Goal: Transaction & Acquisition: Book appointment/travel/reservation

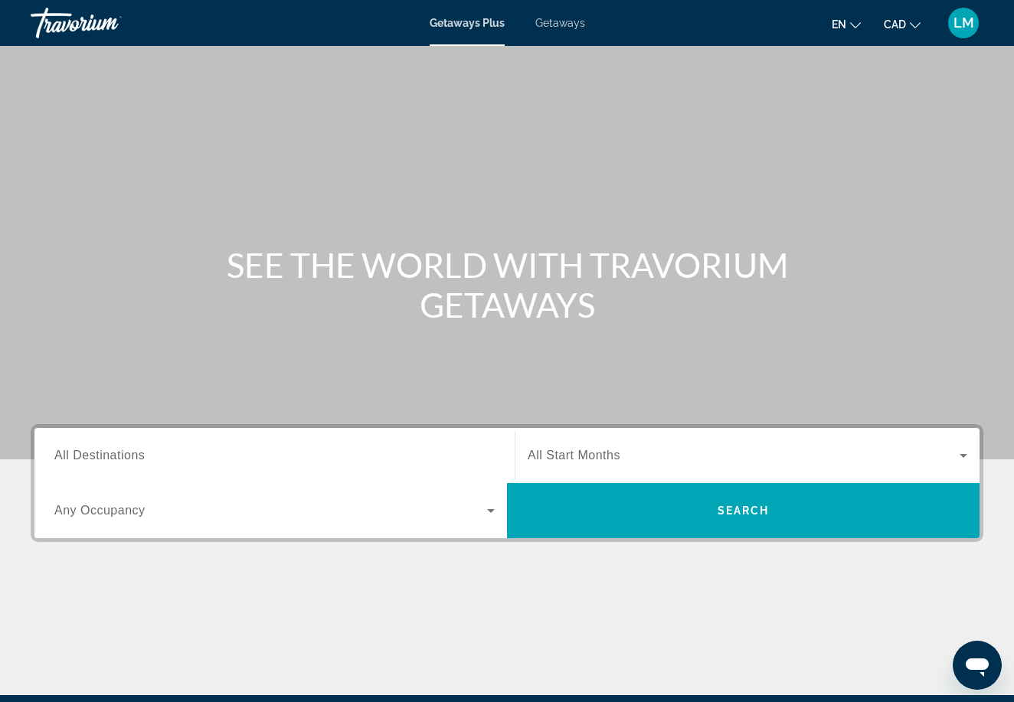
click at [194, 460] on input "Destination All Destinations" at bounding box center [274, 456] width 440 height 18
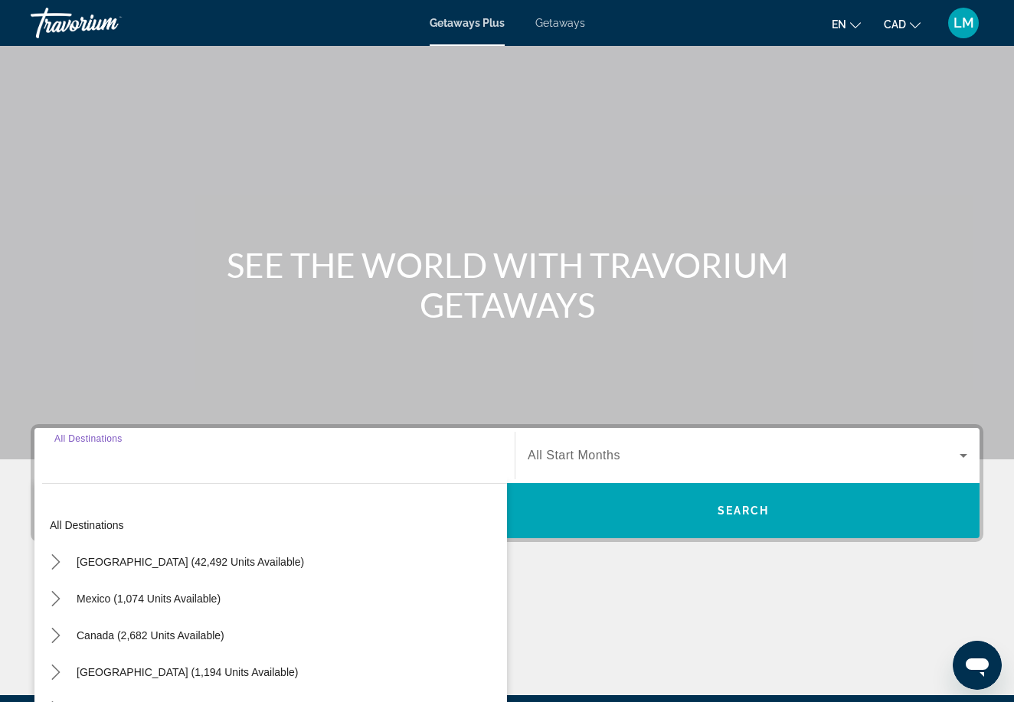
scroll to position [181, 0]
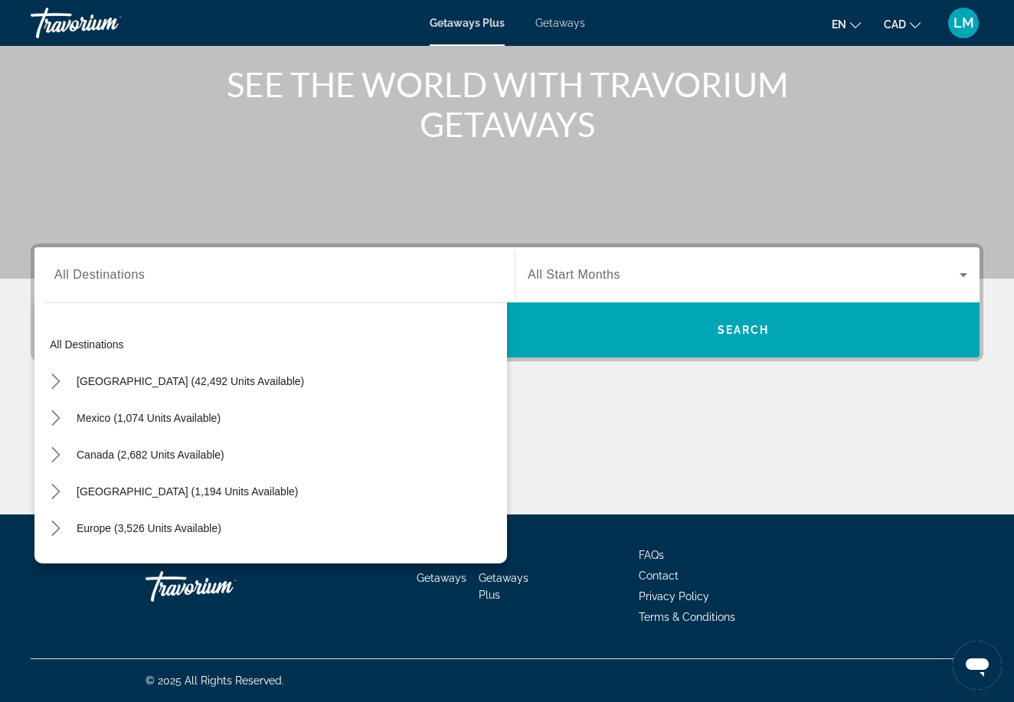
click at [195, 291] on div "Search widget" at bounding box center [274, 276] width 440 height 44
click at [165, 380] on span "[GEOGRAPHIC_DATA] (42,492 units available)" at bounding box center [190, 381] width 227 height 12
type input "**********"
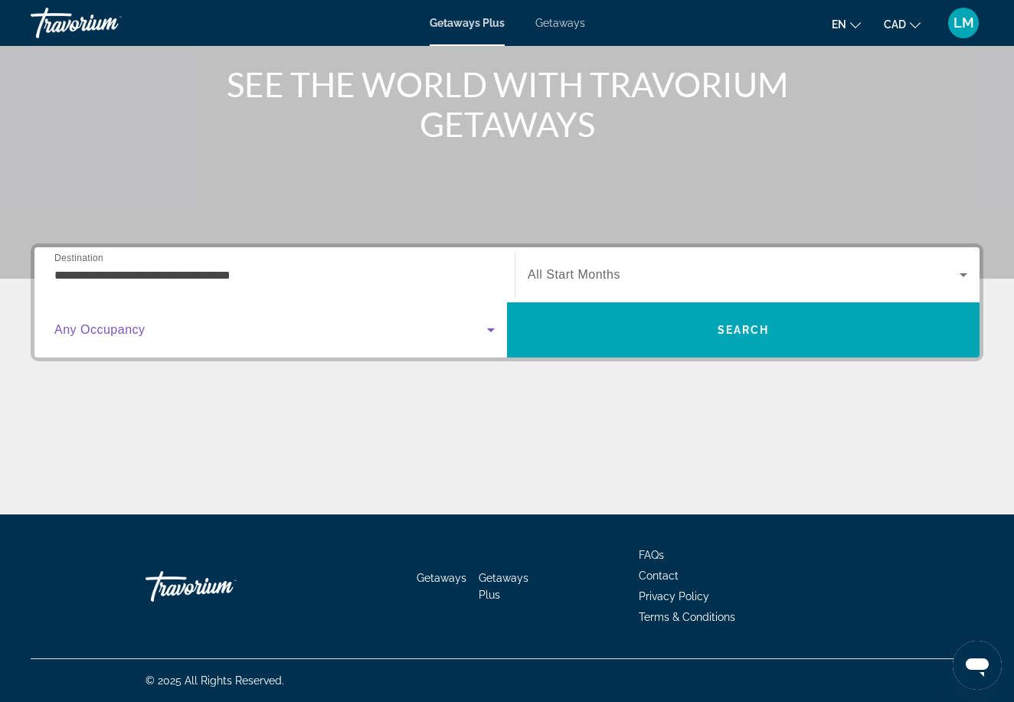
click at [192, 329] on span "Search widget" at bounding box center [270, 330] width 433 height 18
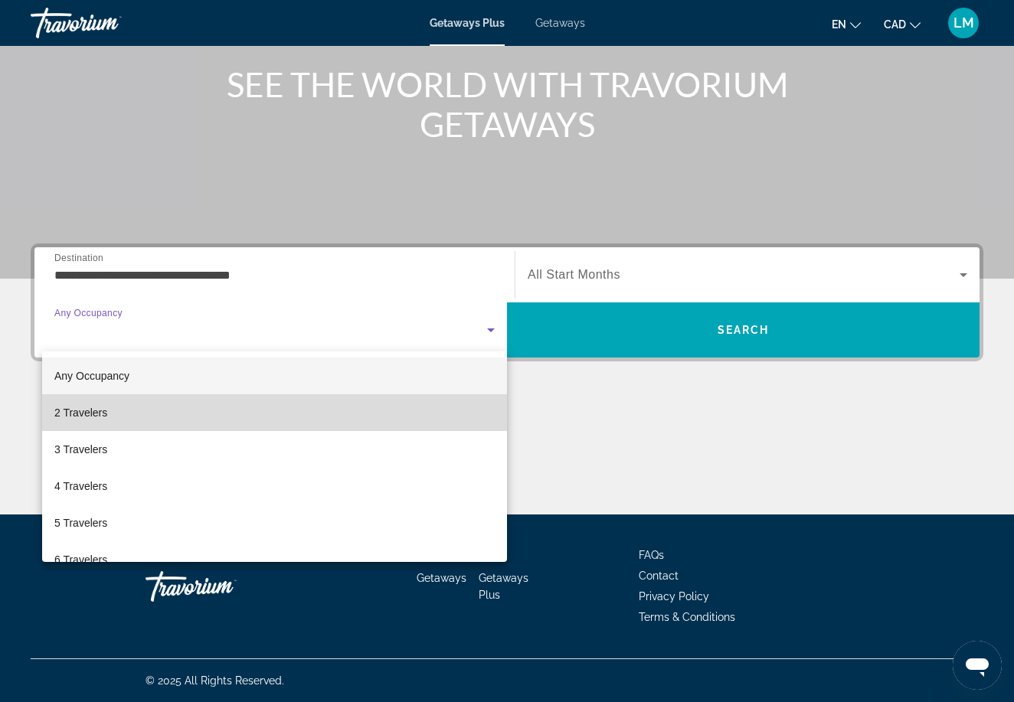
click at [169, 410] on mat-option "2 Travelers" at bounding box center [274, 412] width 465 height 37
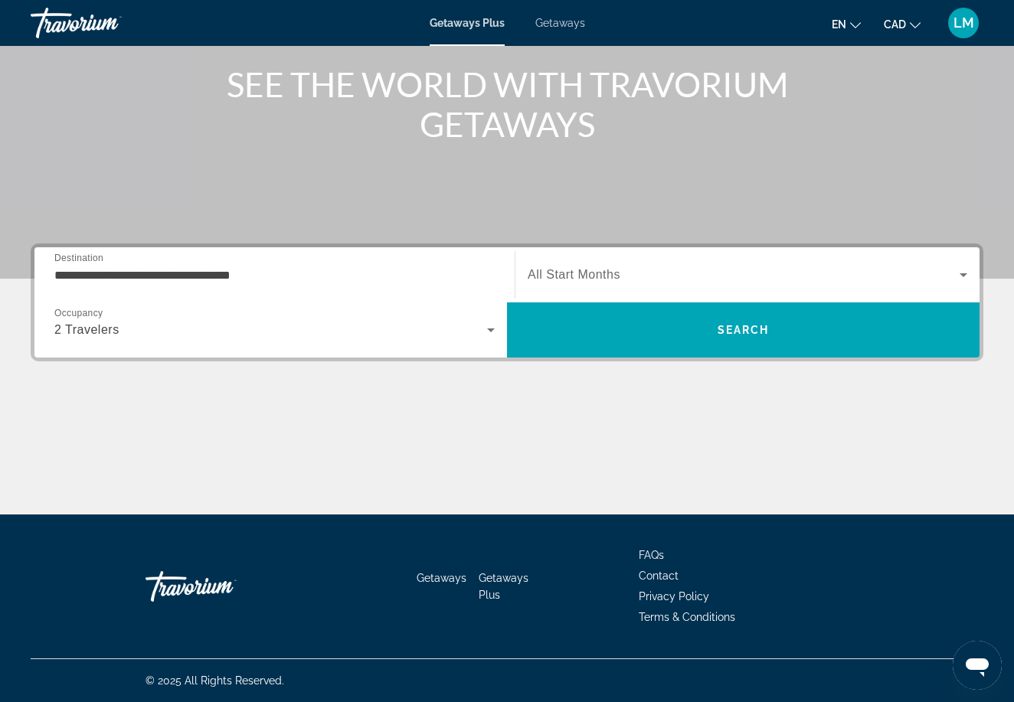
click at [617, 279] on span "All Start Months" at bounding box center [574, 274] width 93 height 13
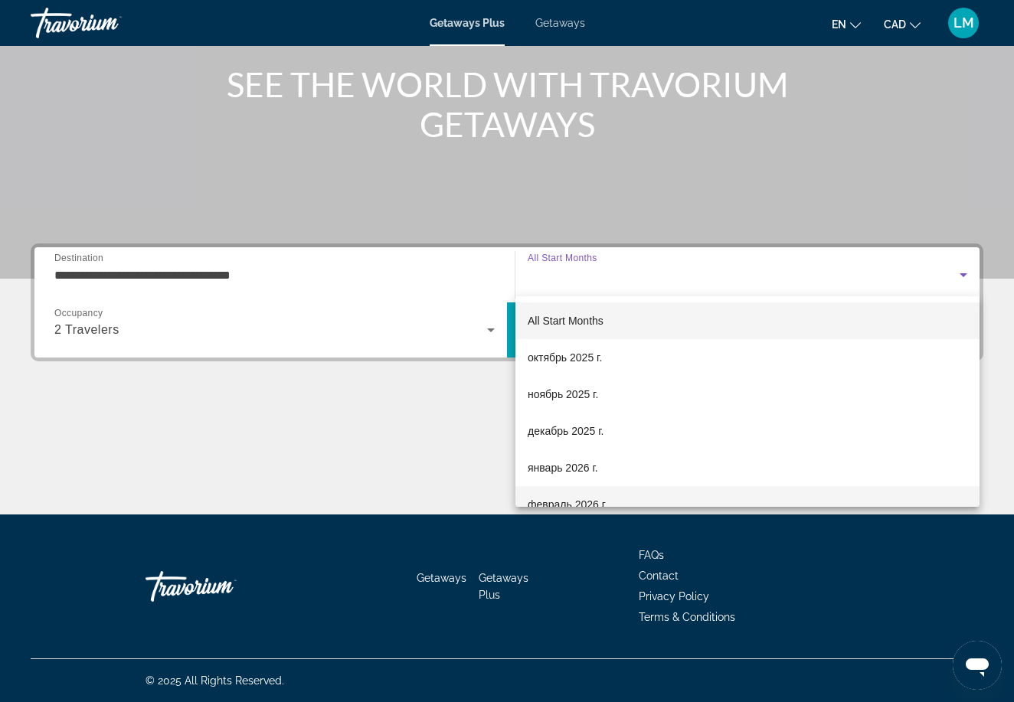
click at [569, 499] on span "февраль 2026 г." at bounding box center [568, 505] width 80 height 18
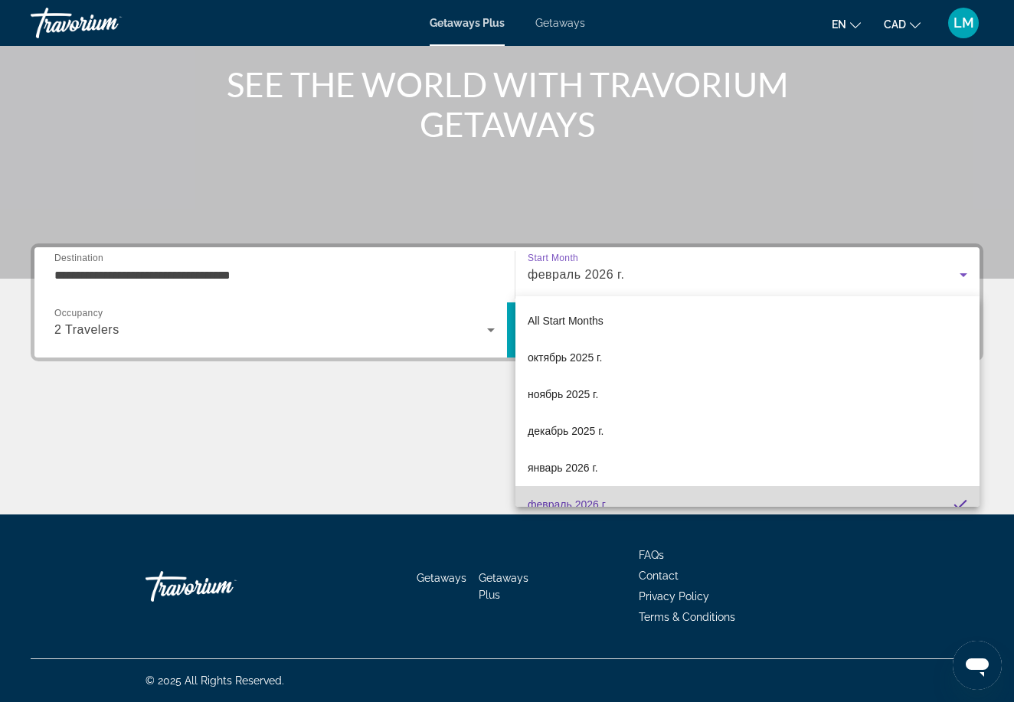
scroll to position [0, 0]
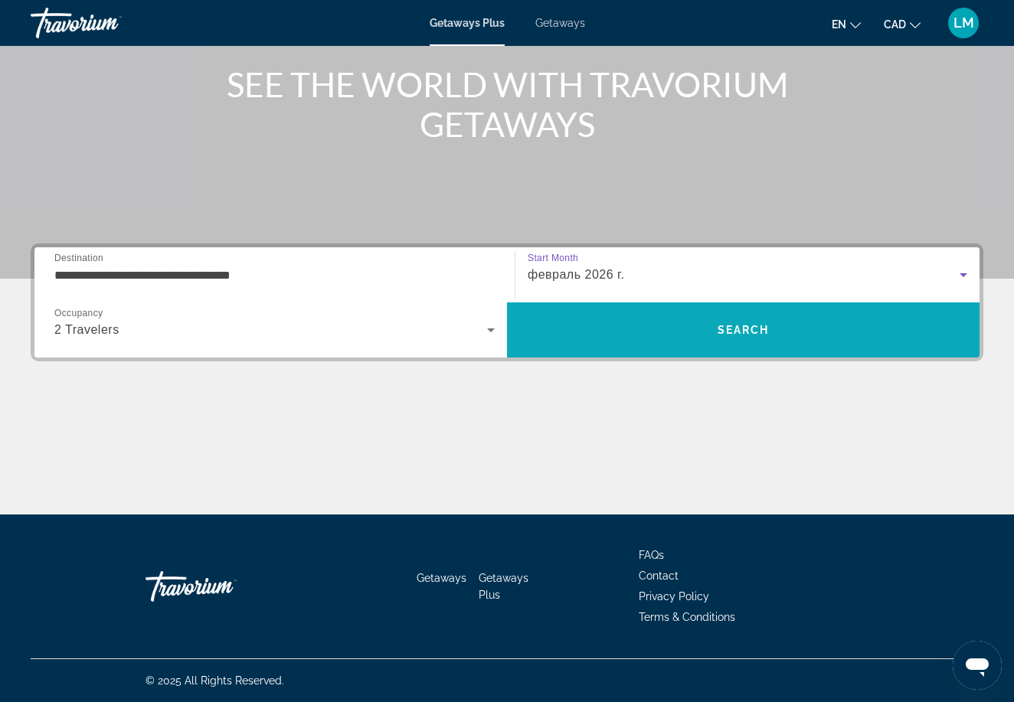
click at [723, 329] on span "Search" at bounding box center [744, 330] width 52 height 12
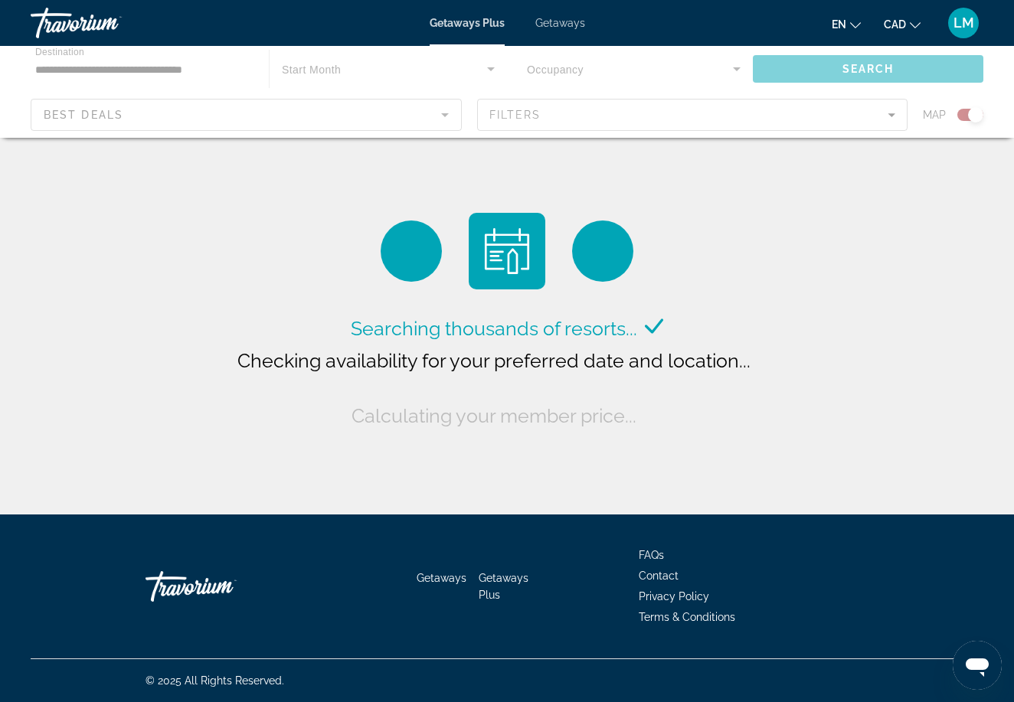
click at [566, 25] on span "Getaways" at bounding box center [560, 23] width 50 height 12
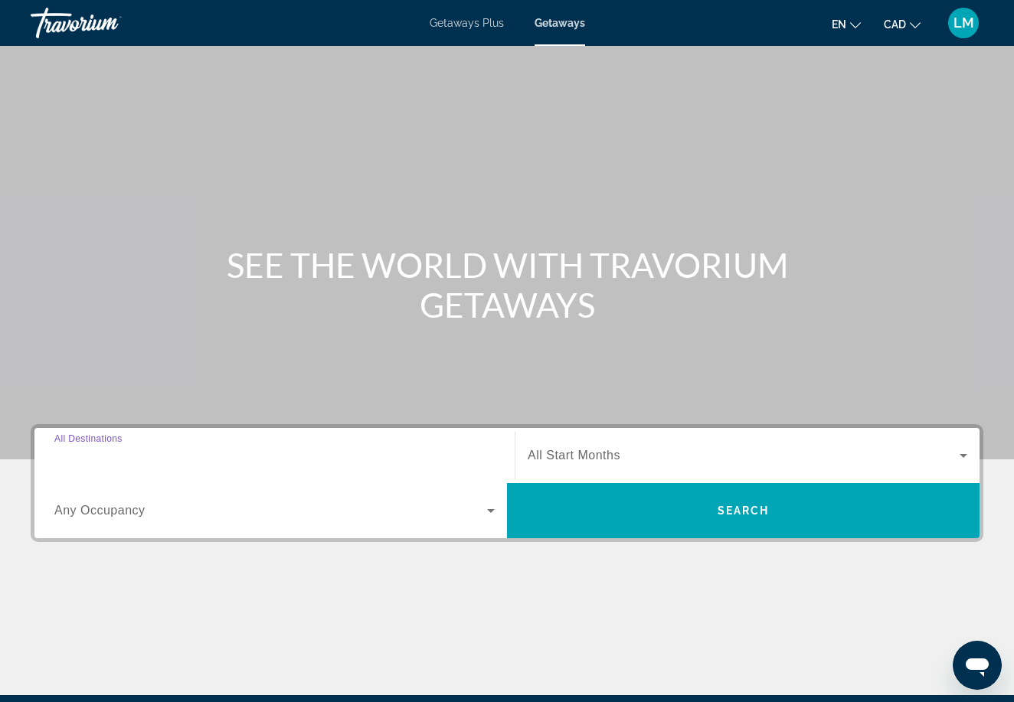
click at [162, 462] on input "Destination All Destinations" at bounding box center [274, 456] width 440 height 18
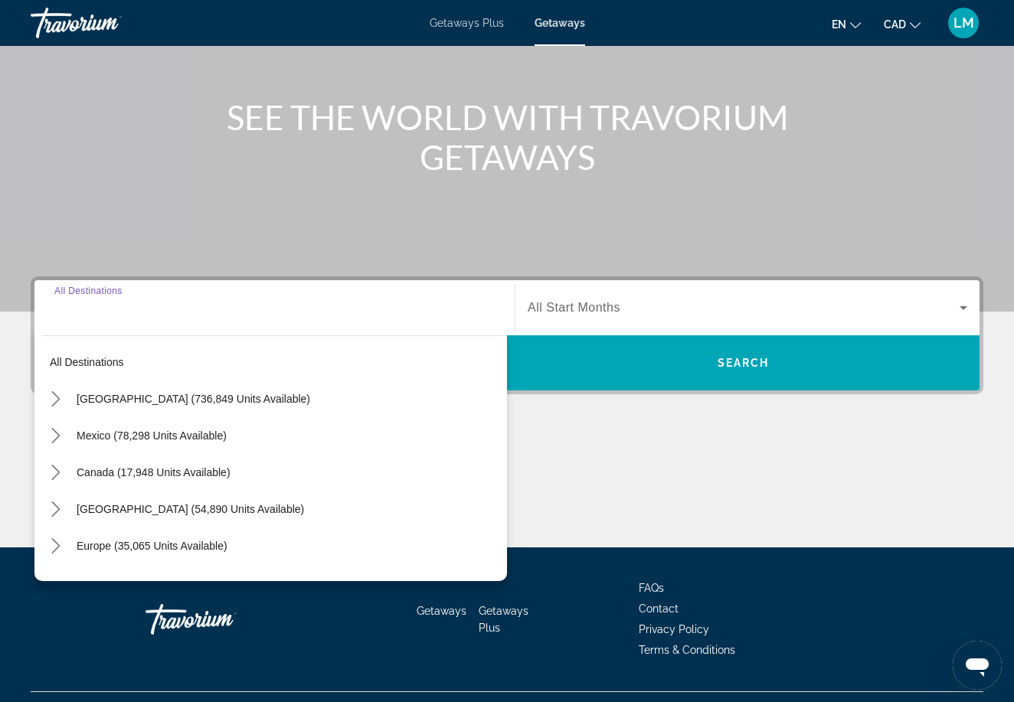
scroll to position [181, 0]
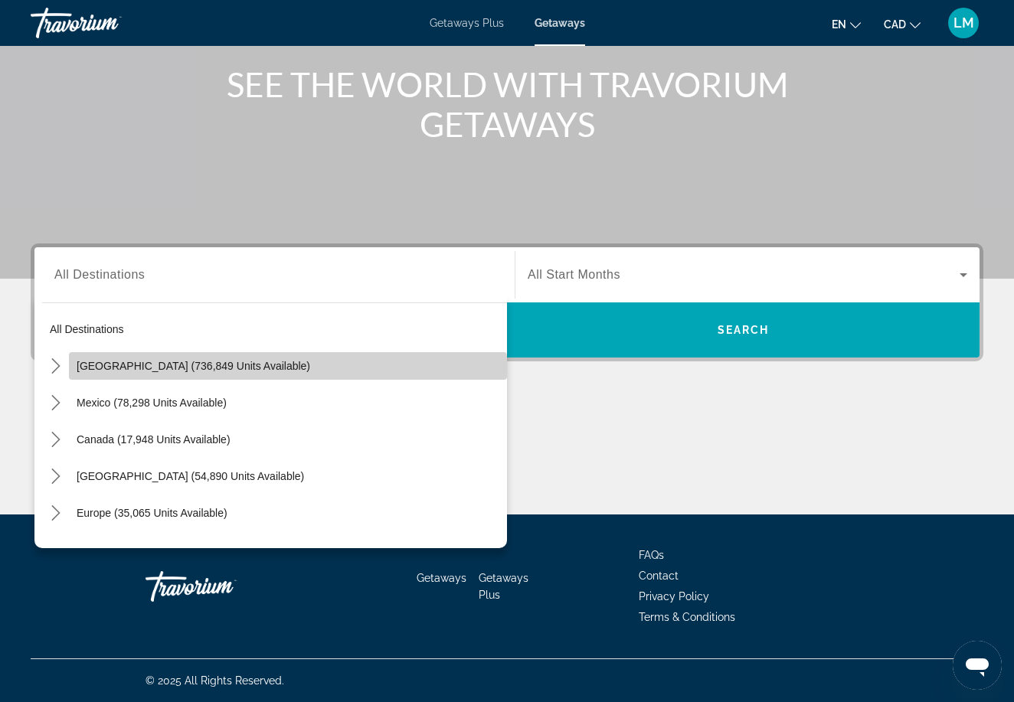
click at [174, 380] on span "Select destination: United States (736,849 units available)" at bounding box center [288, 366] width 438 height 37
type input "**********"
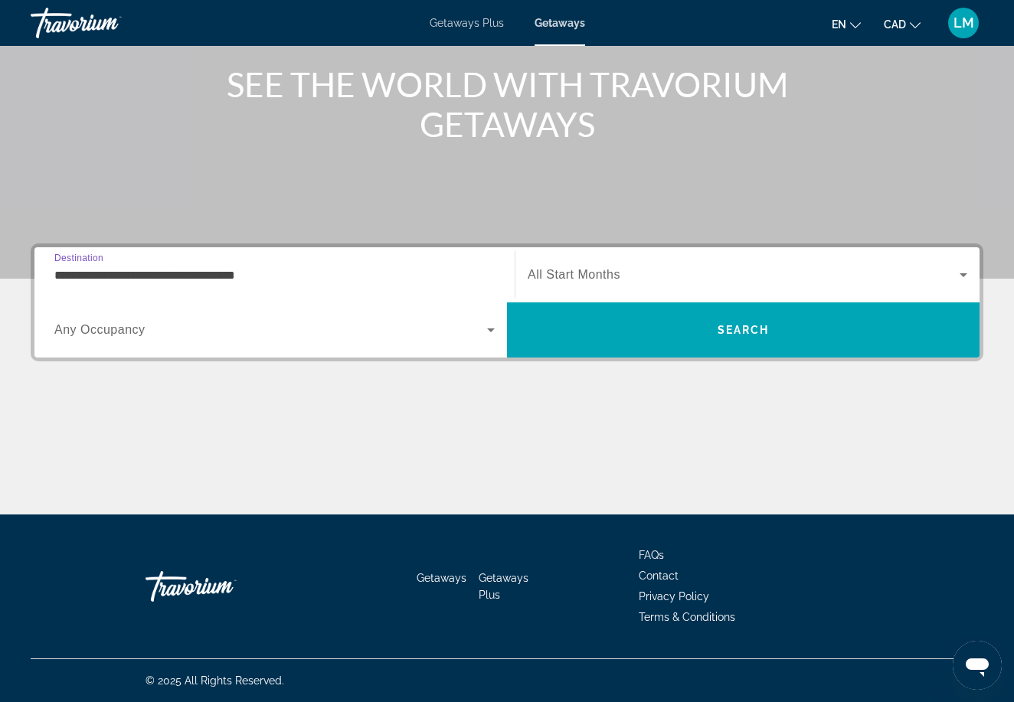
click at [211, 342] on div "Search widget" at bounding box center [274, 330] width 440 height 43
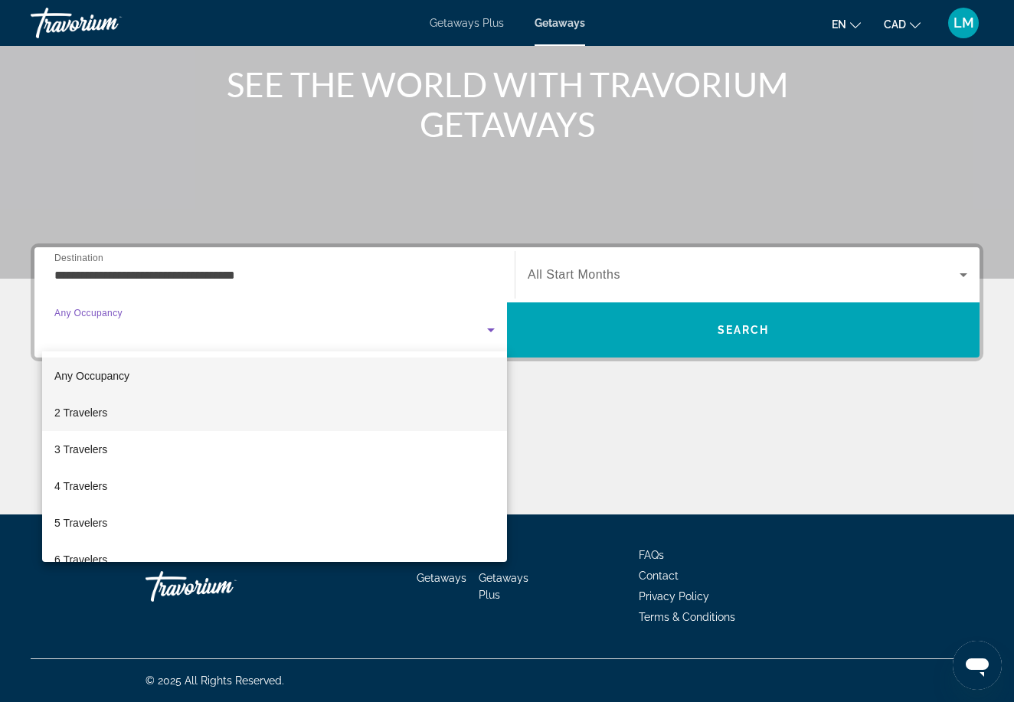
click at [188, 408] on mat-option "2 Travelers" at bounding box center [274, 412] width 465 height 37
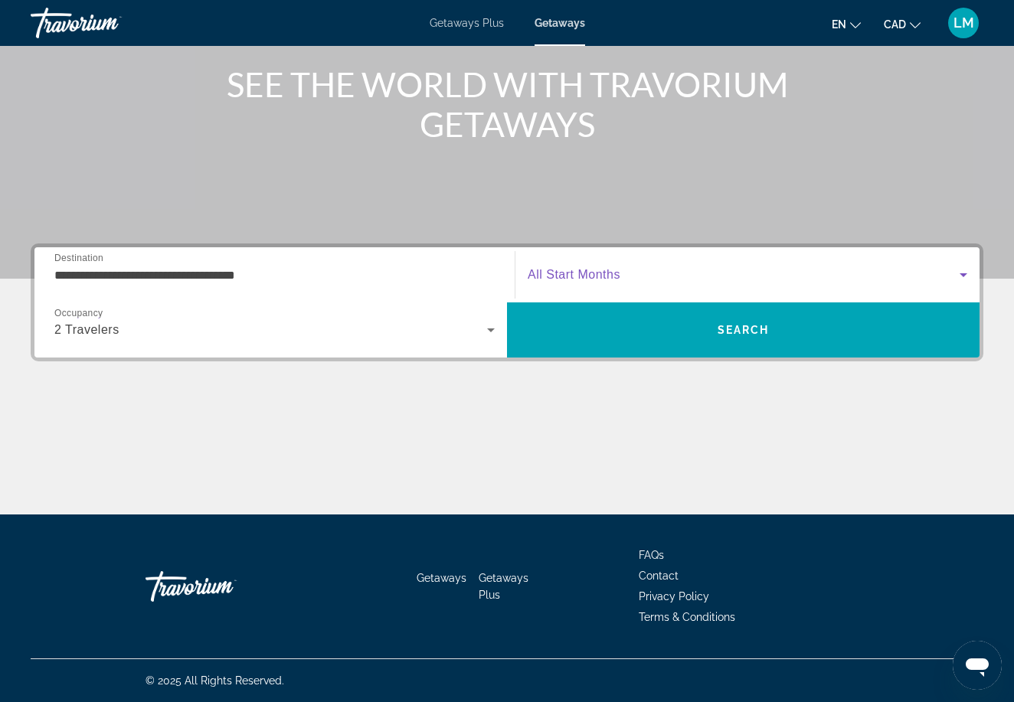
click at [549, 282] on span "Search widget" at bounding box center [744, 275] width 432 height 18
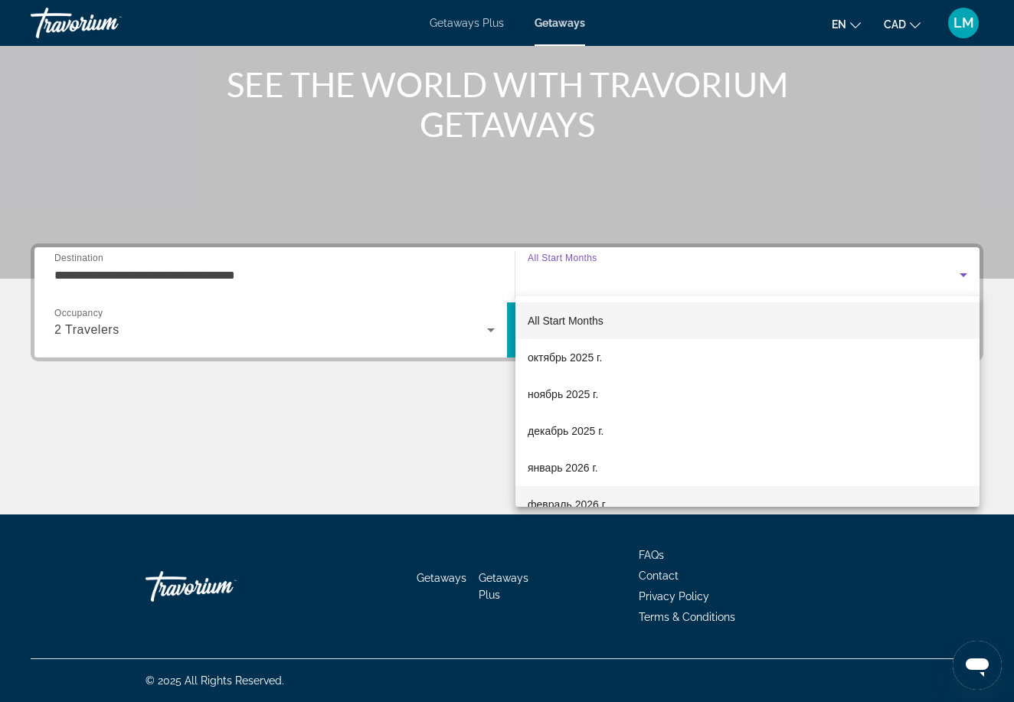
click at [557, 498] on span "февраль 2026 г." at bounding box center [568, 505] width 80 height 18
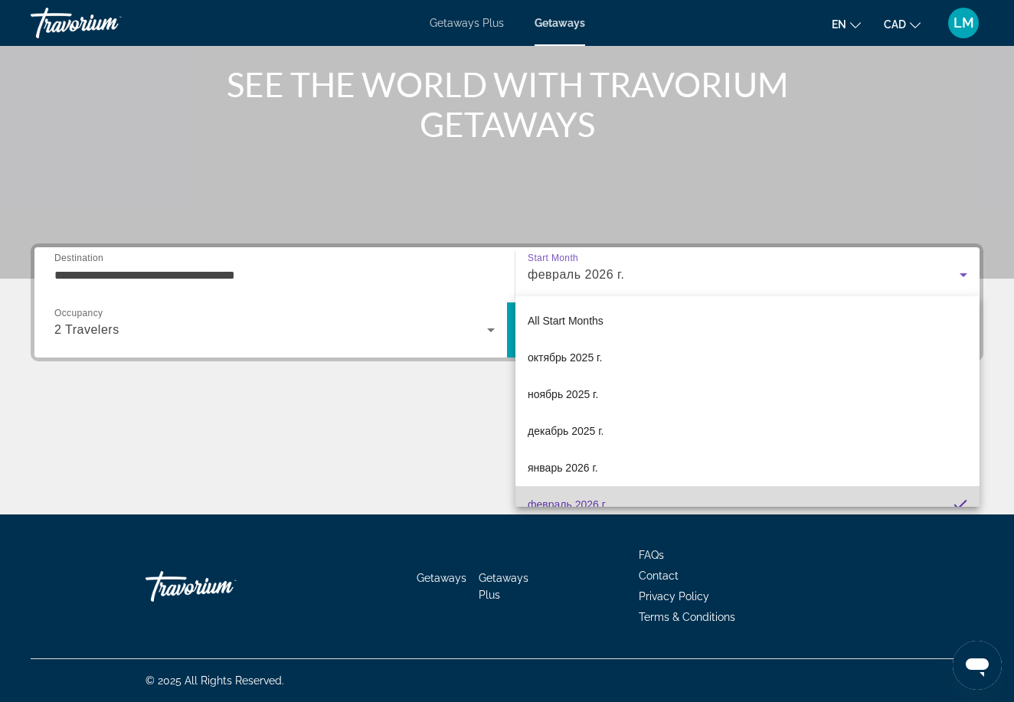
scroll to position [0, 0]
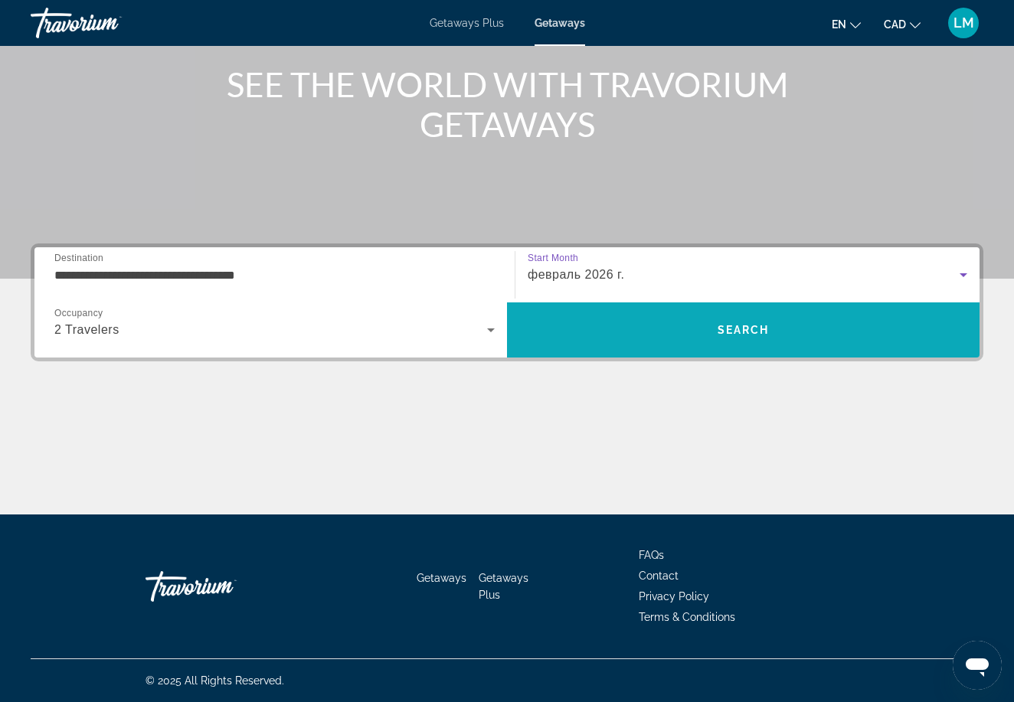
click at [607, 355] on span "Search" at bounding box center [743, 330] width 473 height 55
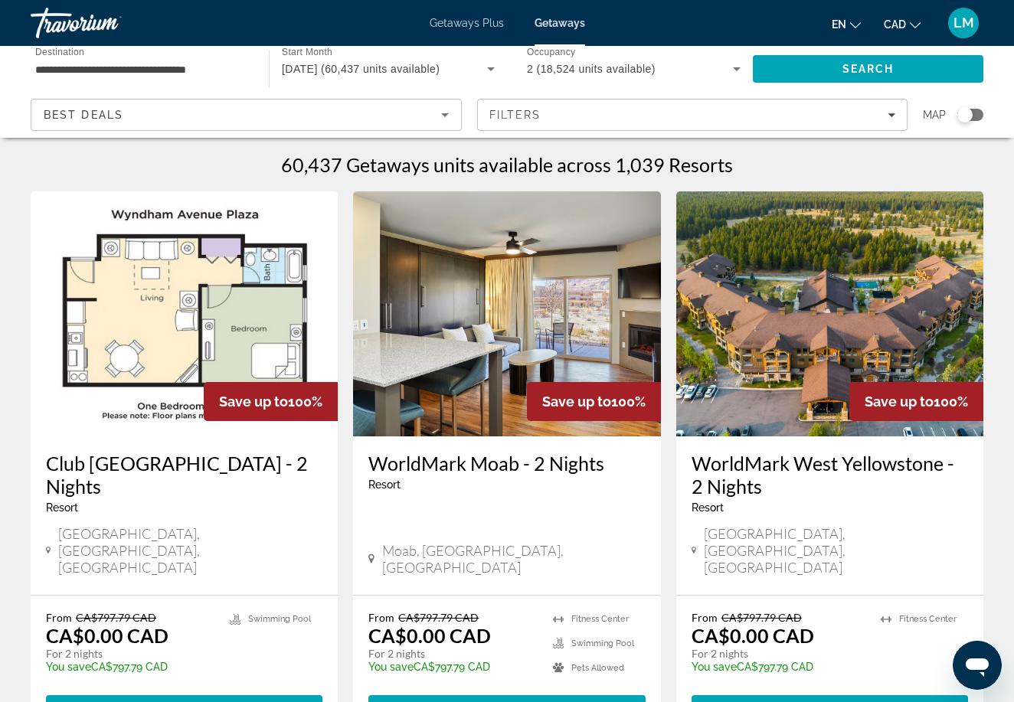
click at [222, 61] on input "**********" at bounding box center [142, 70] width 214 height 18
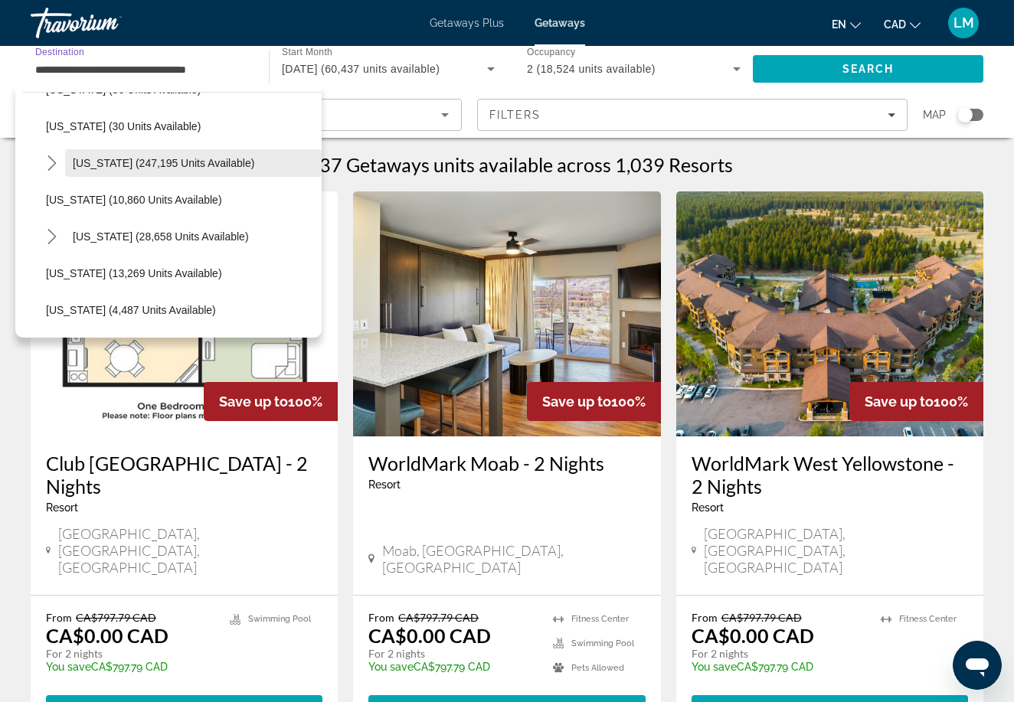
scroll to position [260, 0]
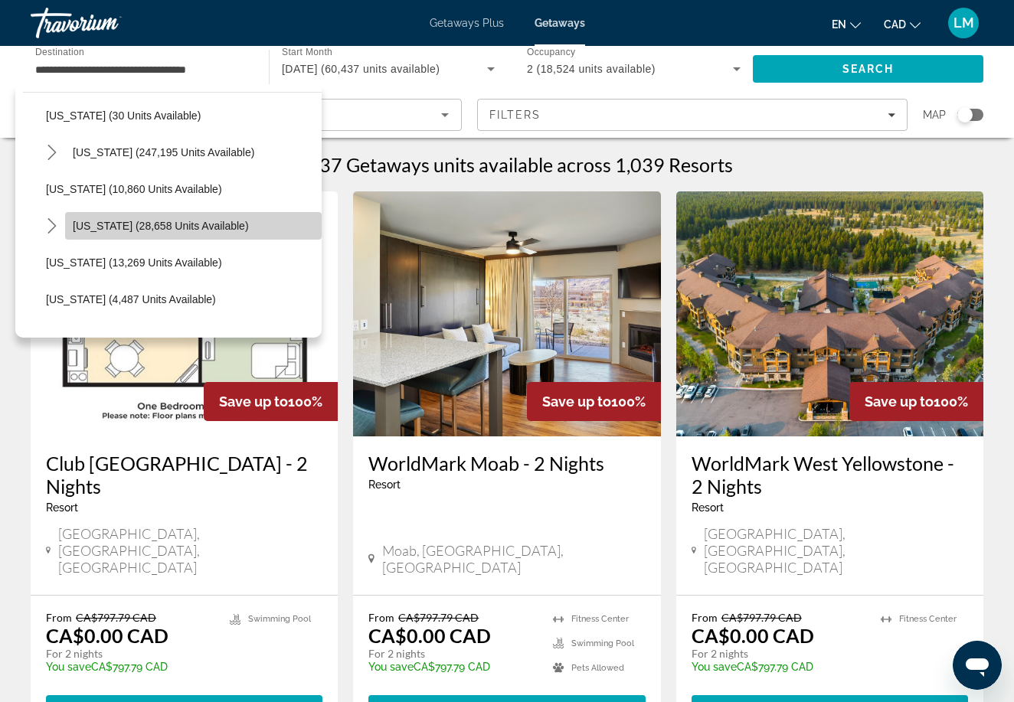
click at [147, 221] on span "[US_STATE] (28,658 units available)" at bounding box center [161, 226] width 176 height 12
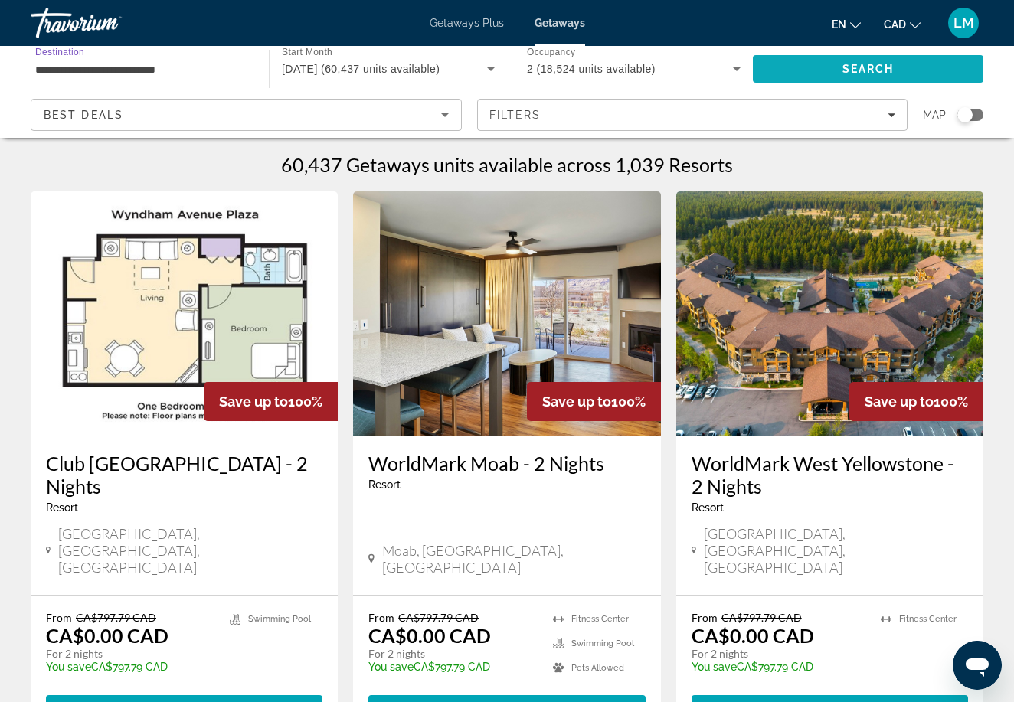
click at [820, 58] on span "Search" at bounding box center [868, 69] width 231 height 37
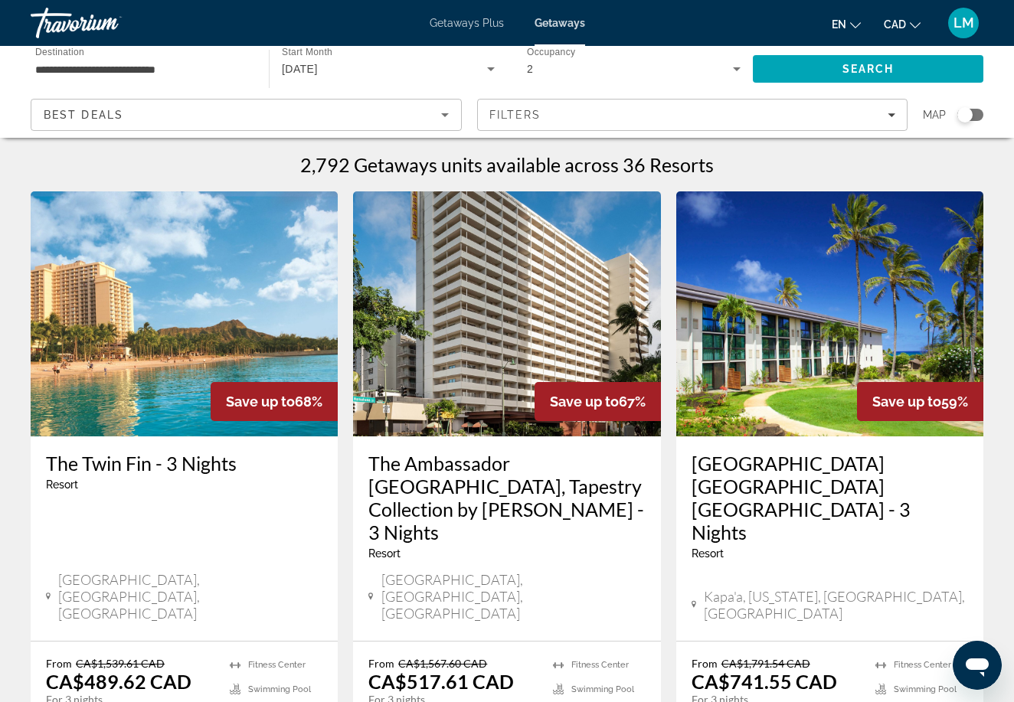
click at [142, 59] on div "**********" at bounding box center [142, 69] width 214 height 44
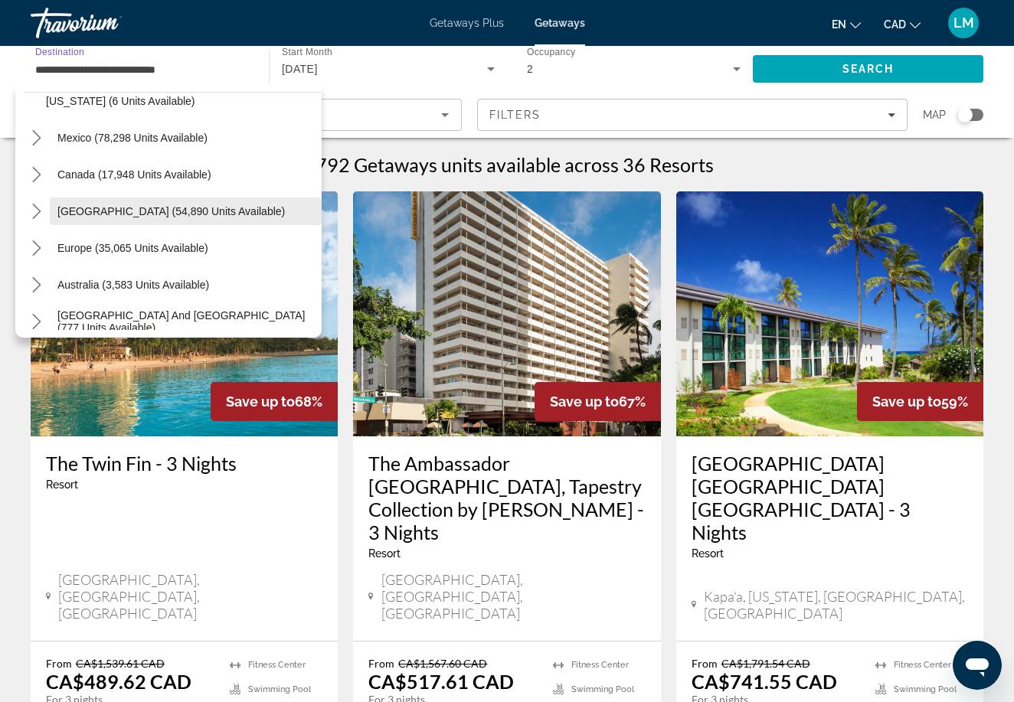
scroll to position [1900, 0]
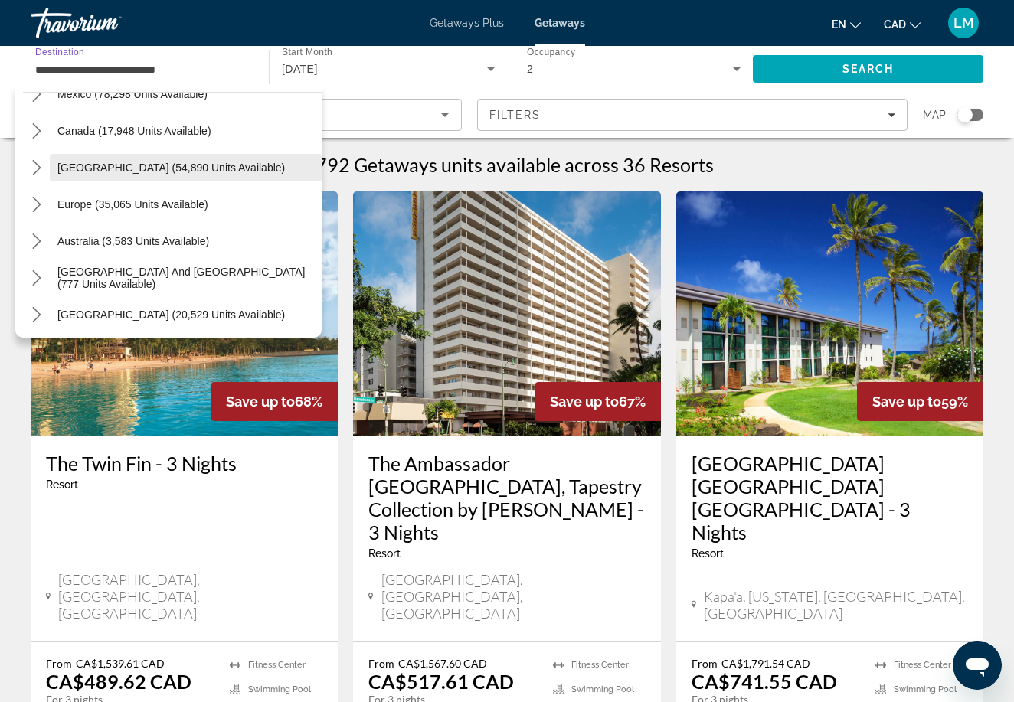
click at [152, 170] on span "[GEOGRAPHIC_DATA] (54,890 units available)" at bounding box center [170, 168] width 227 height 12
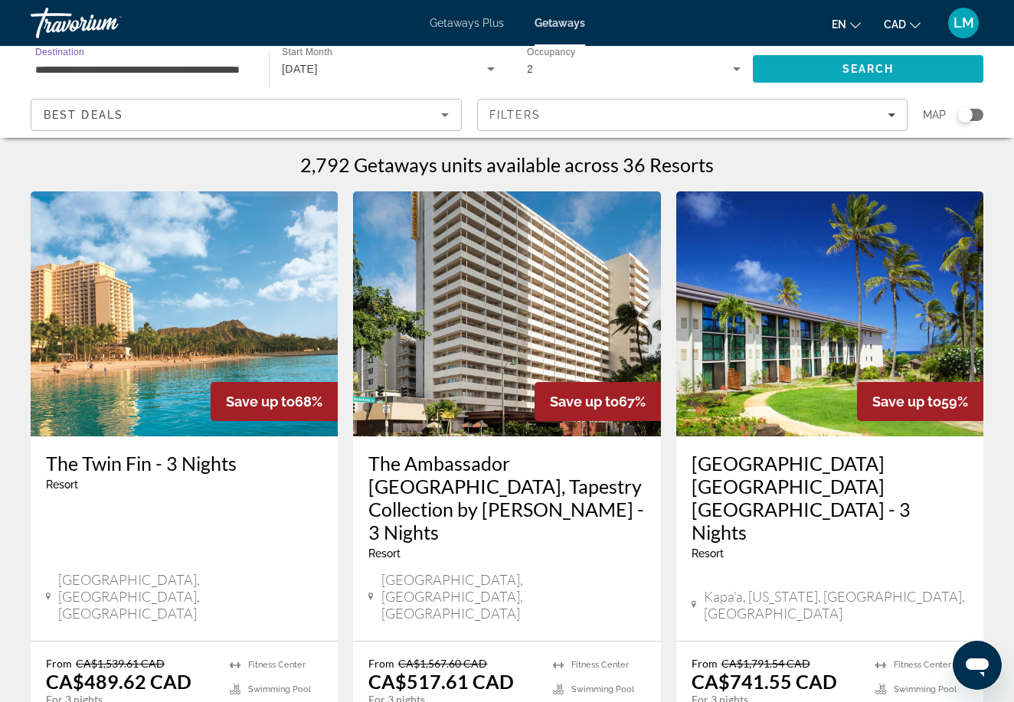
click at [845, 70] on span "Search" at bounding box center [869, 69] width 52 height 12
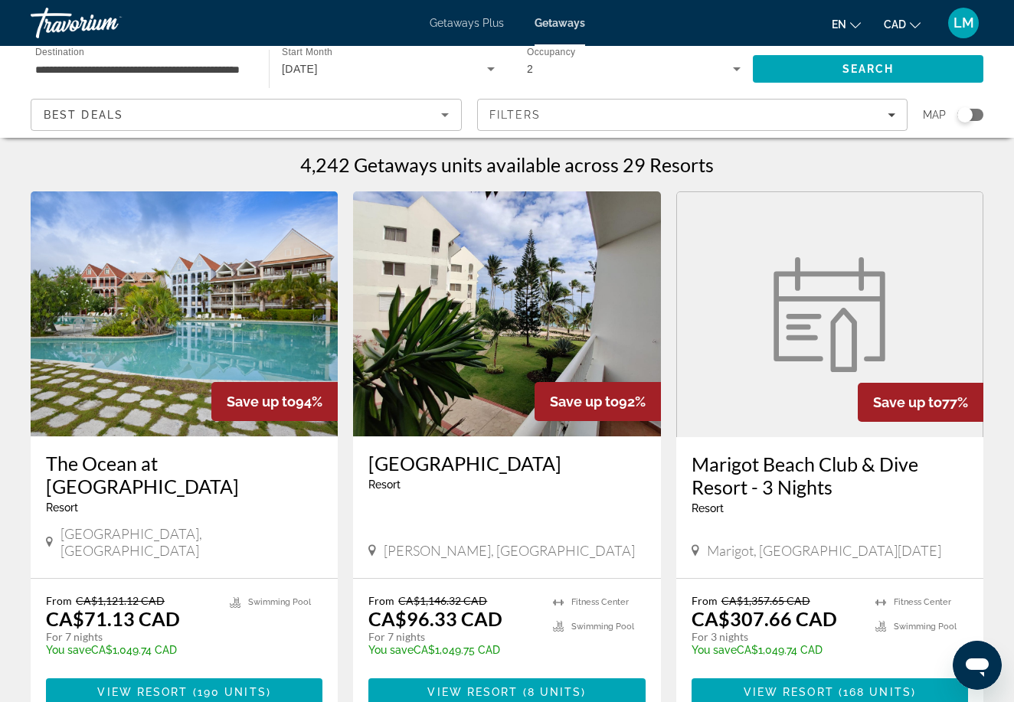
click at [223, 74] on input "**********" at bounding box center [142, 70] width 214 height 18
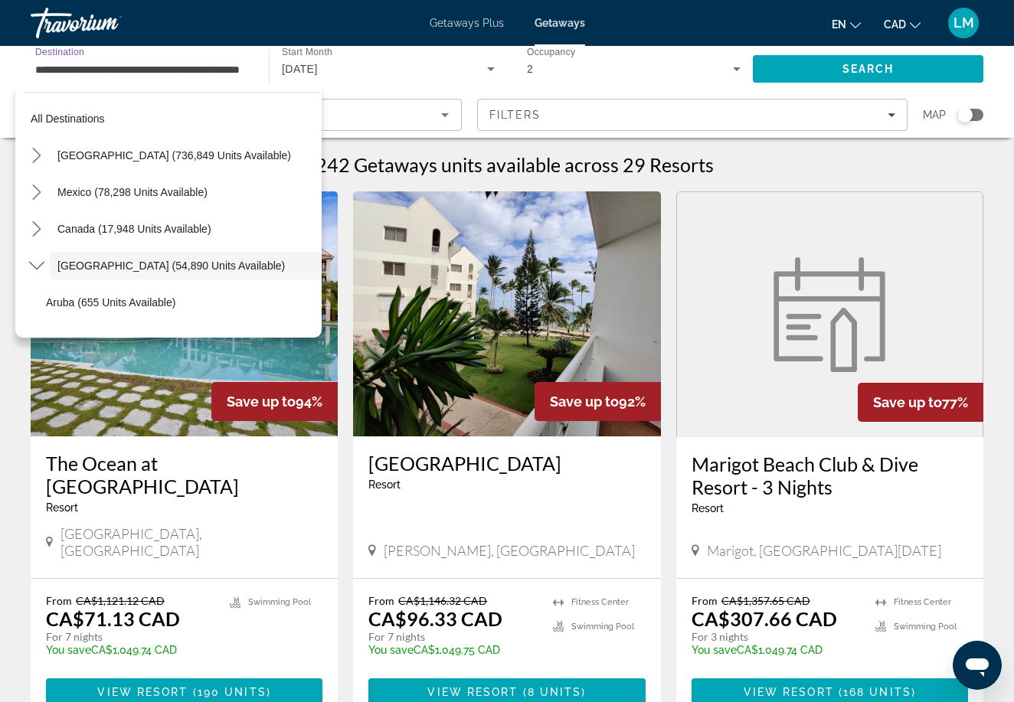
scroll to position [54, 0]
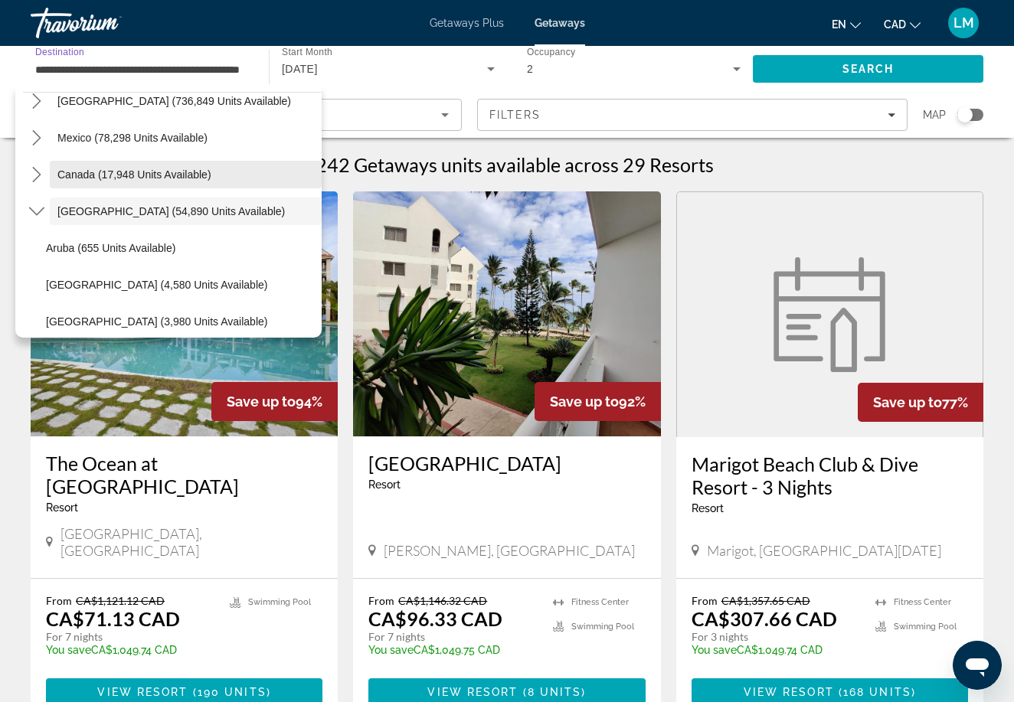
click at [177, 182] on span "Select destination: Canada (17,948 units available)" at bounding box center [186, 174] width 272 height 37
type input "**********"
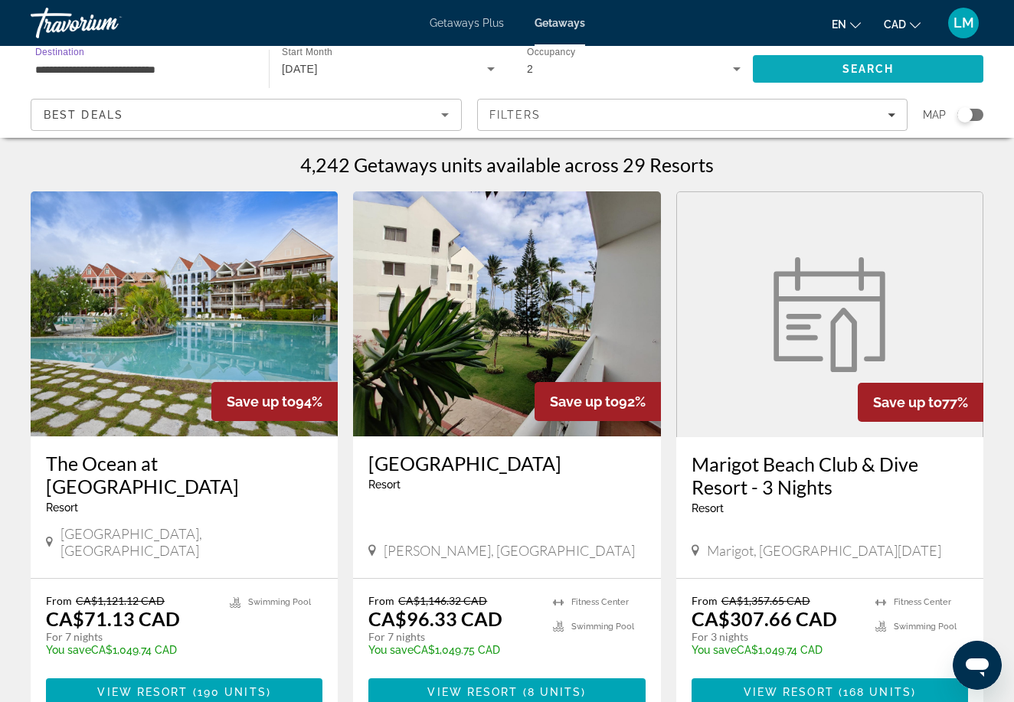
click at [878, 74] on span "Search" at bounding box center [869, 69] width 52 height 12
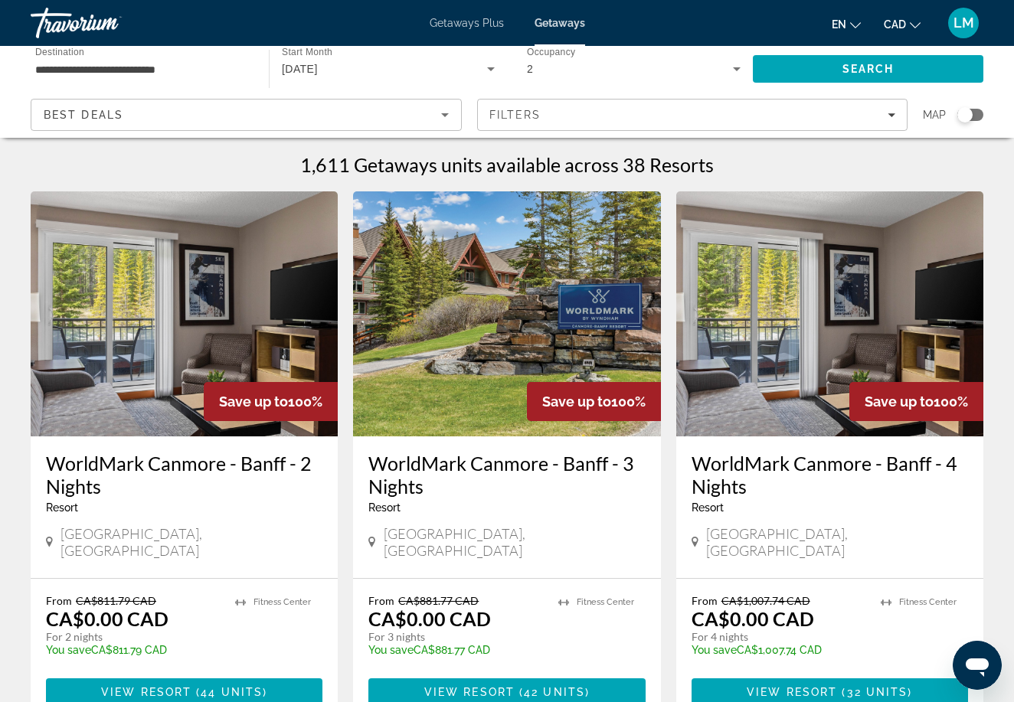
click at [369, 70] on div "[DATE]" at bounding box center [384, 69] width 205 height 18
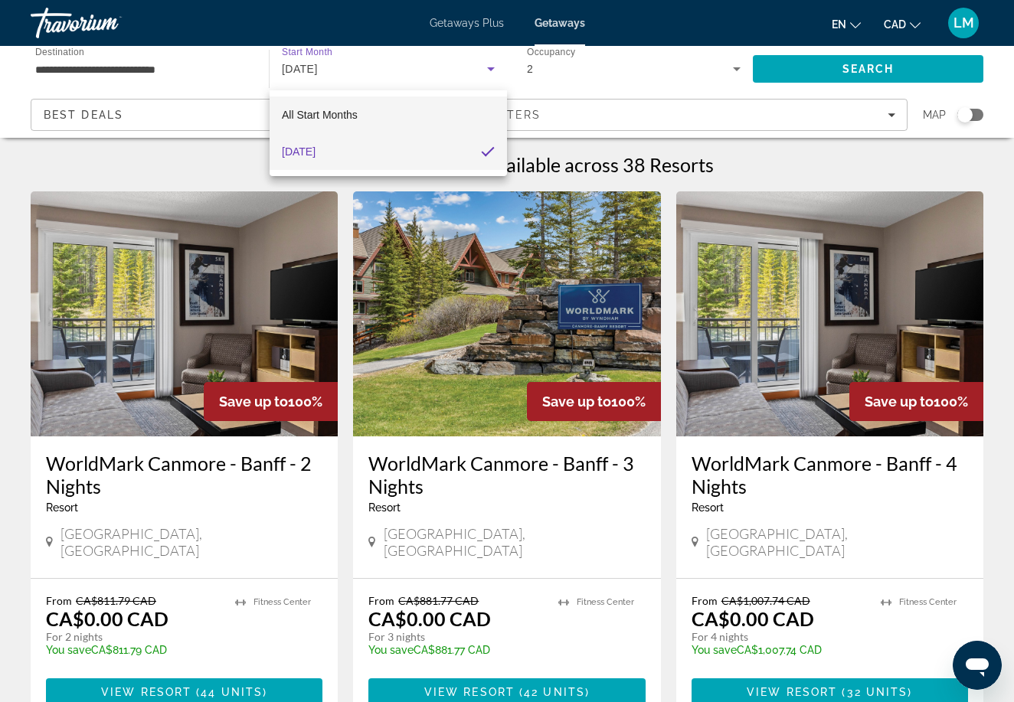
click at [348, 124] on mat-option "All Start Months" at bounding box center [388, 115] width 237 height 37
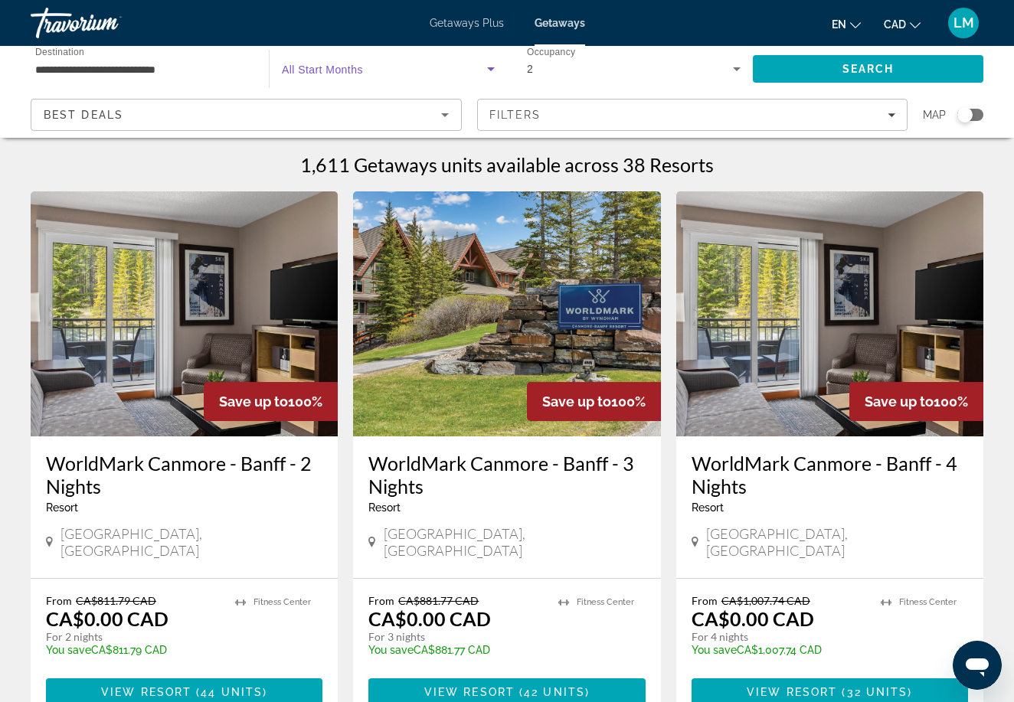
click at [400, 77] on span "Search widget" at bounding box center [384, 69] width 205 height 18
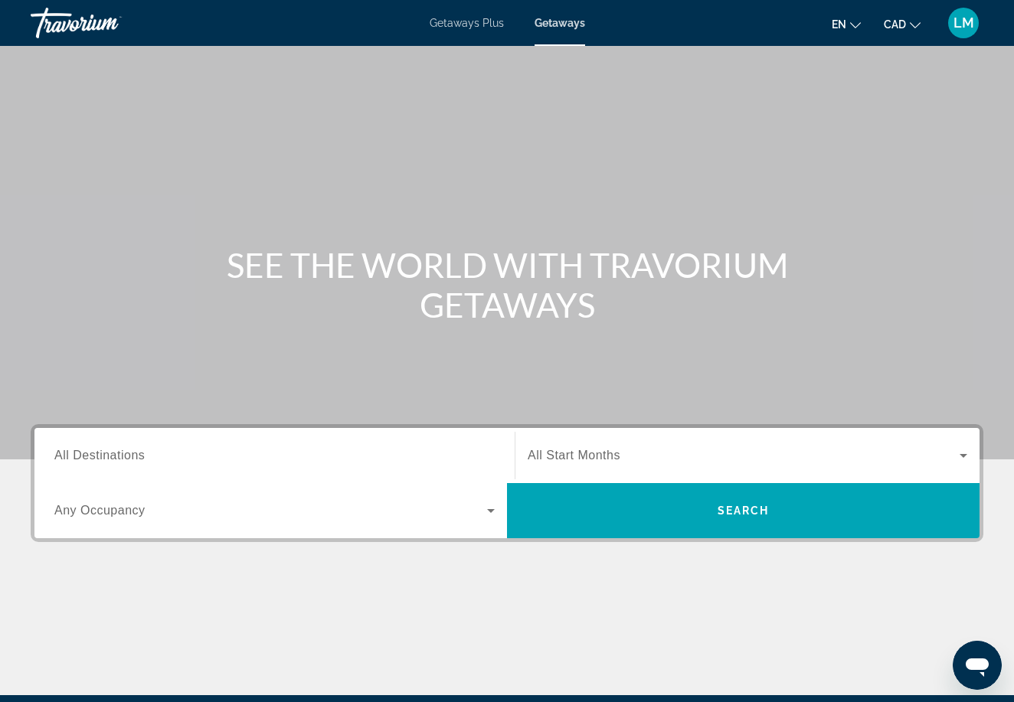
click at [118, 457] on span "All Destinations" at bounding box center [99, 455] width 90 height 13
click at [118, 457] on input "Destination All Destinations" at bounding box center [274, 456] width 440 height 18
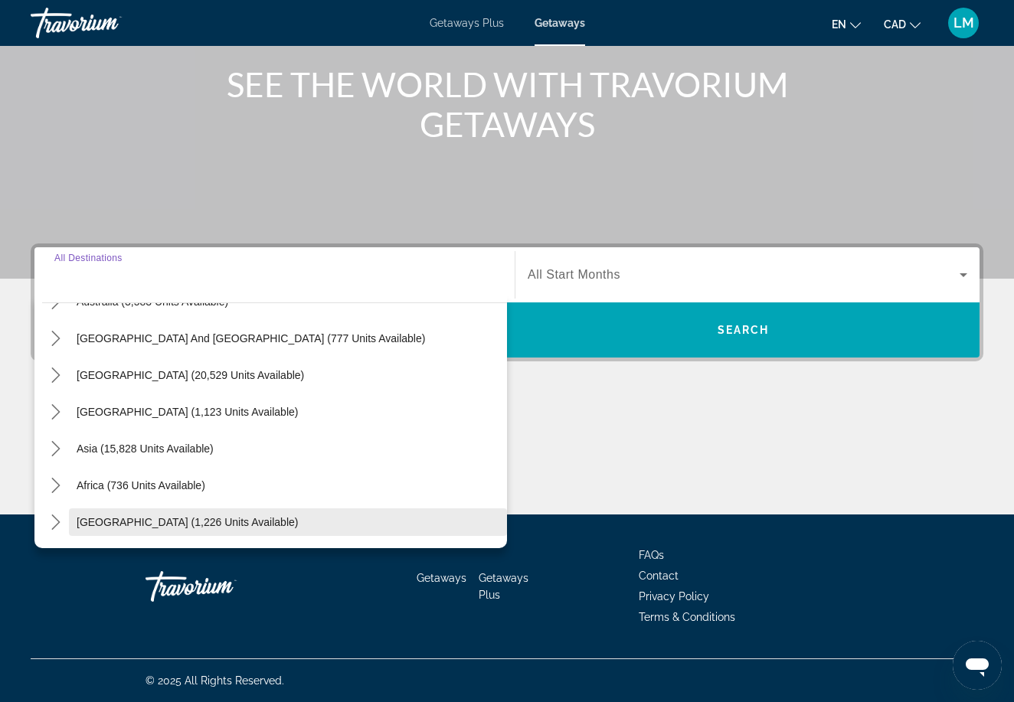
scroll to position [248, 0]
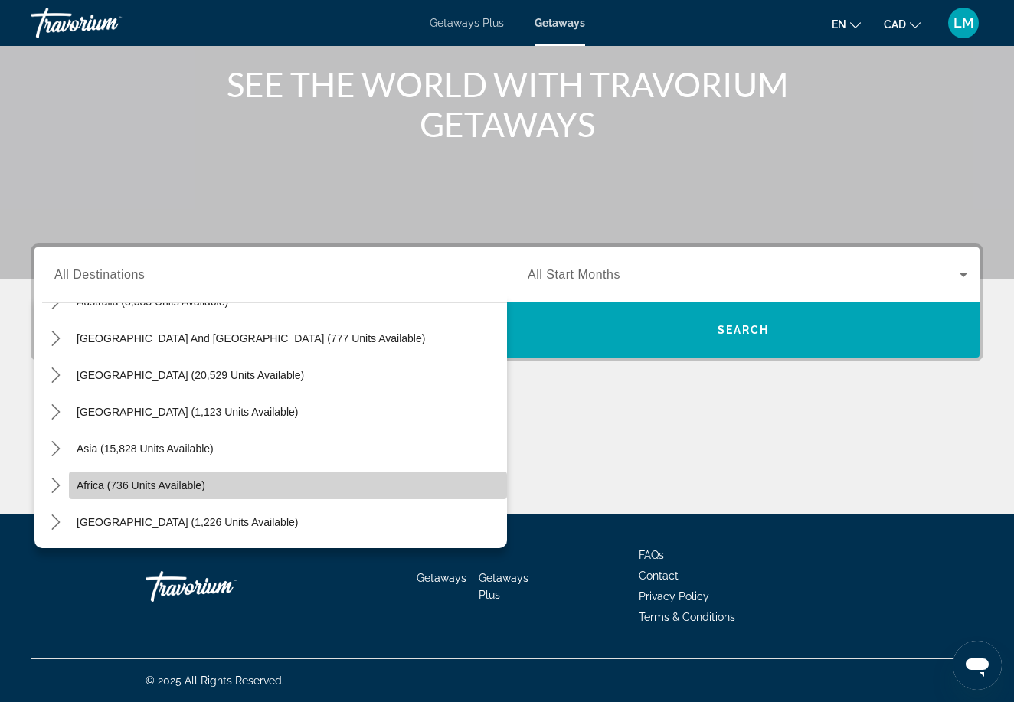
click at [267, 484] on span "Select destination: Africa (736 units available)" at bounding box center [288, 485] width 438 height 37
type input "**********"
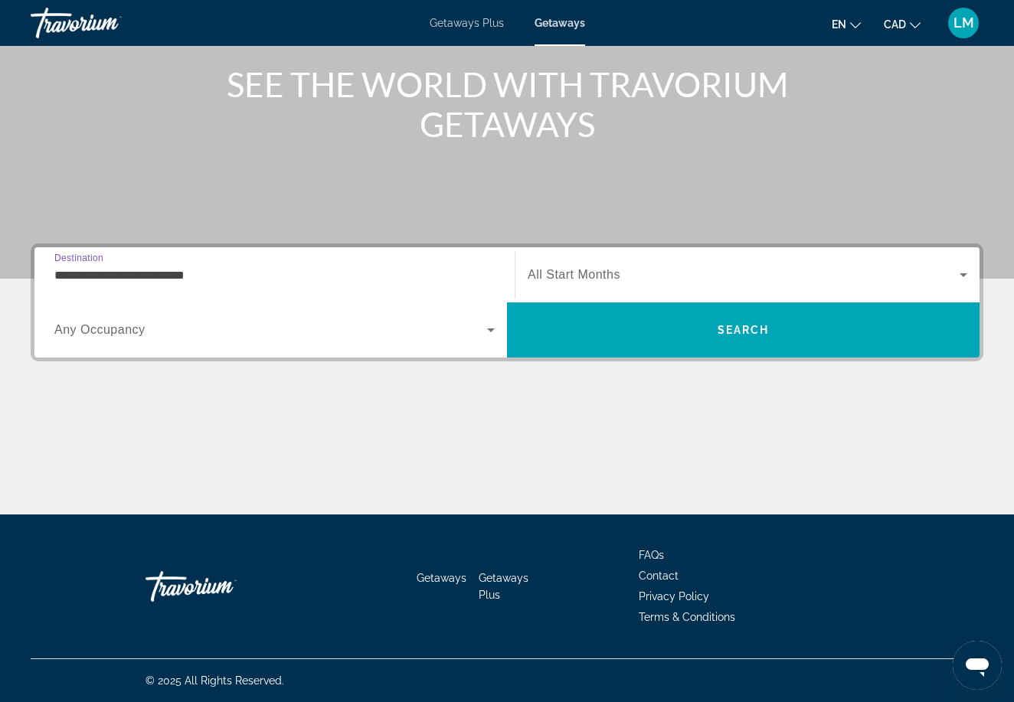
click at [588, 268] on span "All Start Months" at bounding box center [574, 274] width 93 height 13
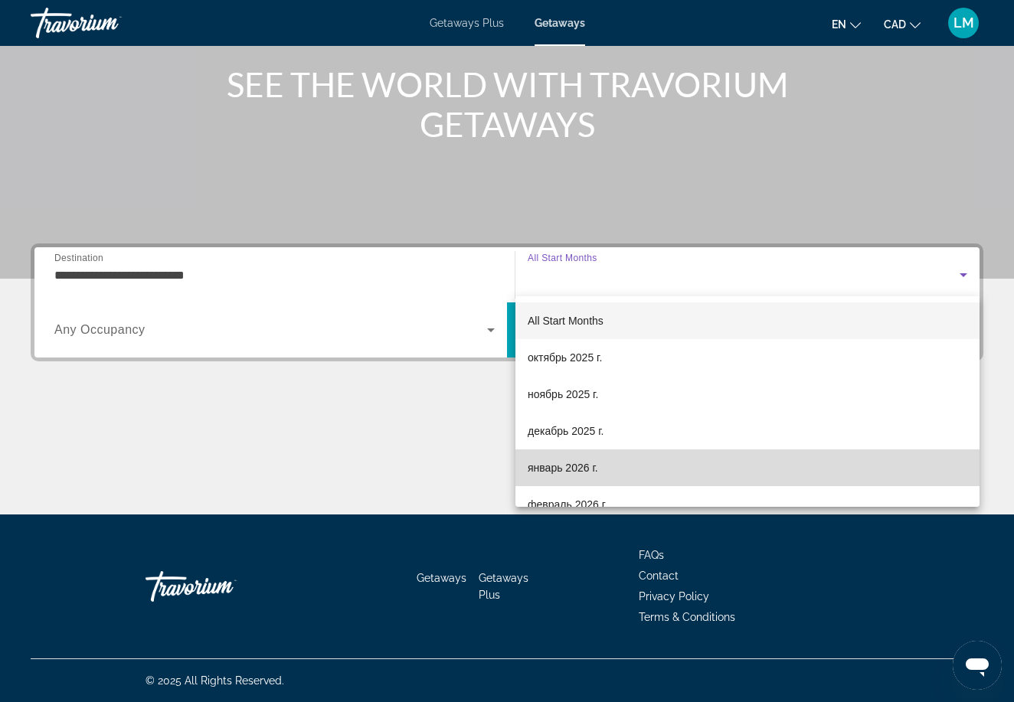
click at [559, 466] on span "январь 2026 г." at bounding box center [563, 468] width 70 height 18
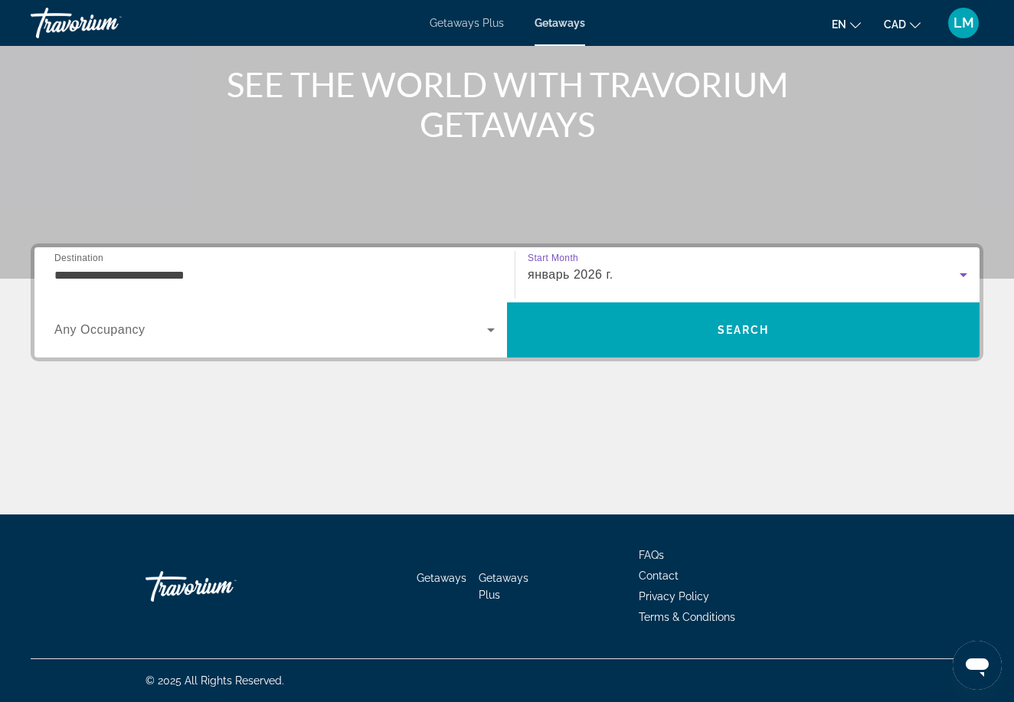
click at [157, 342] on div "Search widget" at bounding box center [274, 330] width 440 height 43
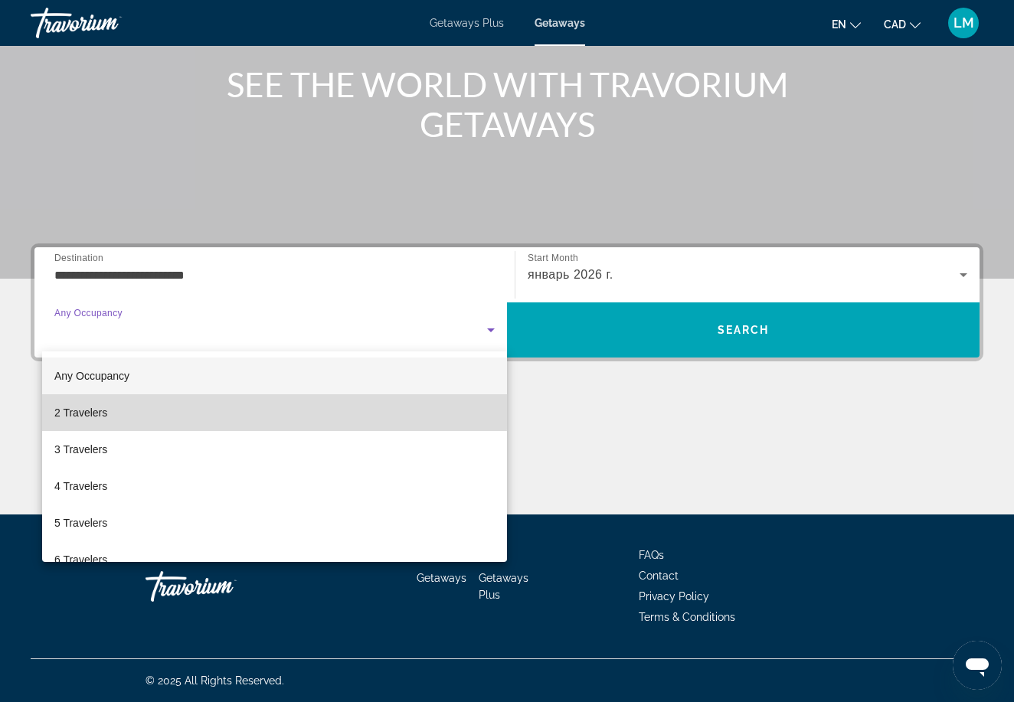
click at [114, 406] on mat-option "2 Travelers" at bounding box center [274, 412] width 465 height 37
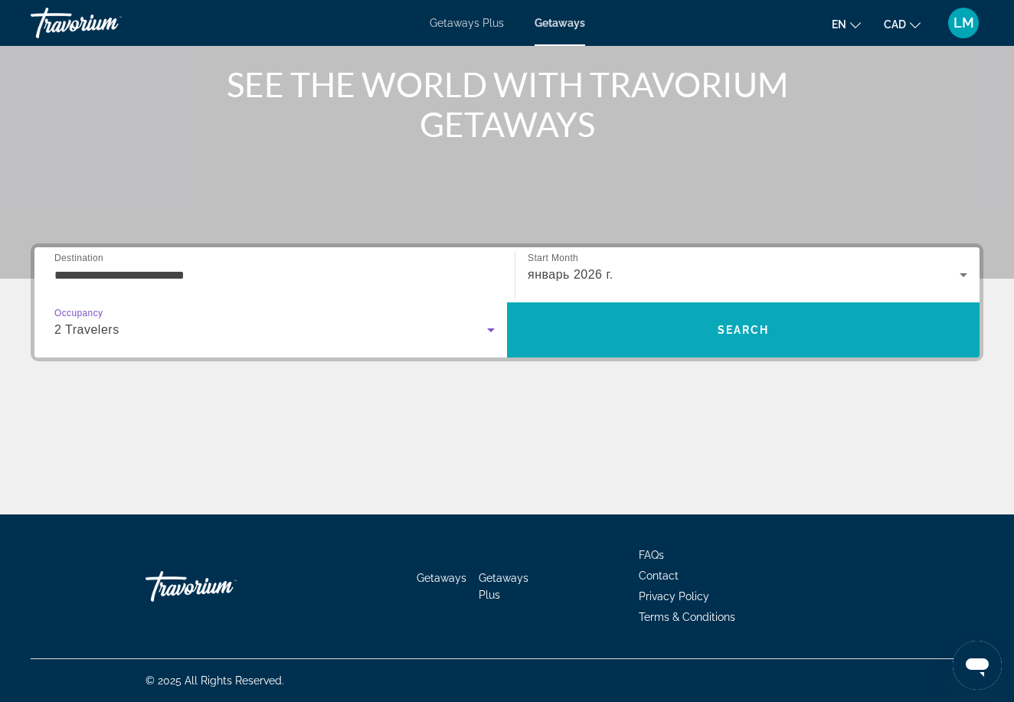
click at [627, 327] on span "Search" at bounding box center [743, 330] width 473 height 37
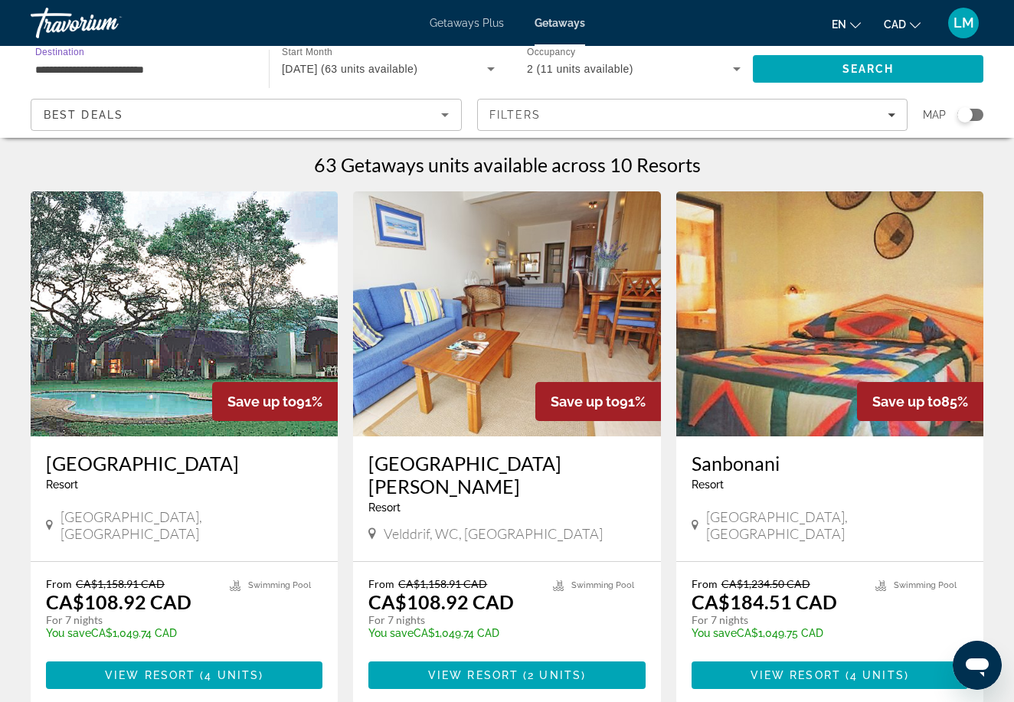
click at [170, 61] on input "**********" at bounding box center [142, 70] width 214 height 18
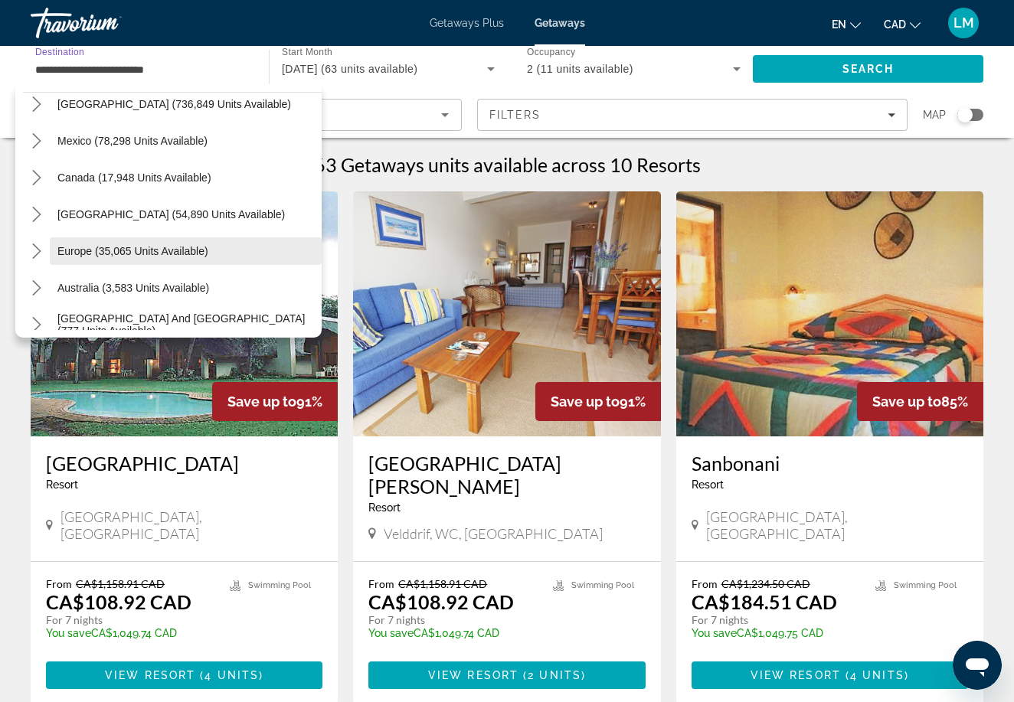
scroll to position [12, 0]
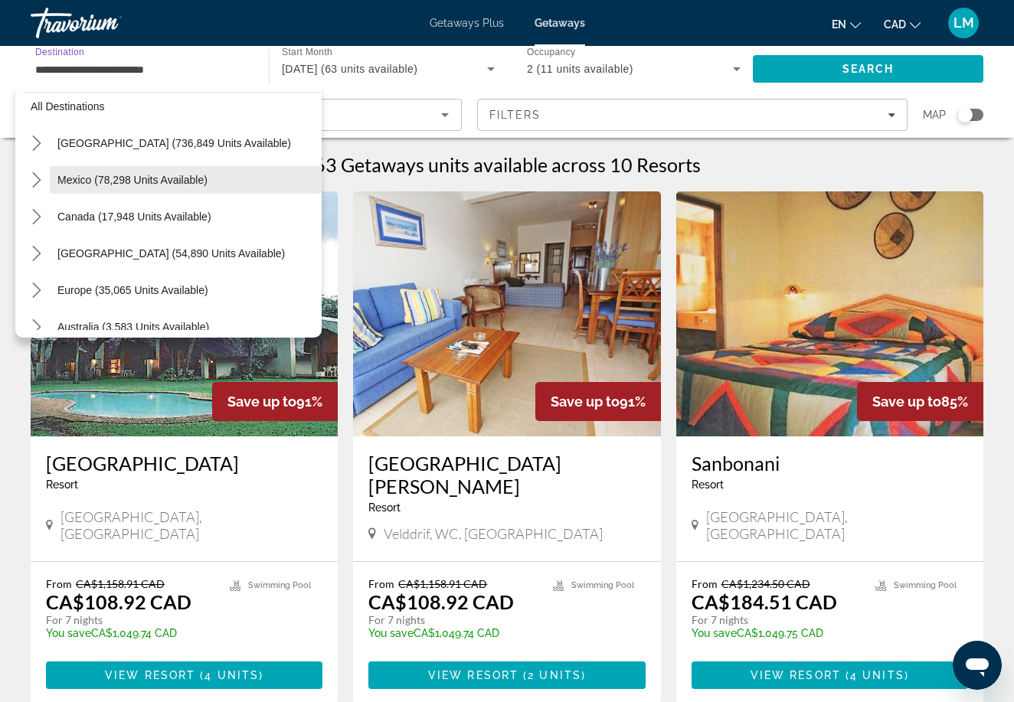
click at [172, 179] on span "Mexico (78,298 units available)" at bounding box center [132, 180] width 150 height 12
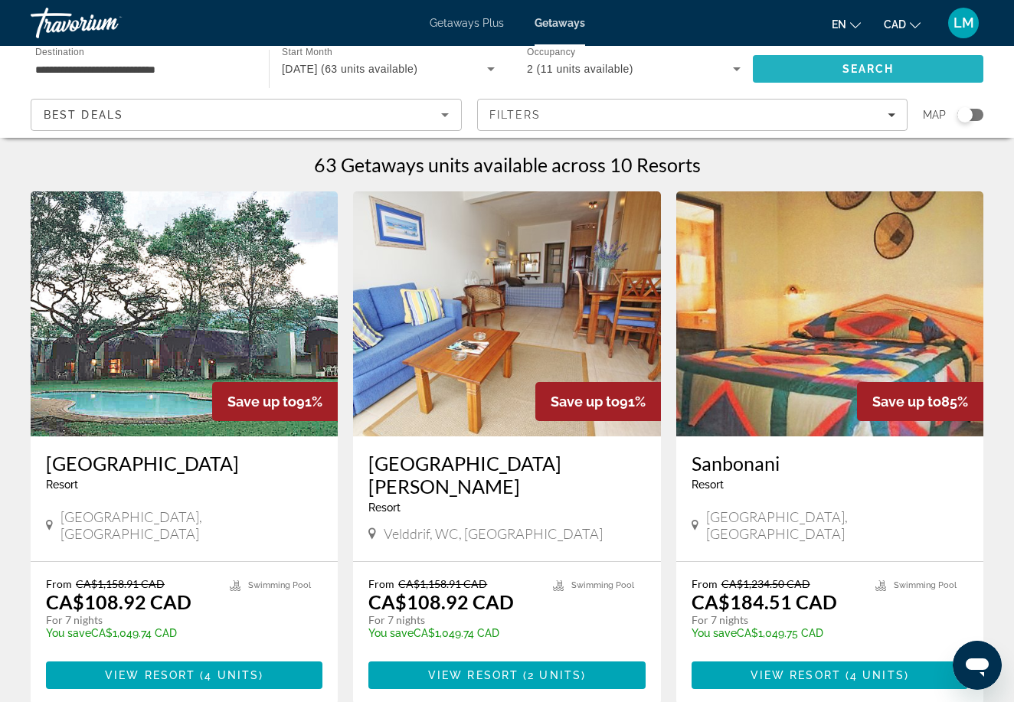
click at [808, 70] on span "Search" at bounding box center [868, 69] width 231 height 37
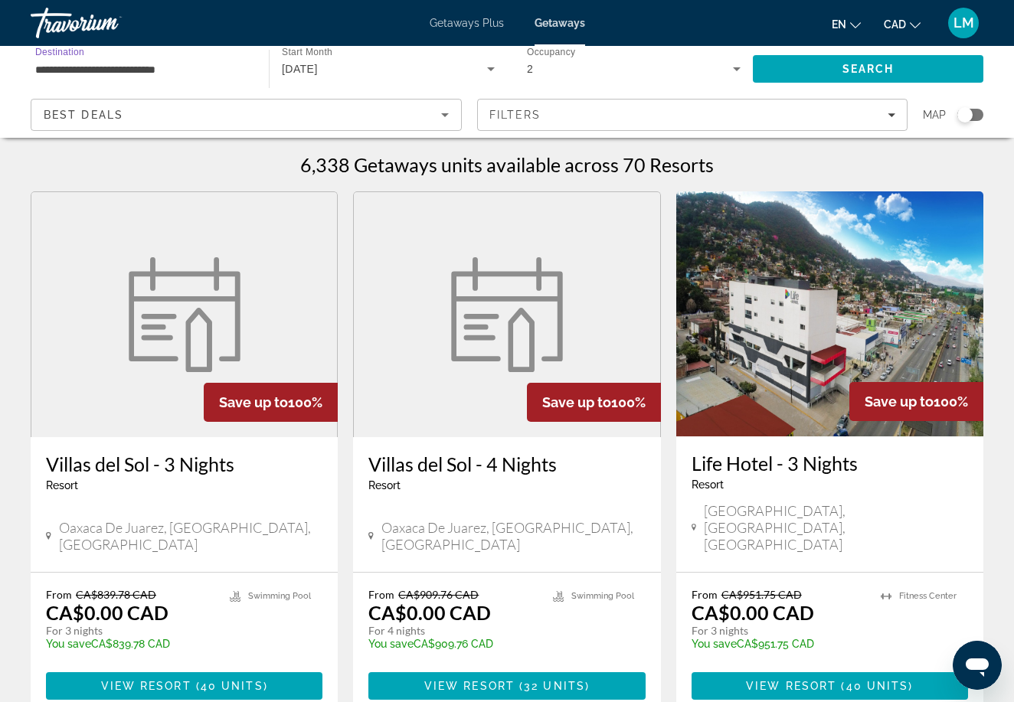
click at [180, 73] on input "**********" at bounding box center [142, 70] width 214 height 18
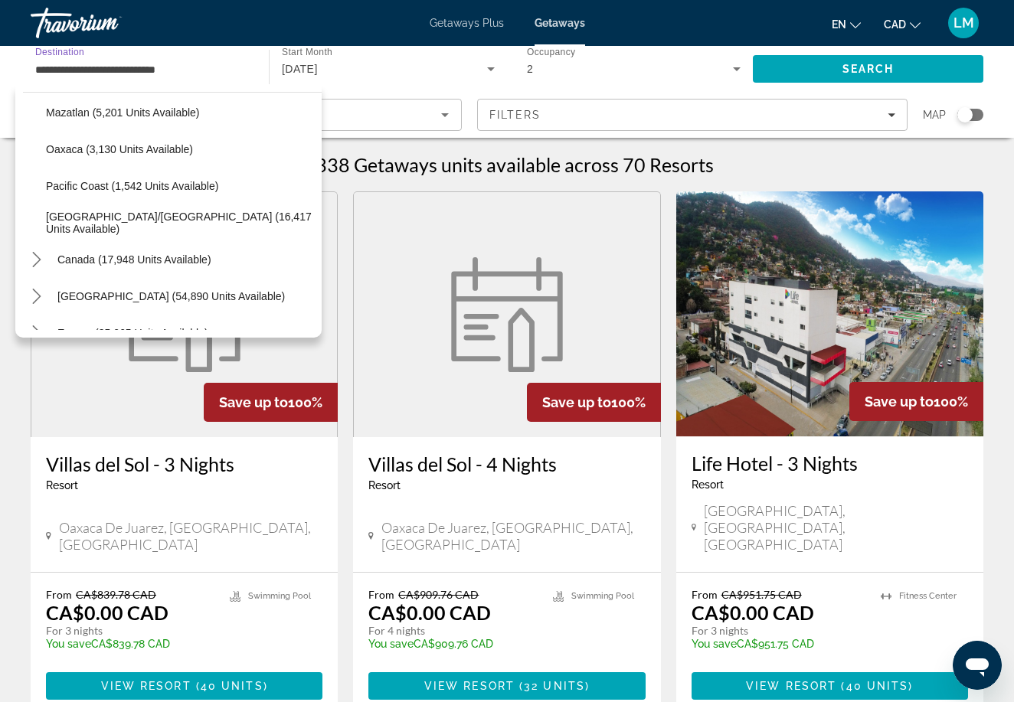
scroll to position [386, 0]
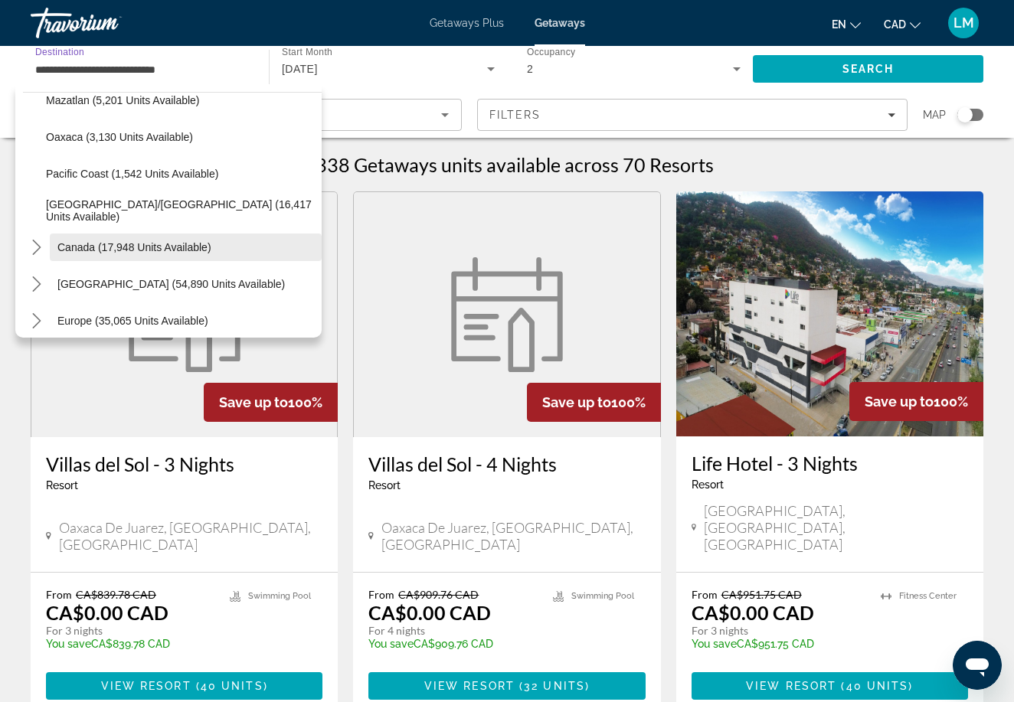
click at [143, 249] on span "Canada (17,948 units available)" at bounding box center [134, 247] width 154 height 12
type input "**********"
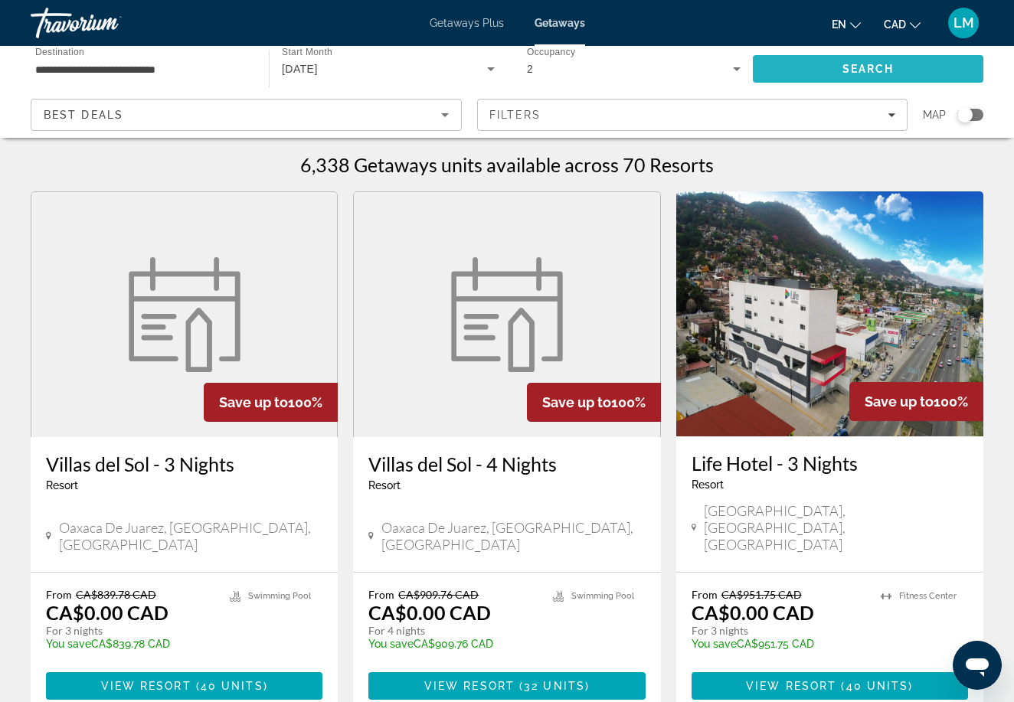
click at [861, 72] on span "Search" at bounding box center [869, 69] width 52 height 12
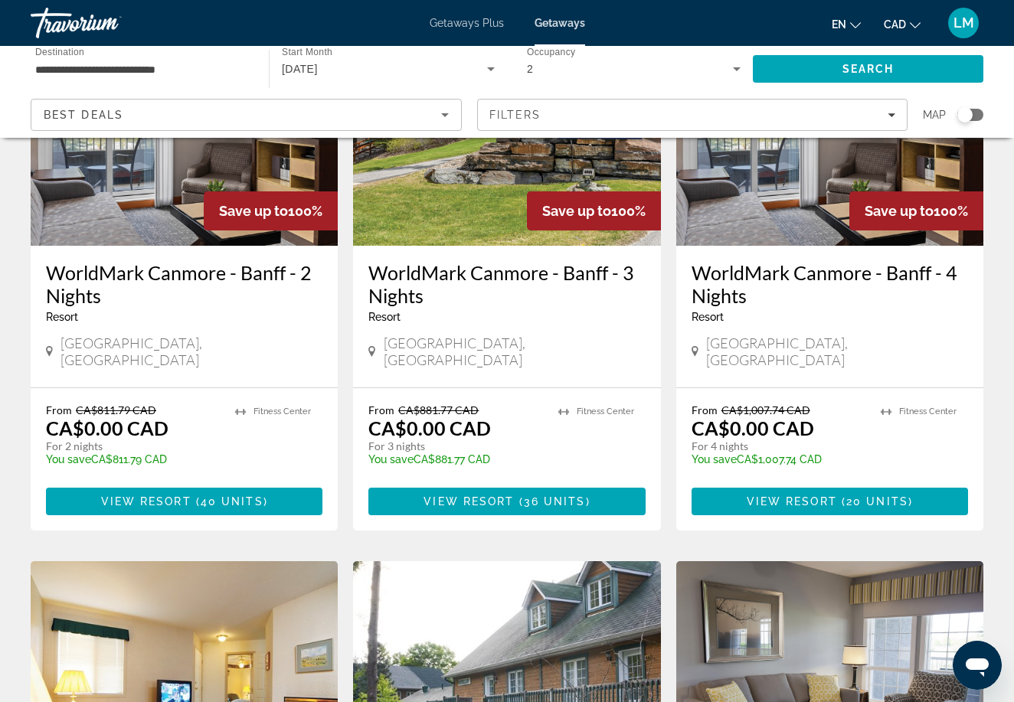
scroll to position [193, 0]
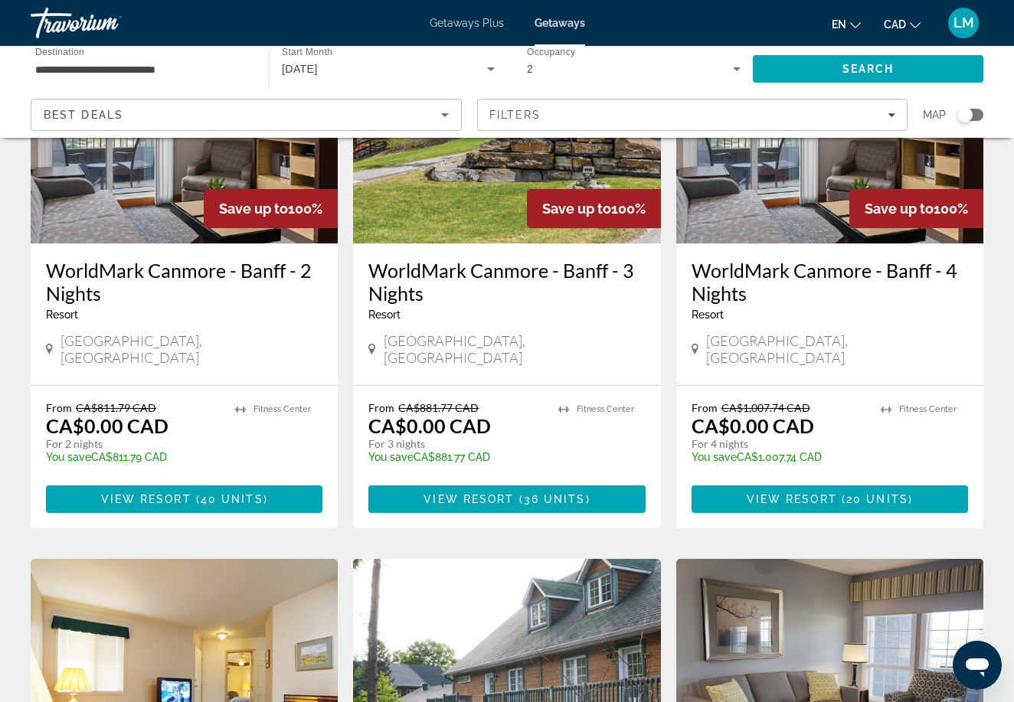
click at [732, 273] on h3 "WorldMark Canmore - Banff - 4 Nights" at bounding box center [830, 282] width 277 height 46
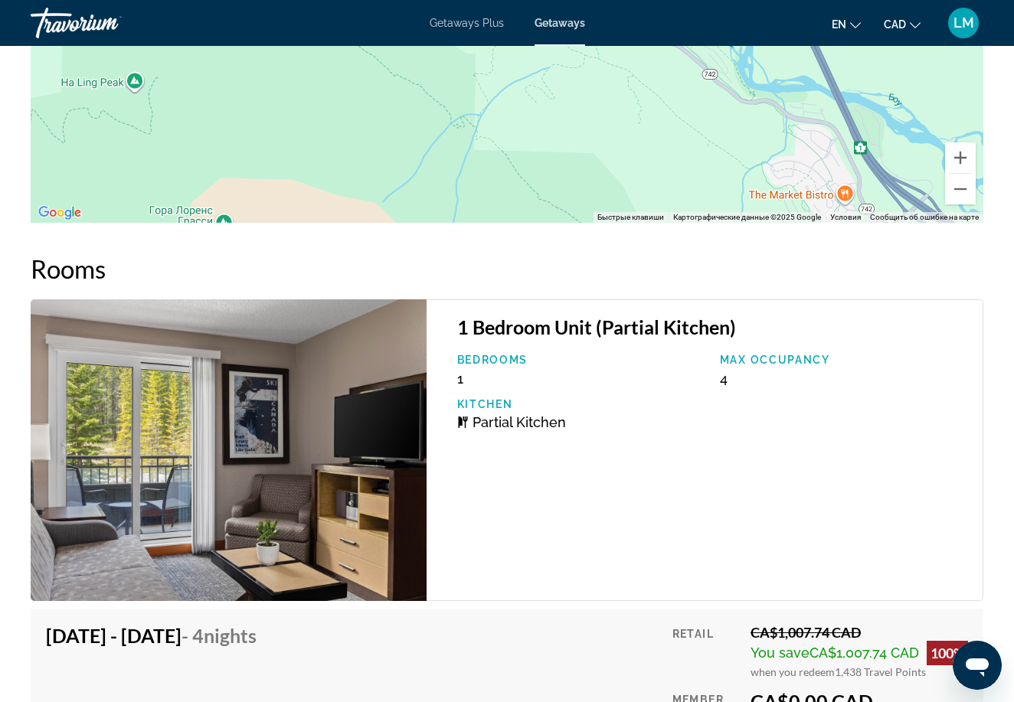
scroll to position [2811, 0]
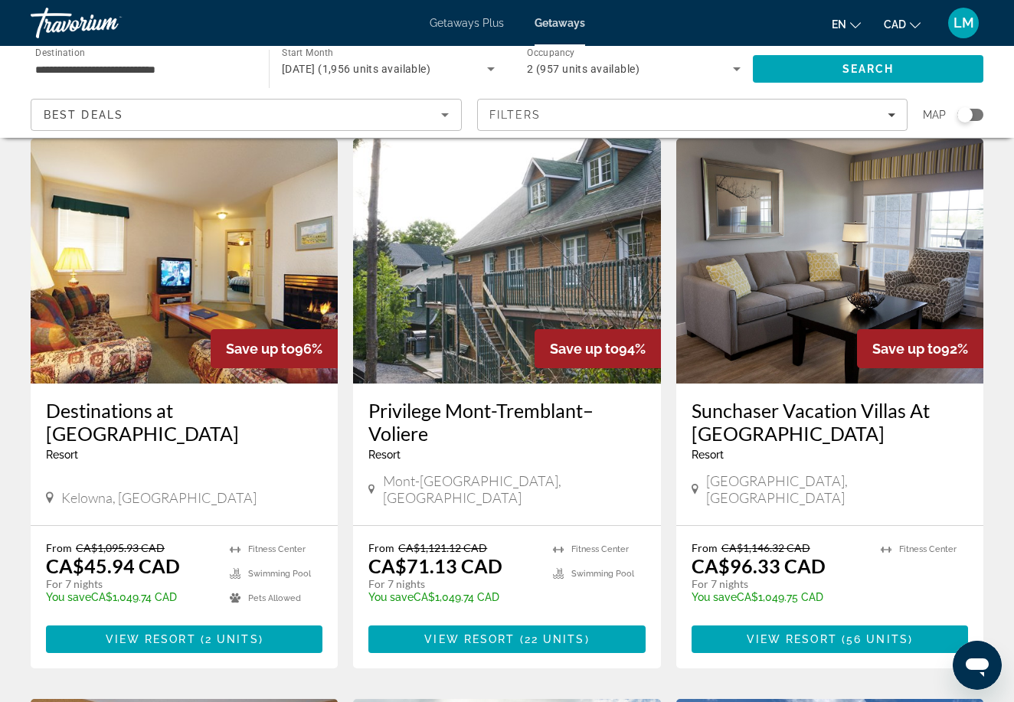
scroll to position [615, 0]
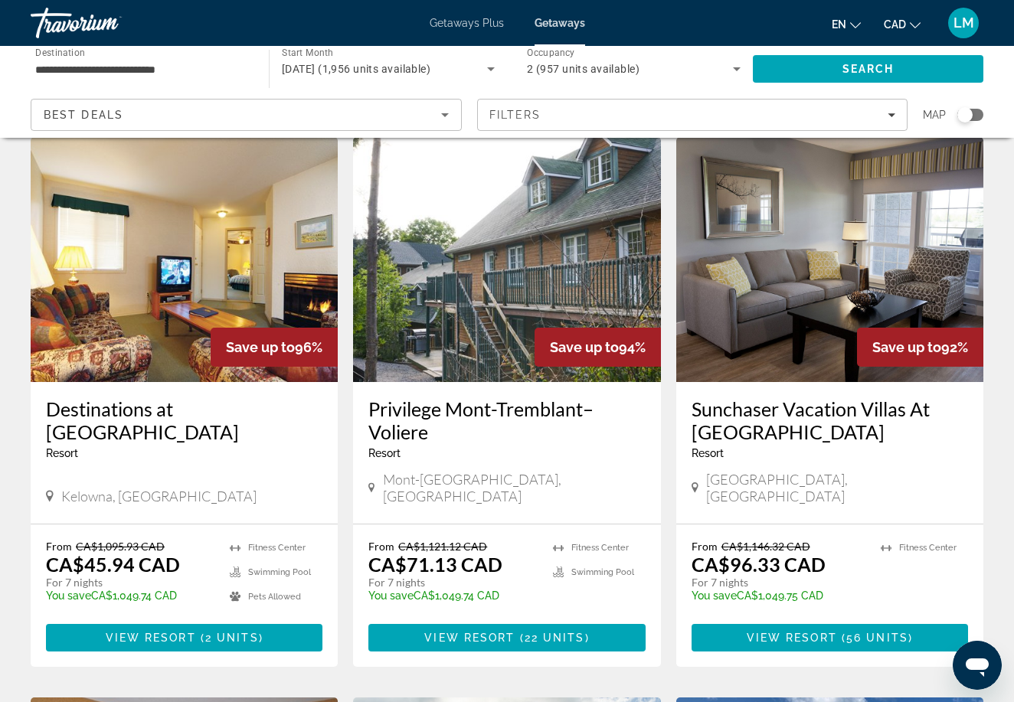
click at [741, 399] on h3 "Sunchaser Vacation Villas At [GEOGRAPHIC_DATA]" at bounding box center [830, 421] width 277 height 46
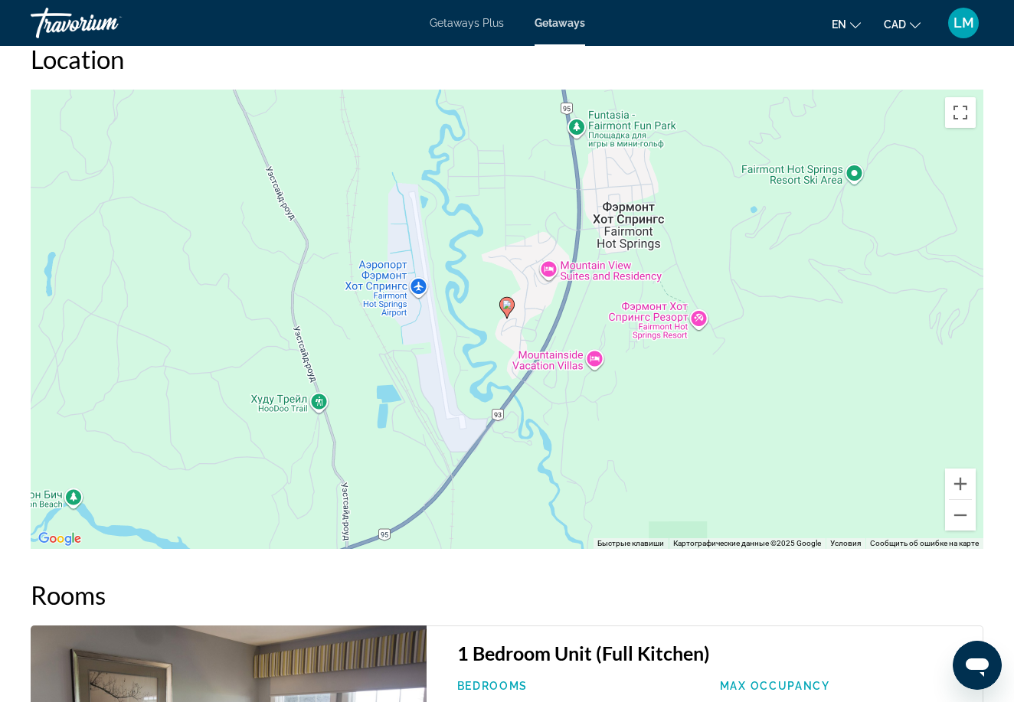
scroll to position [2459, 0]
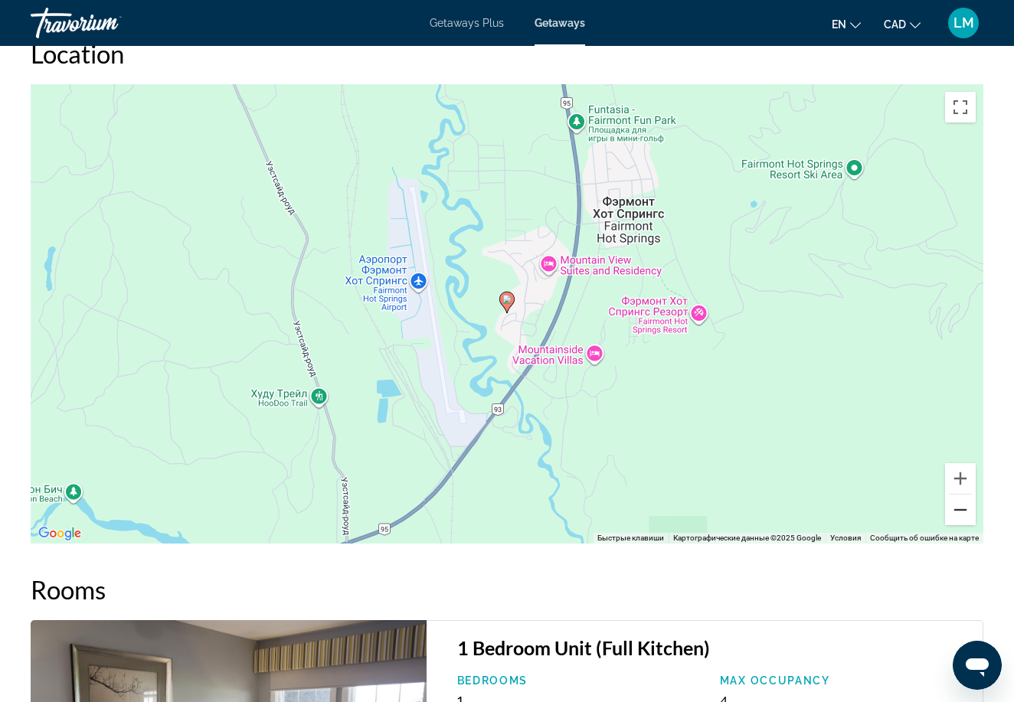
click at [964, 515] on button "Уменьшить" at bounding box center [960, 510] width 31 height 31
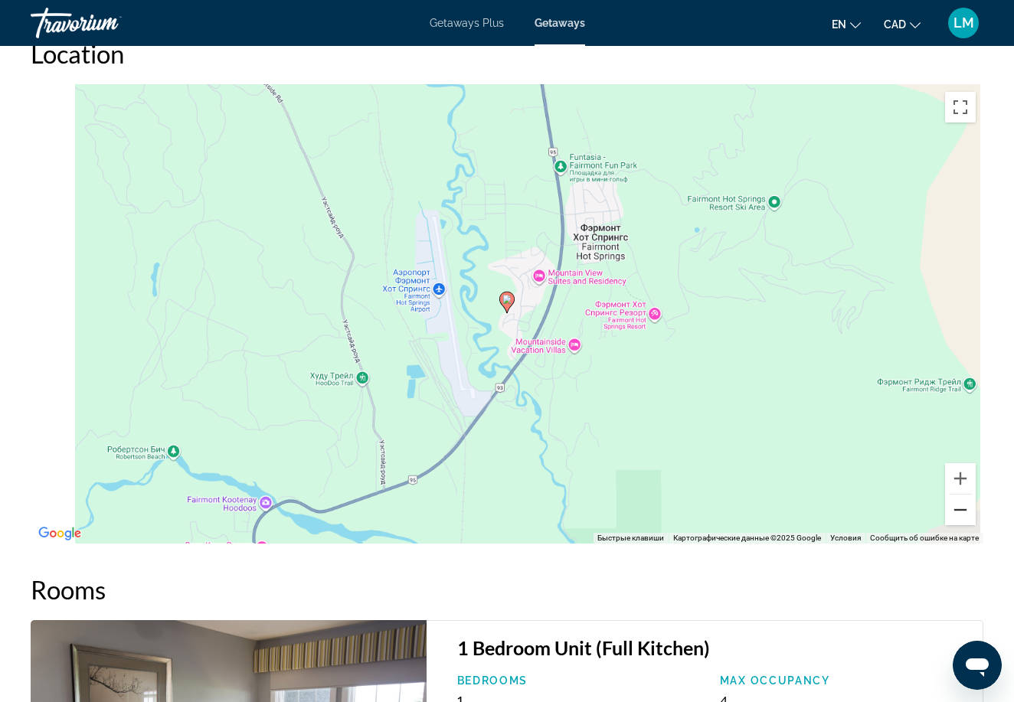
click at [964, 515] on button "Уменьшить" at bounding box center [960, 510] width 31 height 31
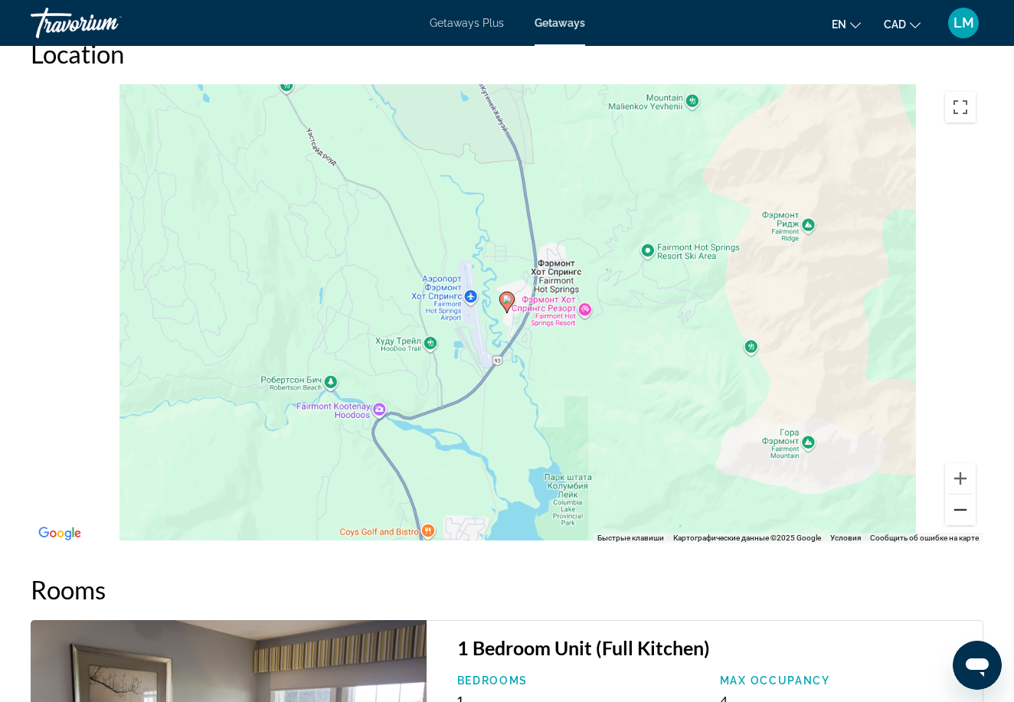
click at [964, 515] on button "Уменьшить" at bounding box center [960, 510] width 31 height 31
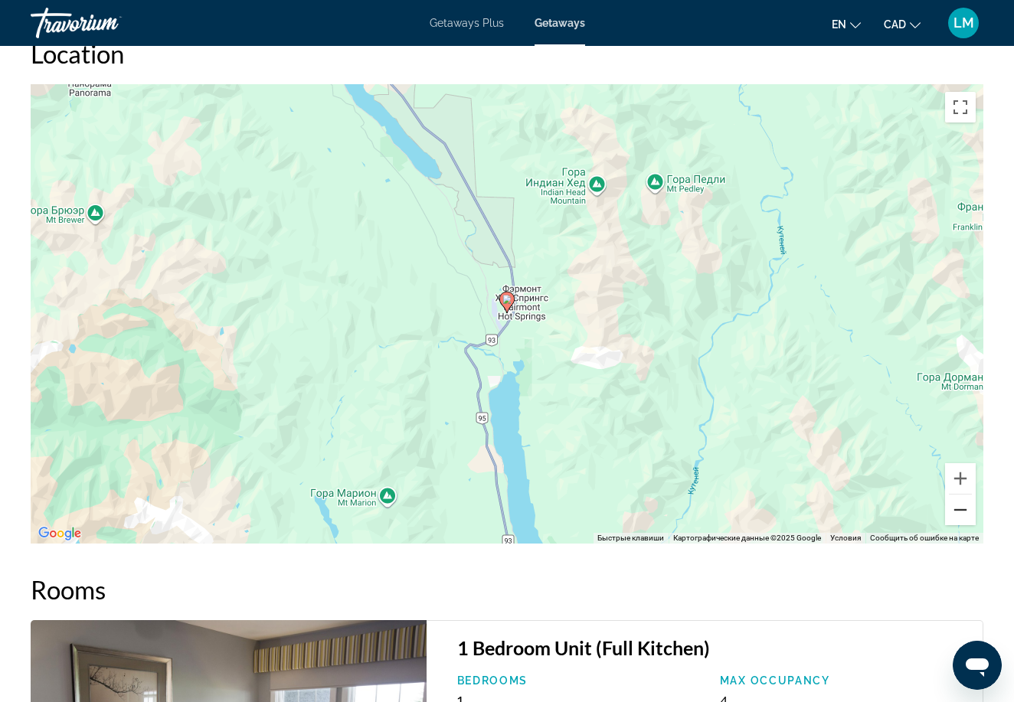
click at [964, 515] on button "Уменьшить" at bounding box center [960, 510] width 31 height 31
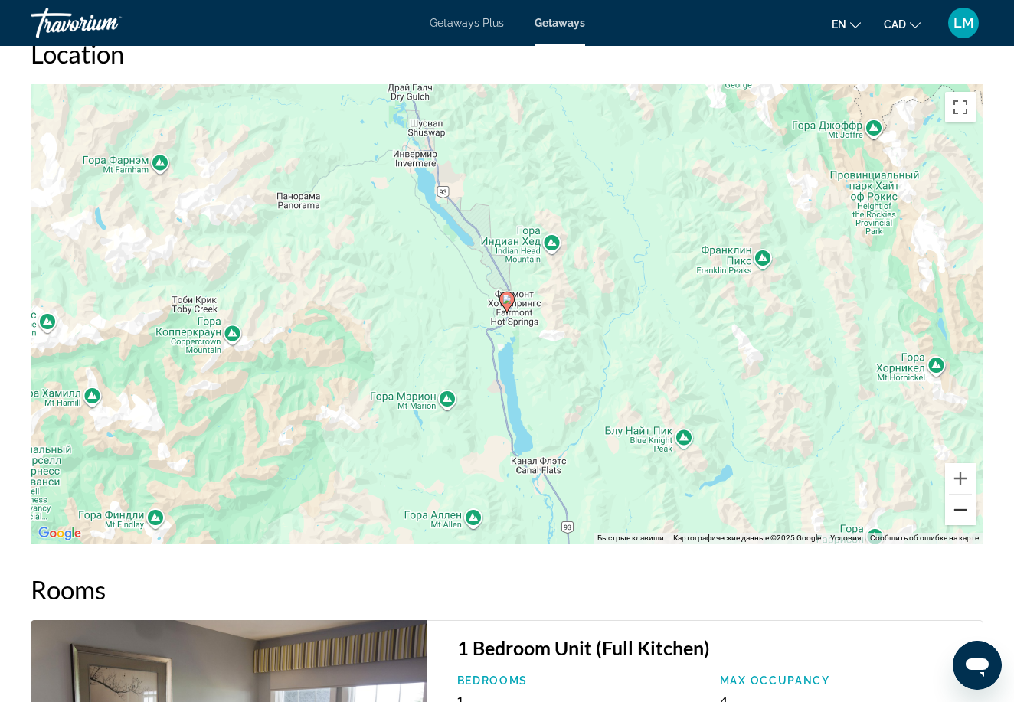
click at [964, 515] on button "Уменьшить" at bounding box center [960, 510] width 31 height 31
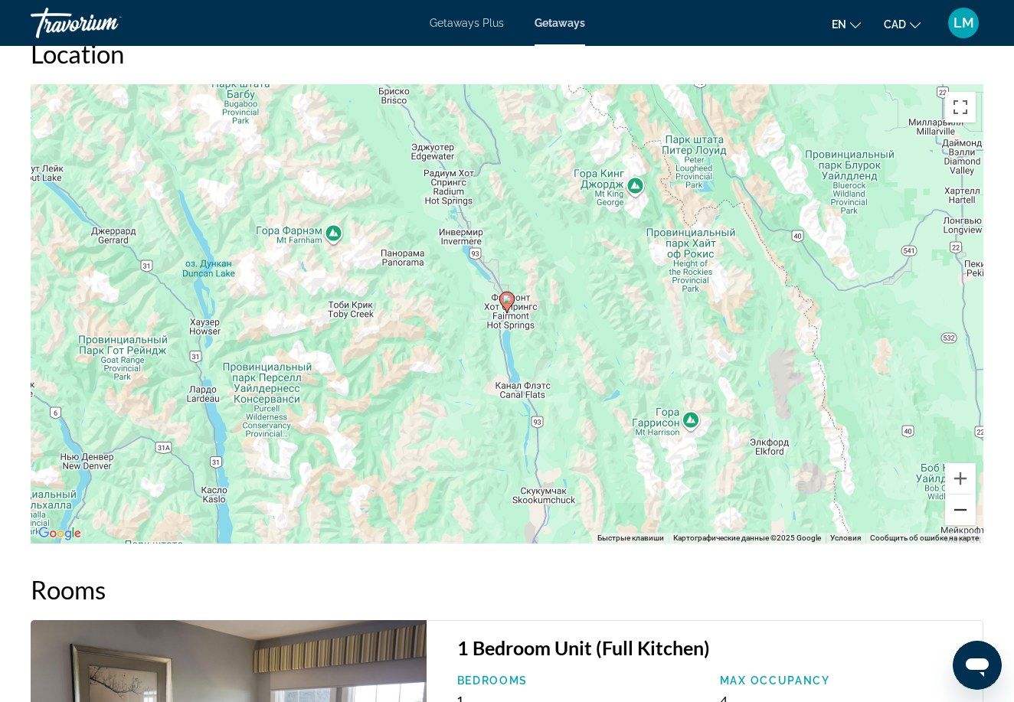
click at [964, 515] on button "Уменьшить" at bounding box center [960, 510] width 31 height 31
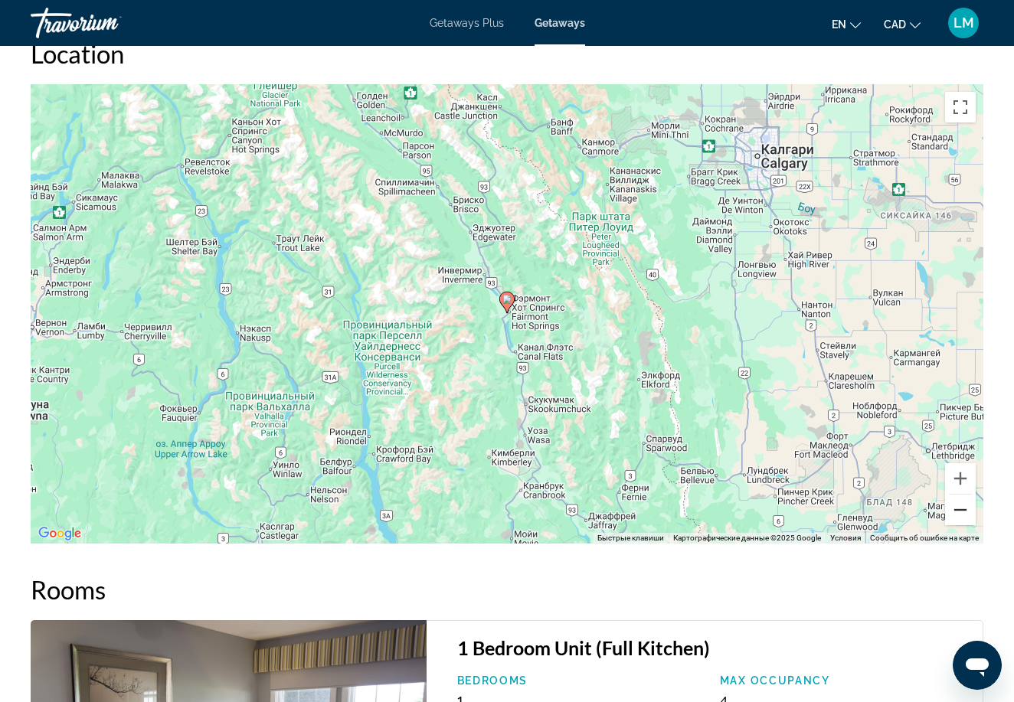
click at [964, 515] on button "Уменьшить" at bounding box center [960, 510] width 31 height 31
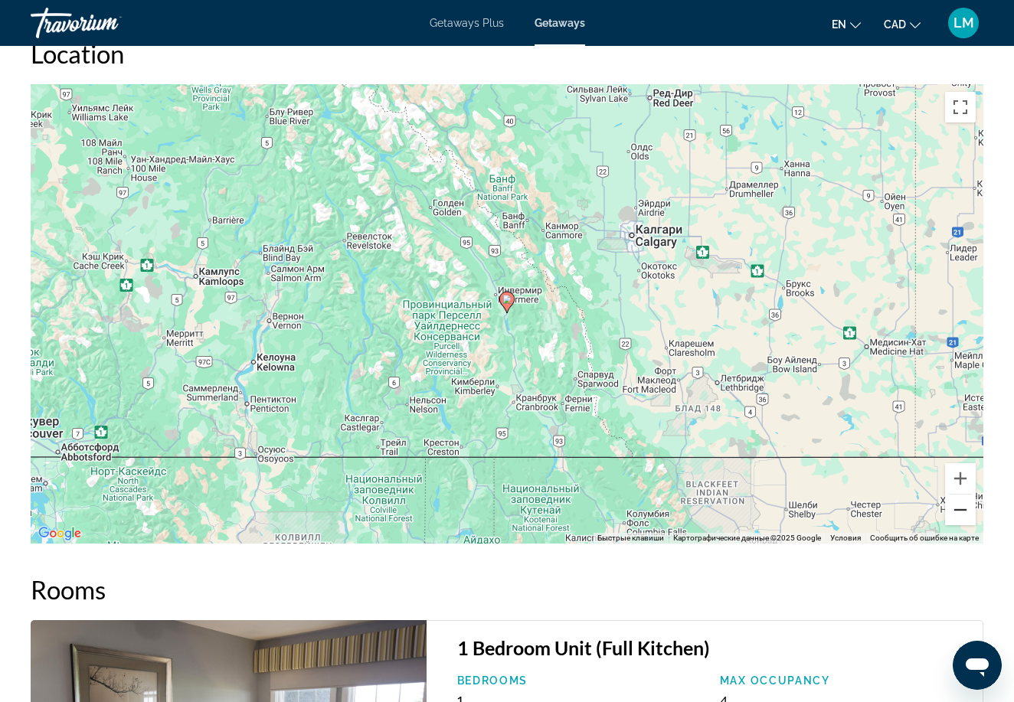
click at [964, 515] on button "Уменьшить" at bounding box center [960, 510] width 31 height 31
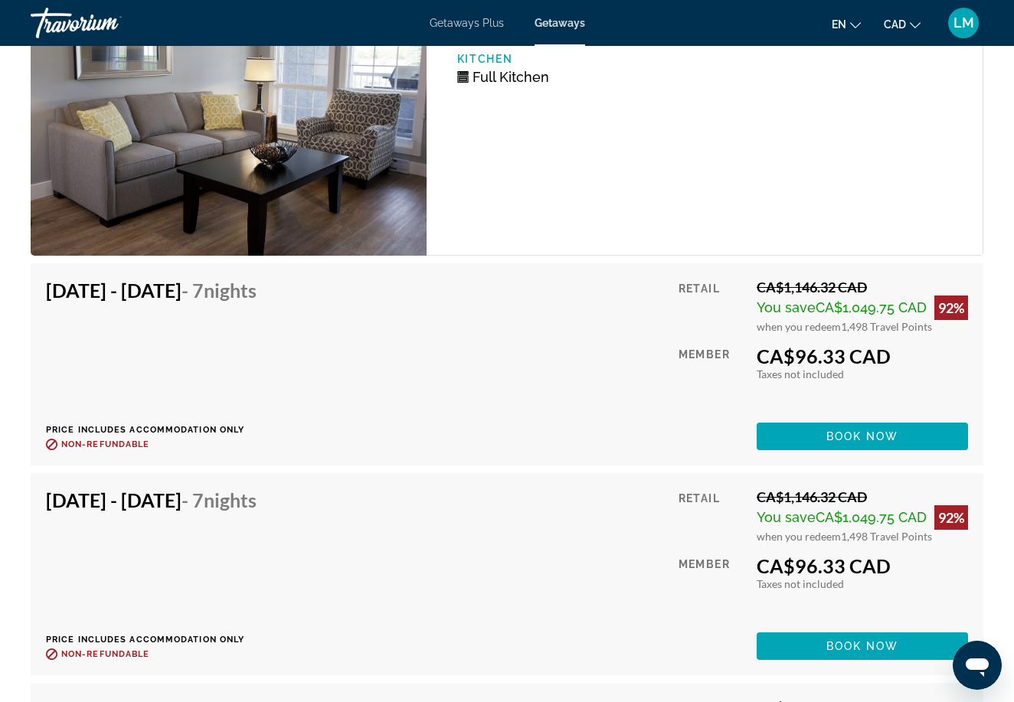
scroll to position [3127, 0]
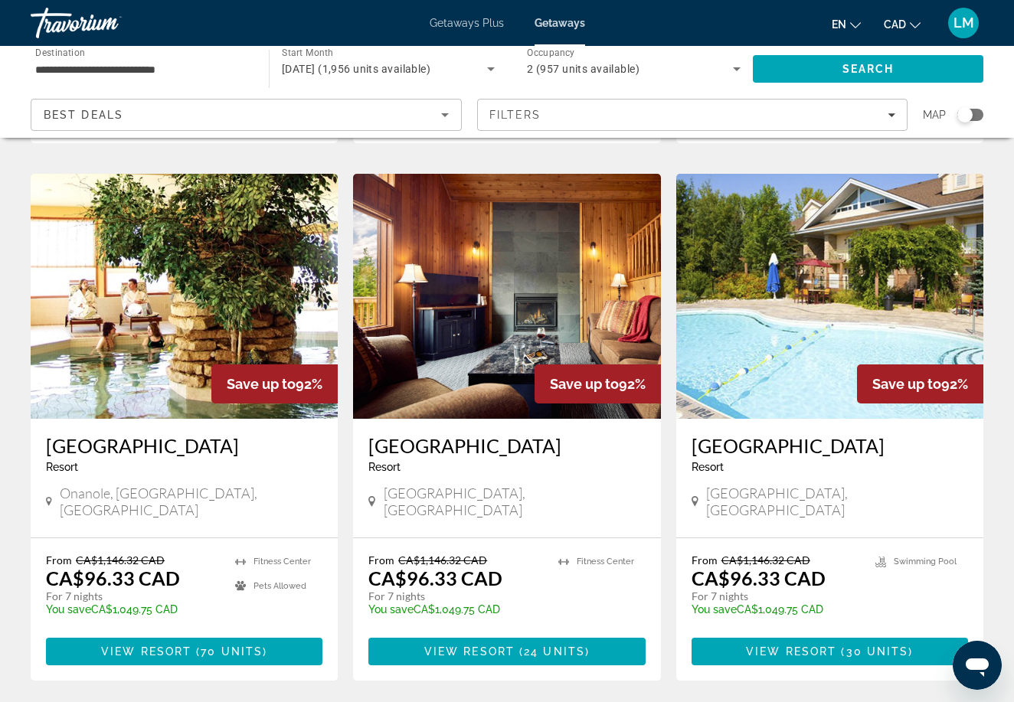
scroll to position [1701, 0]
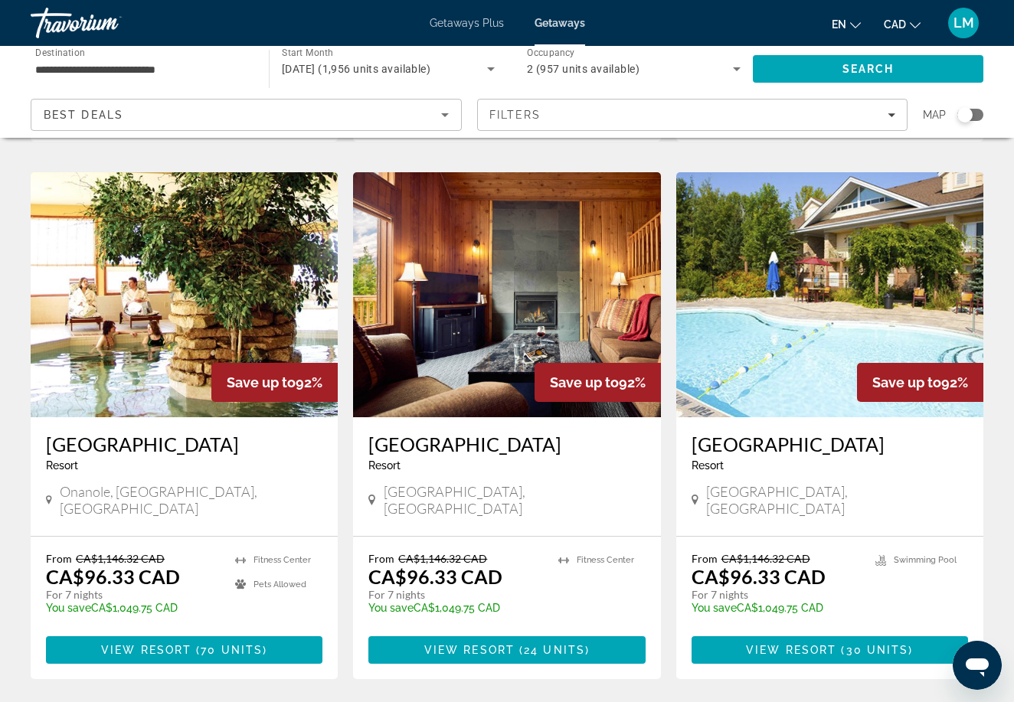
click at [474, 433] on h3 "[GEOGRAPHIC_DATA]" at bounding box center [506, 444] width 277 height 23
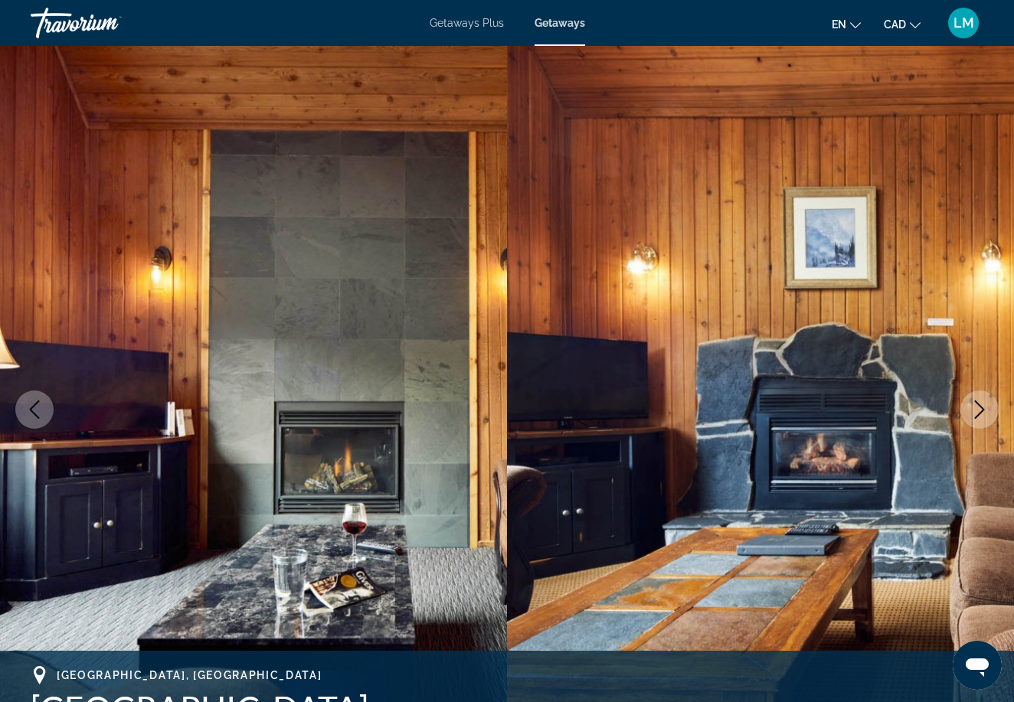
click at [988, 407] on icon "Next image" at bounding box center [979, 410] width 18 height 18
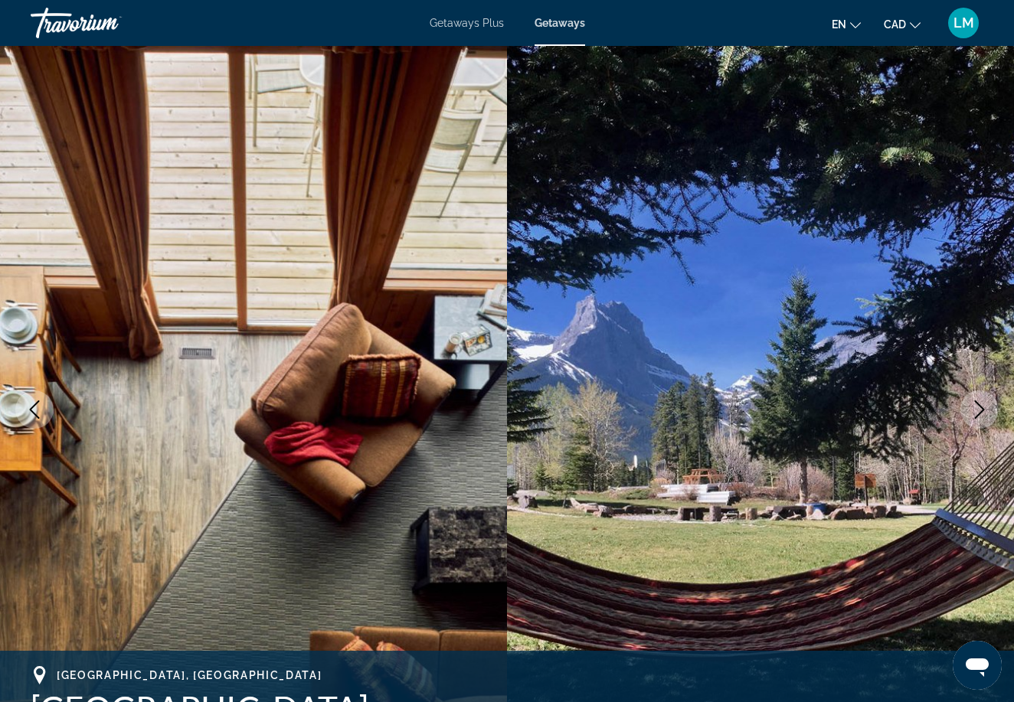
click at [988, 406] on icon "Next image" at bounding box center [979, 410] width 18 height 18
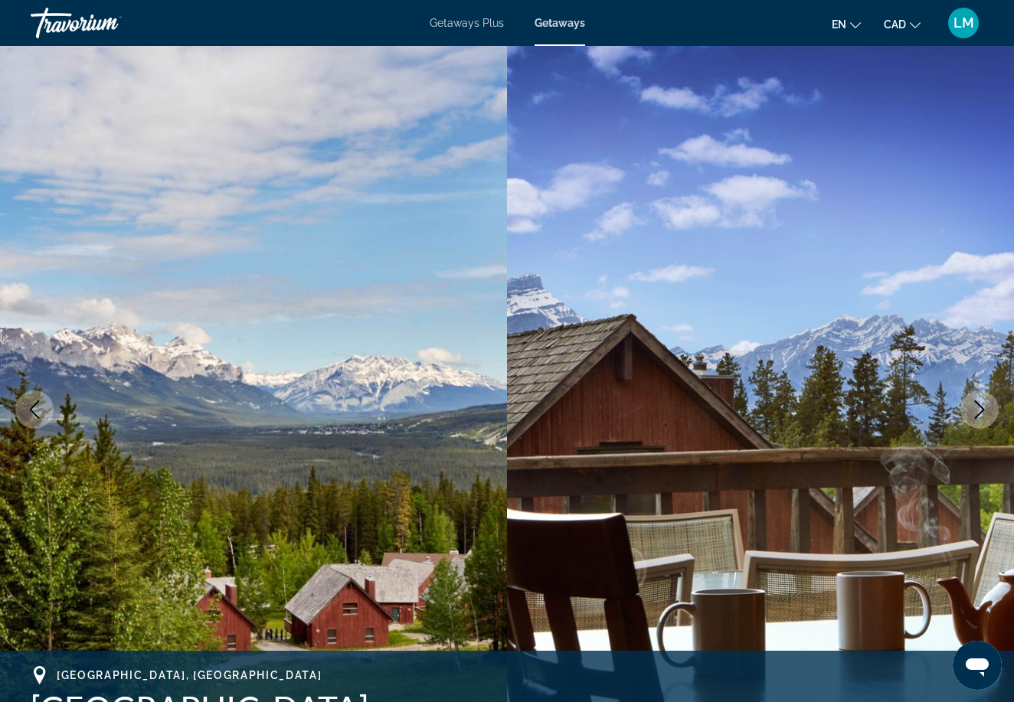
click at [987, 409] on icon "Next image" at bounding box center [979, 410] width 18 height 18
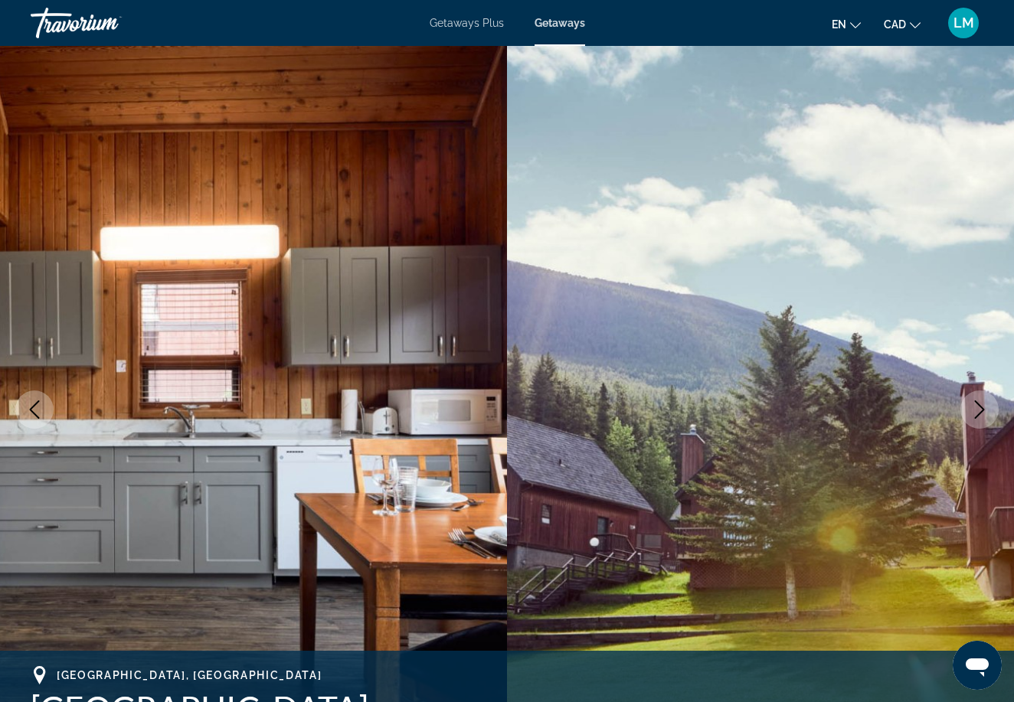
click at [987, 410] on icon "Next image" at bounding box center [979, 410] width 18 height 18
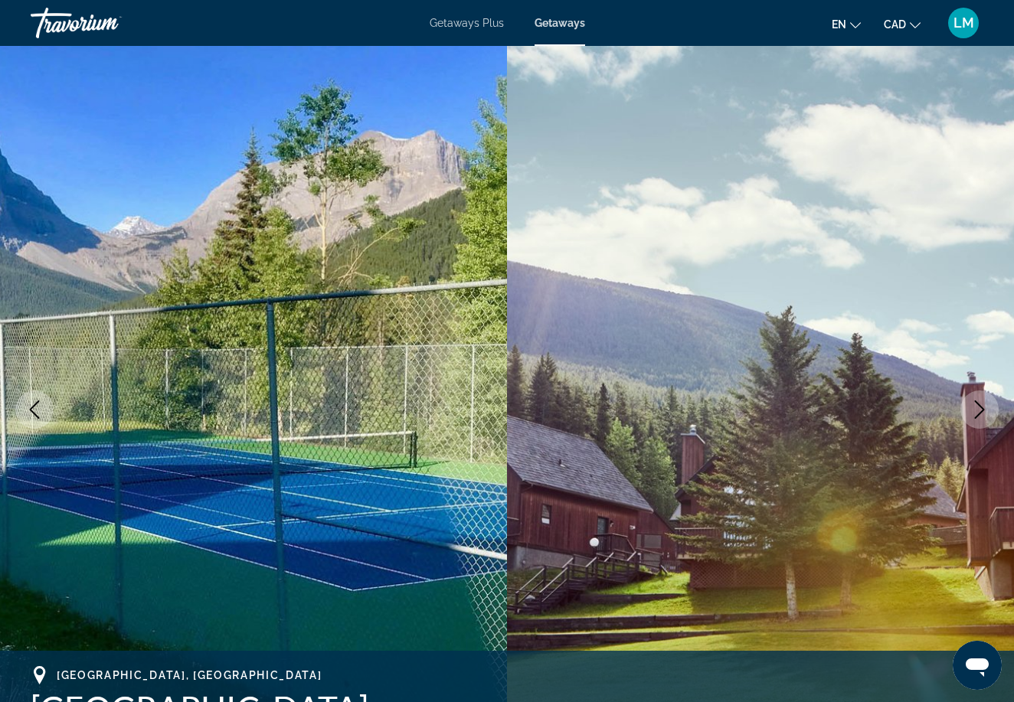
click at [987, 411] on icon "Next image" at bounding box center [979, 410] width 18 height 18
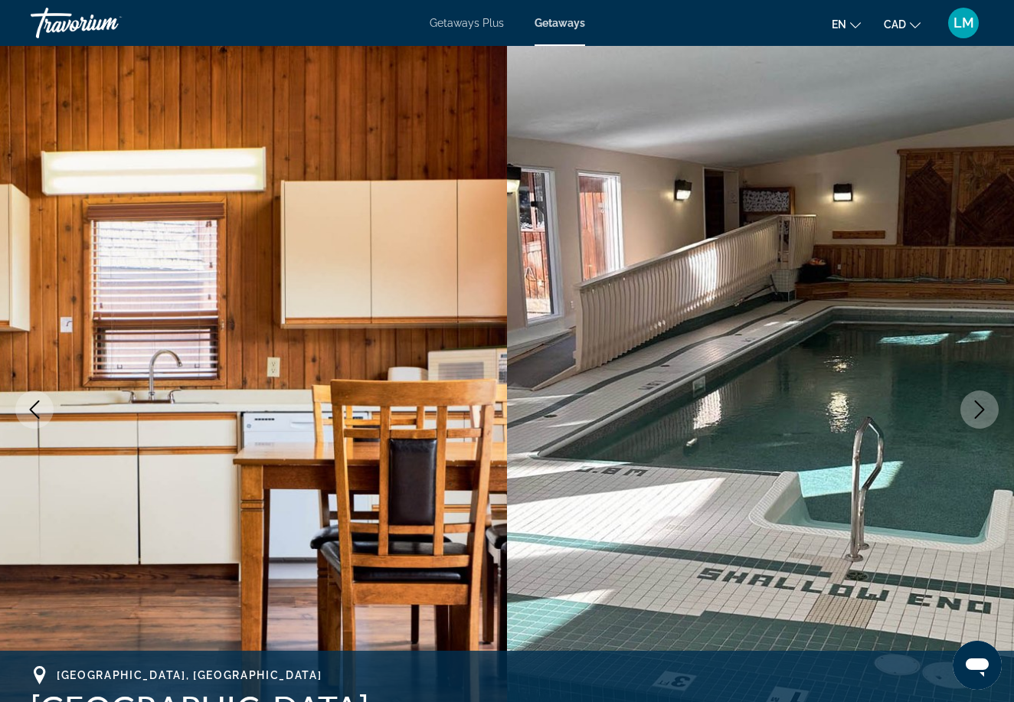
click at [986, 412] on icon "Next image" at bounding box center [979, 410] width 18 height 18
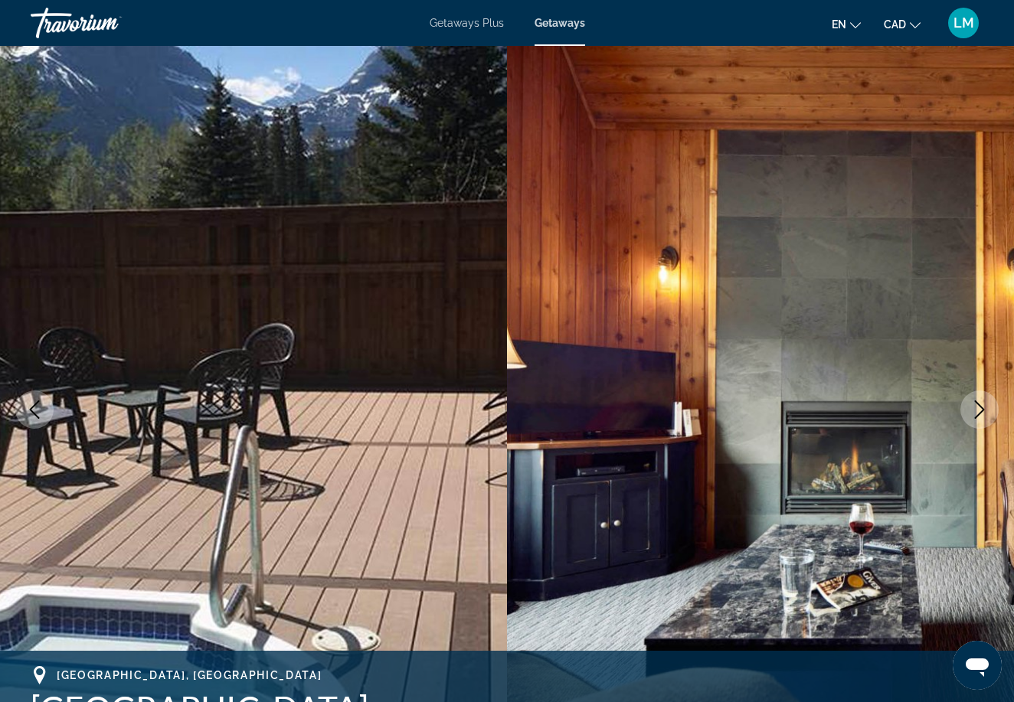
click at [987, 414] on icon "Next image" at bounding box center [979, 410] width 18 height 18
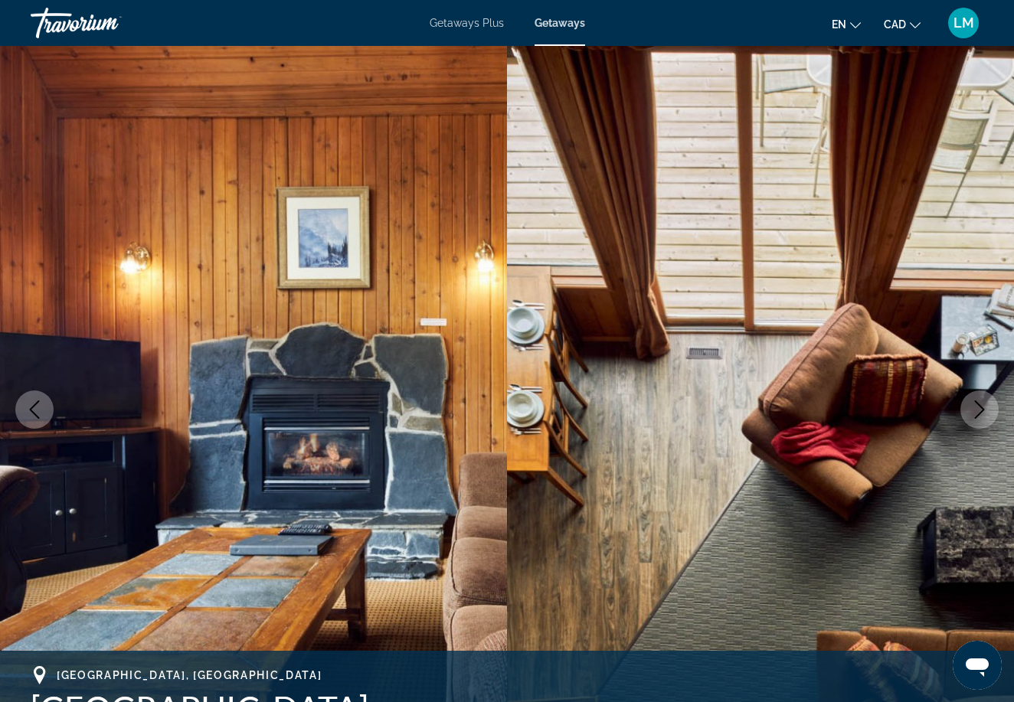
click at [987, 415] on icon "Next image" at bounding box center [979, 410] width 18 height 18
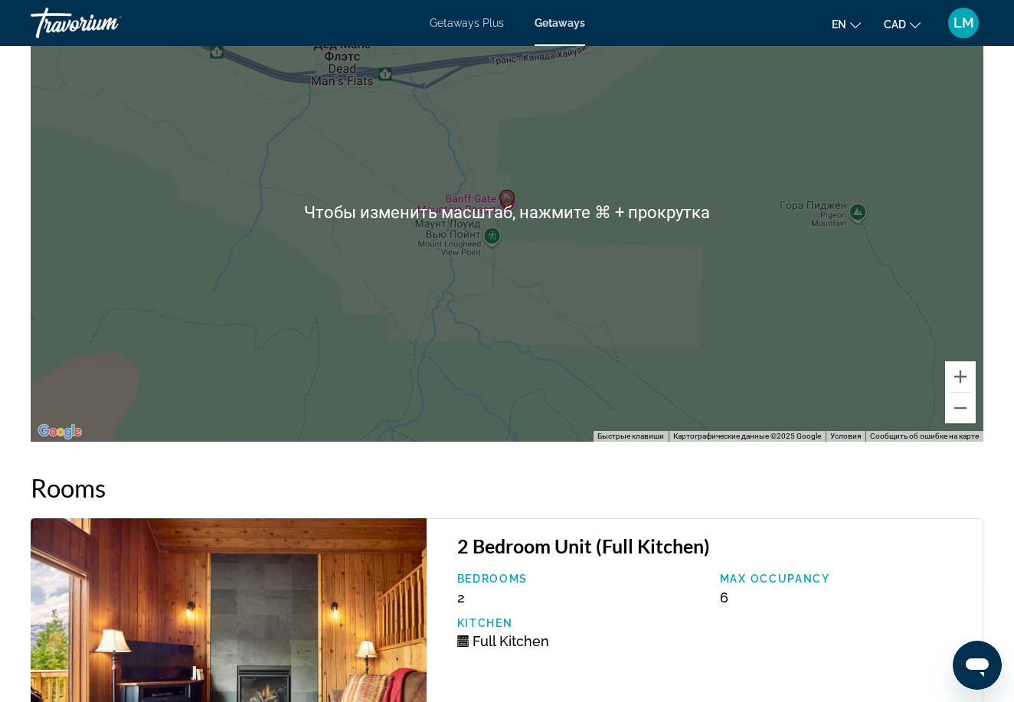
scroll to position [2345, 0]
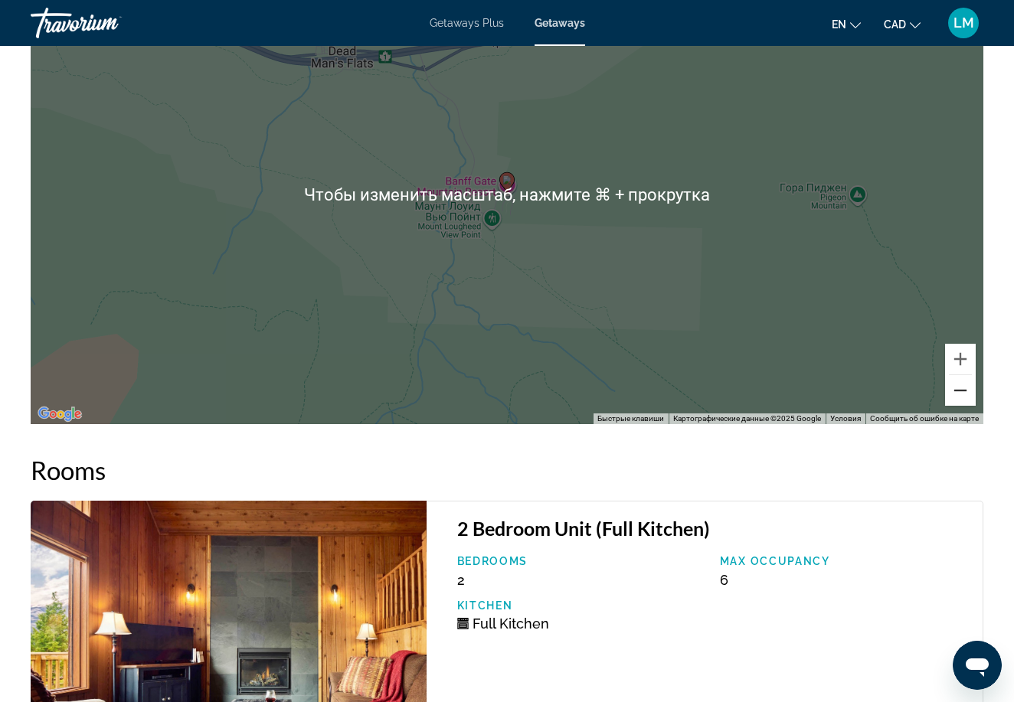
click at [963, 391] on button "Уменьшить" at bounding box center [960, 390] width 31 height 31
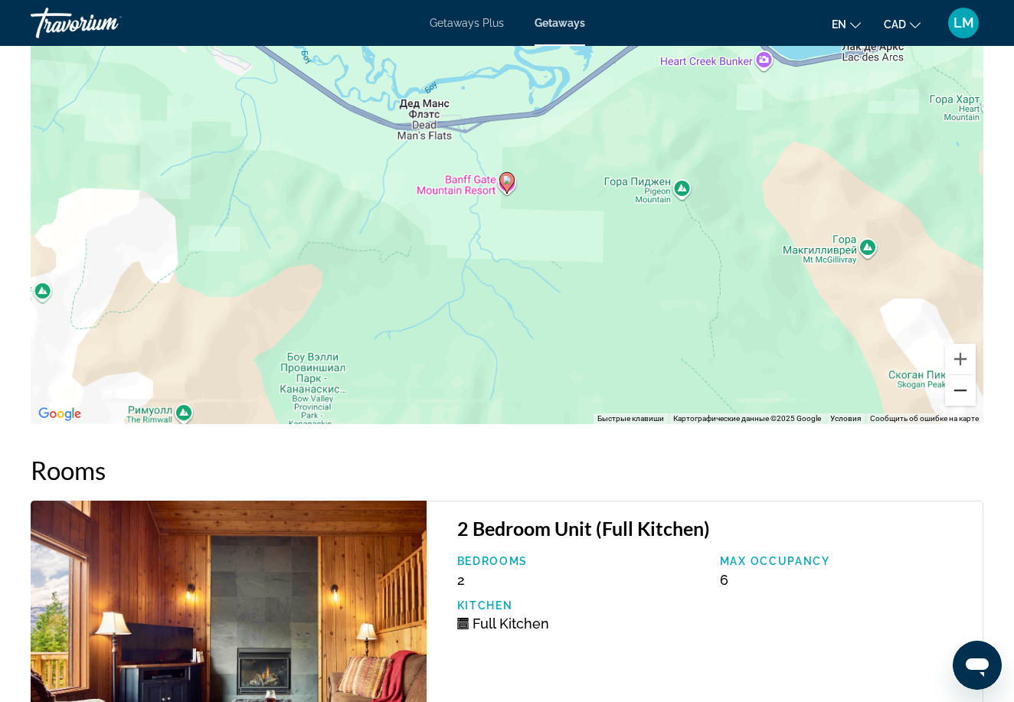
click at [963, 391] on button "Уменьшить" at bounding box center [960, 390] width 31 height 31
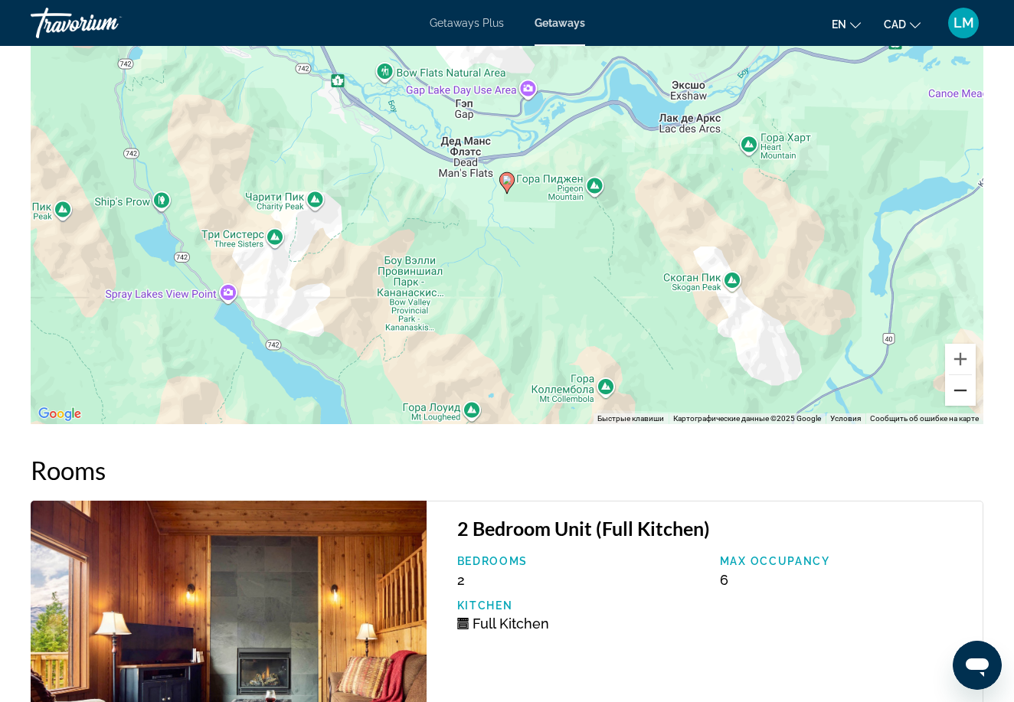
click at [963, 392] on button "Уменьшить" at bounding box center [960, 390] width 31 height 31
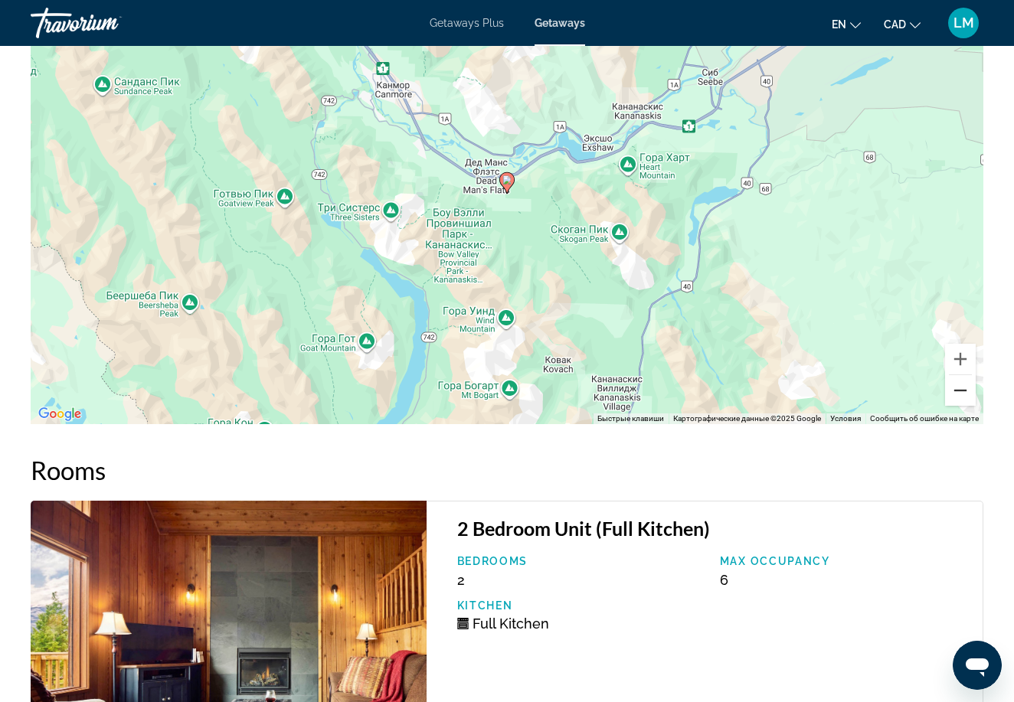
click at [963, 393] on button "Уменьшить" at bounding box center [960, 390] width 31 height 31
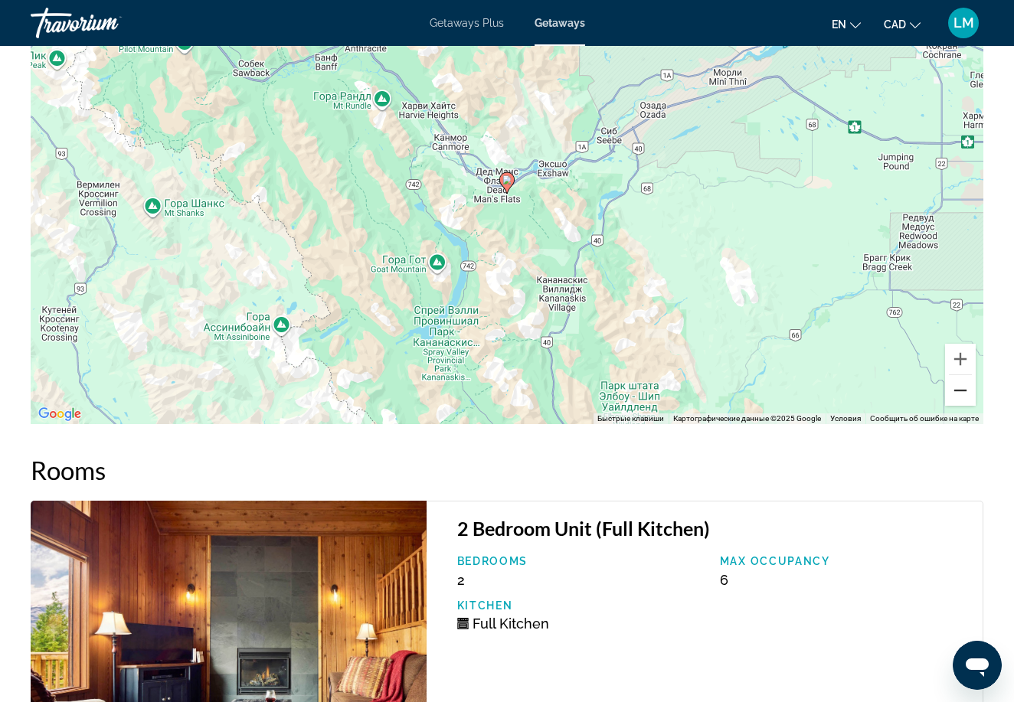
click at [963, 394] on button "Уменьшить" at bounding box center [960, 390] width 31 height 31
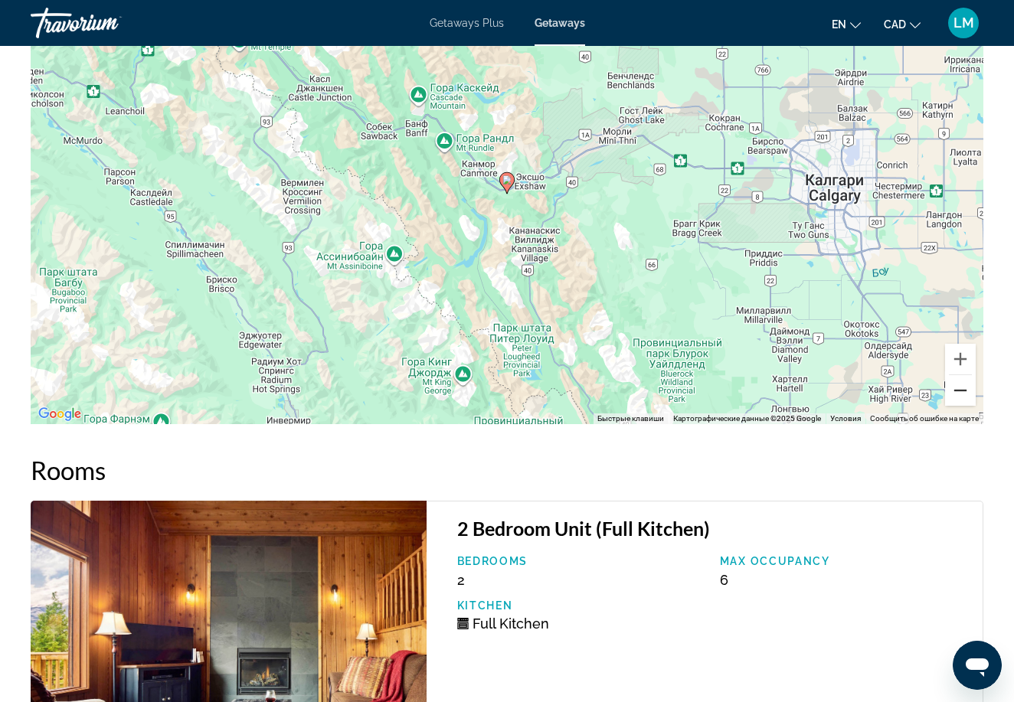
click at [963, 394] on button "Уменьшить" at bounding box center [960, 390] width 31 height 31
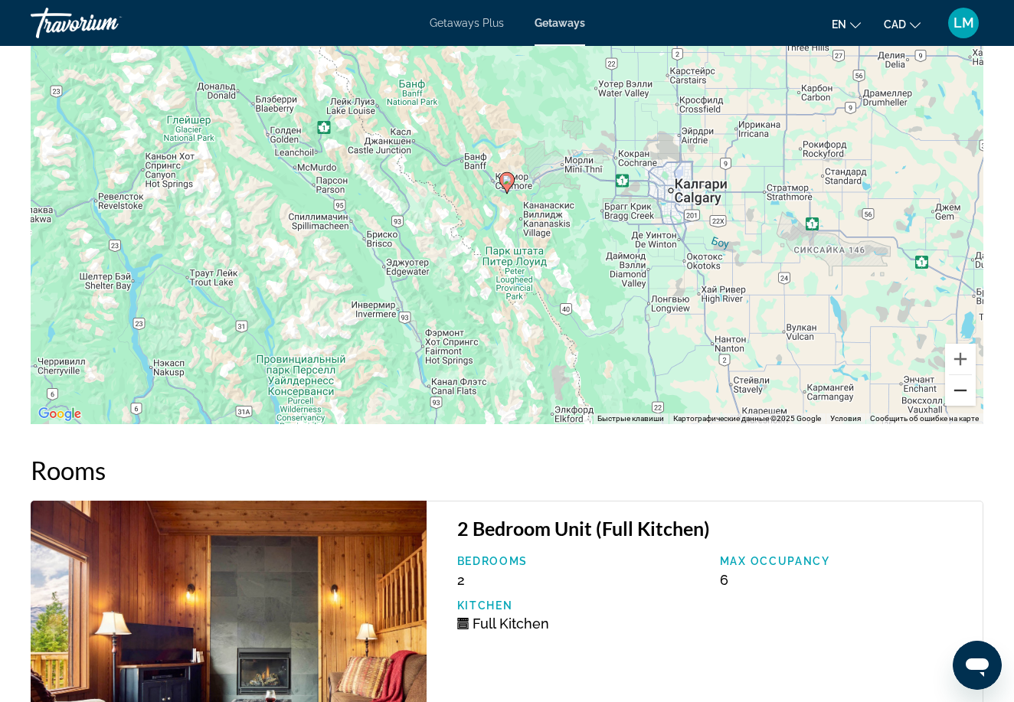
click at [963, 394] on button "Уменьшить" at bounding box center [960, 390] width 31 height 31
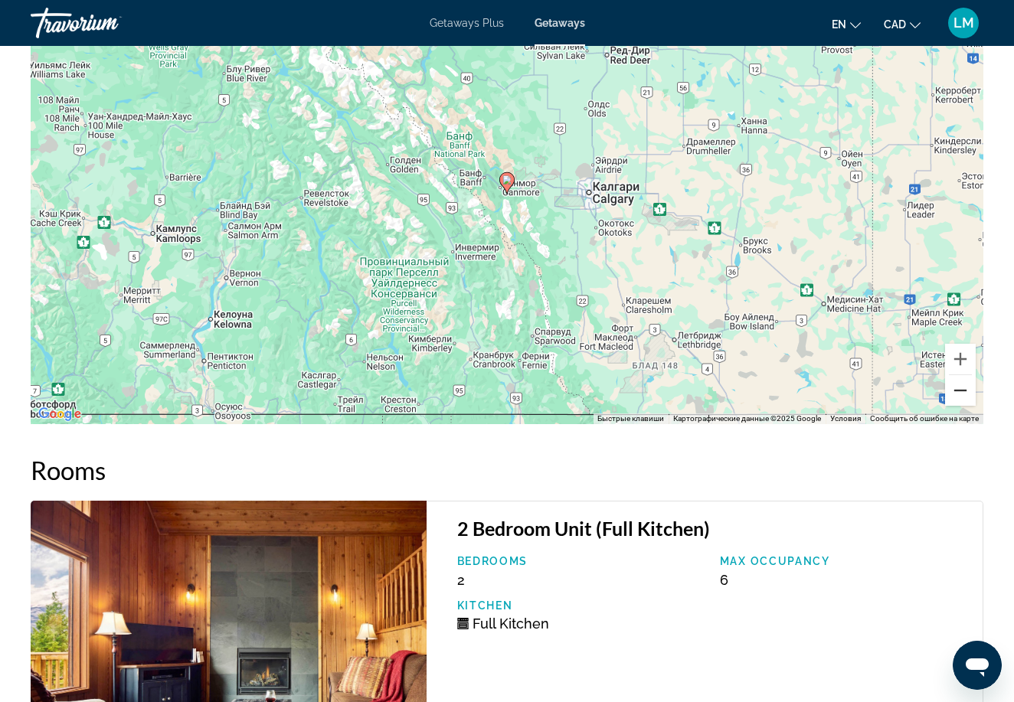
click at [963, 395] on button "Уменьшить" at bounding box center [960, 390] width 31 height 31
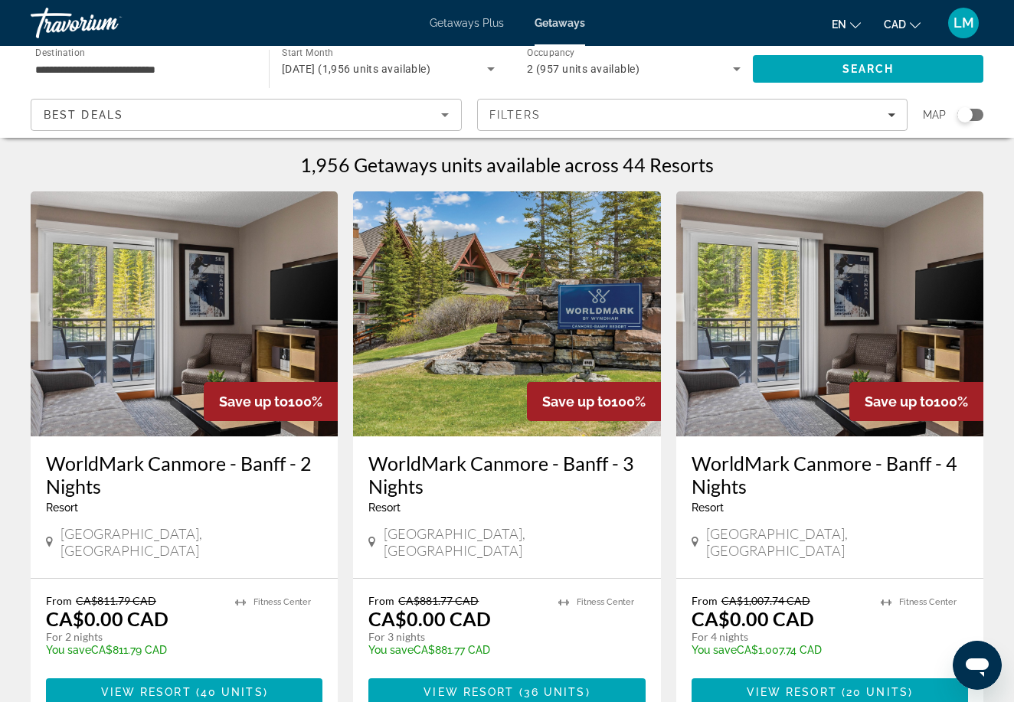
click at [154, 69] on input "**********" at bounding box center [142, 70] width 214 height 18
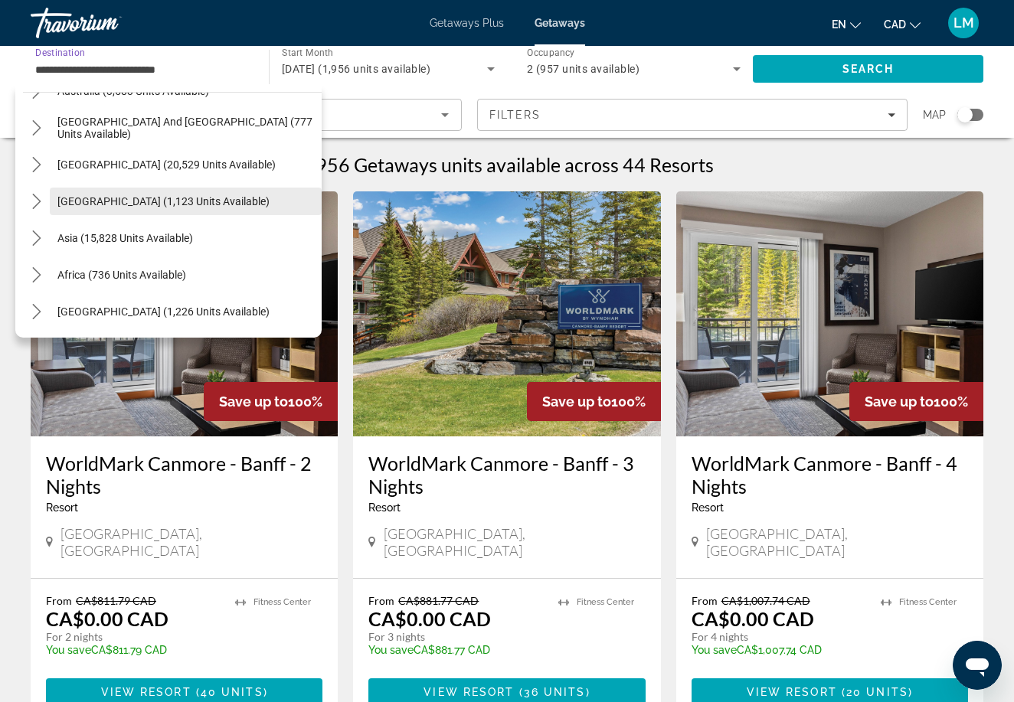
scroll to position [322, 0]
click at [148, 216] on span "Select destination: Central America (1,123 units available)" at bounding box center [186, 201] width 272 height 37
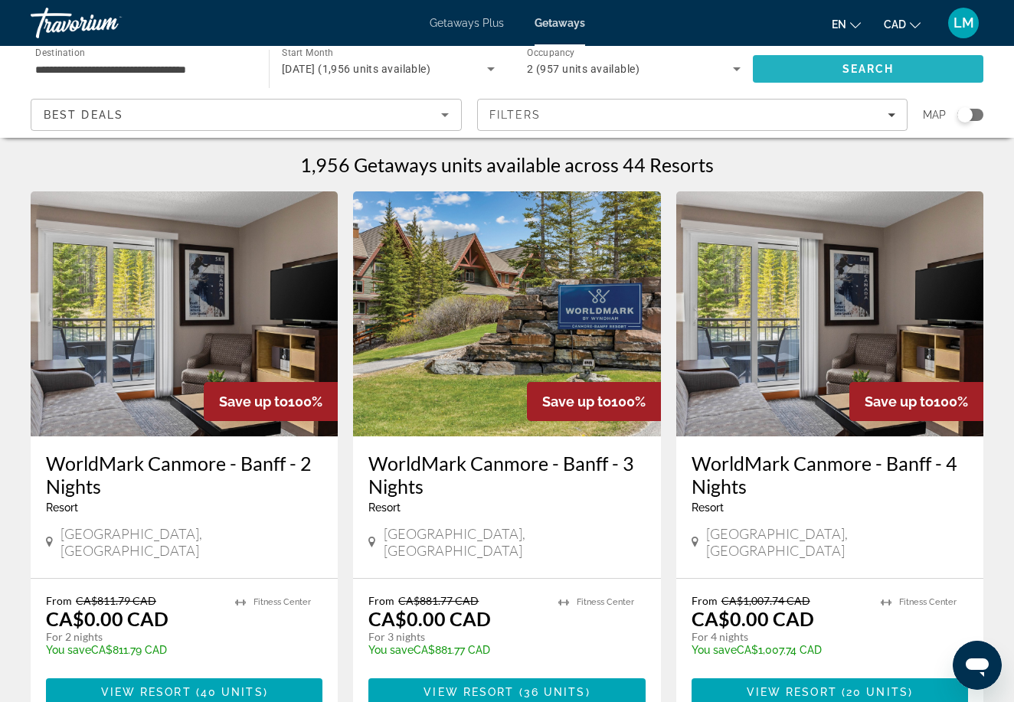
click at [772, 58] on span "Search" at bounding box center [868, 69] width 231 height 37
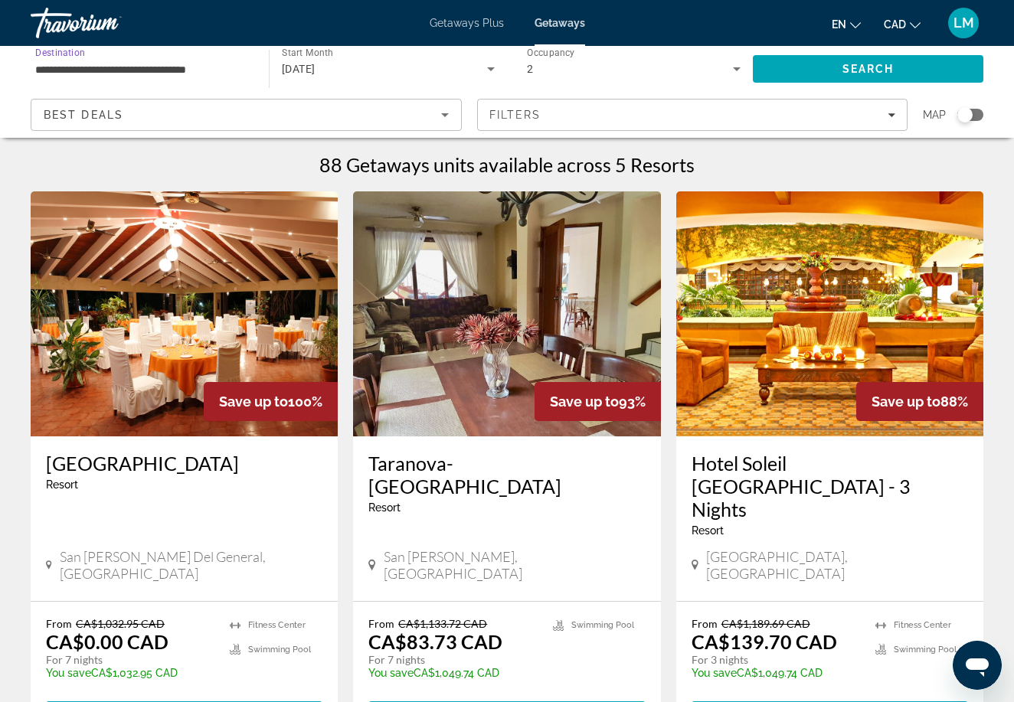
click at [169, 74] on input "**********" at bounding box center [142, 70] width 214 height 18
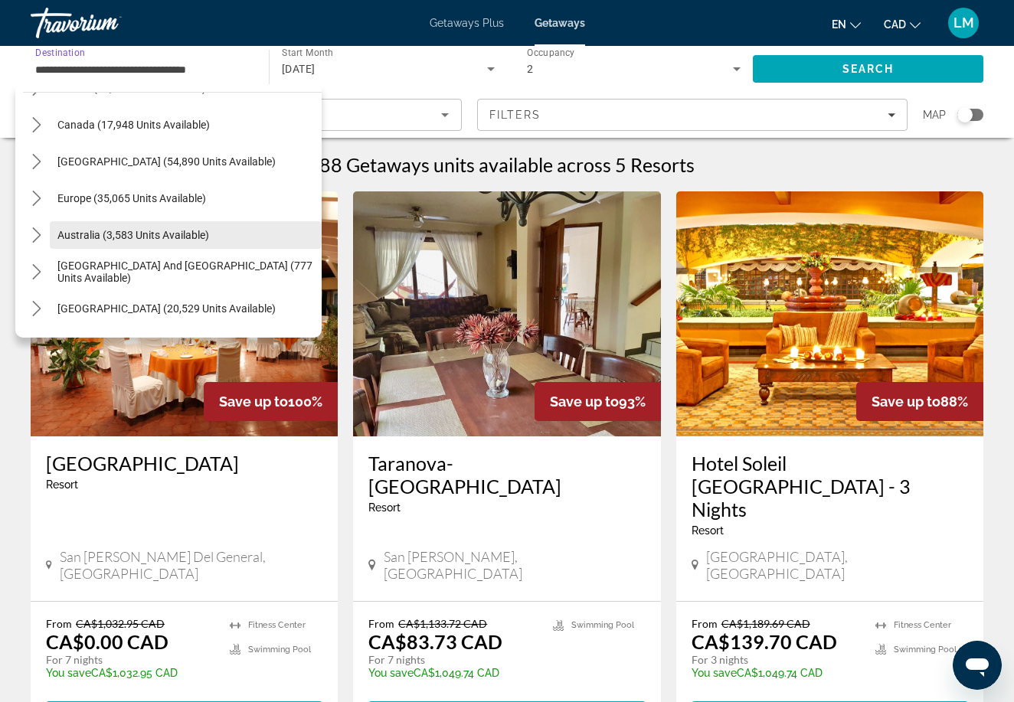
scroll to position [101, 0]
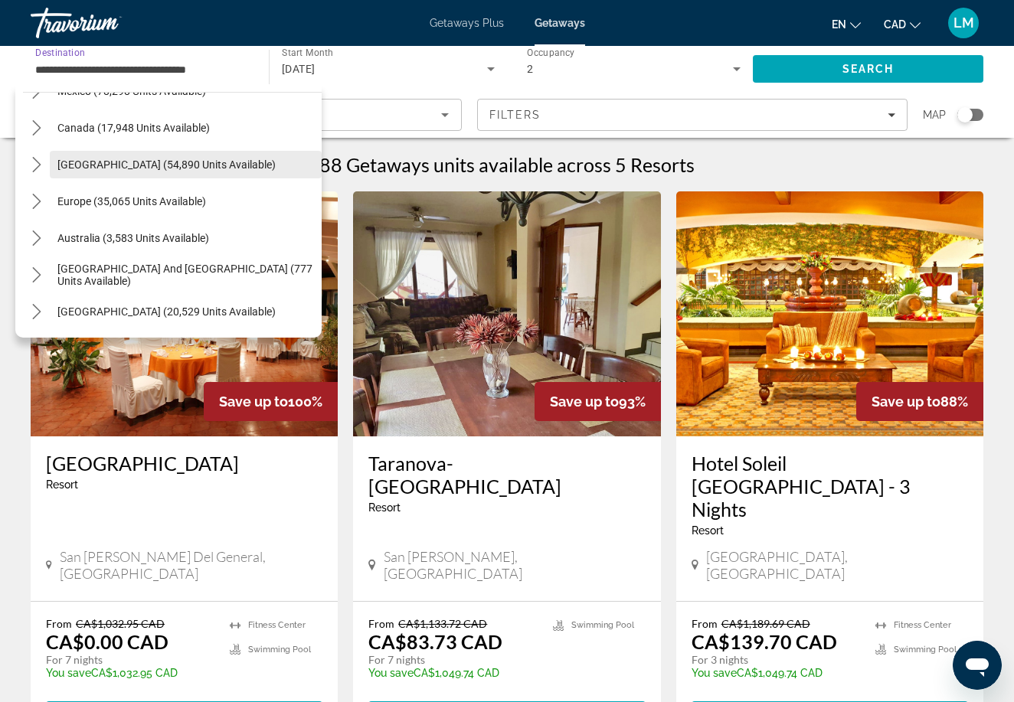
click at [179, 165] on span "[GEOGRAPHIC_DATA] (54,890 units available)" at bounding box center [166, 165] width 218 height 12
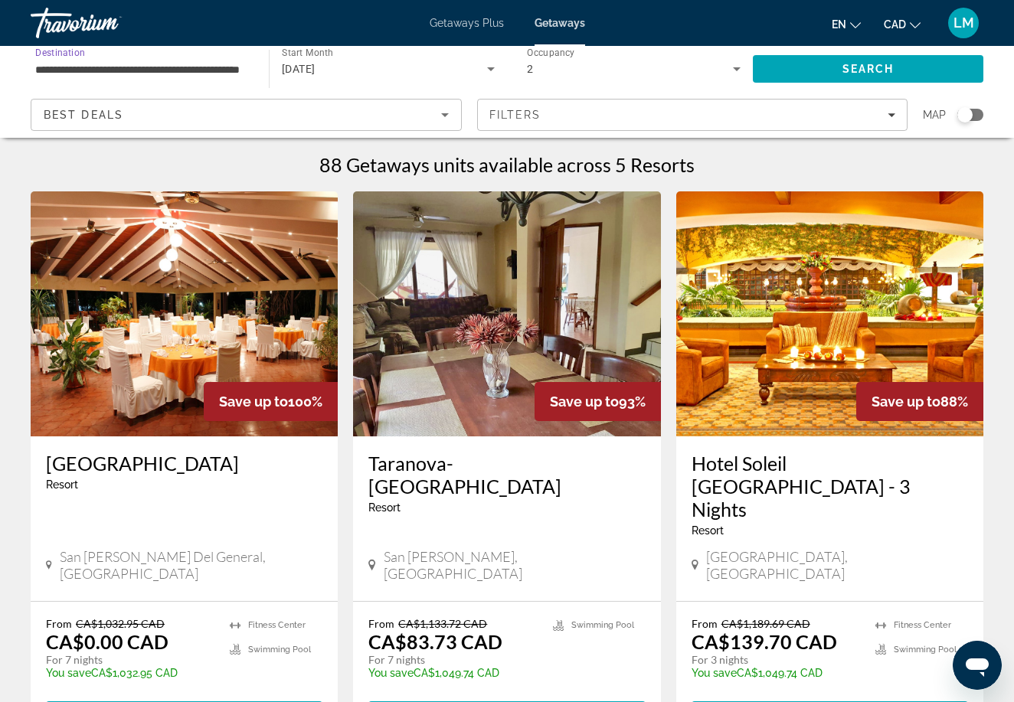
click at [205, 62] on input "**********" at bounding box center [142, 70] width 214 height 18
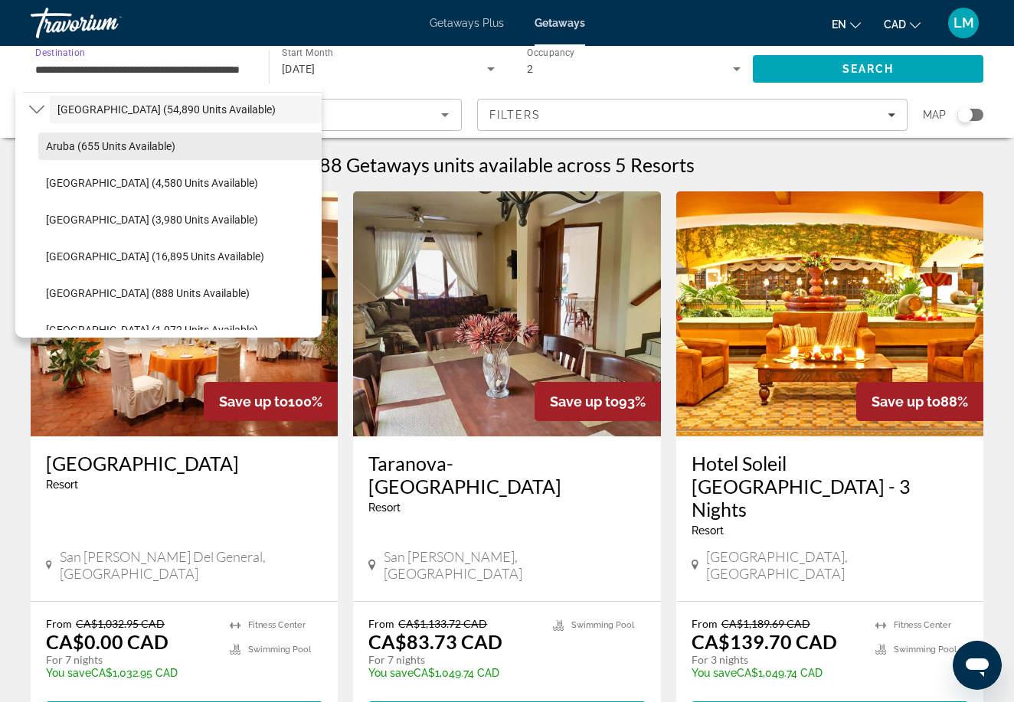
scroll to position [172, 0]
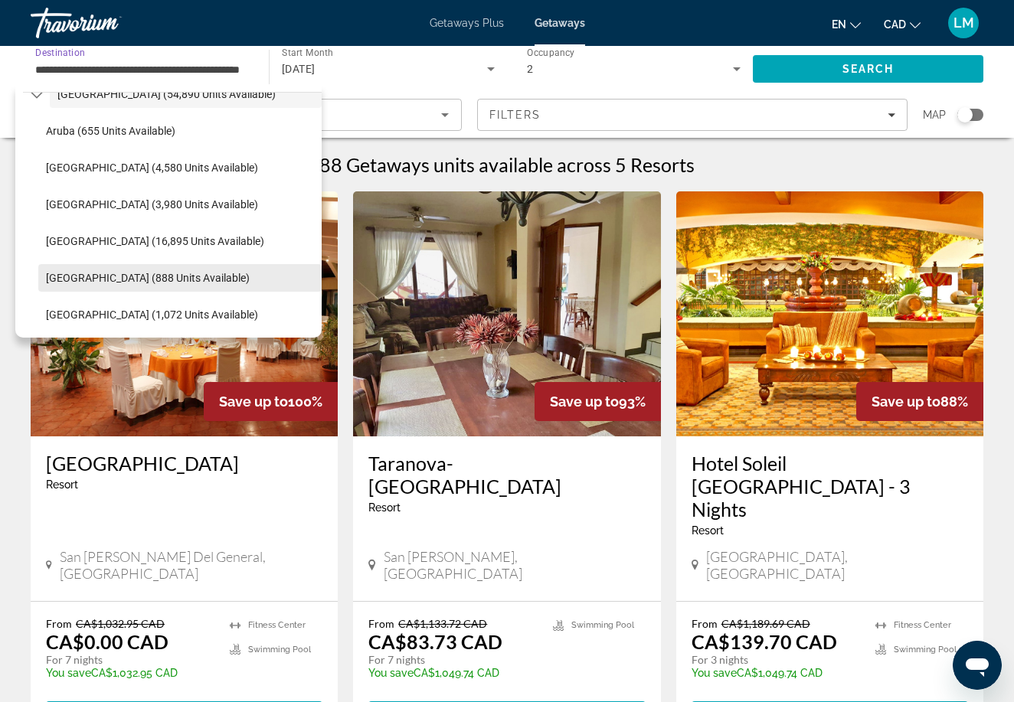
click at [122, 281] on span "[GEOGRAPHIC_DATA] (888 units available)" at bounding box center [148, 278] width 204 height 12
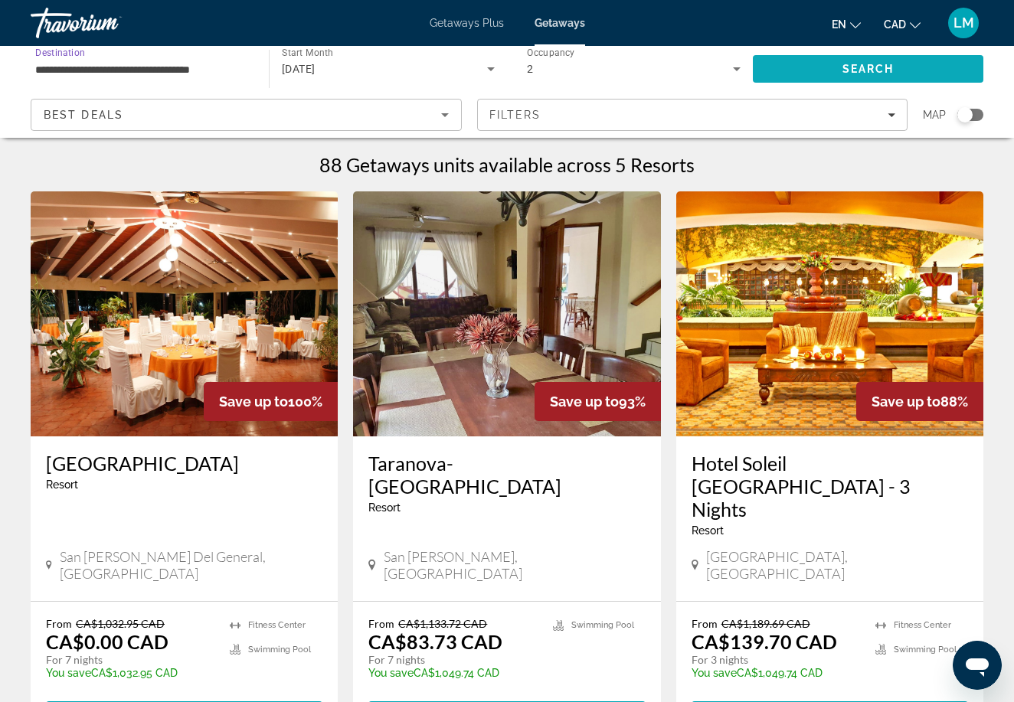
click at [872, 64] on span "Search" at bounding box center [869, 69] width 52 height 12
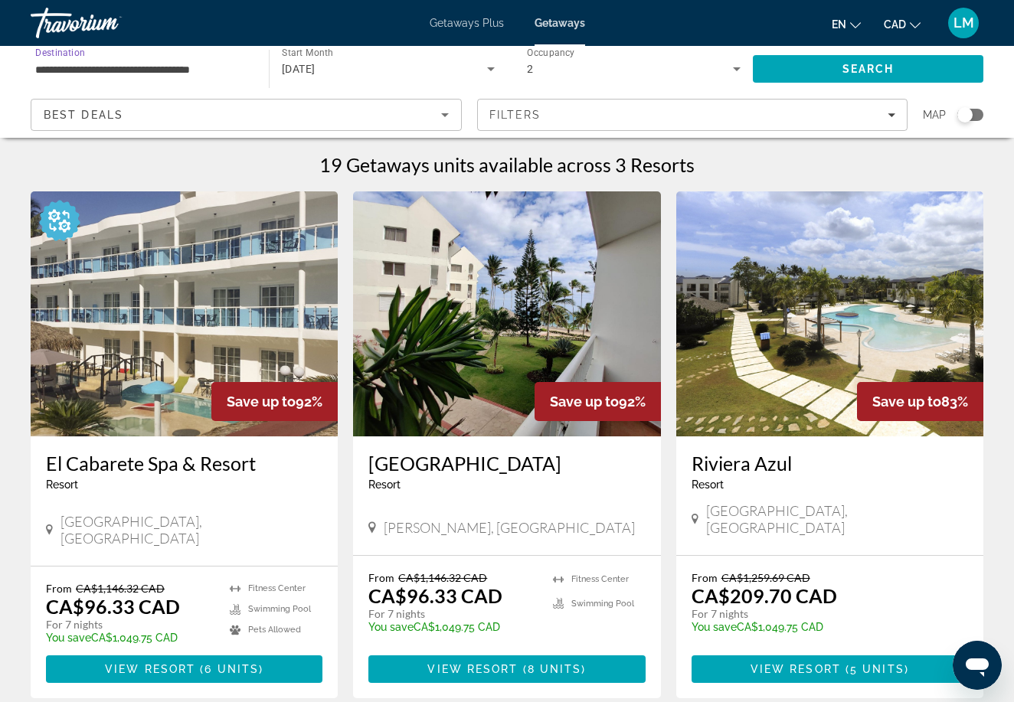
click at [221, 69] on input "**********" at bounding box center [142, 70] width 214 height 18
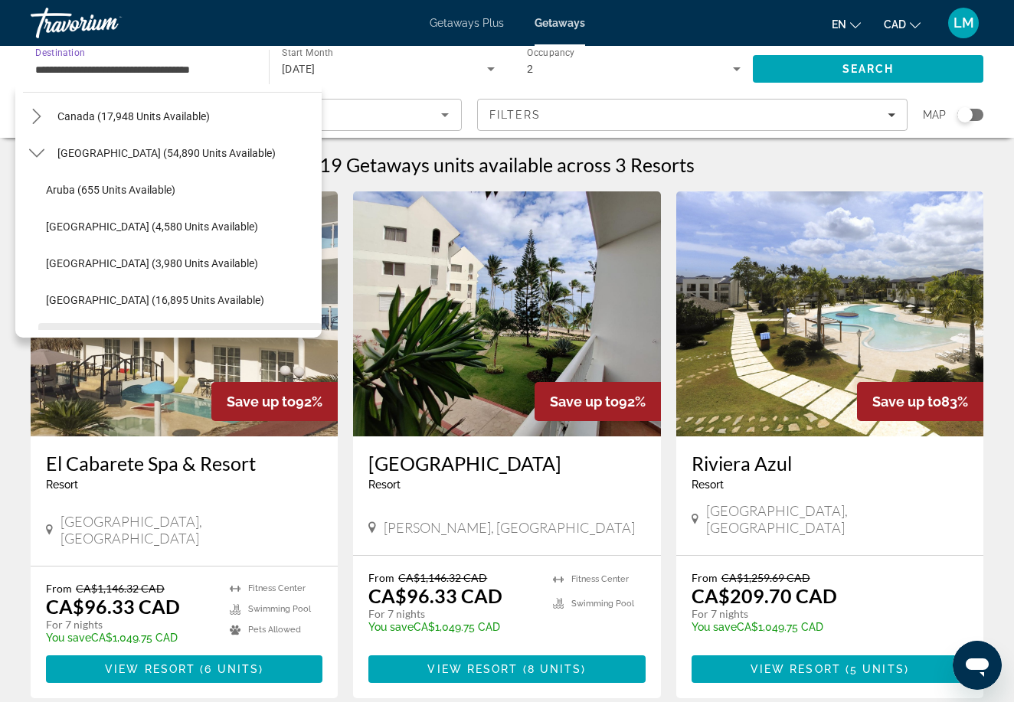
scroll to position [110, 0]
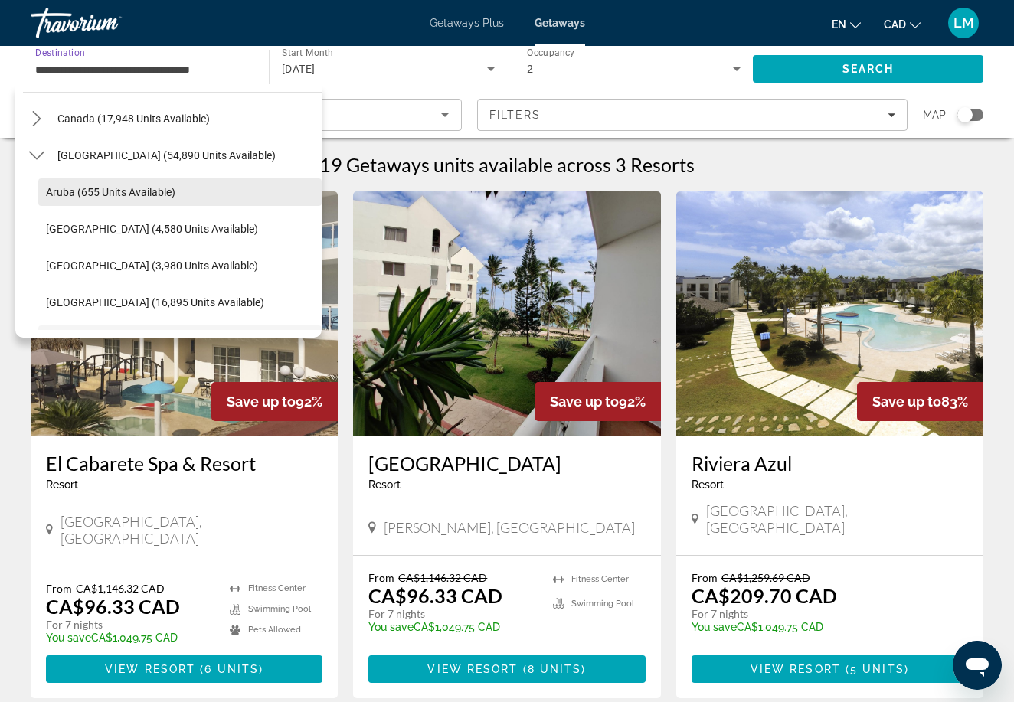
click at [132, 200] on span "Select destination: Aruba (655 units available)" at bounding box center [179, 192] width 283 height 37
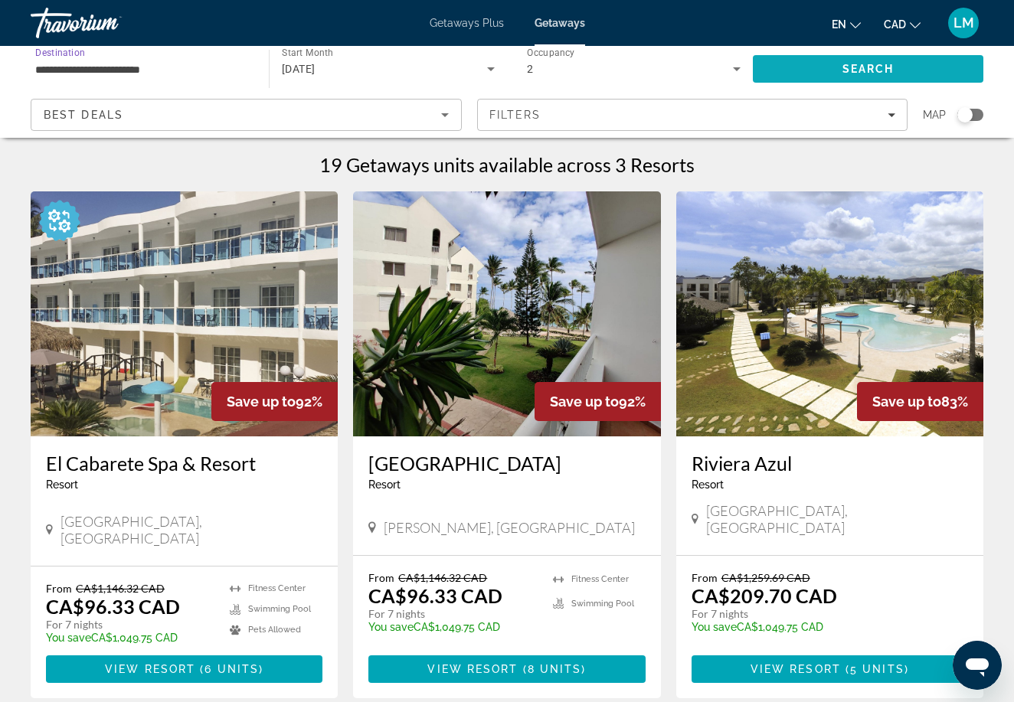
click at [826, 80] on span "Search" at bounding box center [868, 69] width 231 height 37
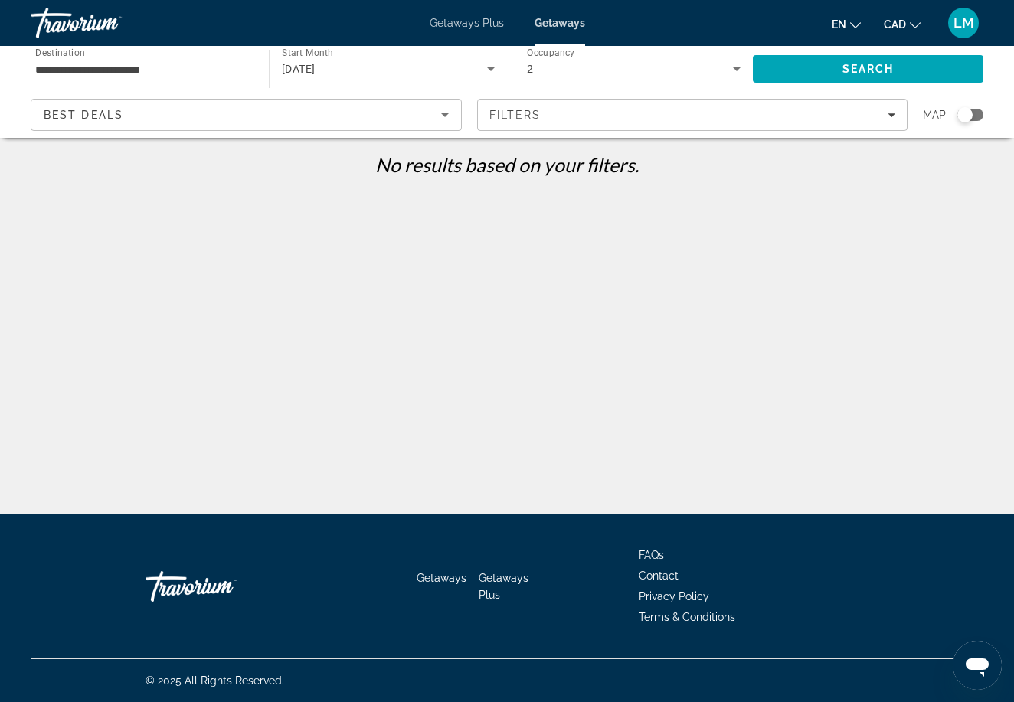
click at [138, 67] on input "**********" at bounding box center [142, 70] width 214 height 18
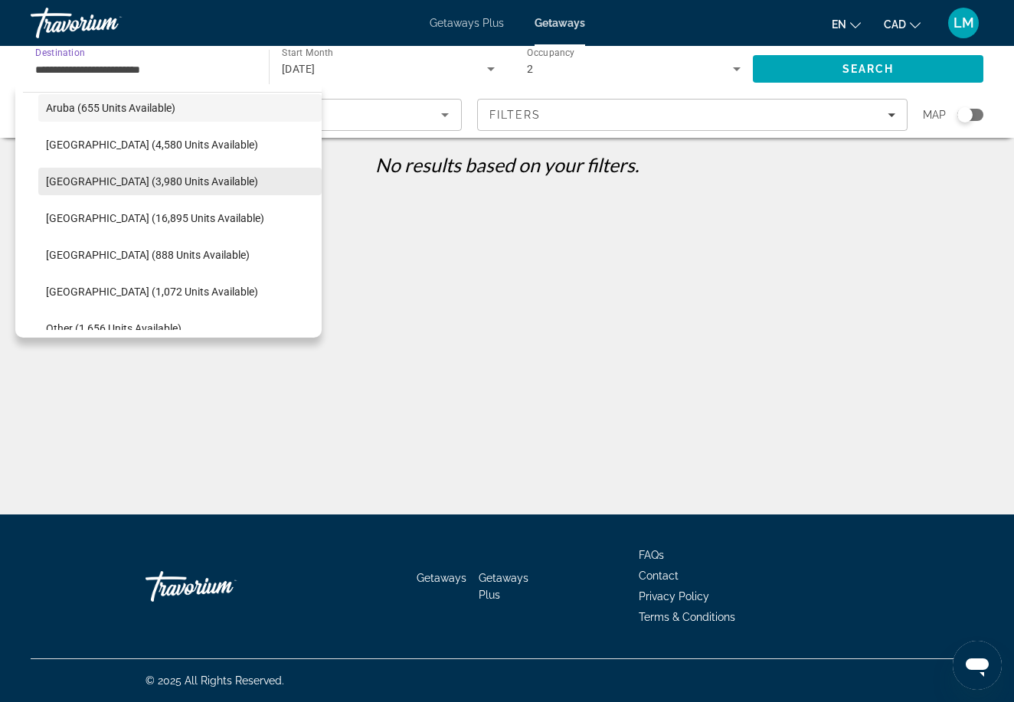
scroll to position [204, 0]
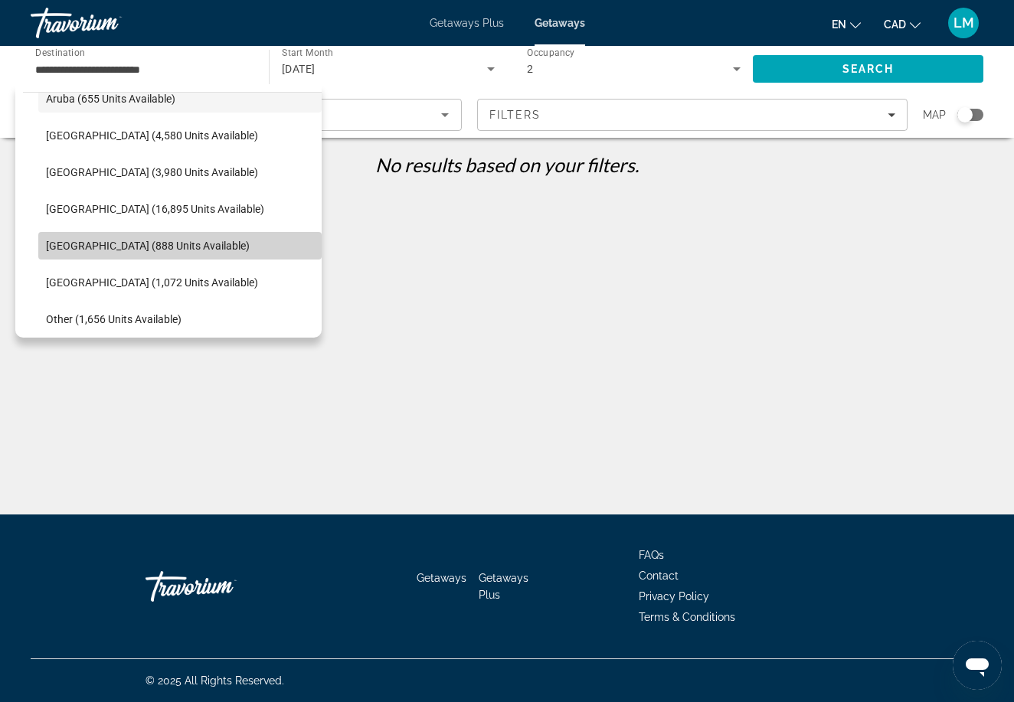
click at [141, 254] on span "Select destination: Dominican Republic (888 units available)" at bounding box center [179, 245] width 283 height 37
type input "**********"
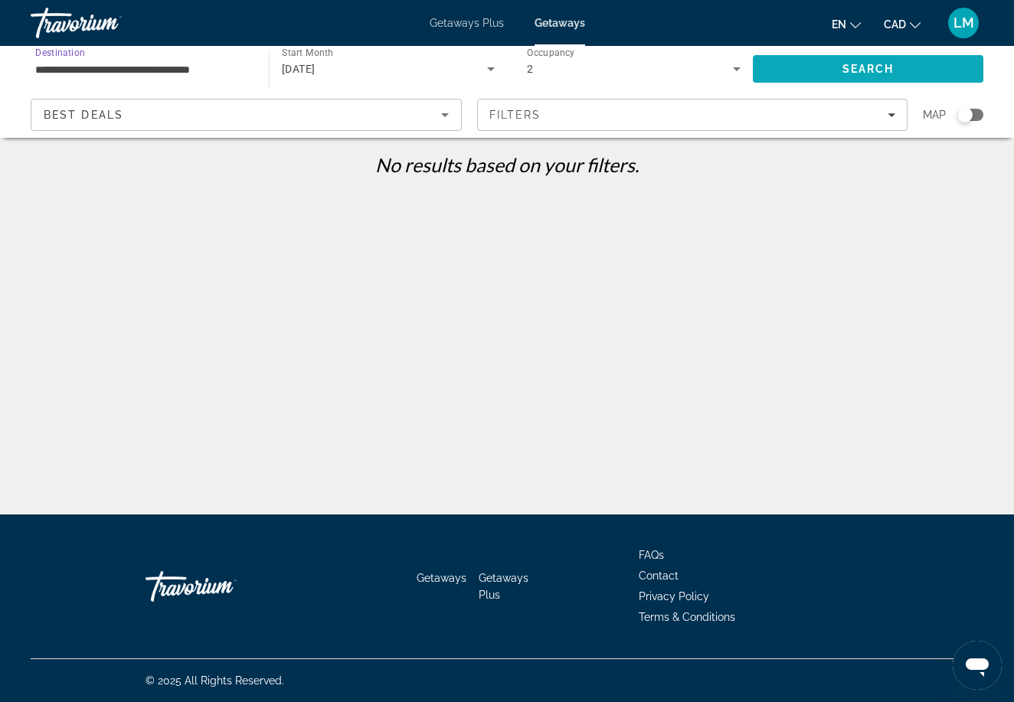
click at [817, 74] on span "Search" at bounding box center [868, 69] width 231 height 37
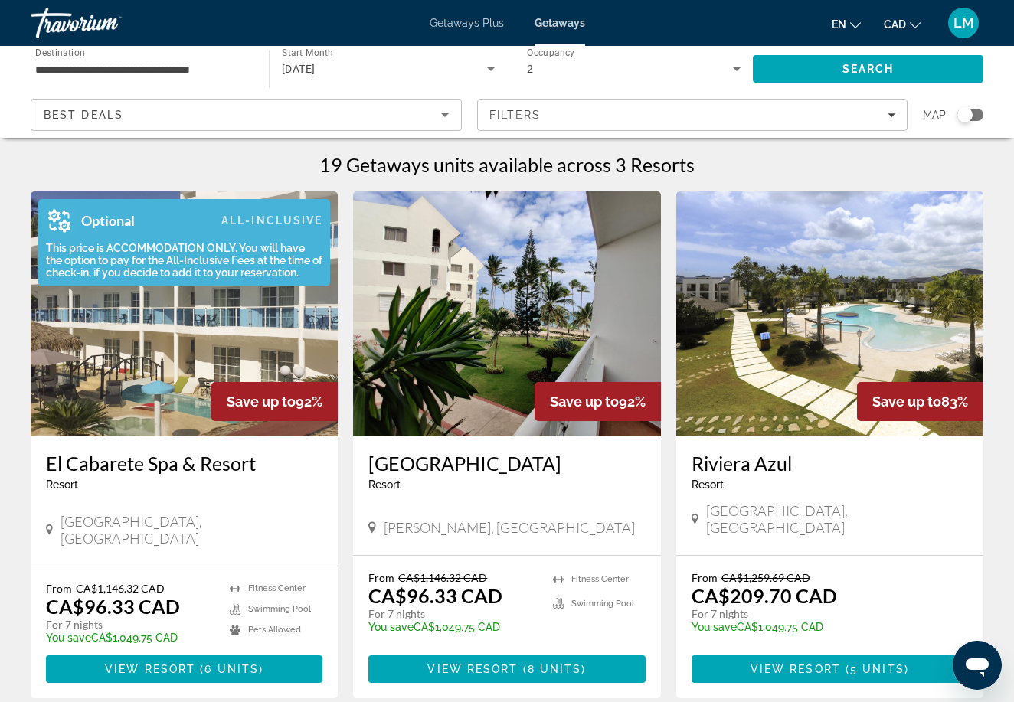
click at [118, 232] on div "Optional" at bounding box center [86, 220] width 97 height 43
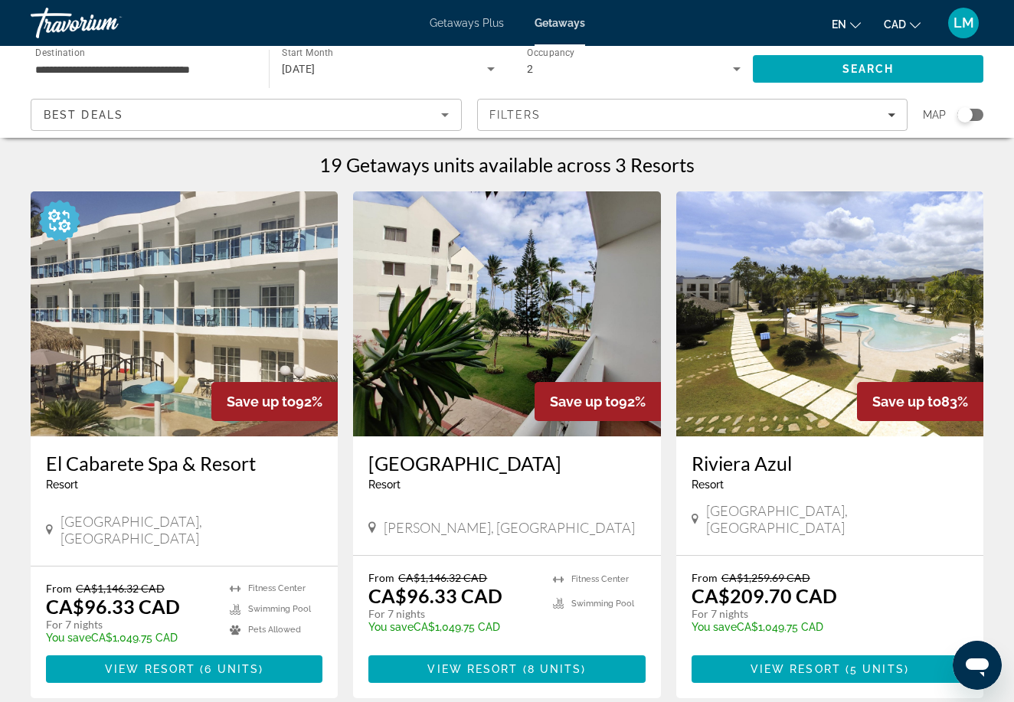
click at [119, 369] on img "Main content" at bounding box center [184, 313] width 307 height 245
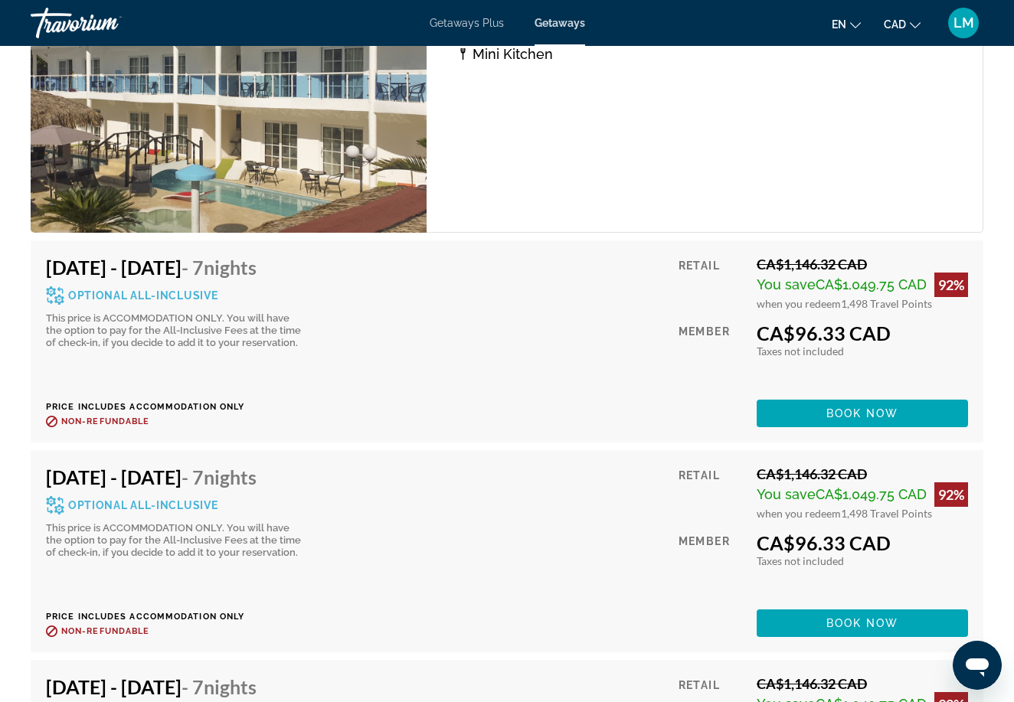
scroll to position [3196, 0]
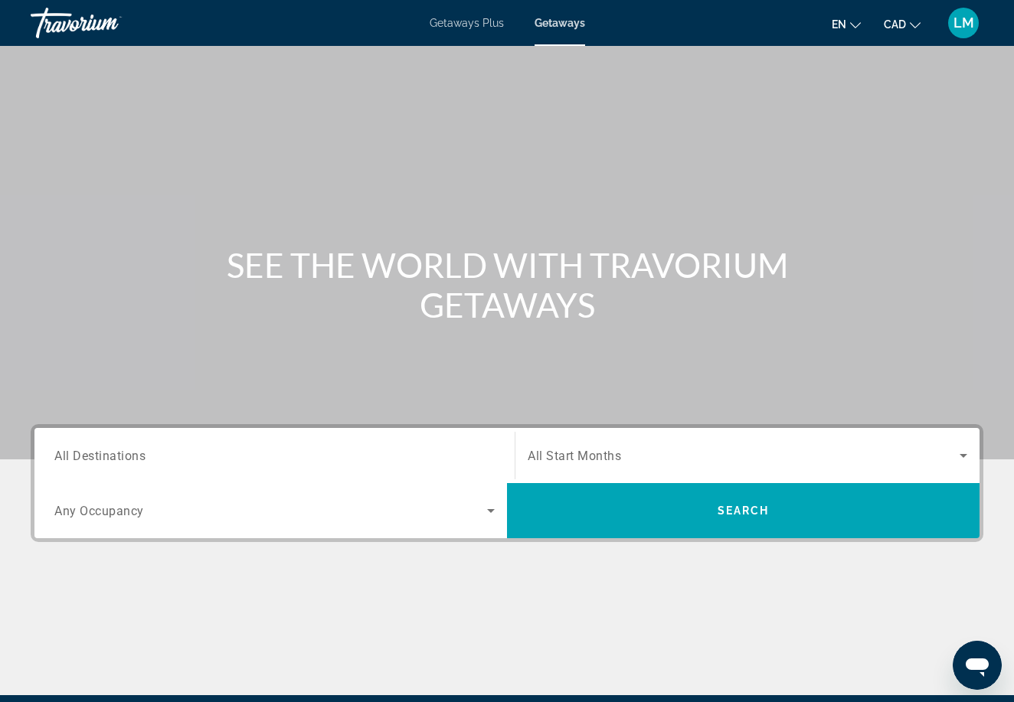
click at [133, 462] on span "All Destinations" at bounding box center [99, 455] width 91 height 15
click at [133, 462] on input "Destination All Destinations" at bounding box center [274, 456] width 440 height 18
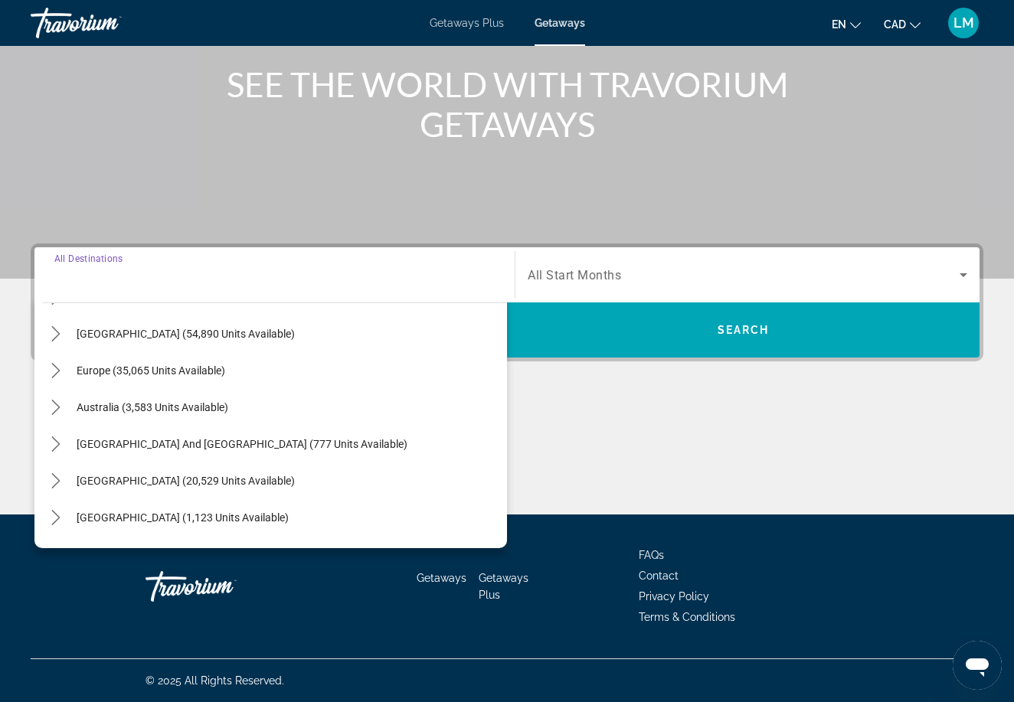
scroll to position [145, 0]
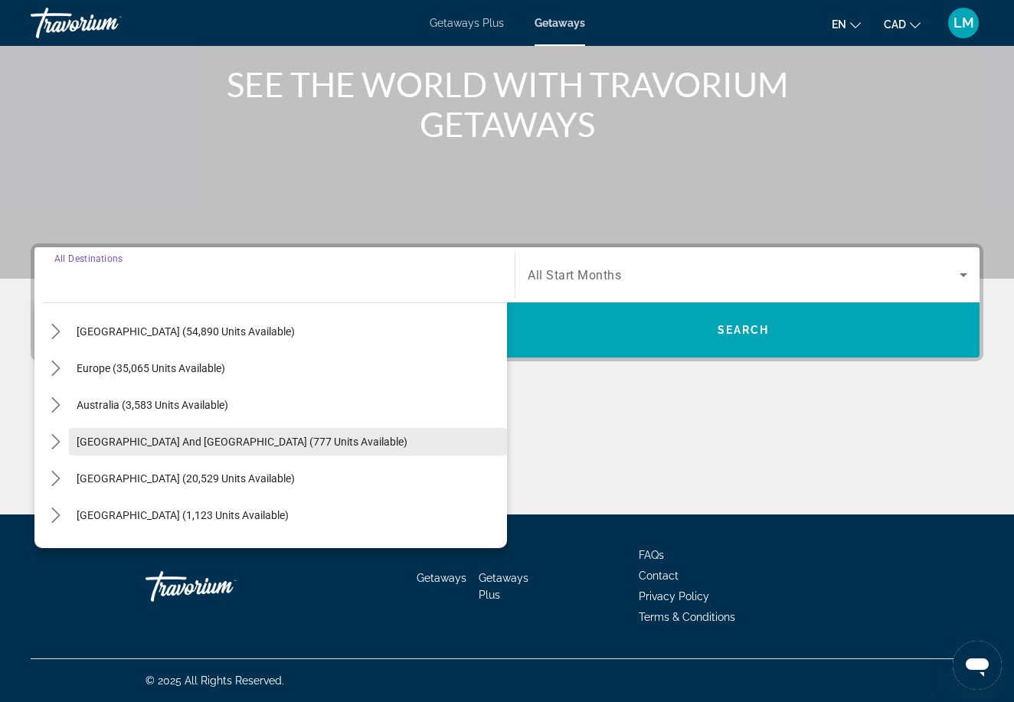
click at [188, 442] on span "[GEOGRAPHIC_DATA] and [GEOGRAPHIC_DATA] (777 units available)" at bounding box center [242, 442] width 331 height 12
type input "**********"
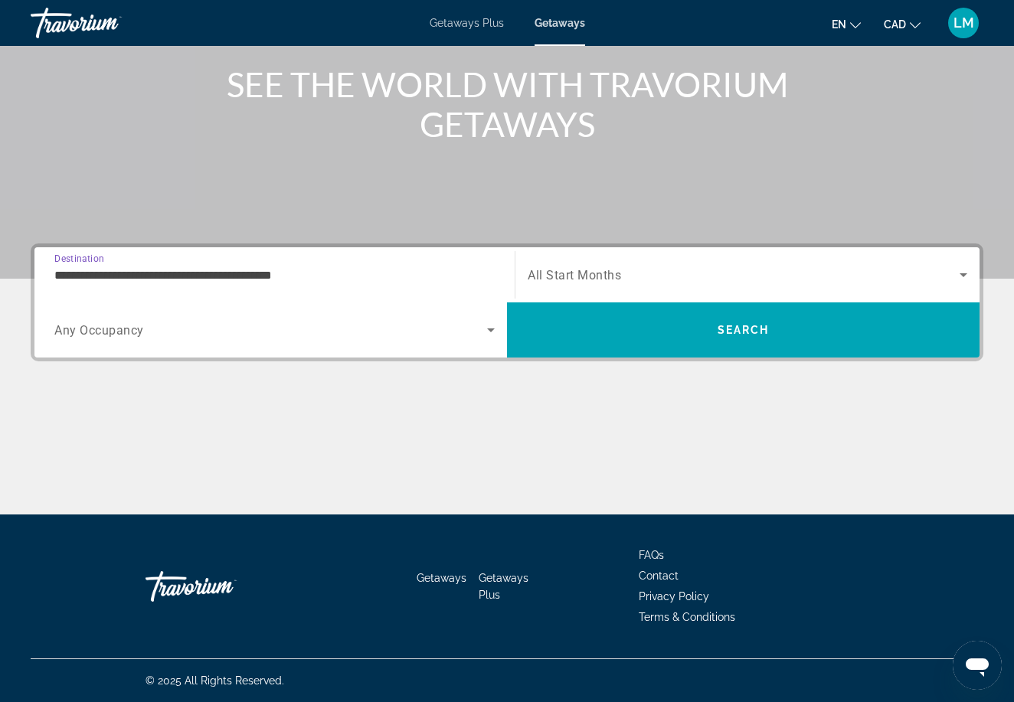
click at [652, 262] on div "Search widget" at bounding box center [748, 275] width 440 height 43
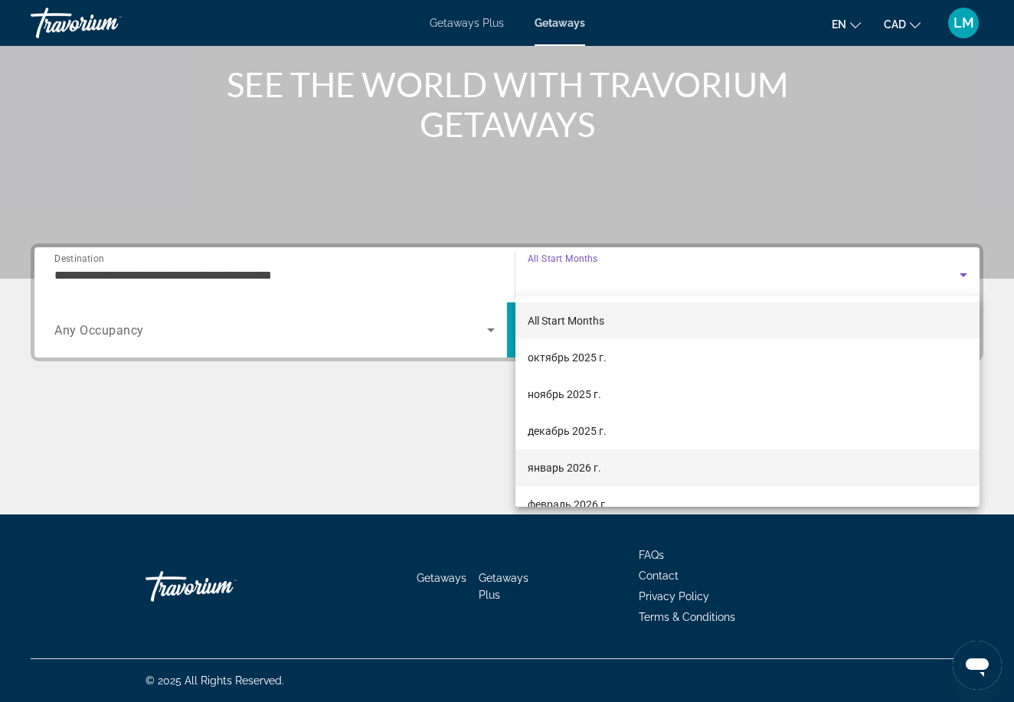
click at [568, 463] on span "январь 2026 г." at bounding box center [565, 468] width 74 height 18
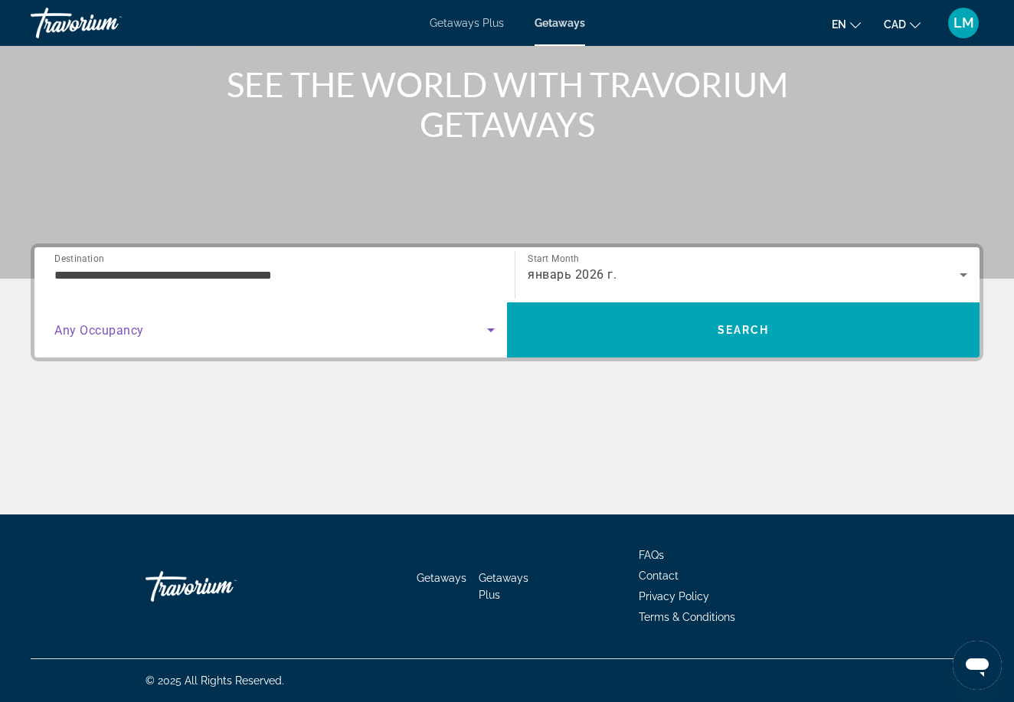
click at [421, 331] on span "Search widget" at bounding box center [270, 330] width 433 height 18
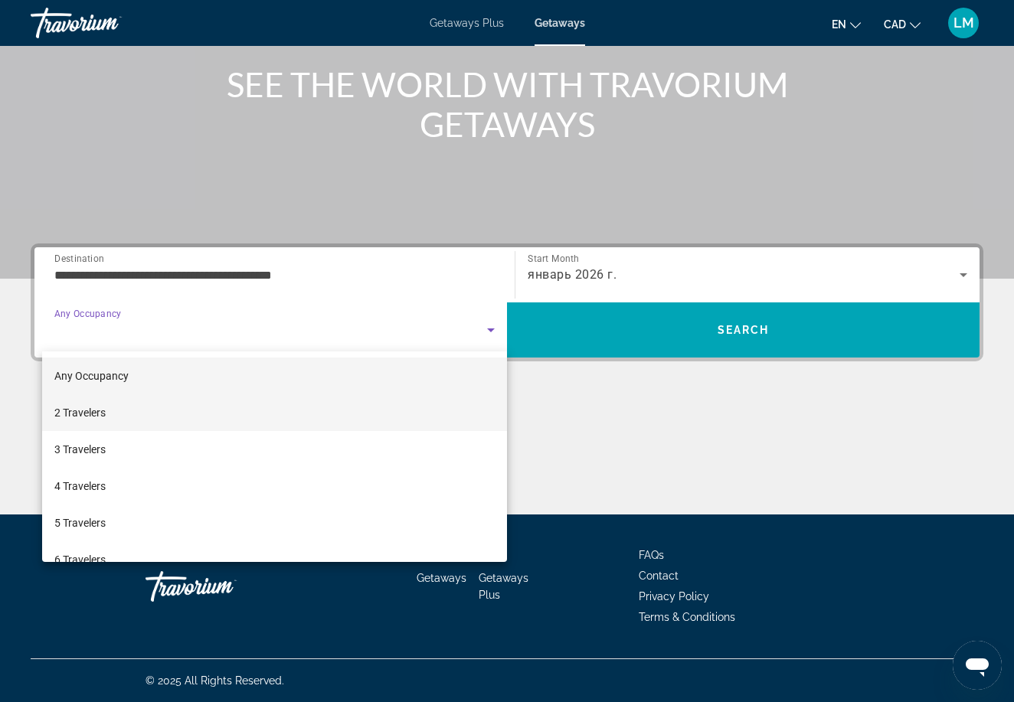
click at [349, 416] on mat-option "2 Travelers" at bounding box center [274, 412] width 465 height 37
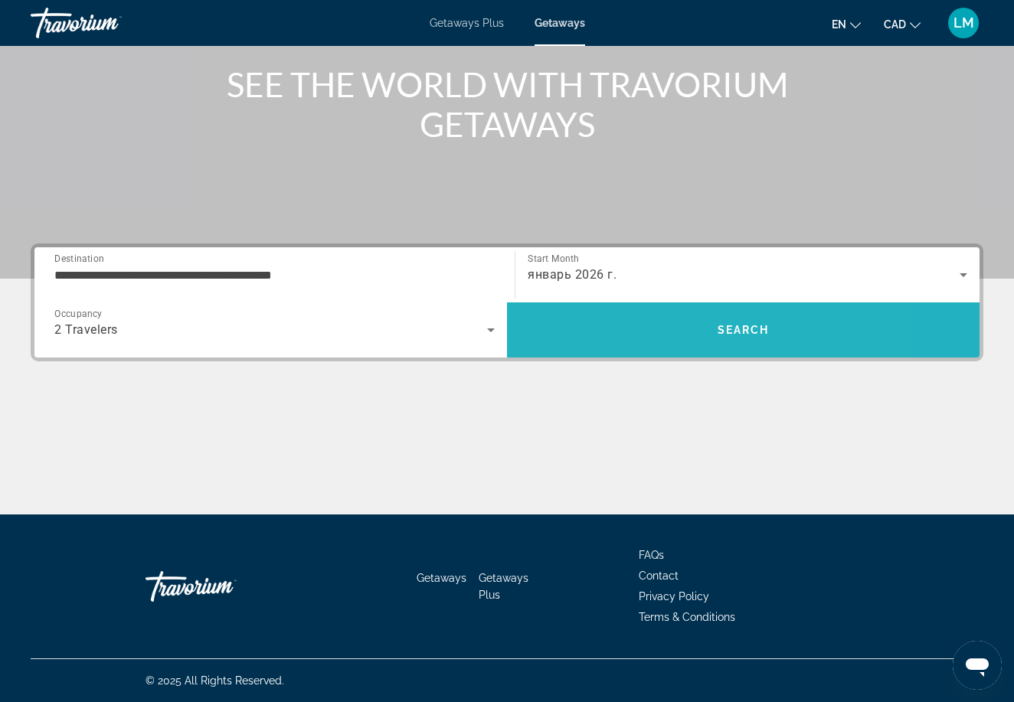
click at [558, 346] on span "Search" at bounding box center [743, 330] width 473 height 37
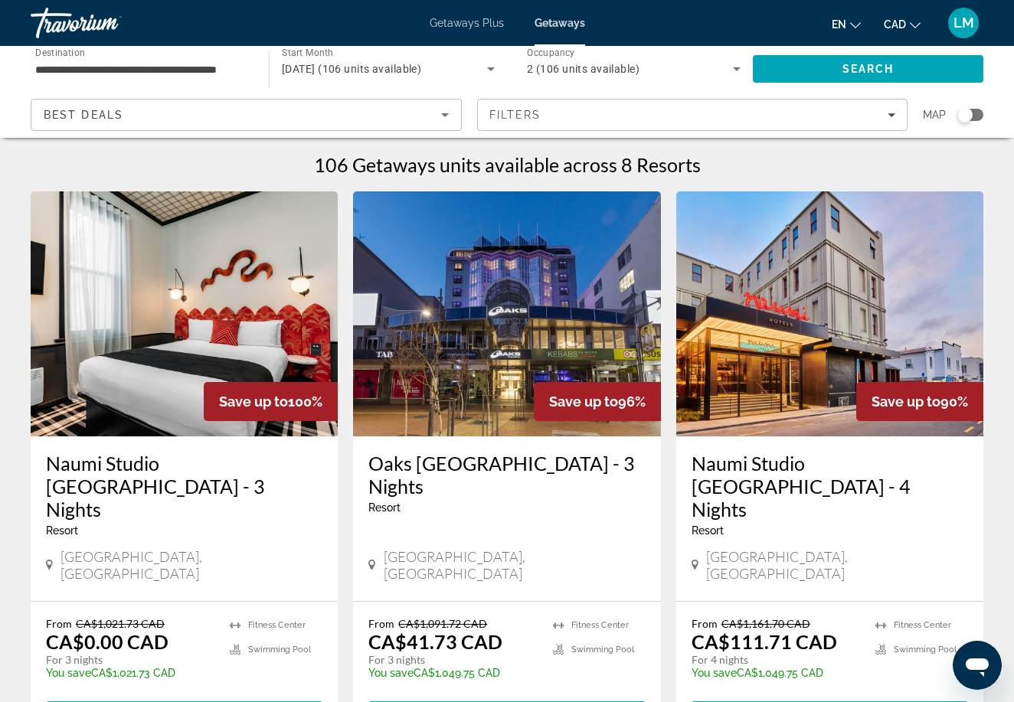
click at [233, 62] on input "**********" at bounding box center [142, 70] width 214 height 18
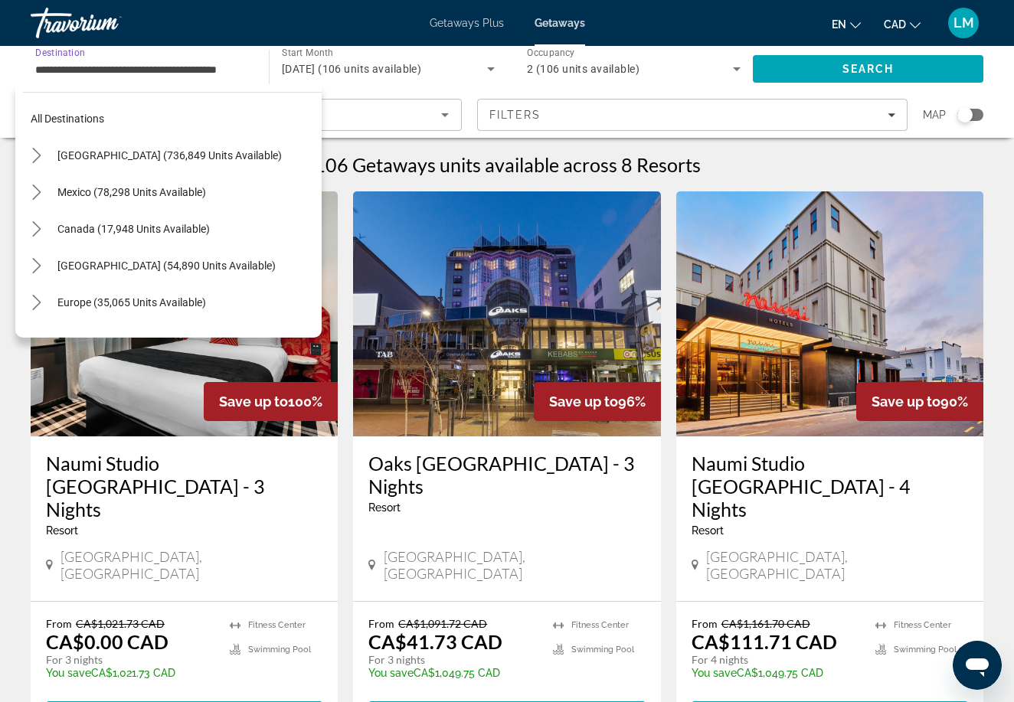
scroll to position [165, 0]
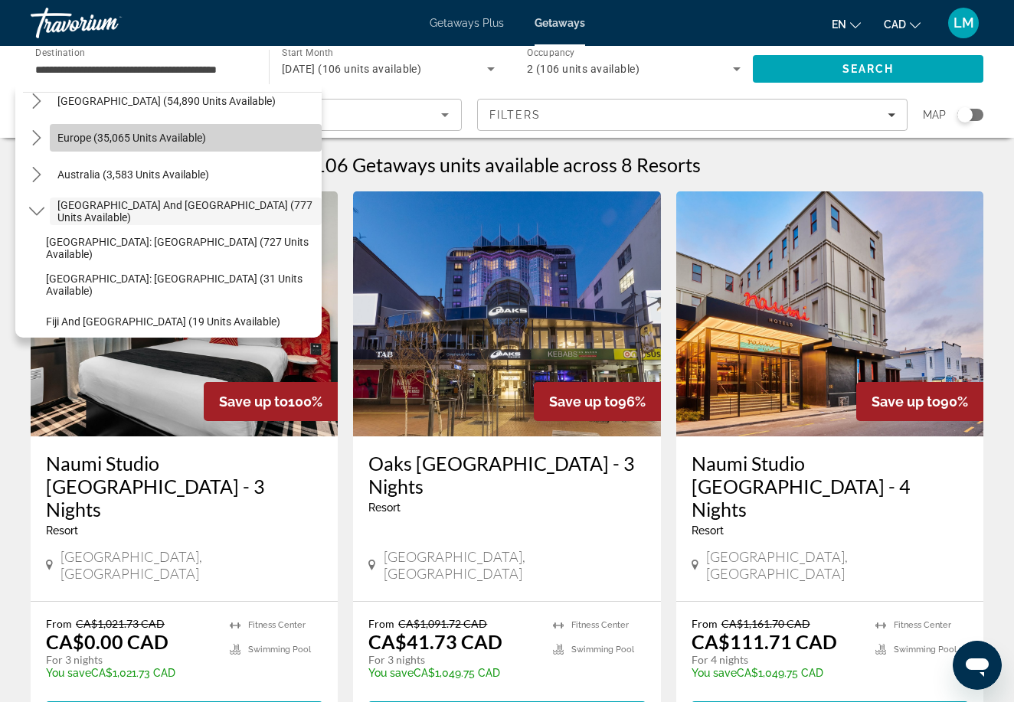
click at [195, 146] on span "Select destination: Europe (35,065 units available)" at bounding box center [186, 137] width 272 height 37
type input "**********"
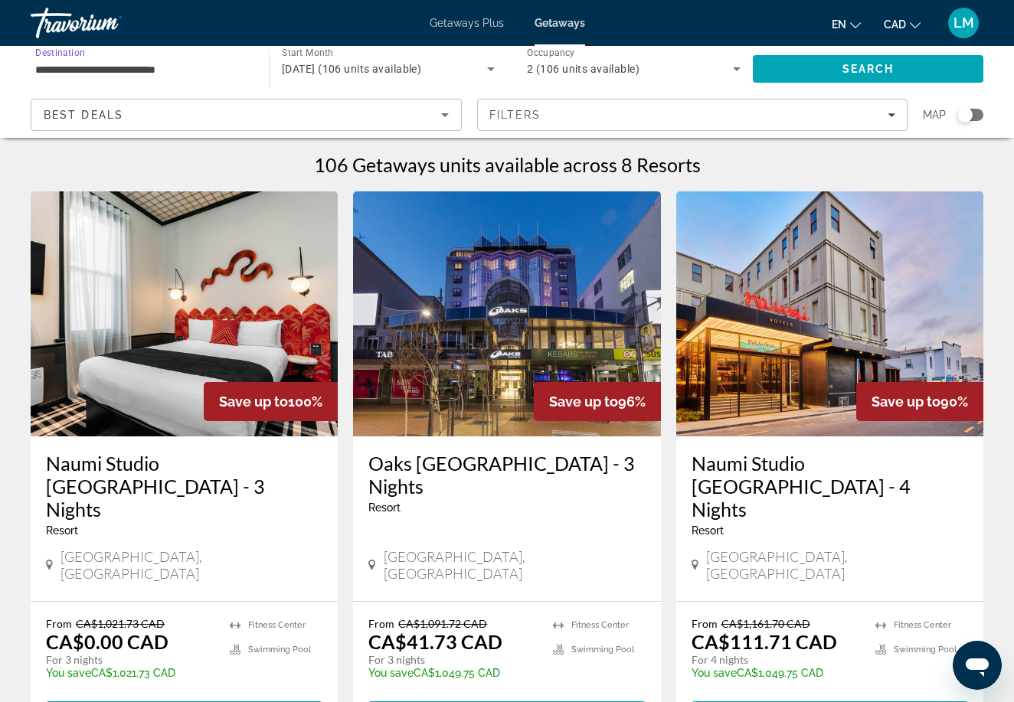
click at [221, 69] on input "**********" at bounding box center [142, 70] width 214 height 18
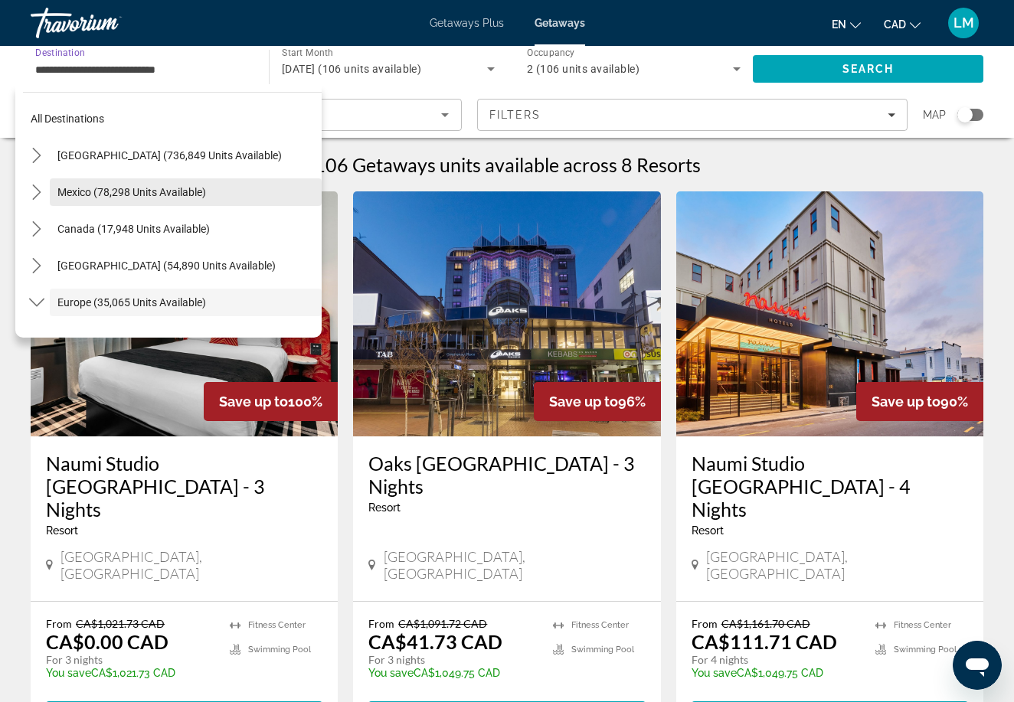
scroll to position [0, 0]
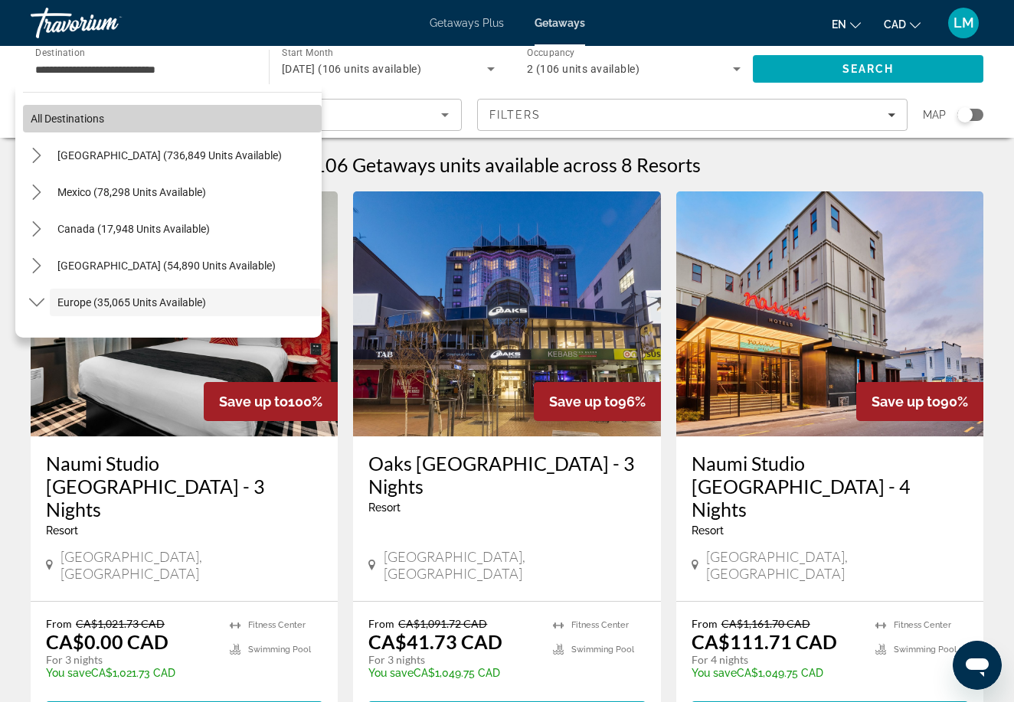
click at [140, 130] on span "Select destination: All destinations" at bounding box center [172, 118] width 299 height 37
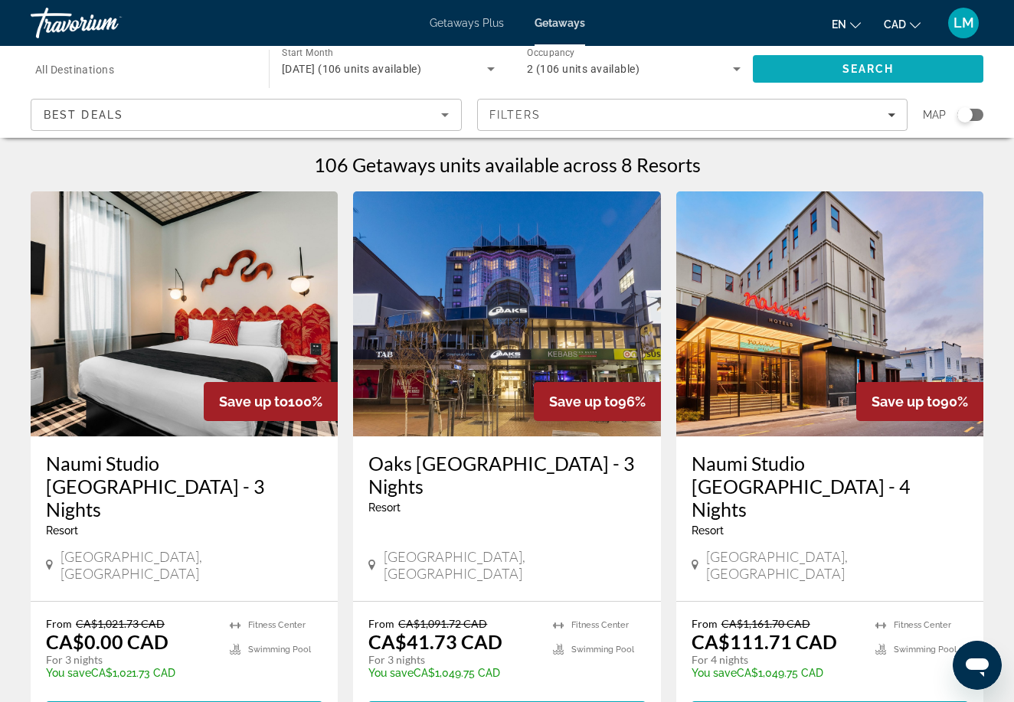
click at [827, 80] on span "Search" at bounding box center [868, 69] width 231 height 37
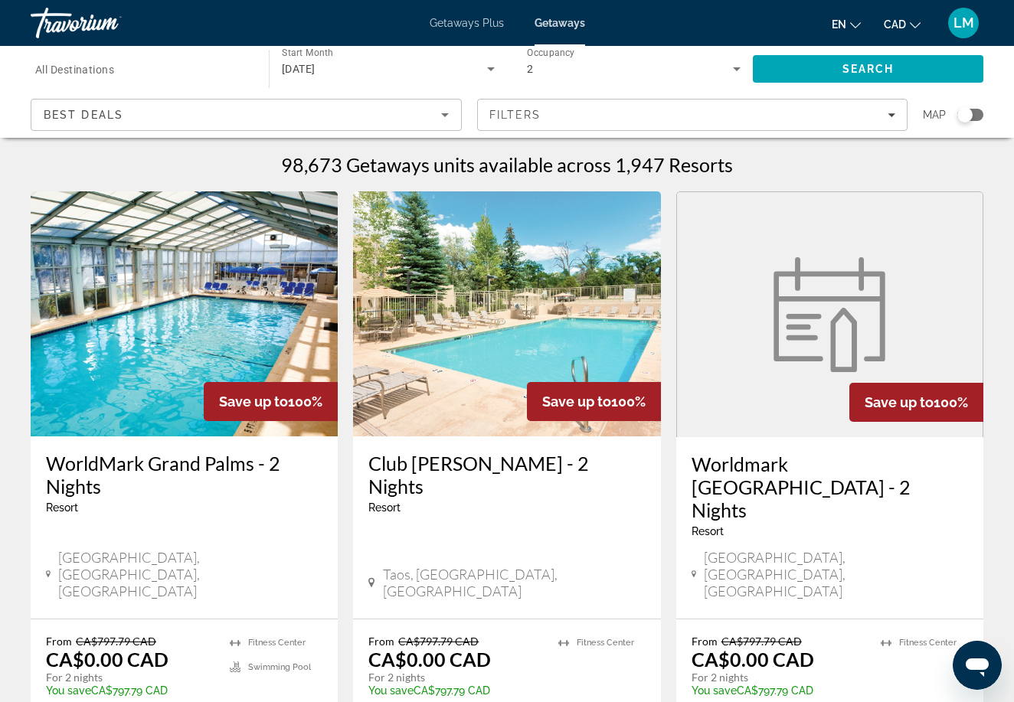
click at [494, 28] on span "Getaways Plus" at bounding box center [467, 23] width 74 height 12
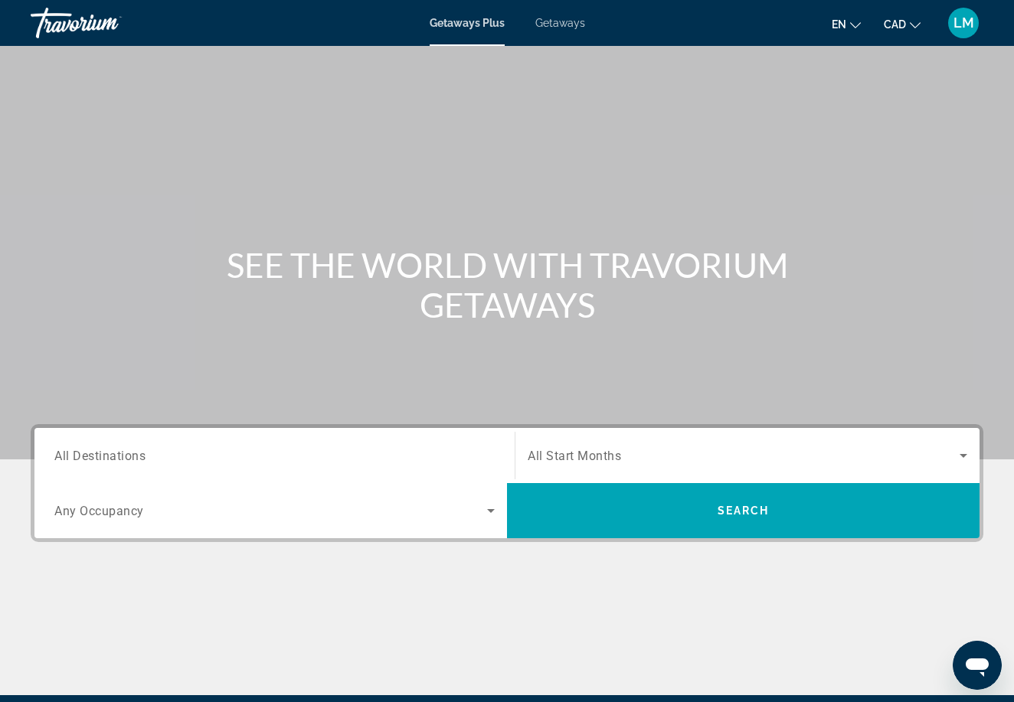
click at [191, 458] on input "Destination All Destinations" at bounding box center [274, 456] width 440 height 18
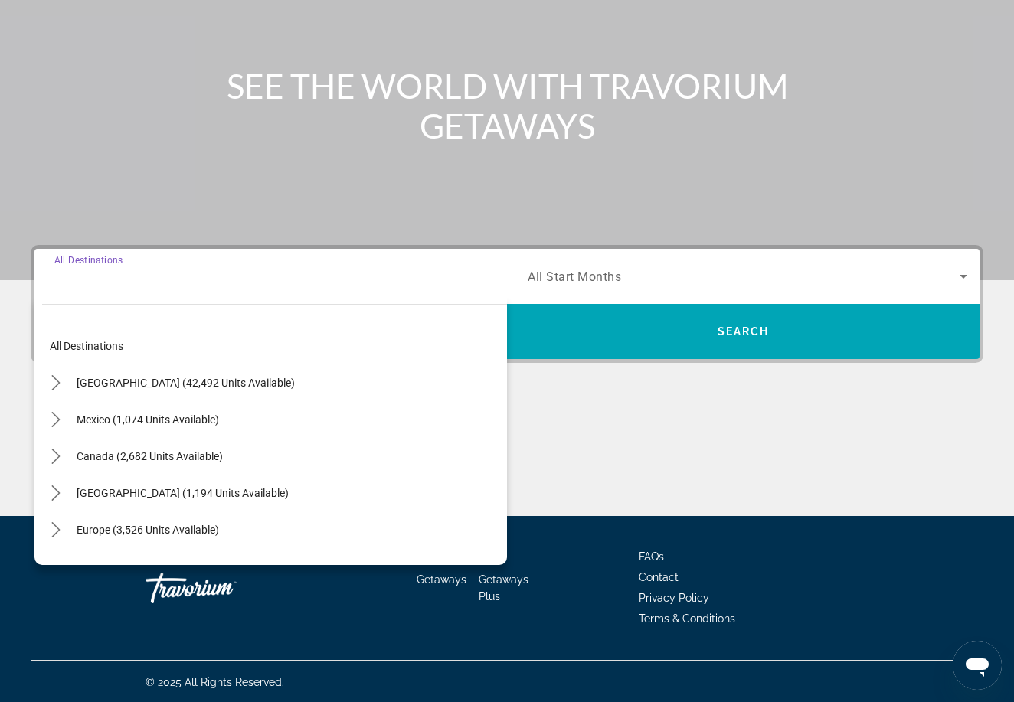
scroll to position [181, 0]
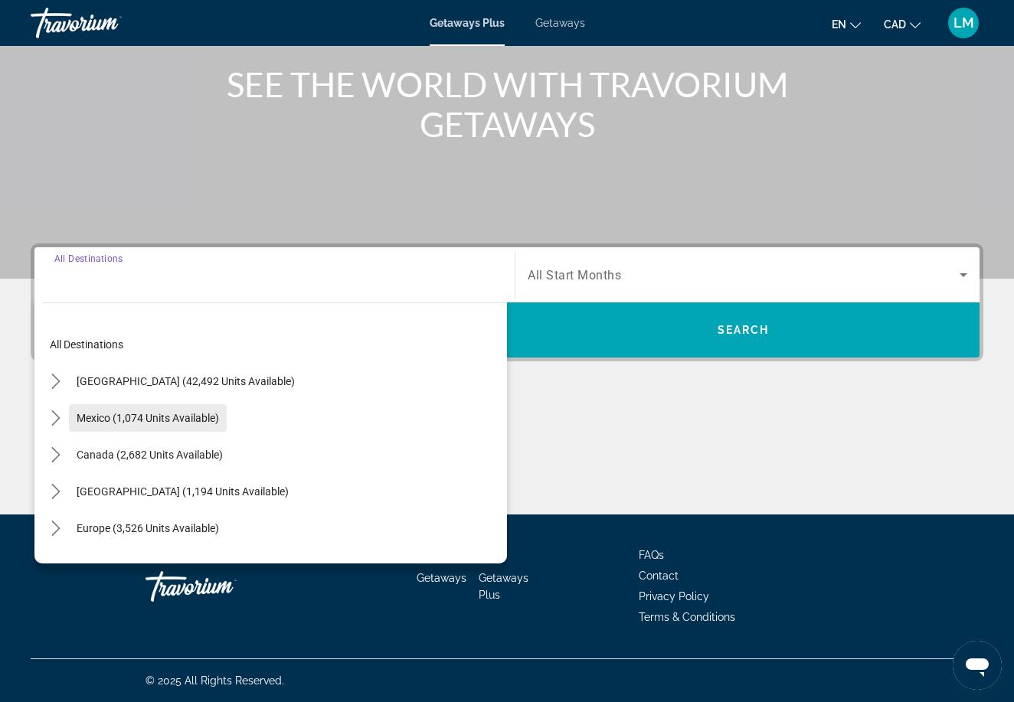
click at [218, 423] on span "Mexico (1,074 units available)" at bounding box center [148, 418] width 142 height 12
type input "**********"
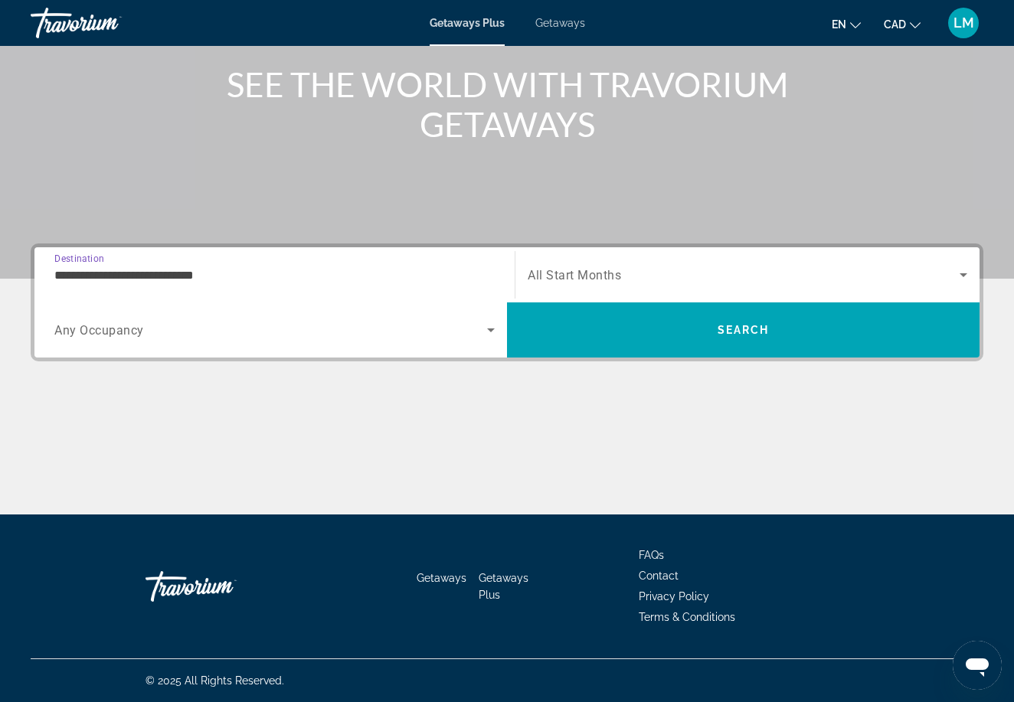
click at [309, 336] on span "Search widget" at bounding box center [270, 330] width 433 height 18
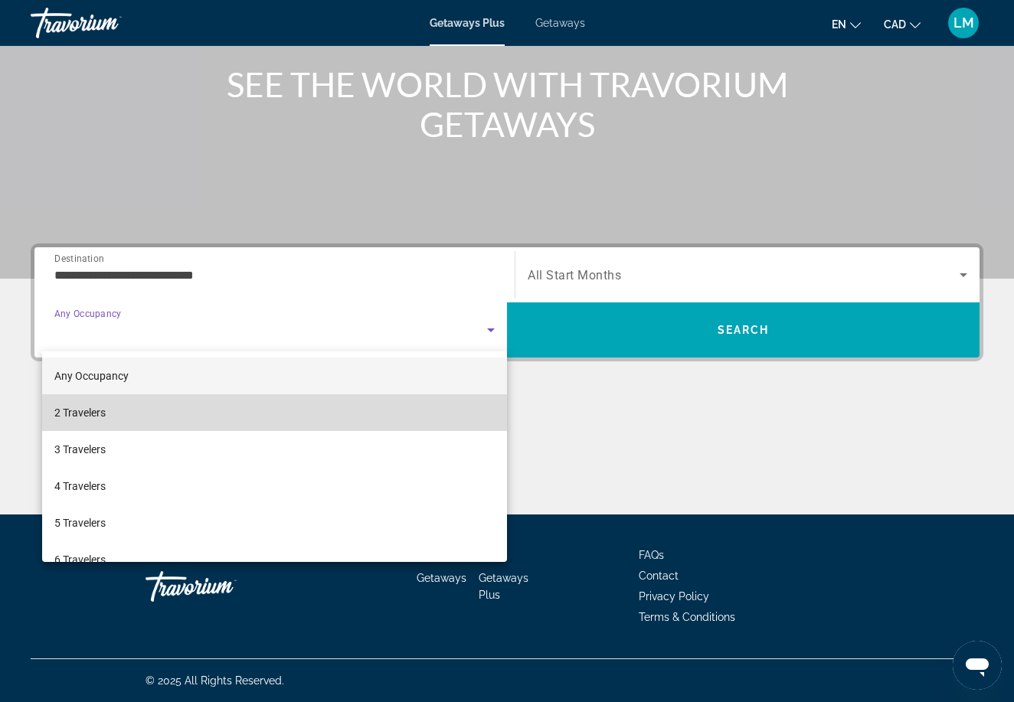
click at [270, 403] on mat-option "2 Travelers" at bounding box center [274, 412] width 465 height 37
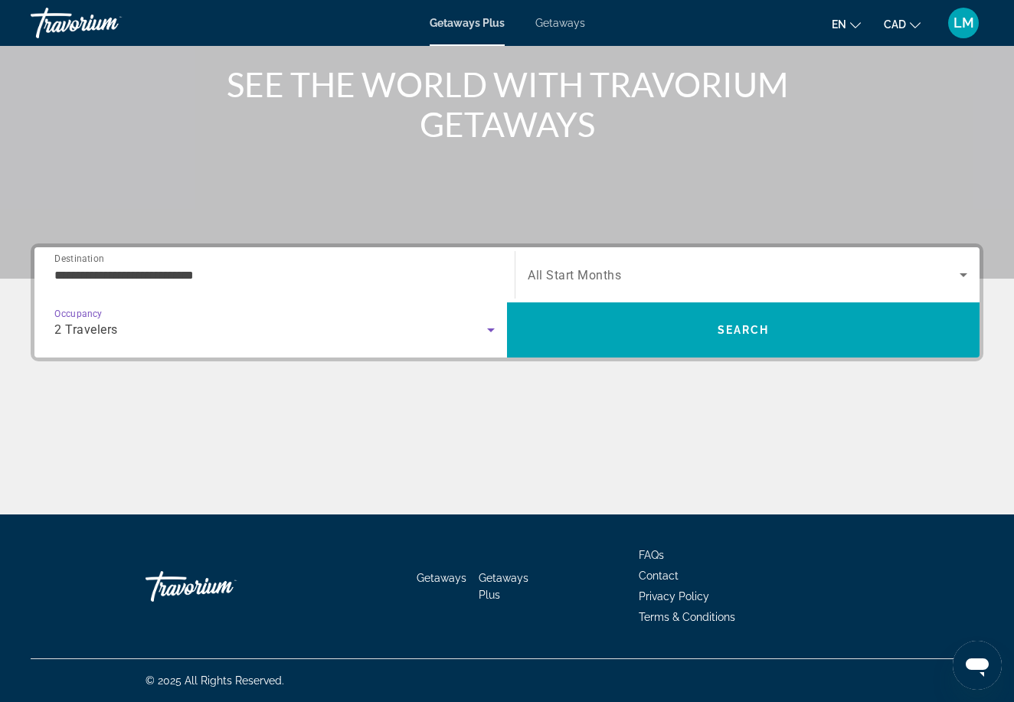
click at [683, 282] on span "Search widget" at bounding box center [744, 275] width 432 height 18
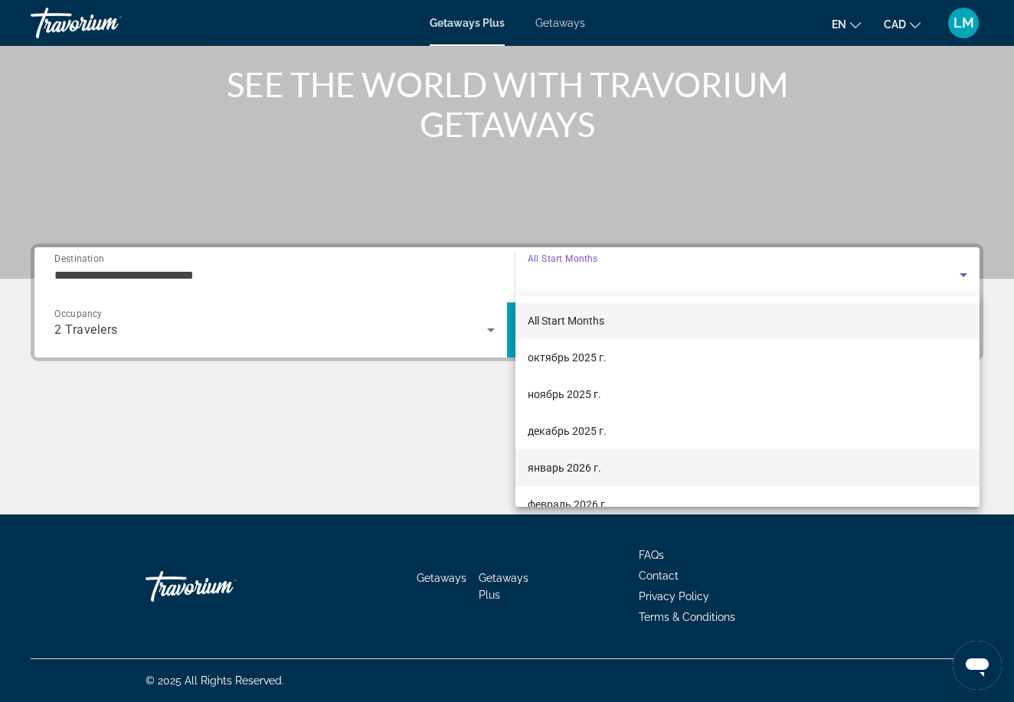
click at [597, 473] on span "январь 2026 г." at bounding box center [565, 468] width 74 height 18
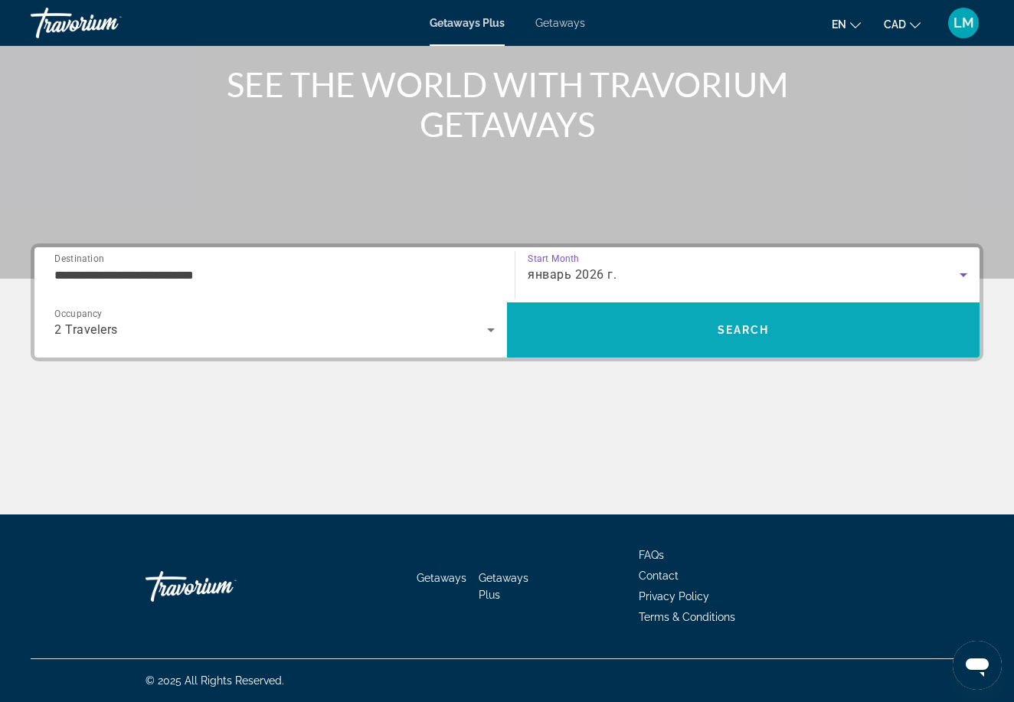
click at [604, 336] on span "Search" at bounding box center [743, 330] width 473 height 37
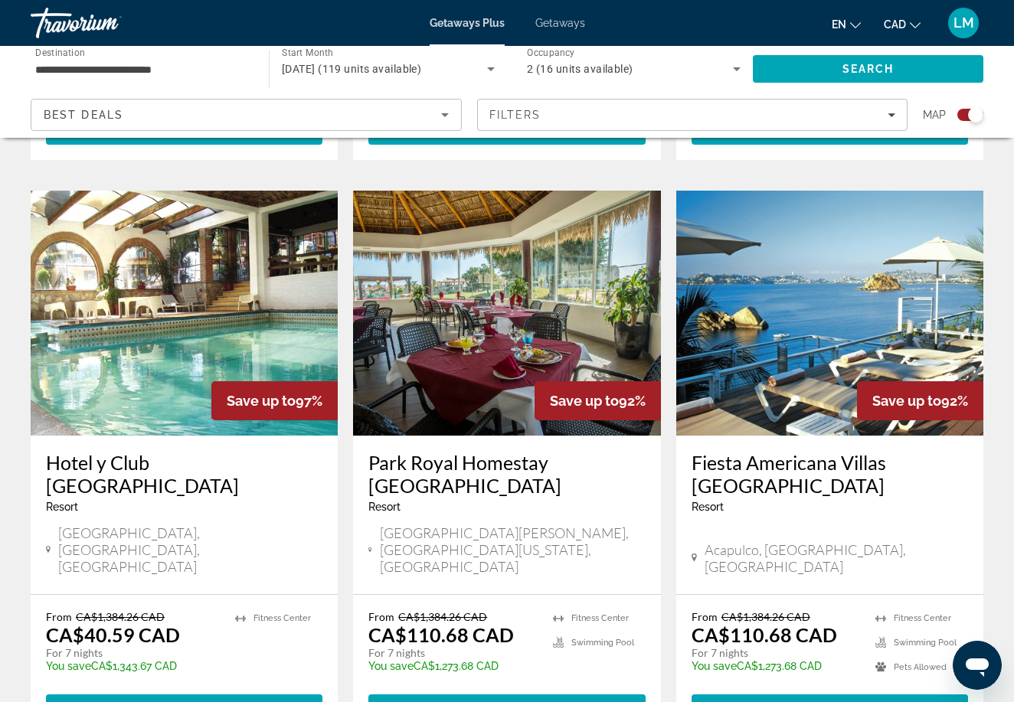
scroll to position [1641, 0]
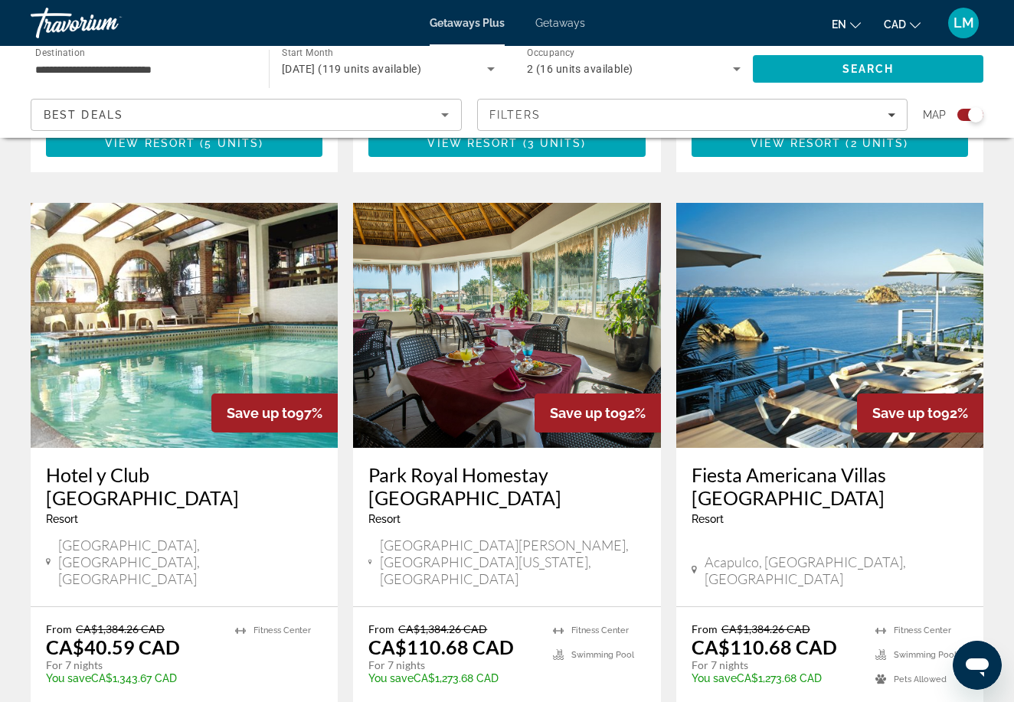
click at [208, 59] on div "**********" at bounding box center [142, 69] width 214 height 44
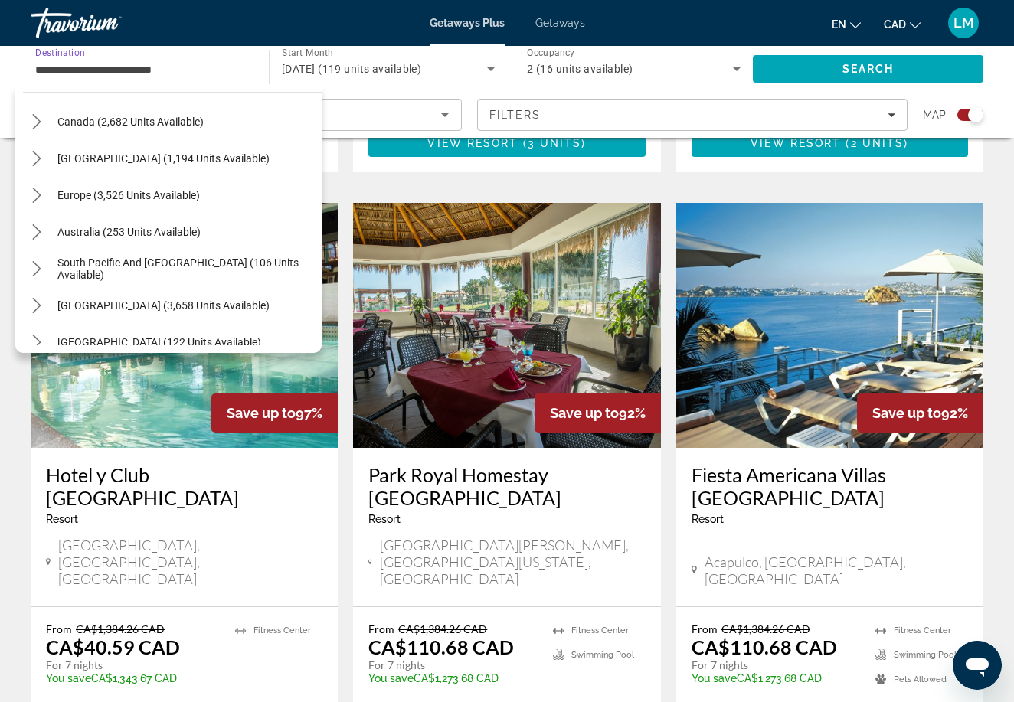
scroll to position [453, 0]
click at [179, 119] on span "Canada (2,682 units available)" at bounding box center [130, 122] width 146 height 12
type input "**********"
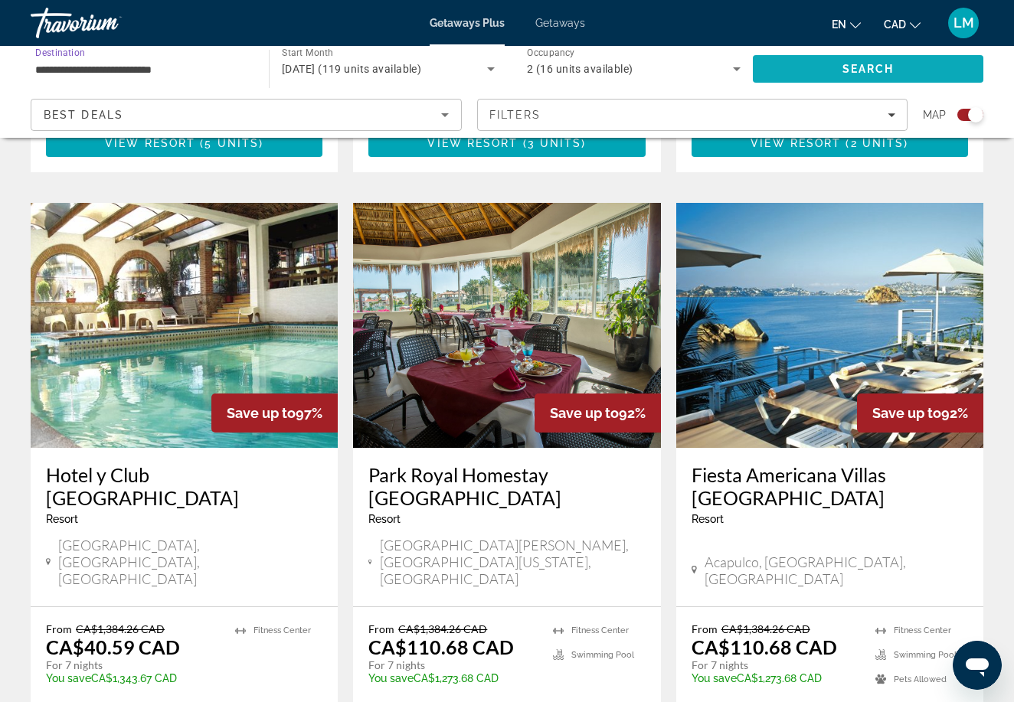
click at [794, 61] on span "Search" at bounding box center [868, 69] width 231 height 37
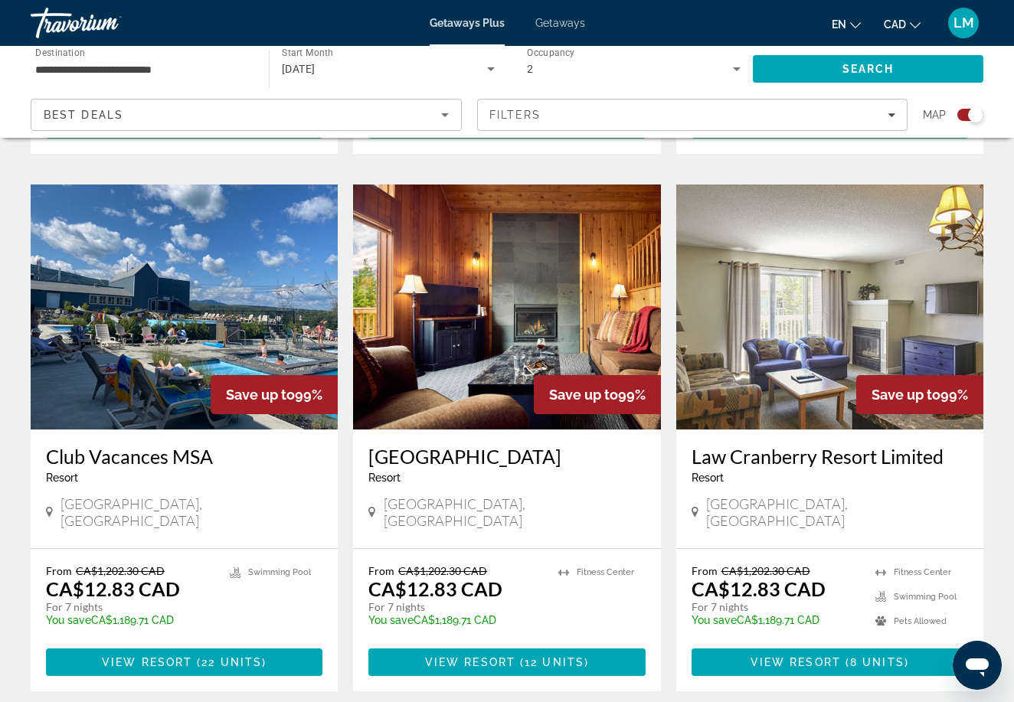
scroll to position [2171, 0]
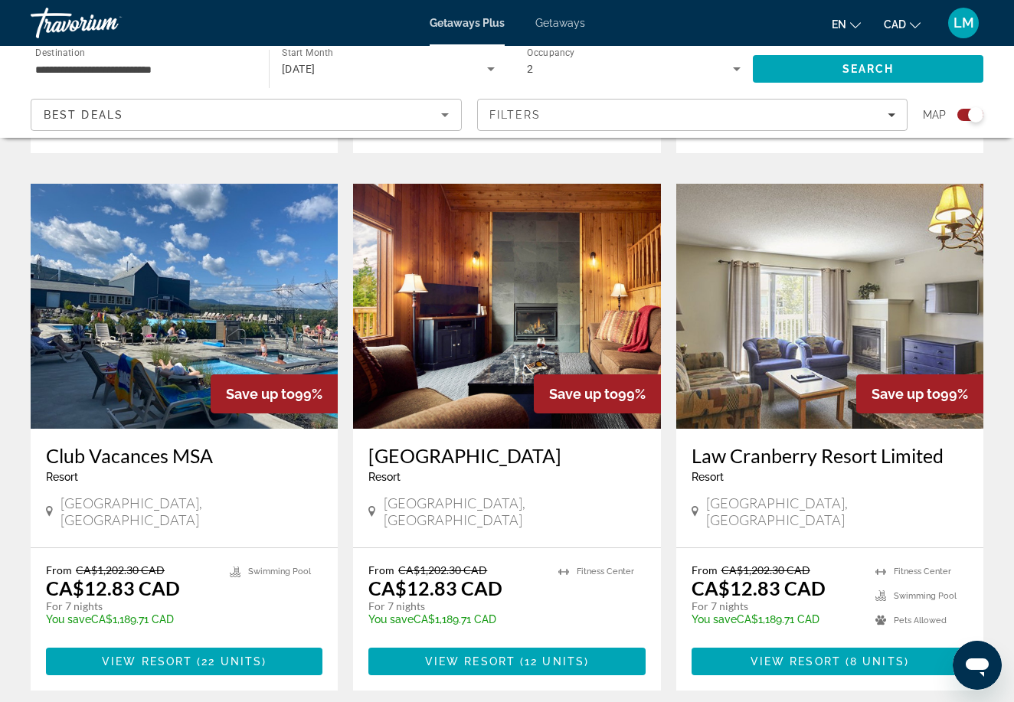
click at [473, 444] on h3 "[GEOGRAPHIC_DATA]" at bounding box center [506, 455] width 277 height 23
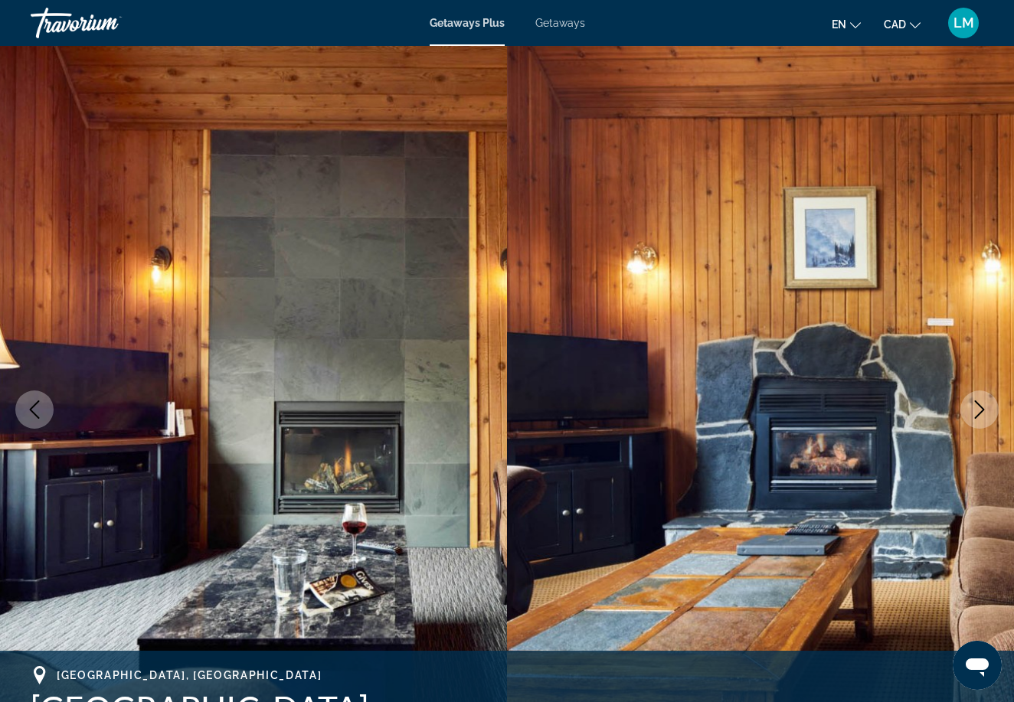
click at [989, 416] on button "Next image" at bounding box center [980, 410] width 38 height 38
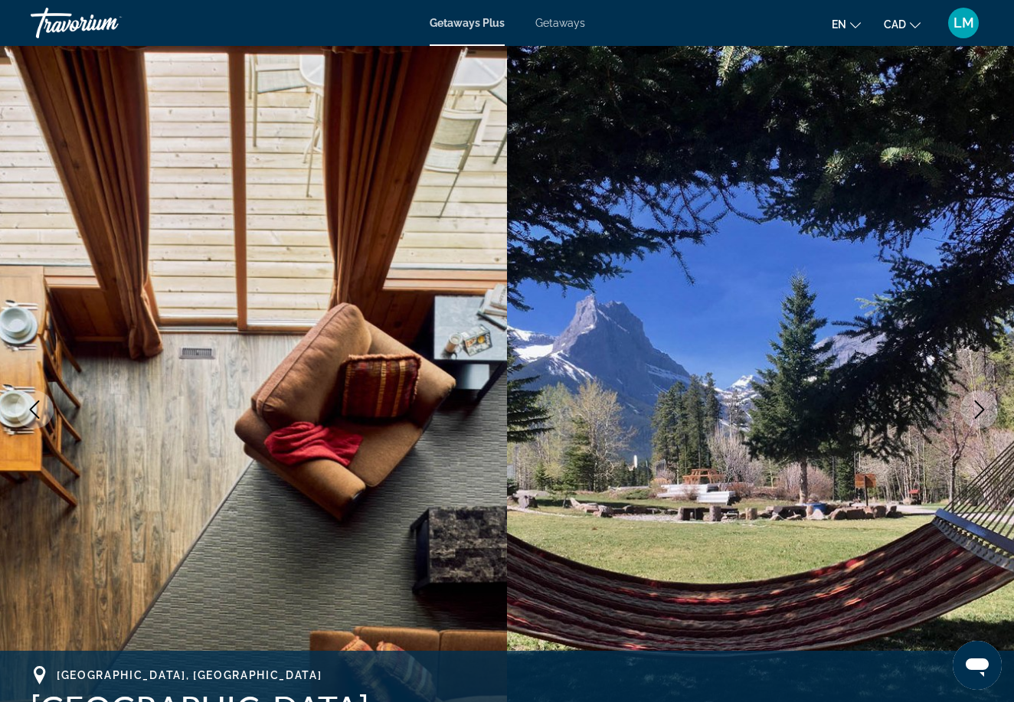
click at [989, 417] on button "Next image" at bounding box center [980, 410] width 38 height 38
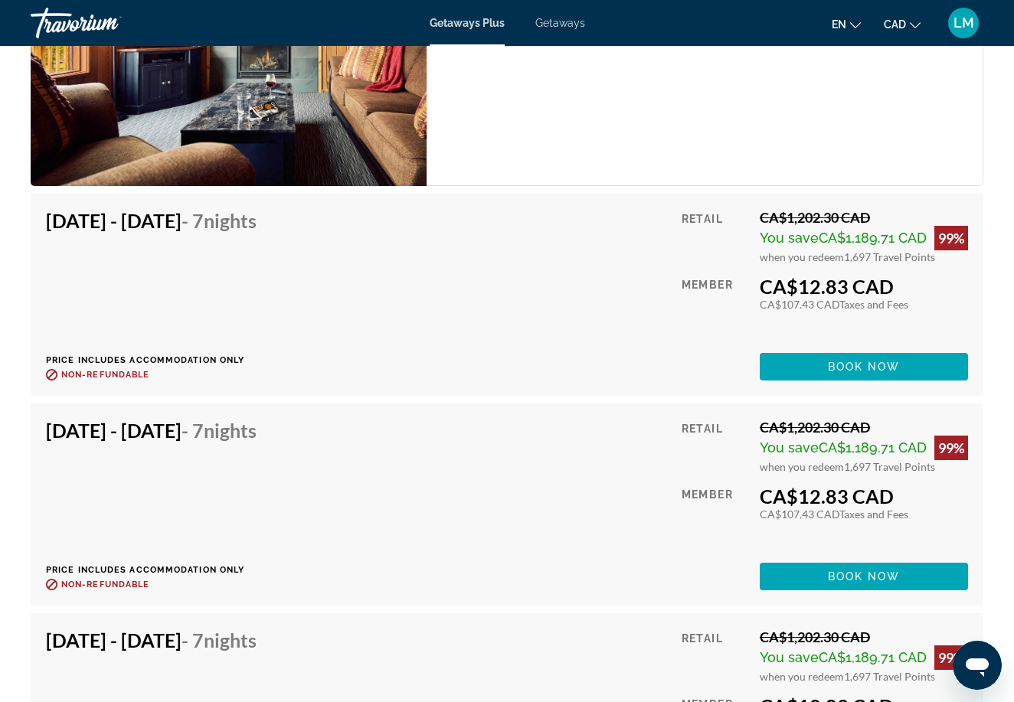
scroll to position [2983, 0]
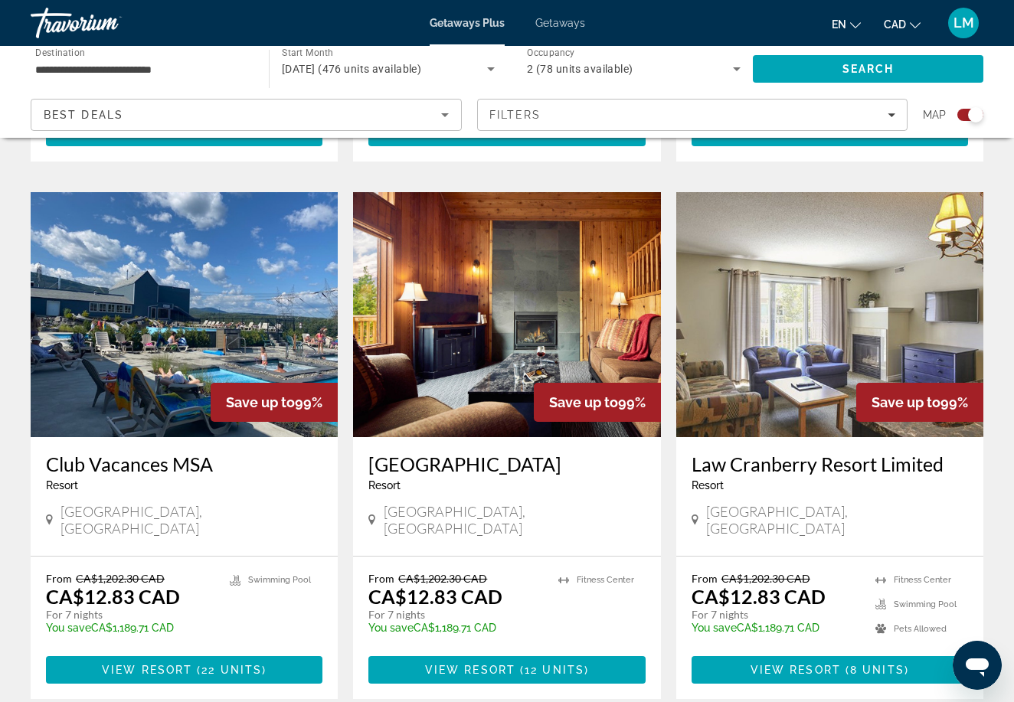
scroll to position [2181, 0]
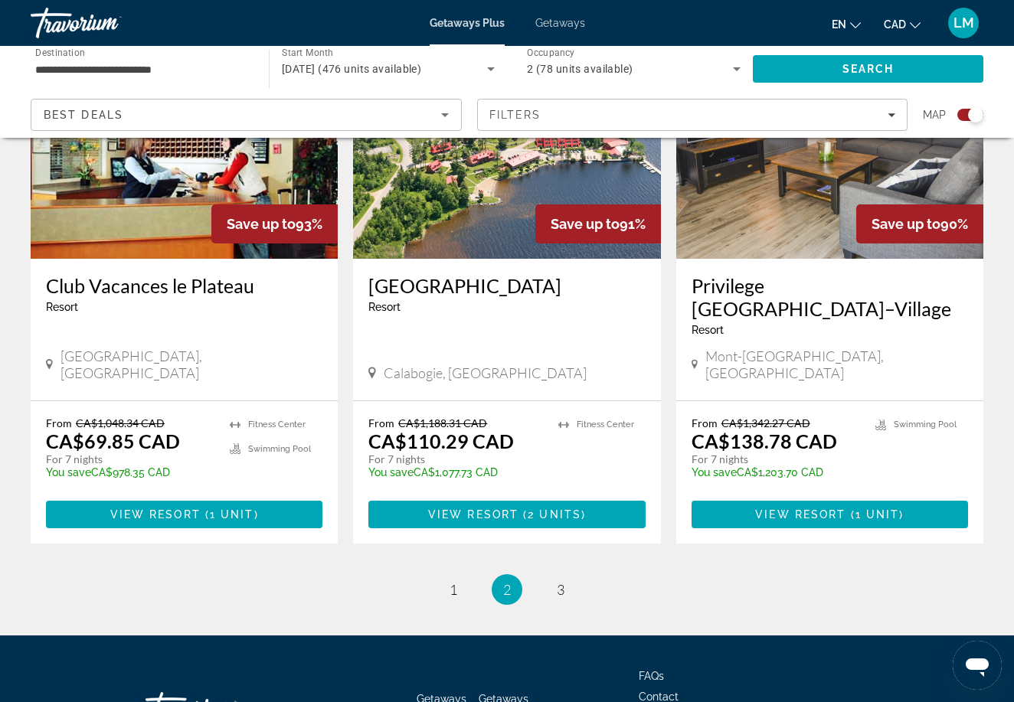
scroll to position [2330, 0]
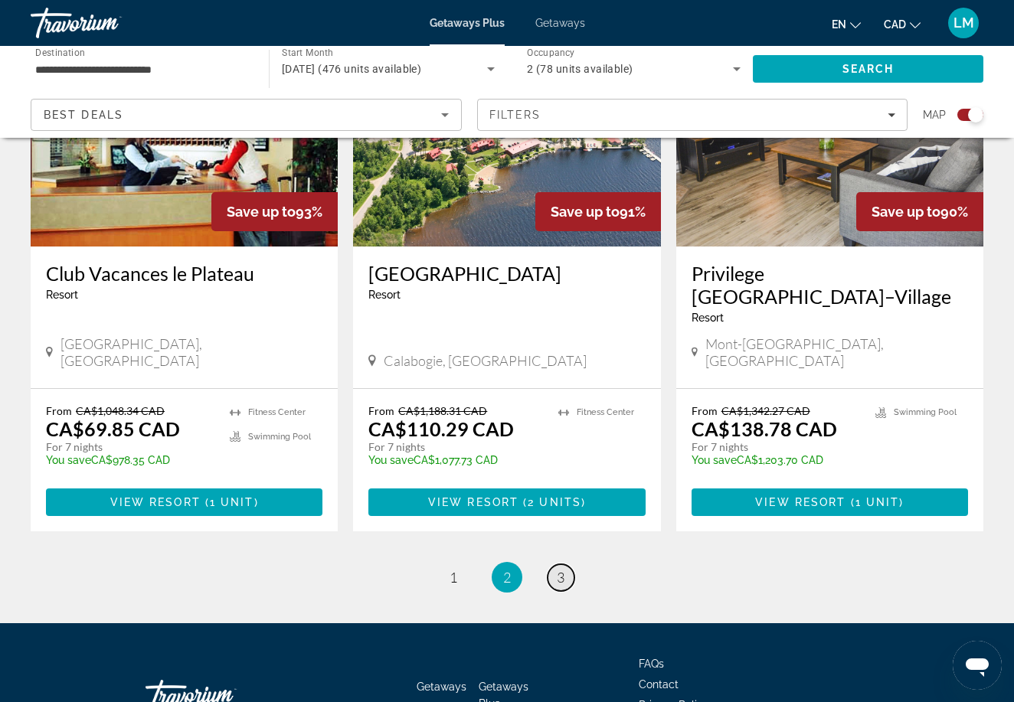
click at [553, 565] on link "page 3" at bounding box center [561, 578] width 27 height 27
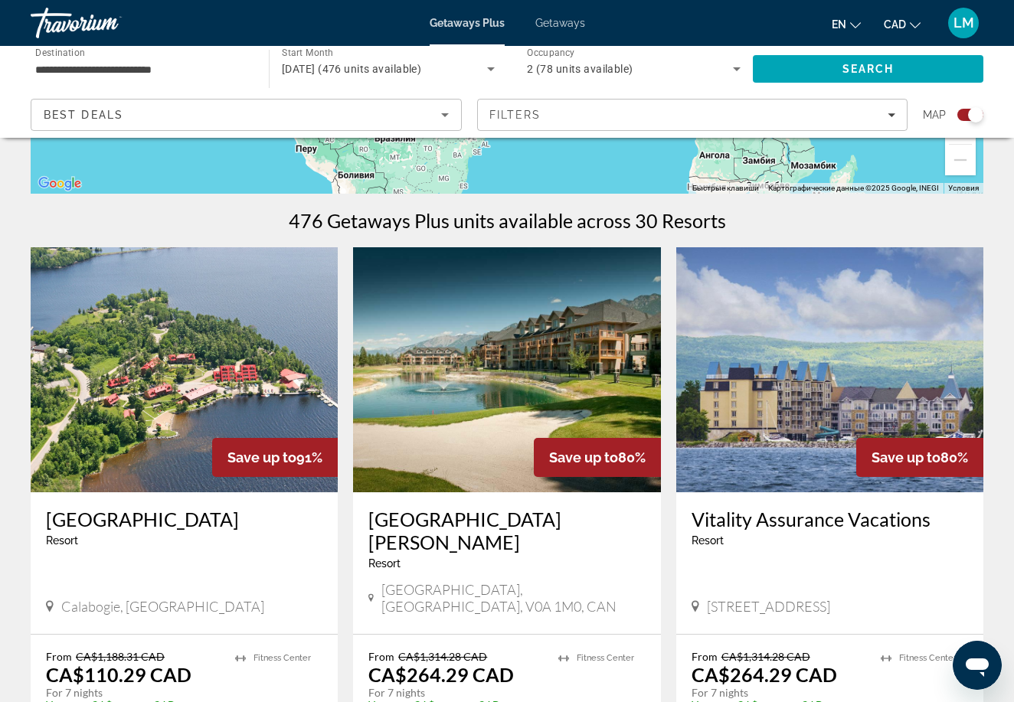
scroll to position [417, 0]
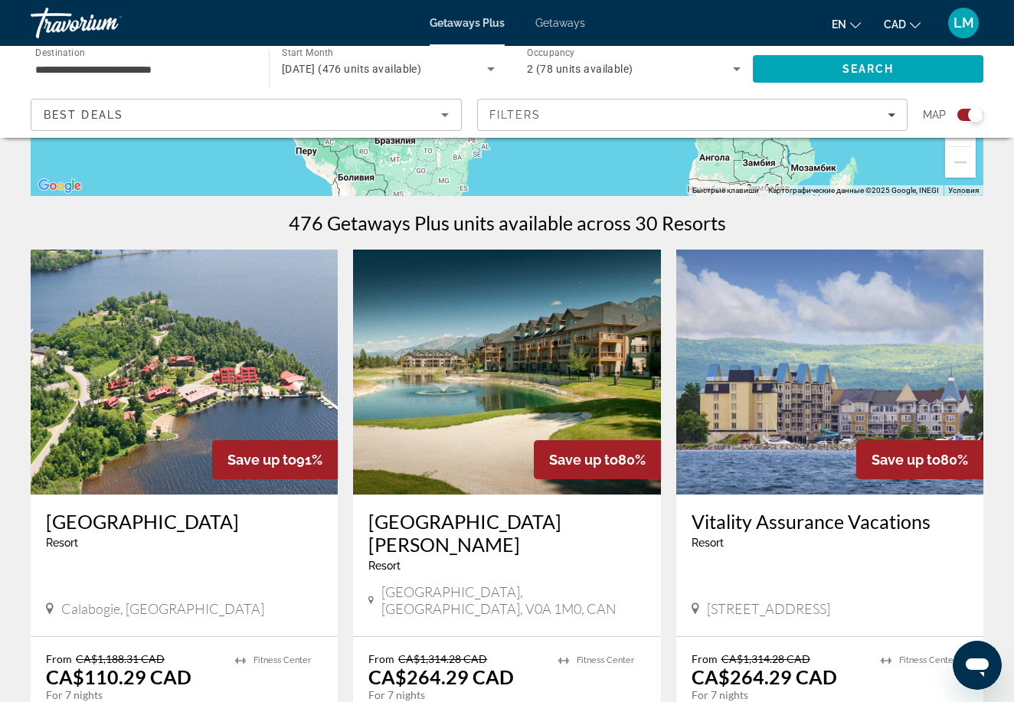
click at [754, 527] on h3 "Vitality Assurance Vacations" at bounding box center [830, 521] width 277 height 23
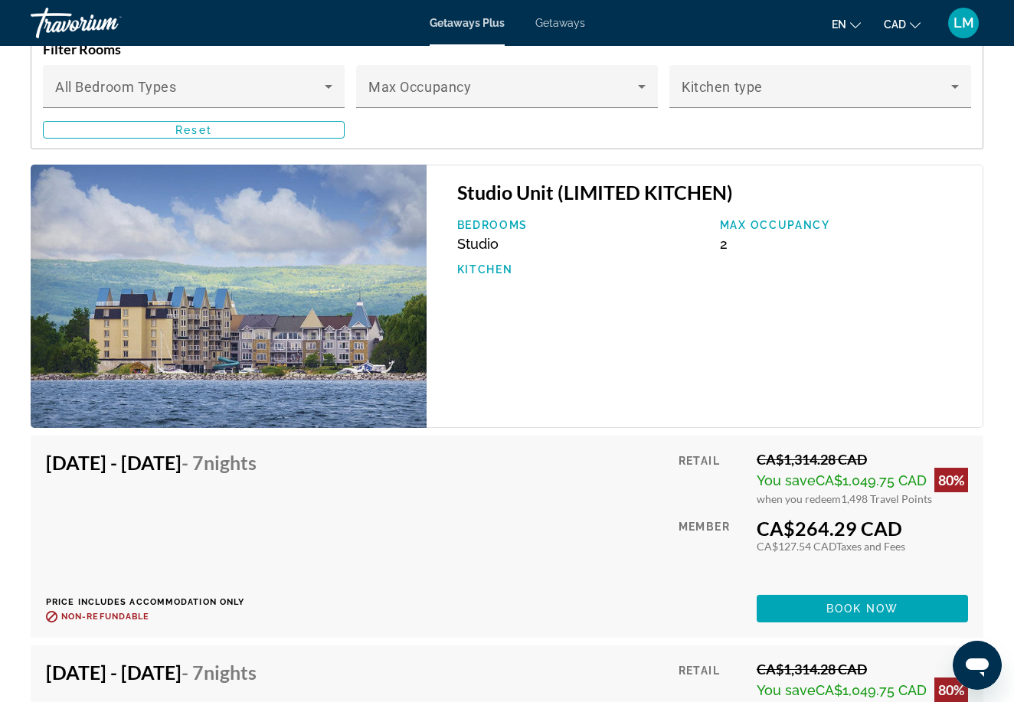
scroll to position [2670, 0]
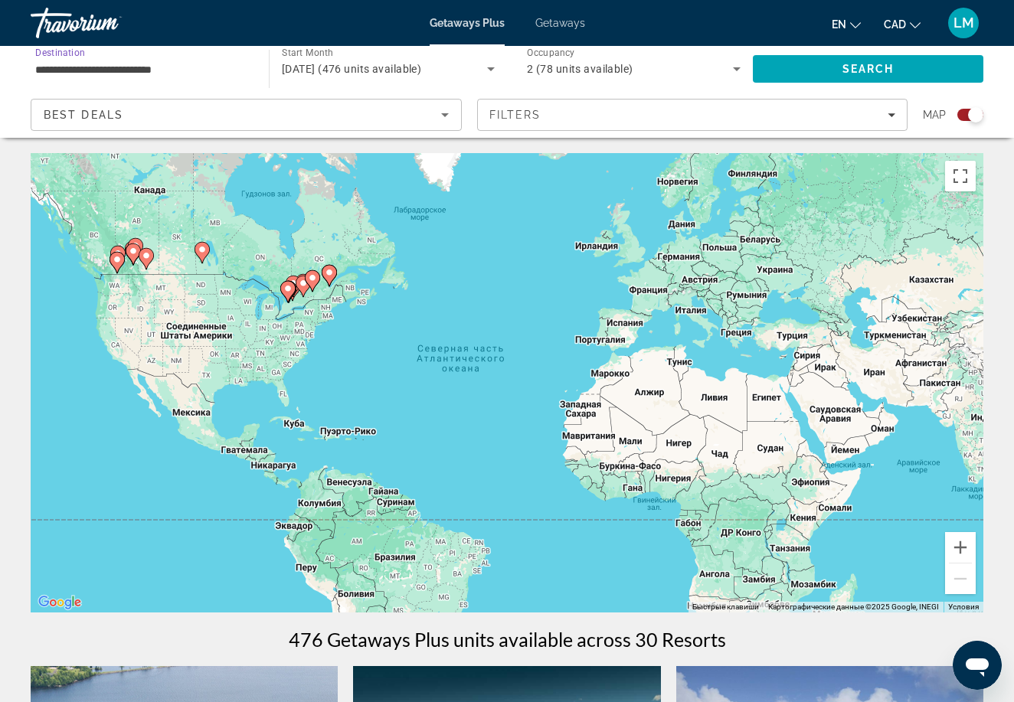
click at [227, 74] on input "**********" at bounding box center [142, 70] width 214 height 18
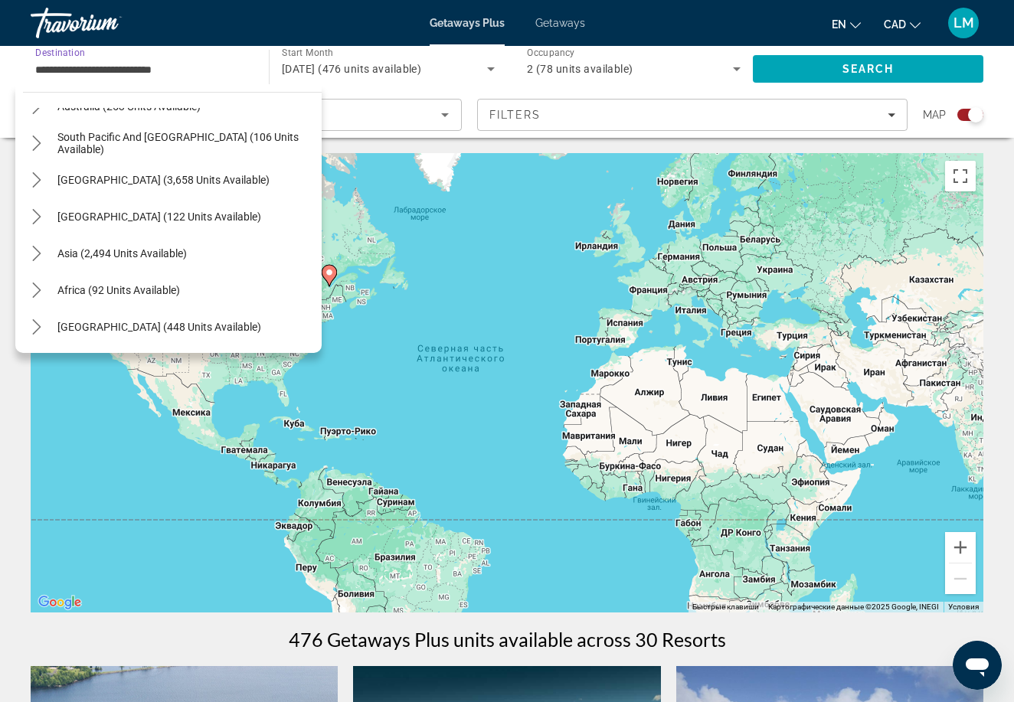
scroll to position [322, 0]
click at [177, 260] on span "Select destination: Asia (2,494 units available)" at bounding box center [122, 253] width 145 height 37
type input "**********"
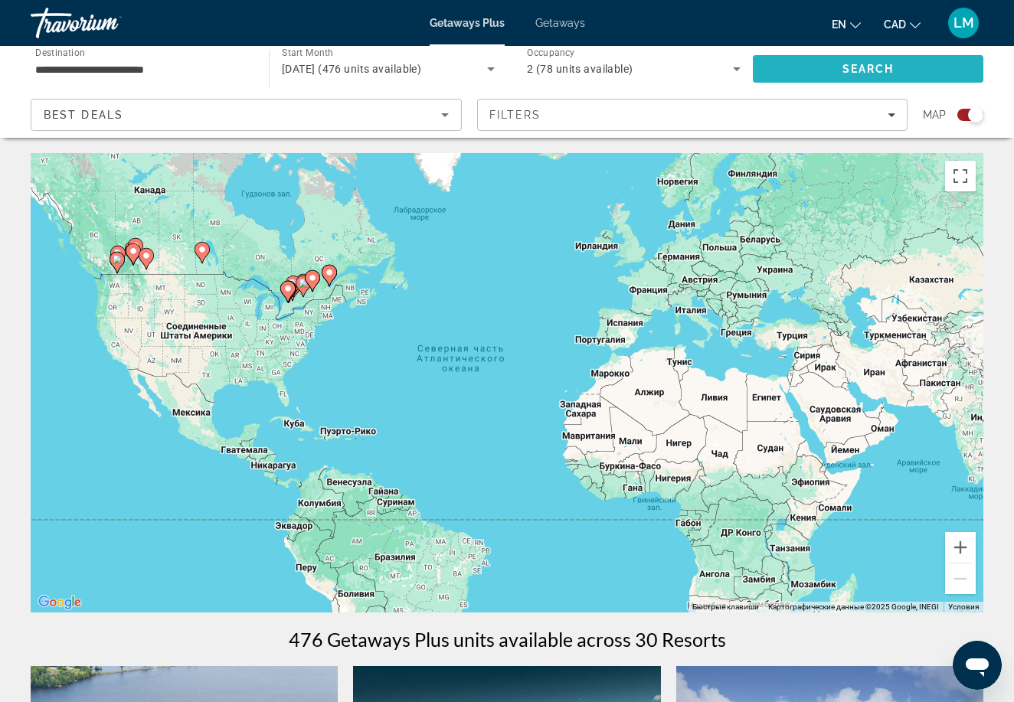
click at [850, 70] on span "Search" at bounding box center [869, 69] width 52 height 12
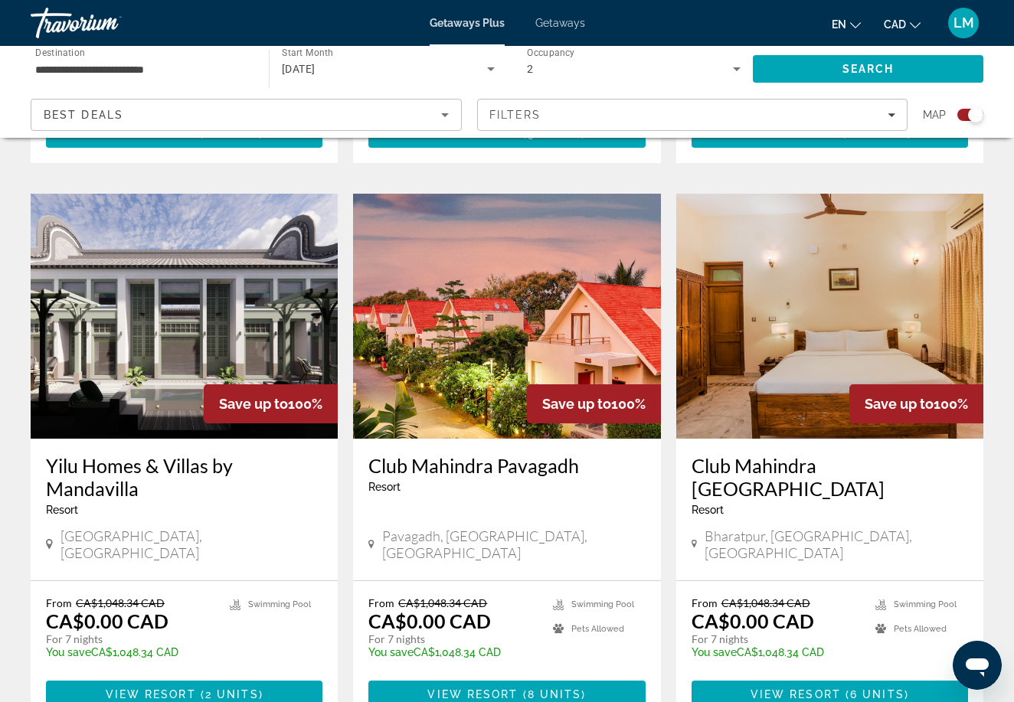
scroll to position [2206, 0]
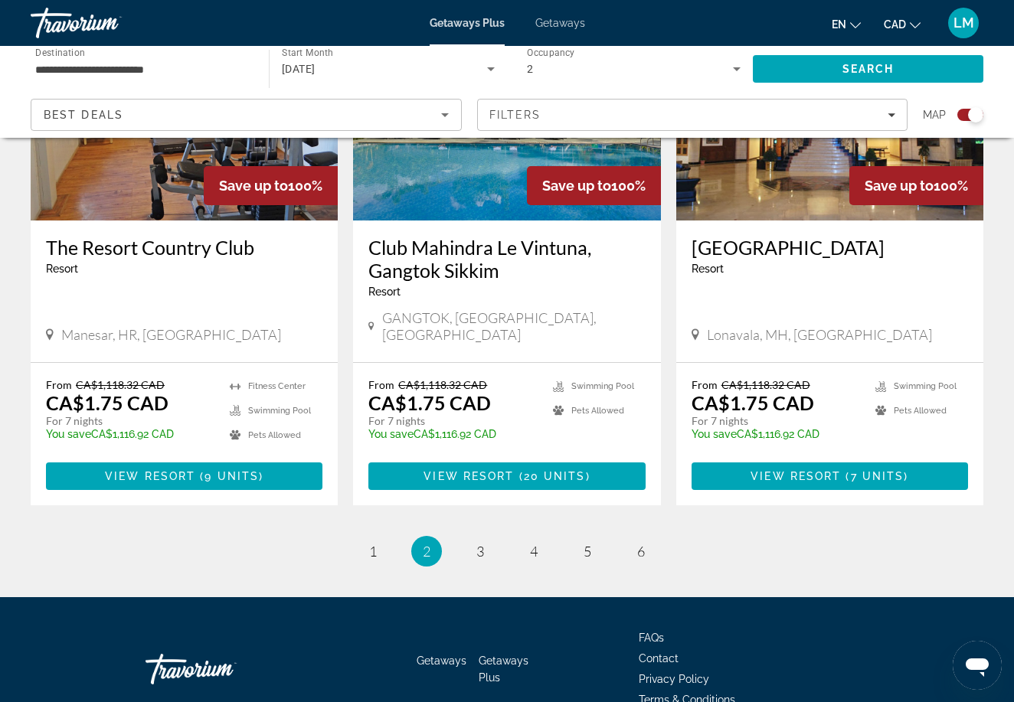
scroll to position [2366, 0]
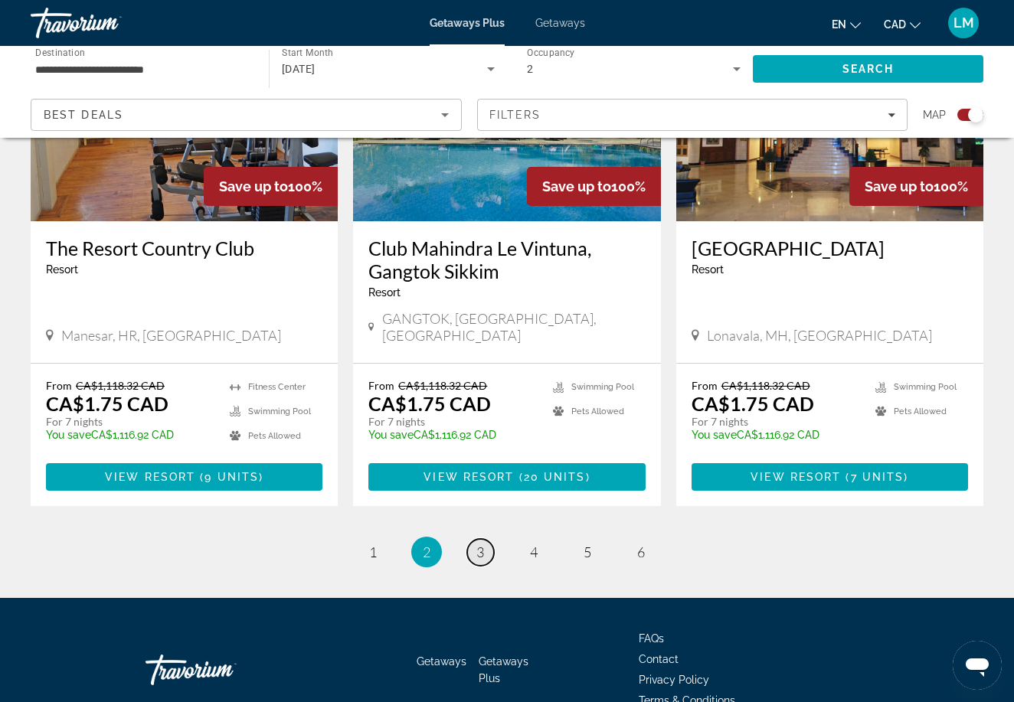
click at [483, 544] on span "3" at bounding box center [480, 552] width 8 height 17
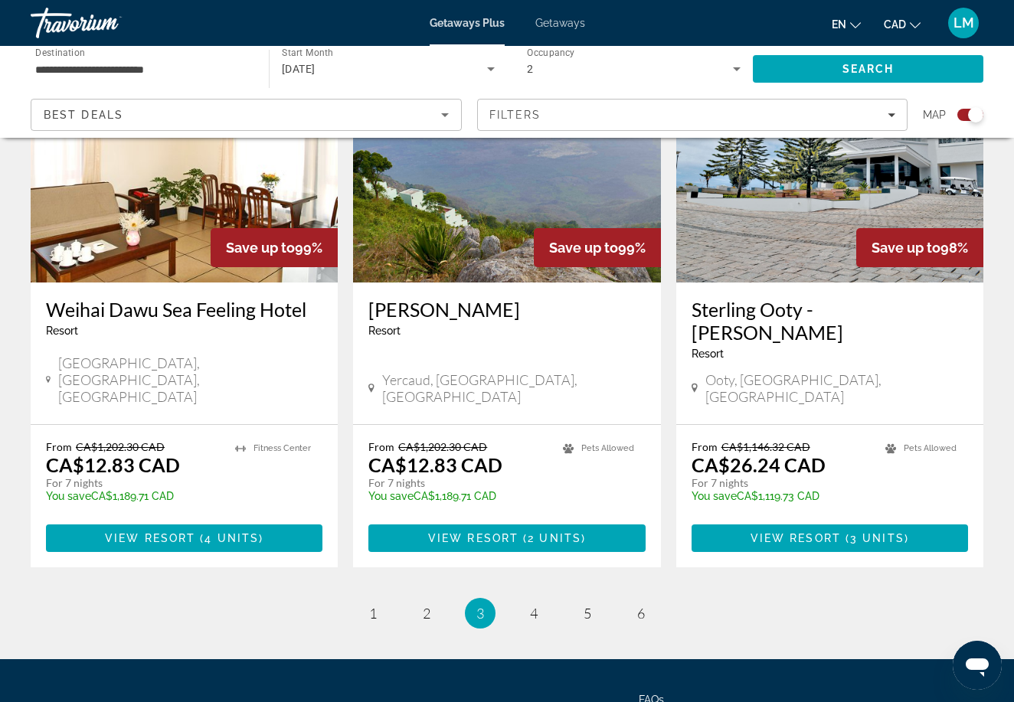
scroll to position [2344, 0]
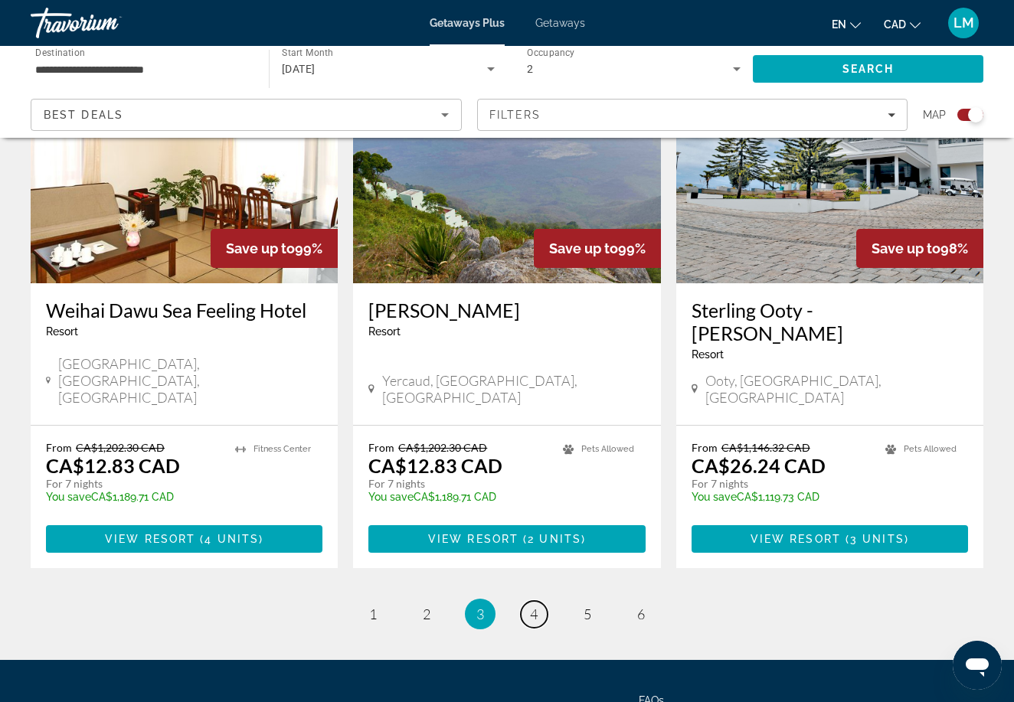
click at [537, 606] on span "4" at bounding box center [534, 614] width 8 height 17
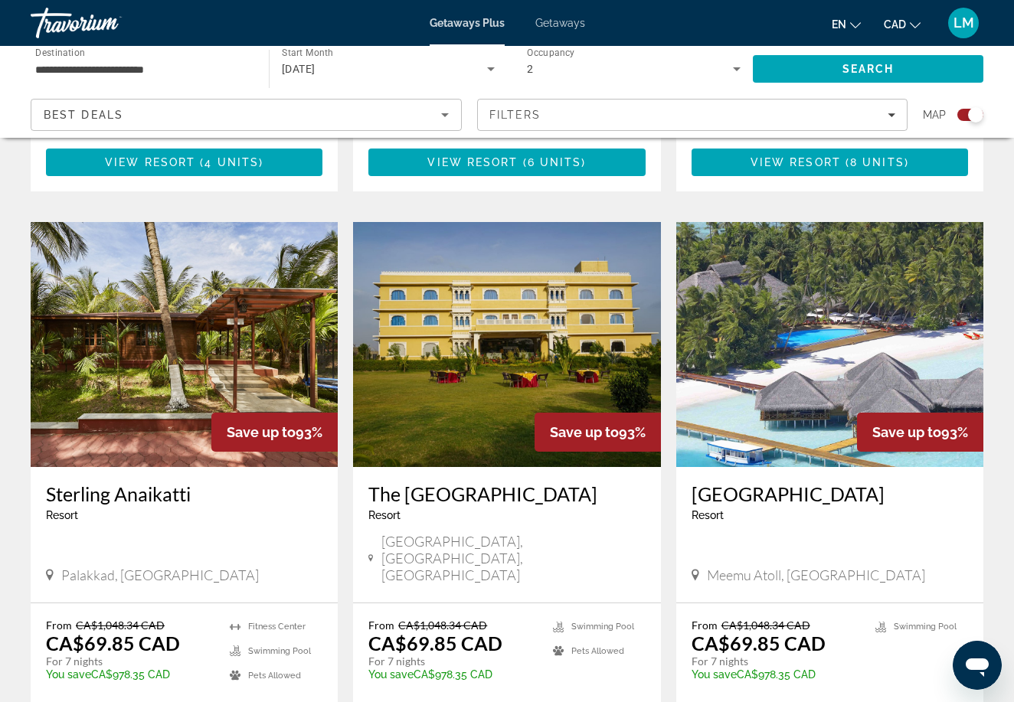
scroll to position [2107, 0]
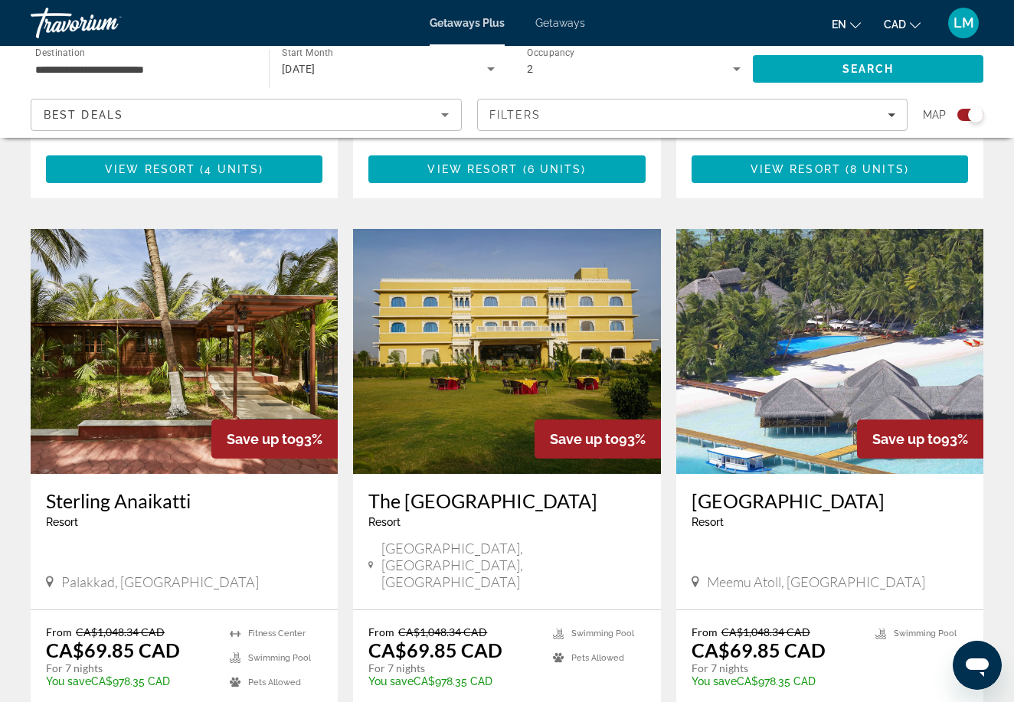
click at [735, 489] on h3 "[GEOGRAPHIC_DATA]" at bounding box center [830, 500] width 277 height 23
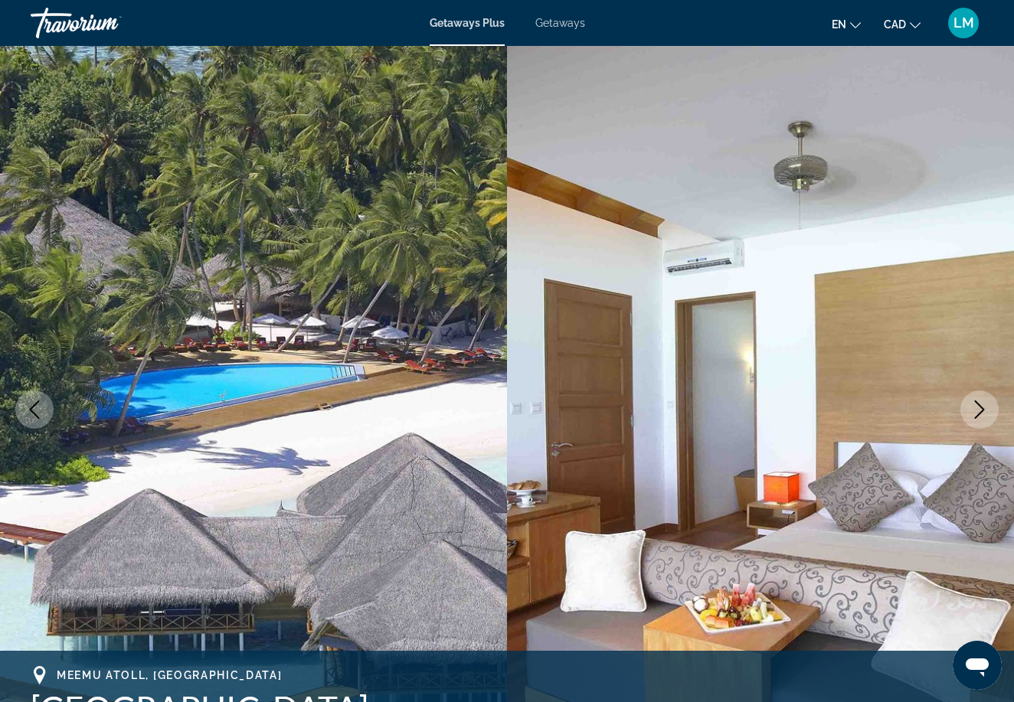
click at [977, 411] on icon "Next image" at bounding box center [979, 410] width 18 height 18
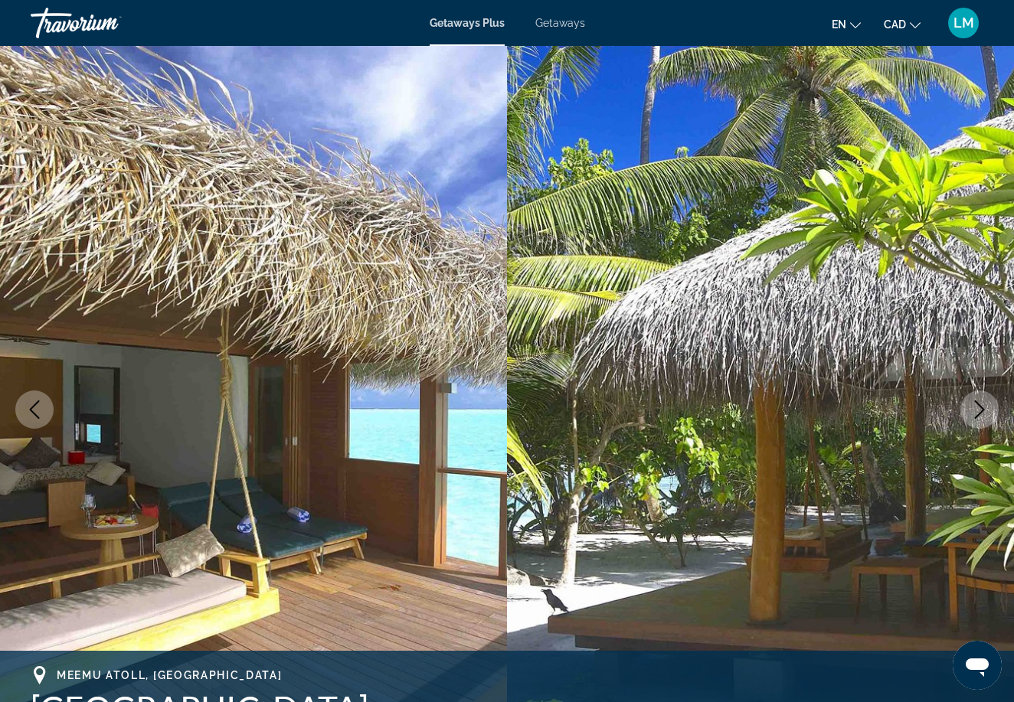
click at [977, 411] on icon "Next image" at bounding box center [979, 410] width 18 height 18
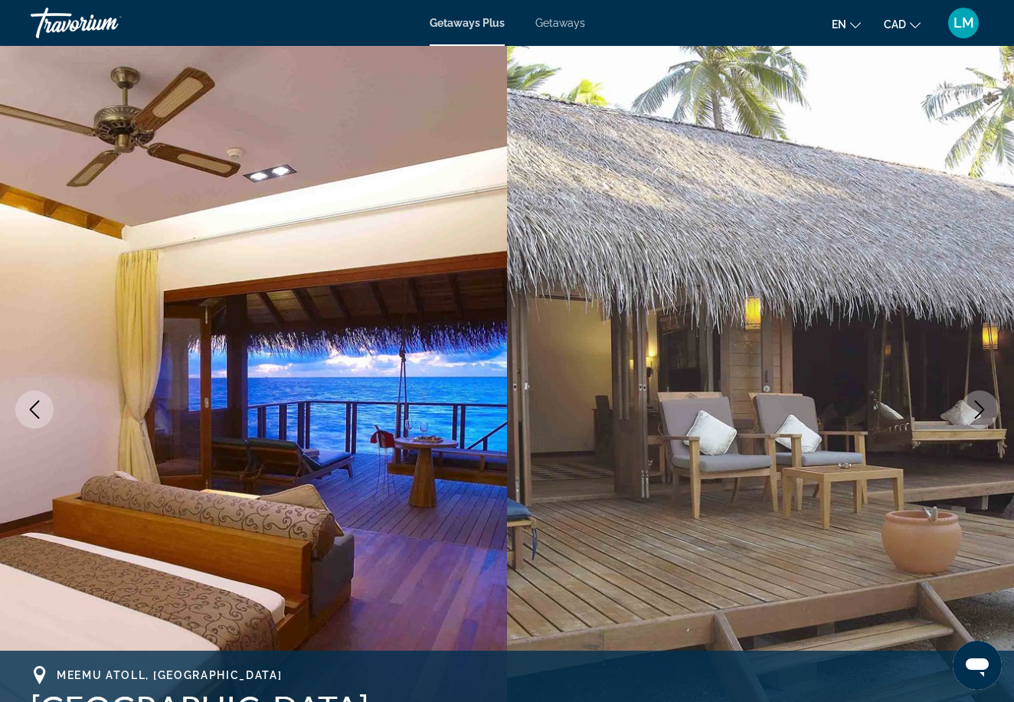
click at [977, 411] on icon "Next image" at bounding box center [979, 410] width 18 height 18
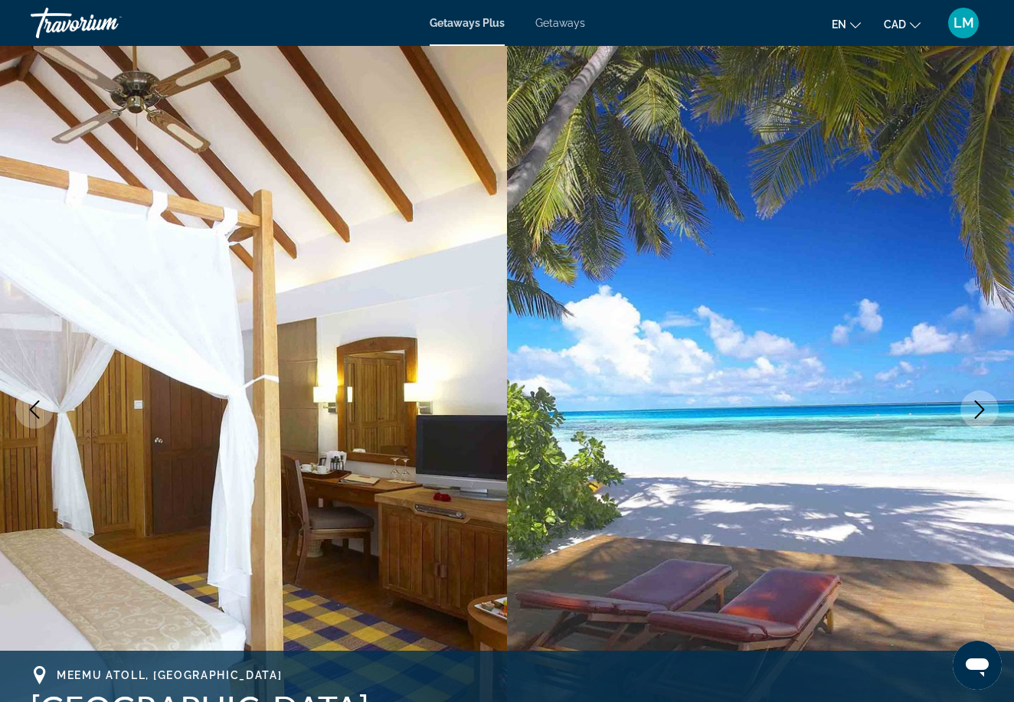
click at [977, 413] on icon "Next image" at bounding box center [979, 410] width 18 height 18
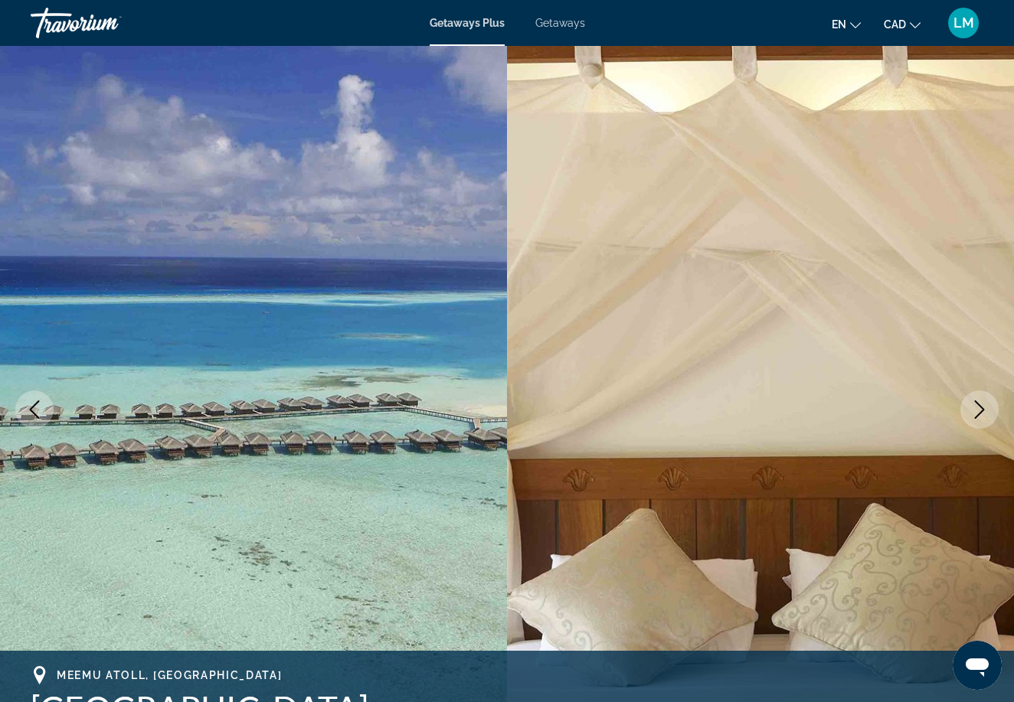
click at [977, 413] on icon "Next image" at bounding box center [979, 410] width 18 height 18
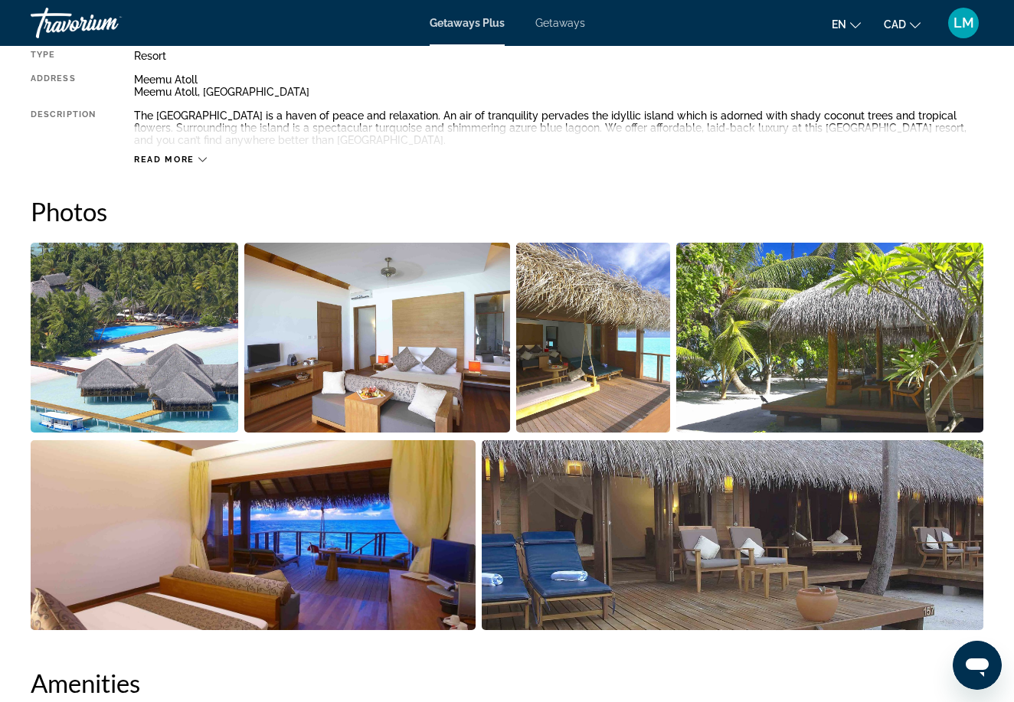
scroll to position [846, 0]
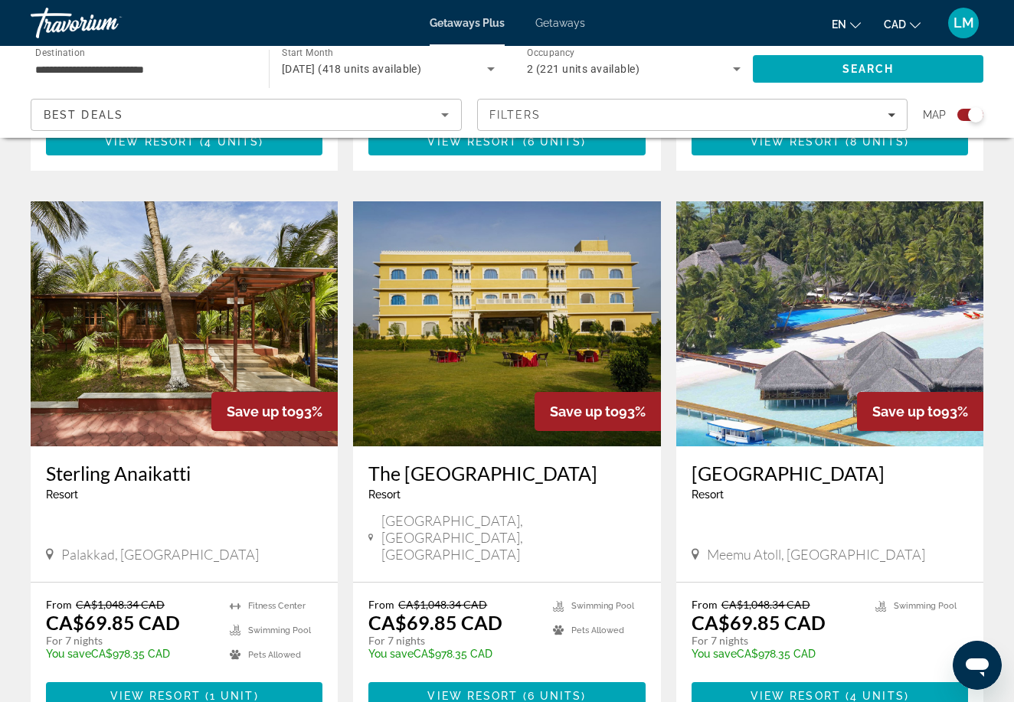
scroll to position [2225, 0]
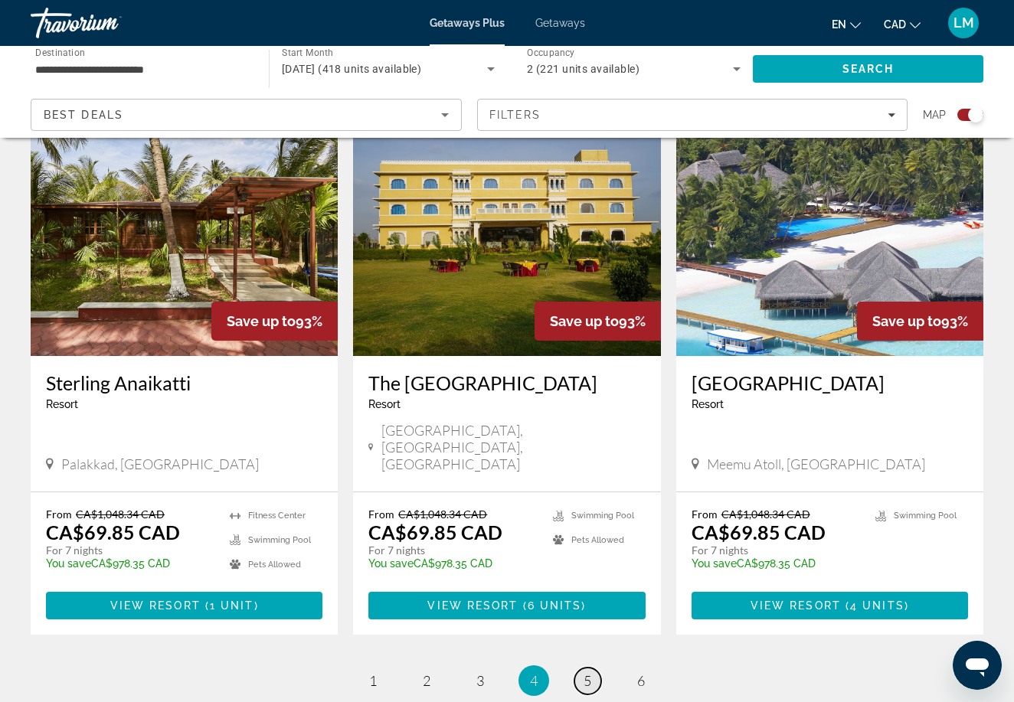
click at [581, 668] on link "page 5" at bounding box center [587, 681] width 27 height 27
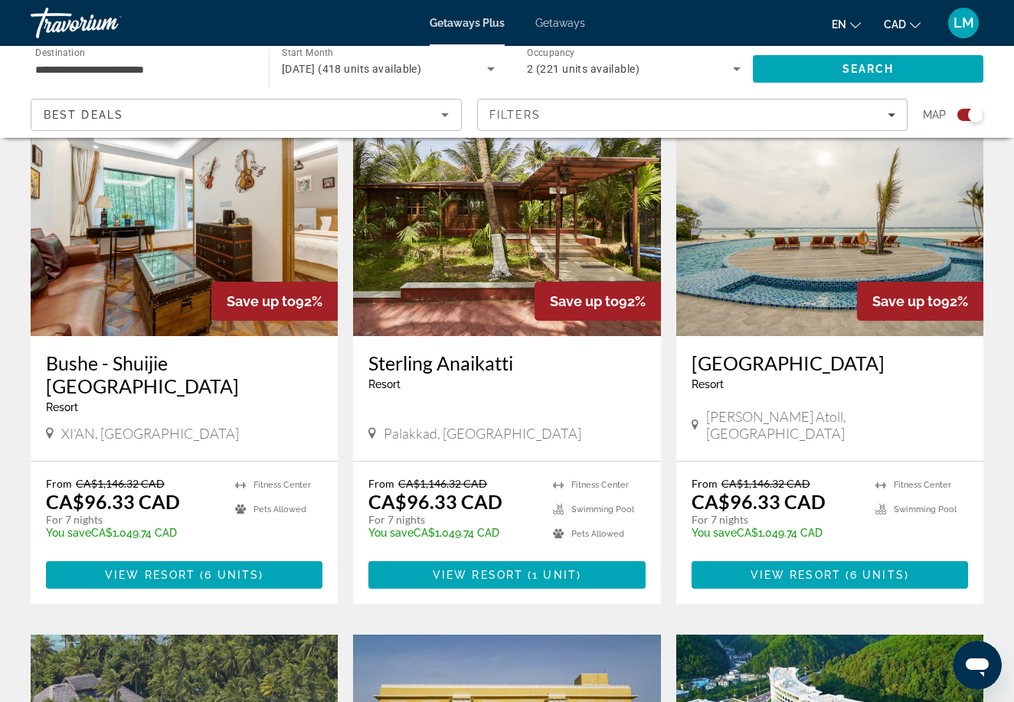
scroll to position [574, 0]
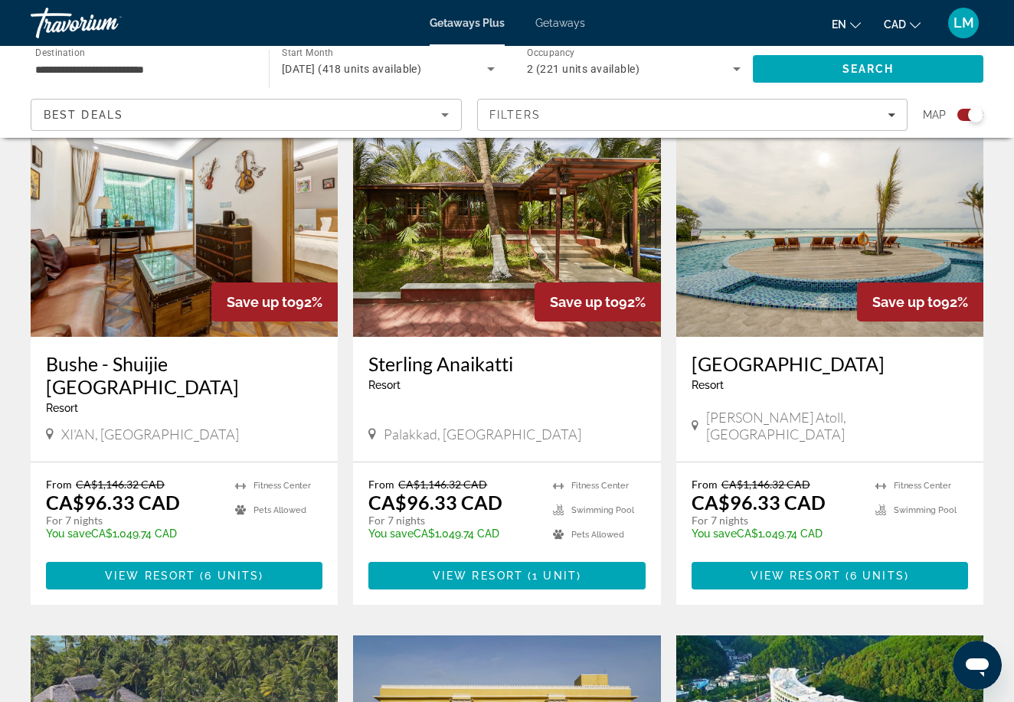
click at [738, 366] on h3 "[GEOGRAPHIC_DATA]" at bounding box center [830, 363] width 277 height 23
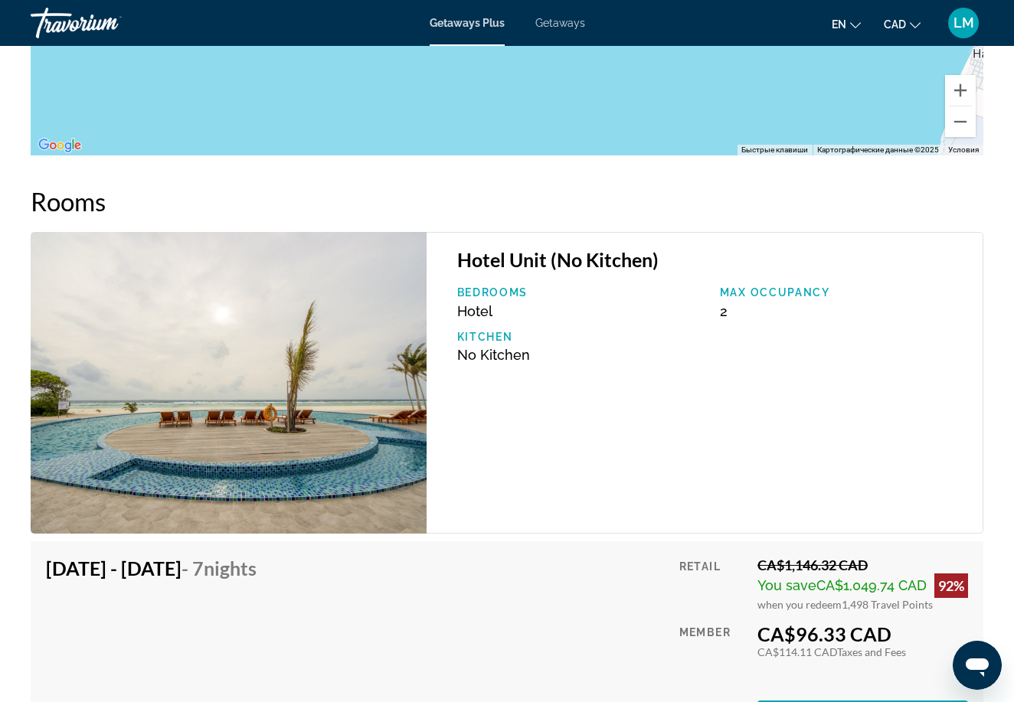
scroll to position [2949, 0]
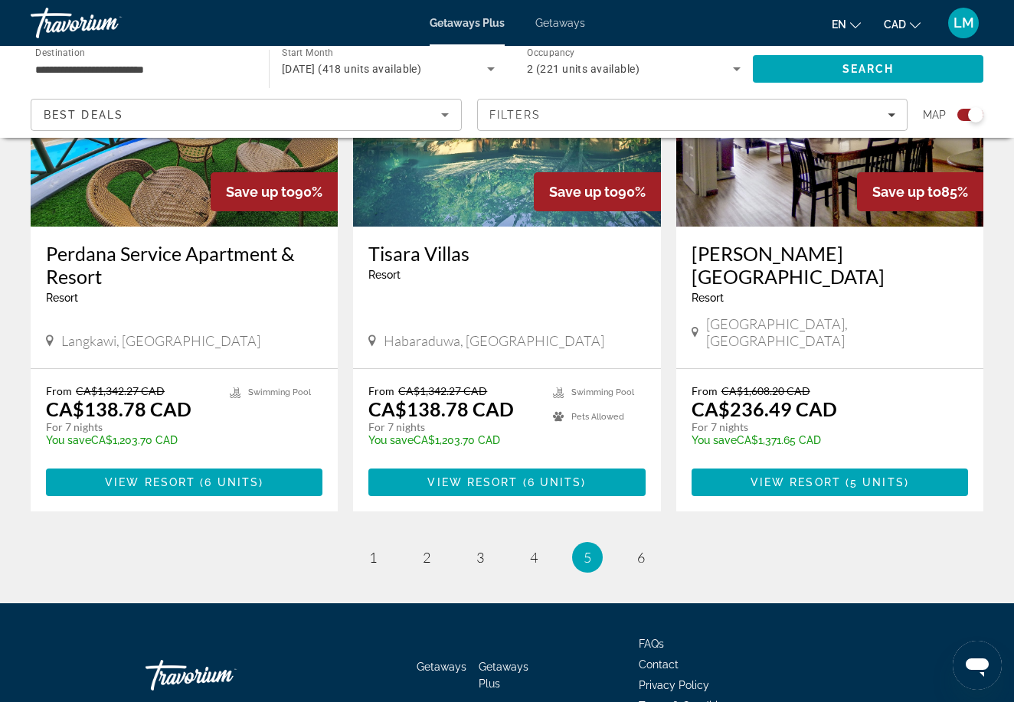
scroll to position [2320, 0]
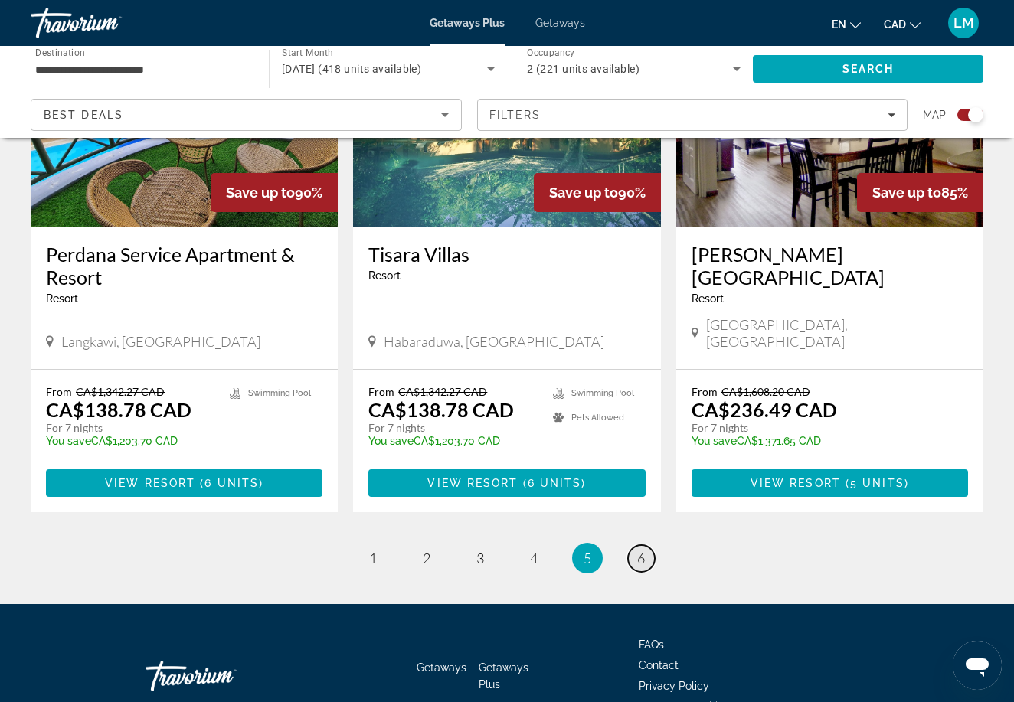
click at [637, 550] on span "6" at bounding box center [641, 558] width 8 height 17
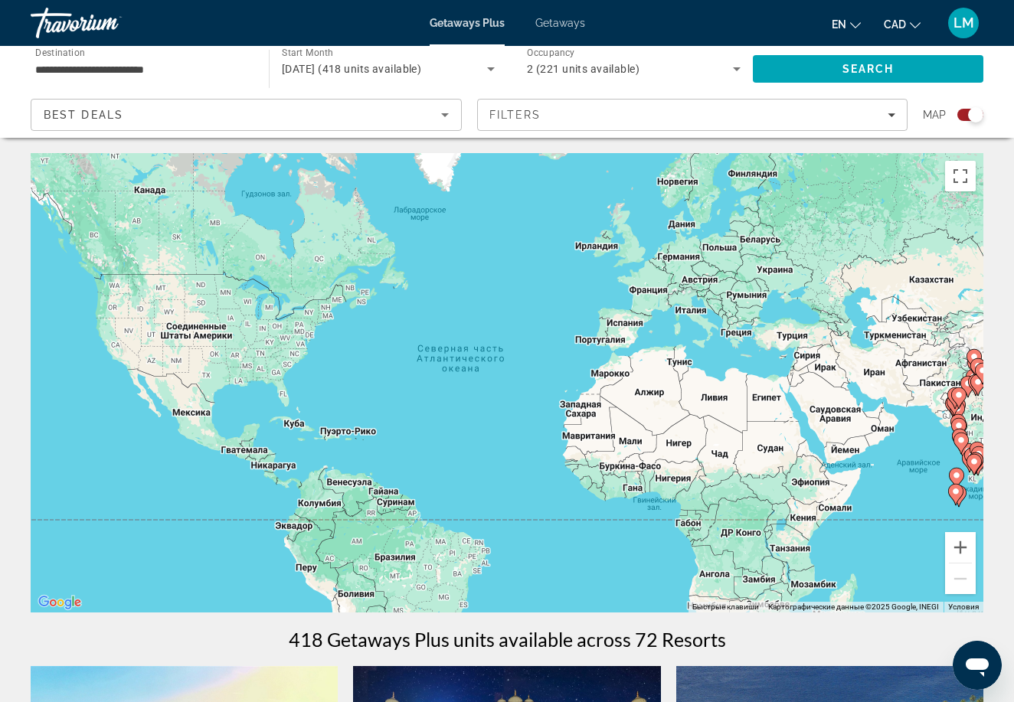
click at [172, 71] on input "**********" at bounding box center [142, 70] width 214 height 18
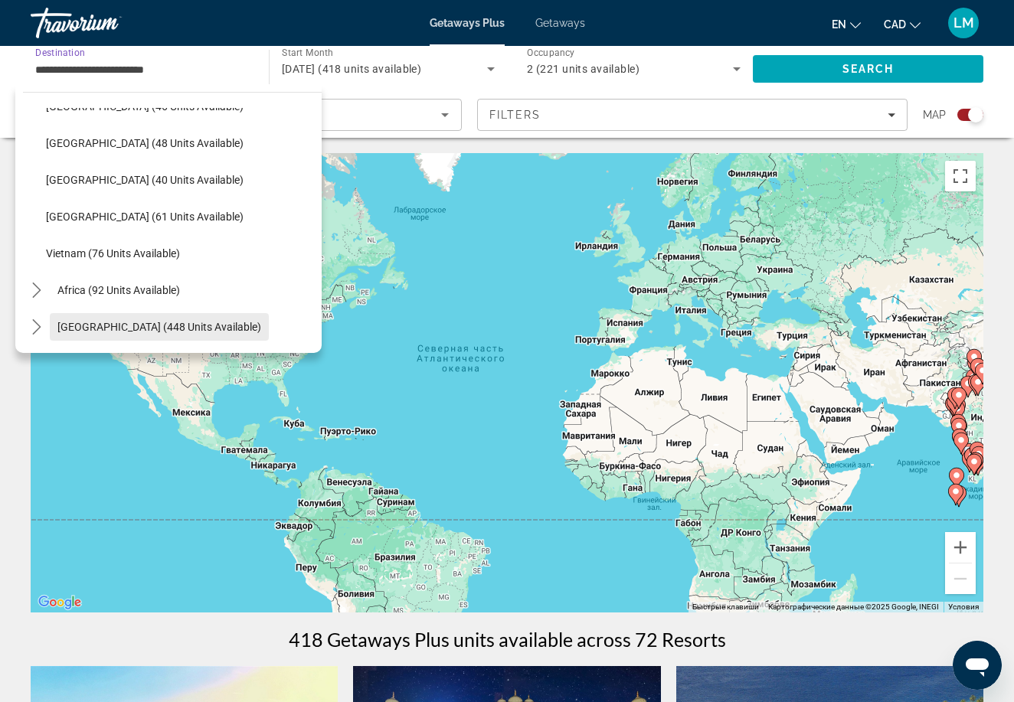
scroll to position [616, 0]
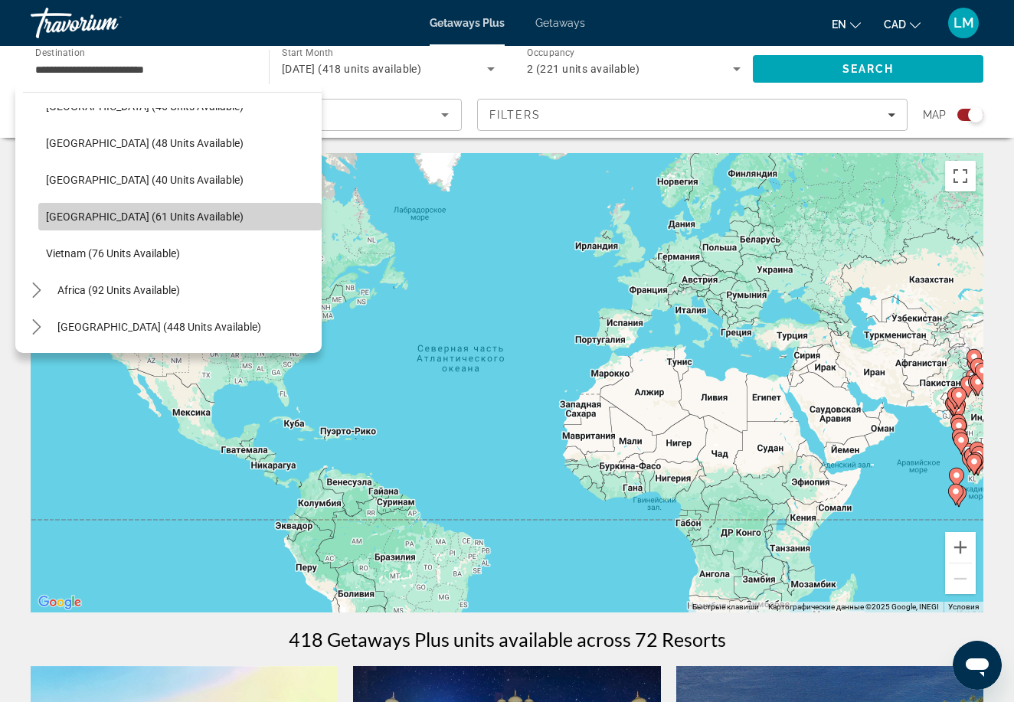
click at [149, 205] on span "Select destination: Thailand (61 units available)" at bounding box center [179, 216] width 283 height 37
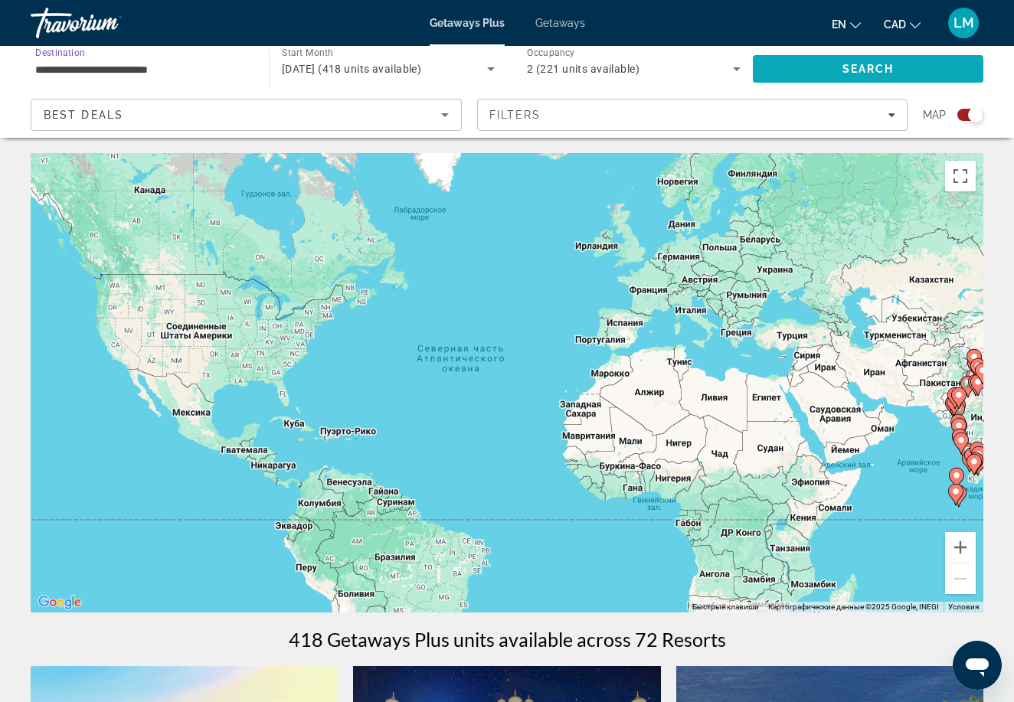
click at [812, 64] on span "Search" at bounding box center [868, 69] width 231 height 37
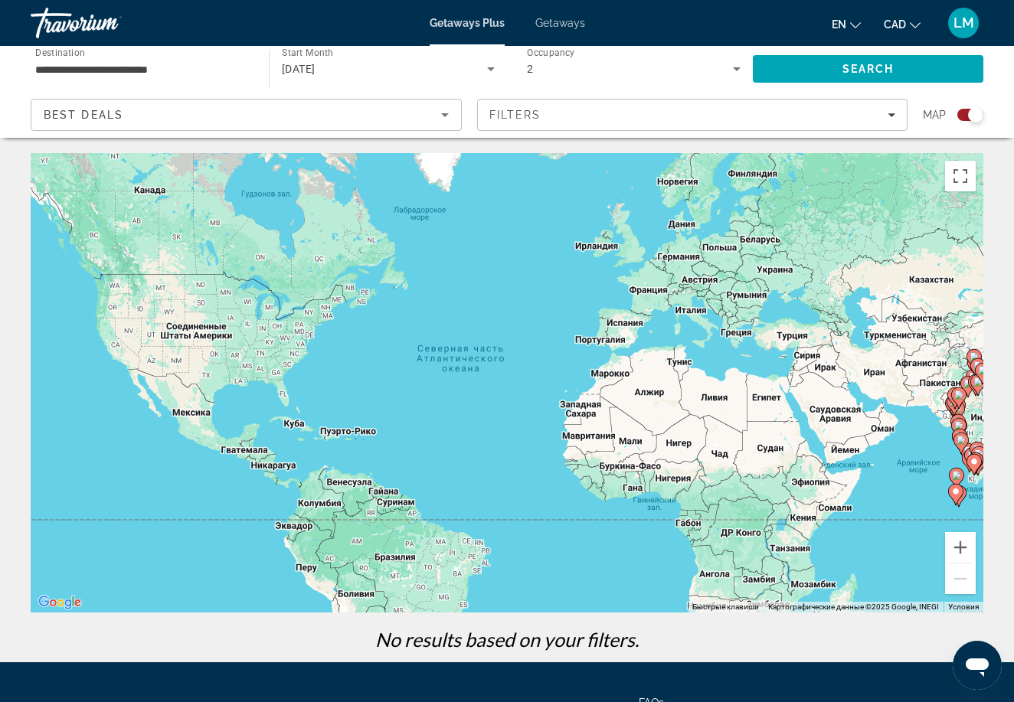
click at [193, 66] on input "**********" at bounding box center [142, 70] width 214 height 18
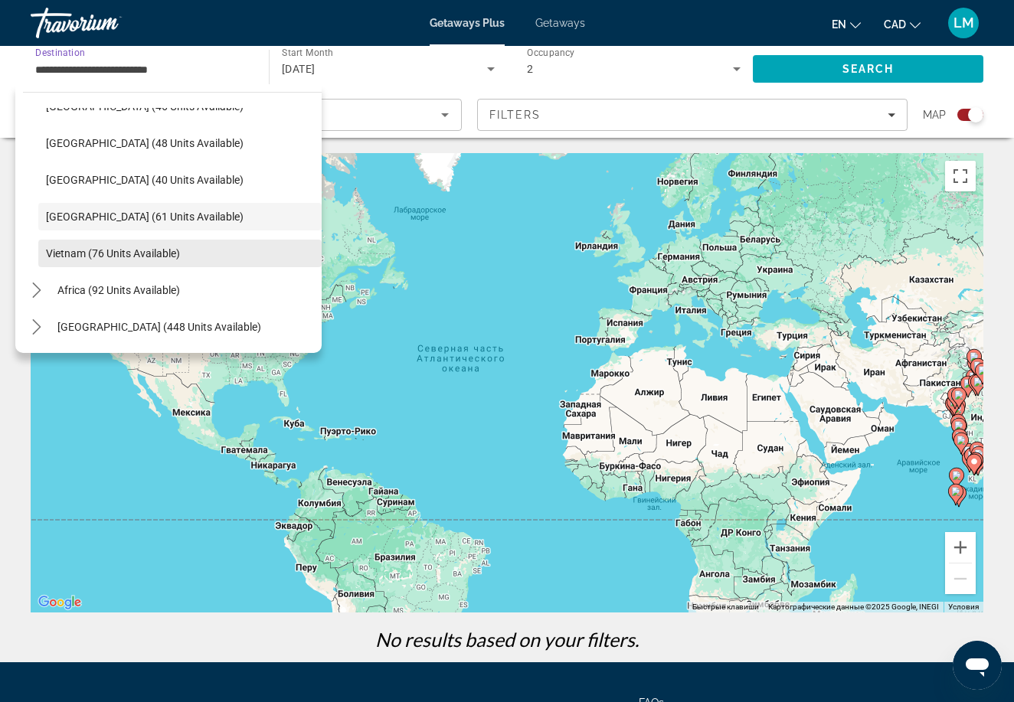
scroll to position [616, 0]
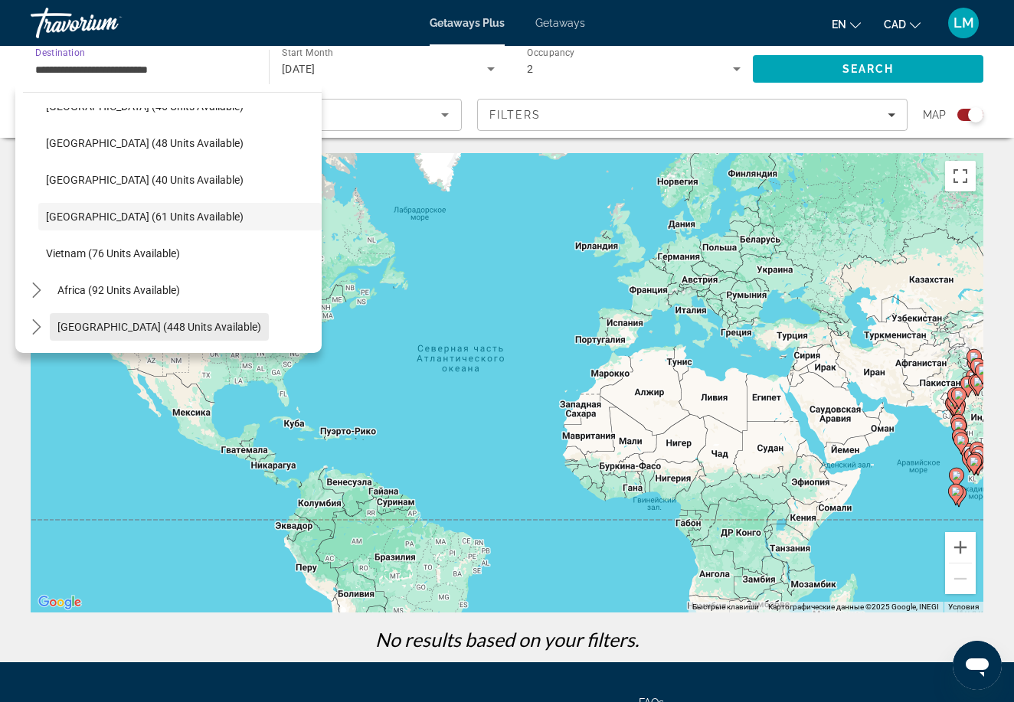
click at [119, 332] on span "[GEOGRAPHIC_DATA] (448 units available)" at bounding box center [159, 327] width 204 height 12
type input "**********"
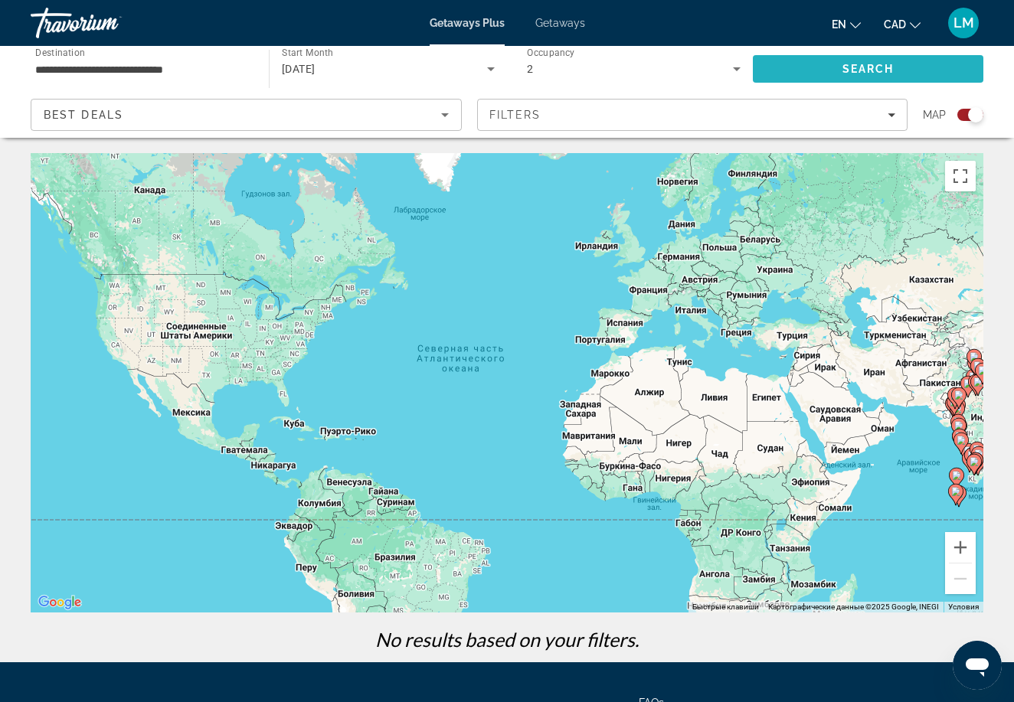
click at [846, 64] on span "Search" at bounding box center [869, 69] width 52 height 12
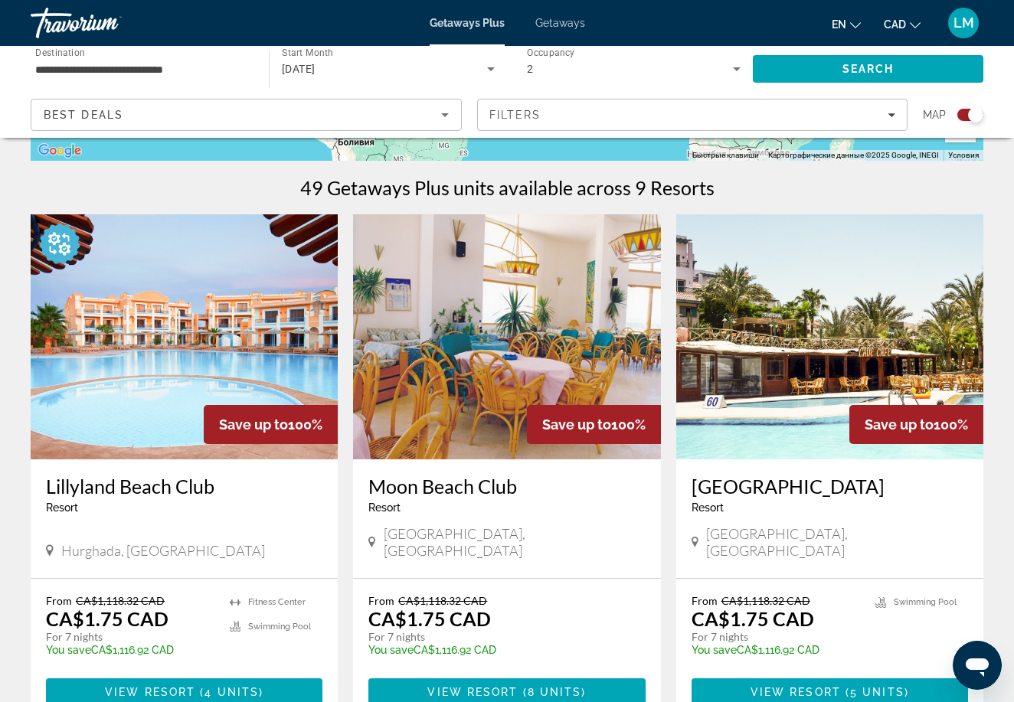
scroll to position [453, 0]
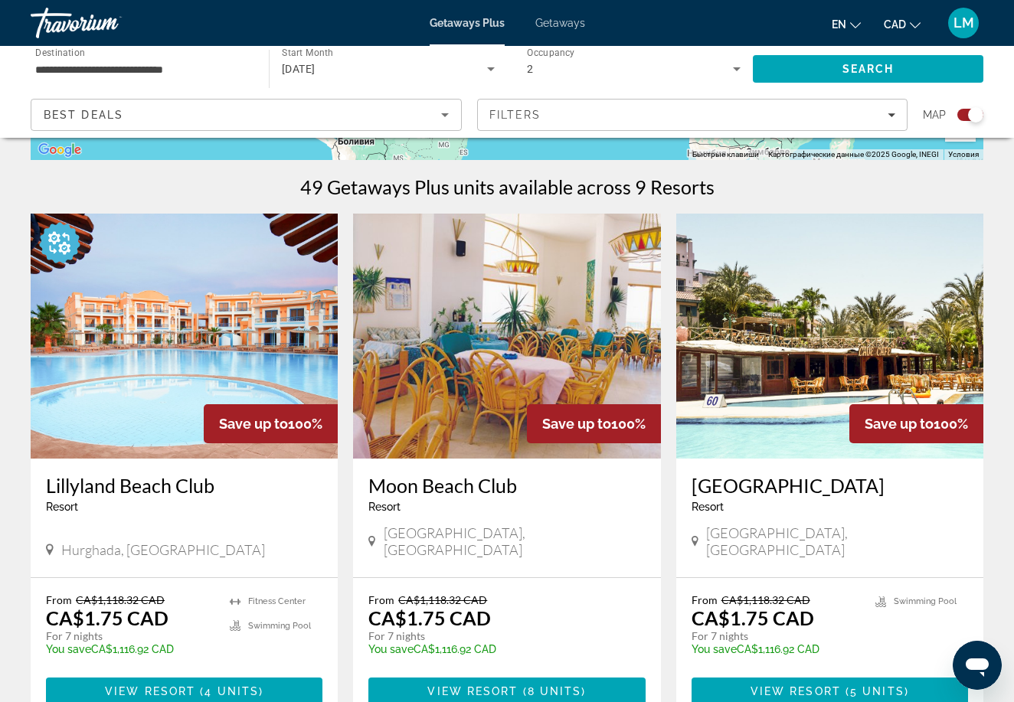
click at [227, 425] on span "Save up to" at bounding box center [253, 424] width 69 height 16
click at [250, 350] on img "Main content" at bounding box center [184, 336] width 307 height 245
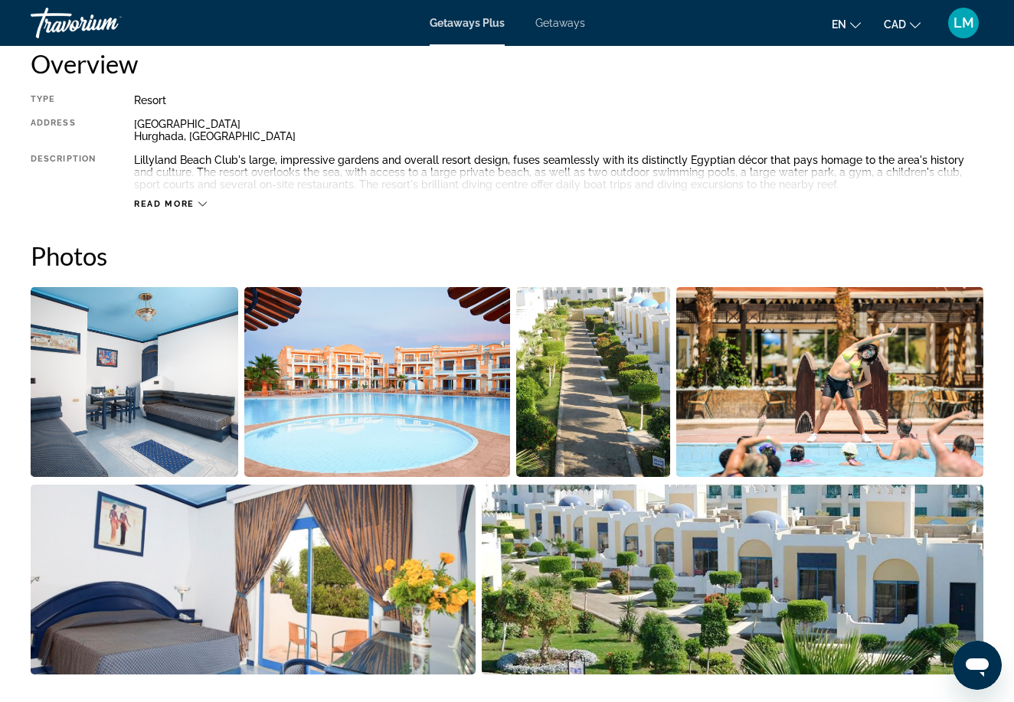
scroll to position [782, 0]
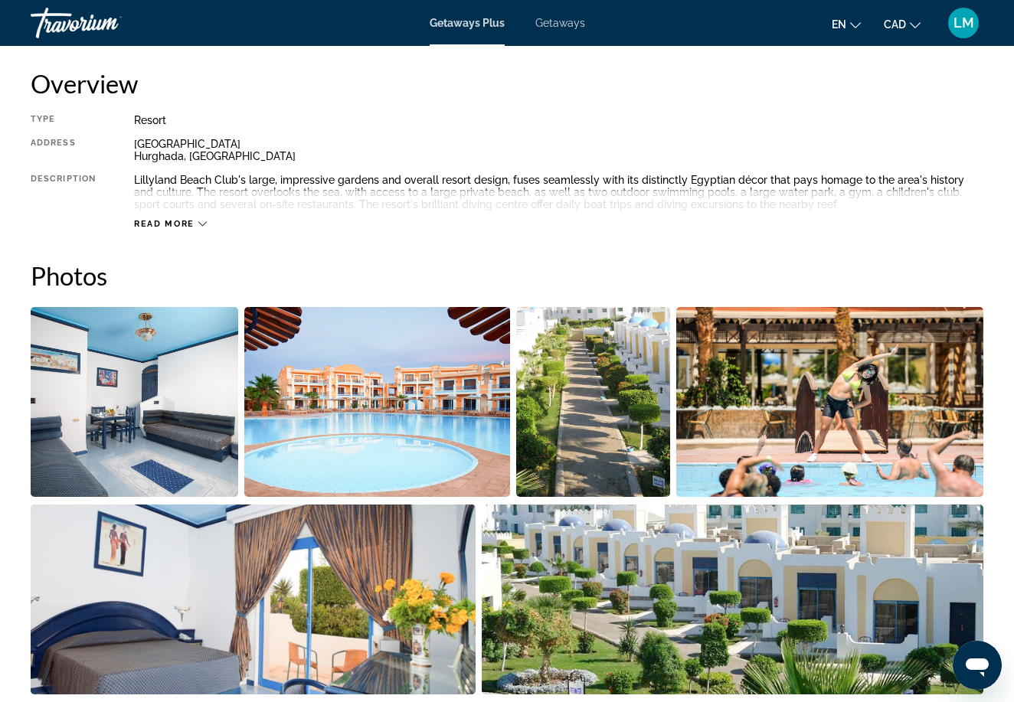
click at [612, 445] on img "Open full-screen image slider" at bounding box center [593, 402] width 154 height 190
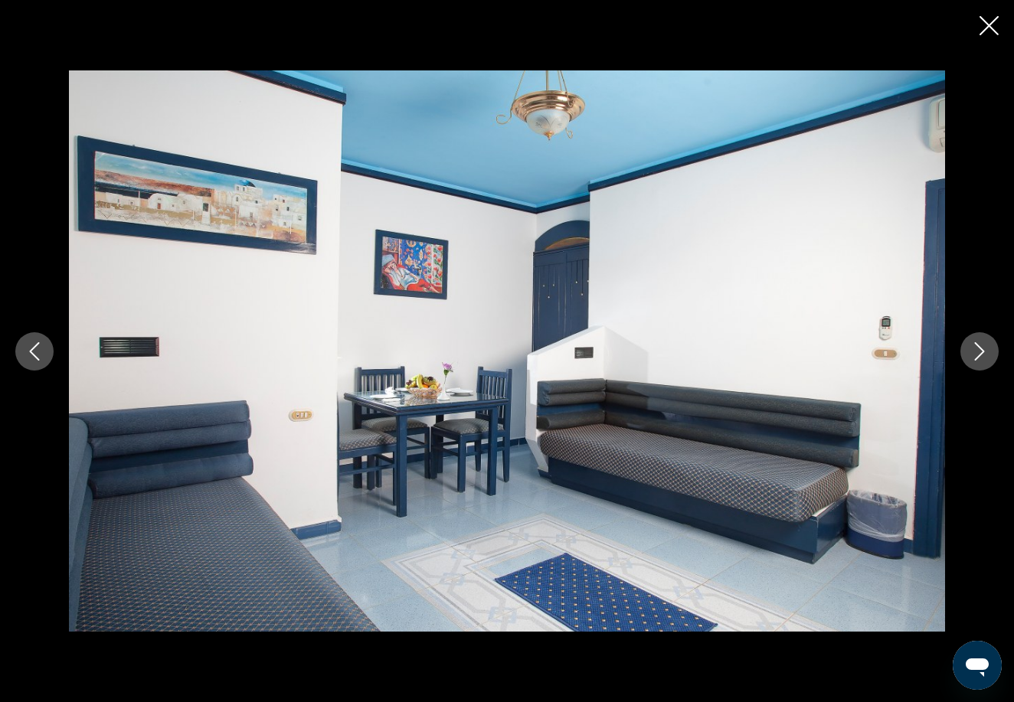
click at [980, 358] on icon "Next image" at bounding box center [979, 351] width 18 height 18
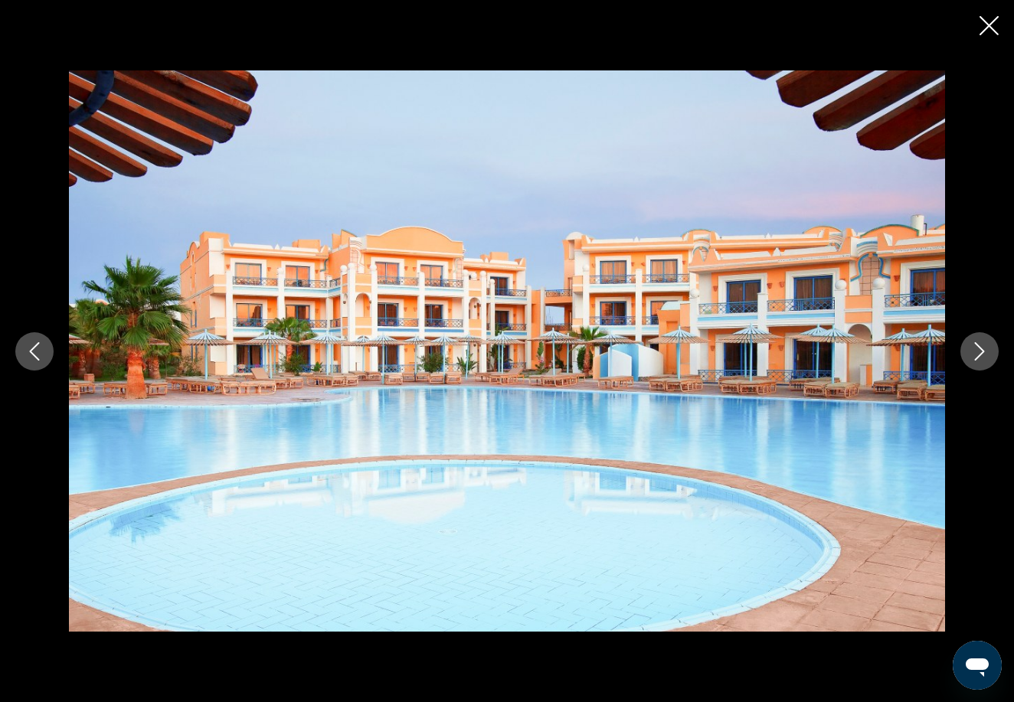
click at [980, 358] on icon "Next image" at bounding box center [979, 351] width 18 height 18
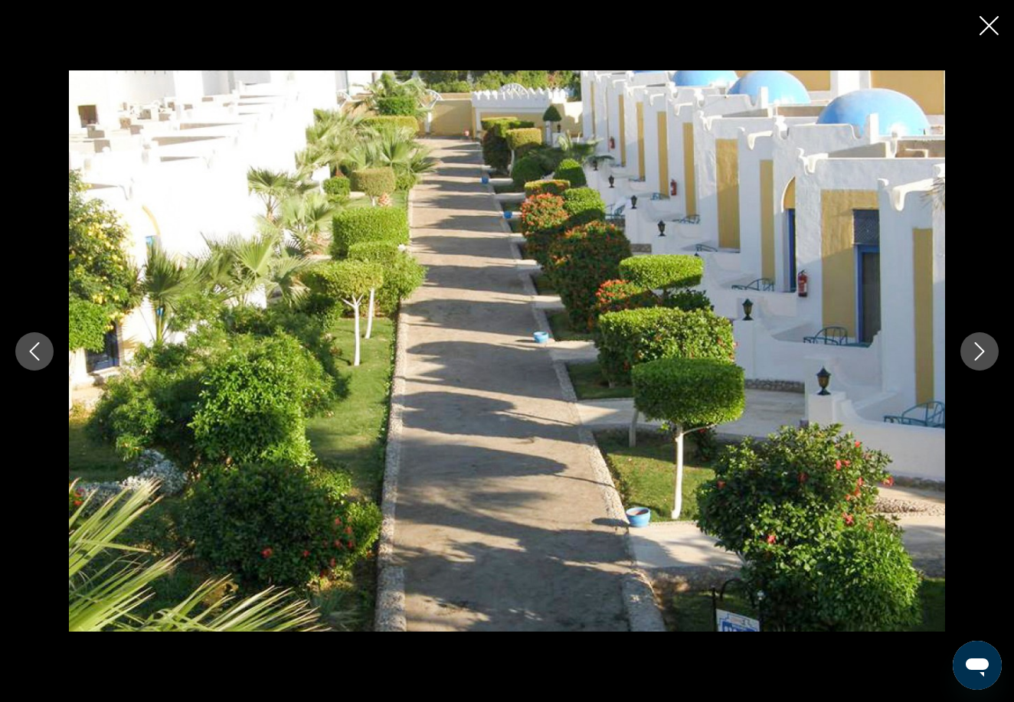
click at [980, 360] on icon "Next image" at bounding box center [979, 351] width 18 height 18
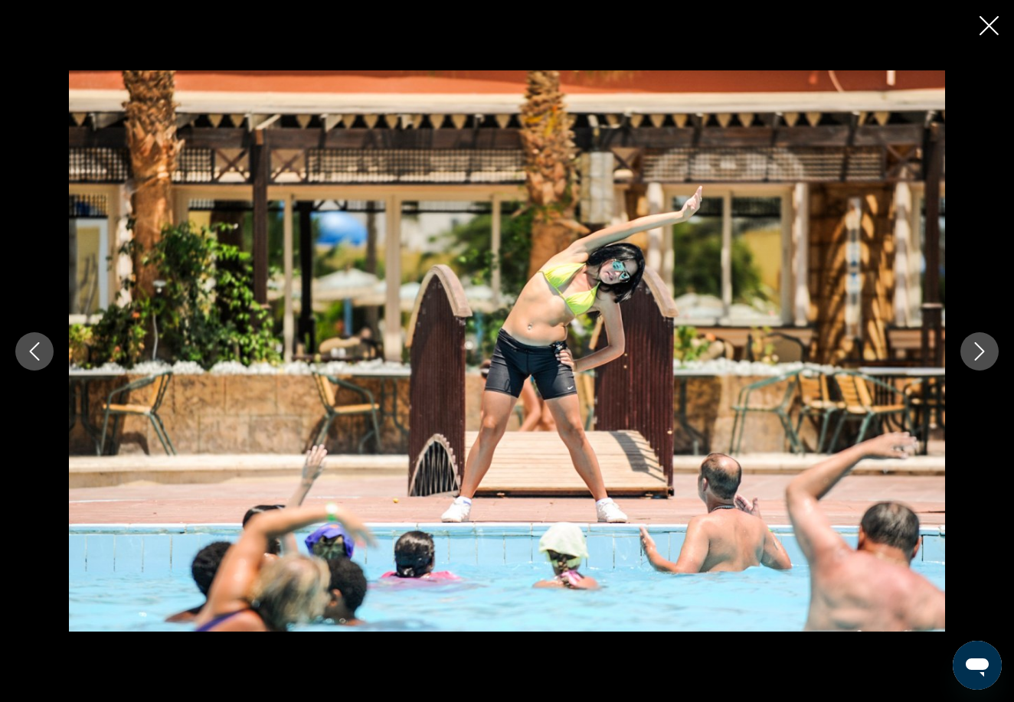
click at [980, 362] on button "Next image" at bounding box center [980, 351] width 38 height 38
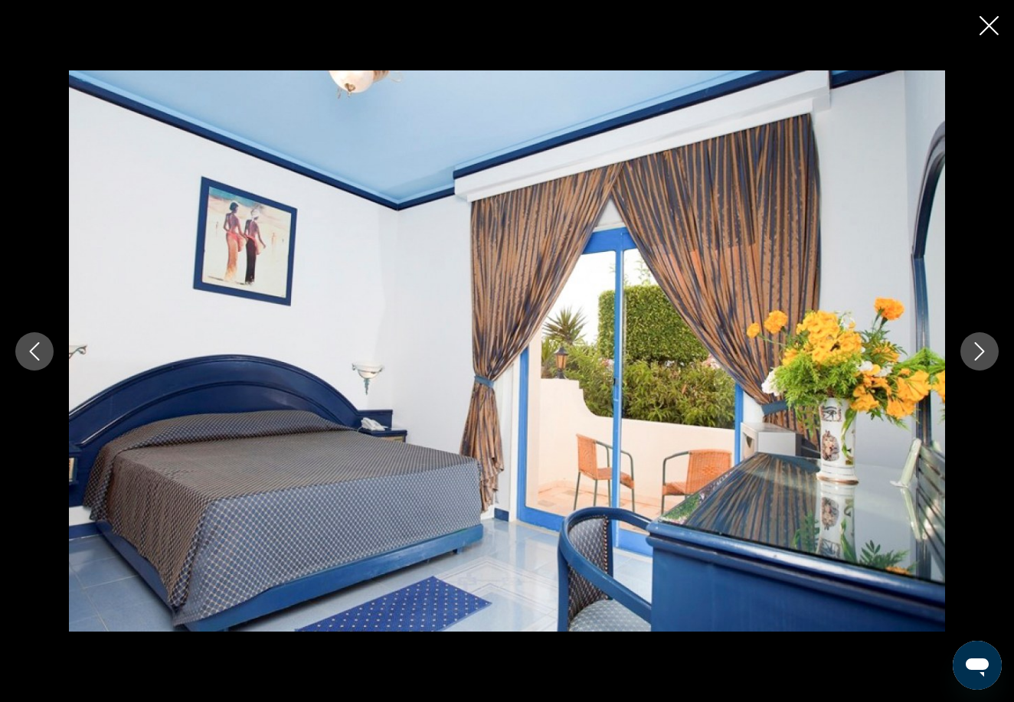
click at [982, 362] on button "Next image" at bounding box center [980, 351] width 38 height 38
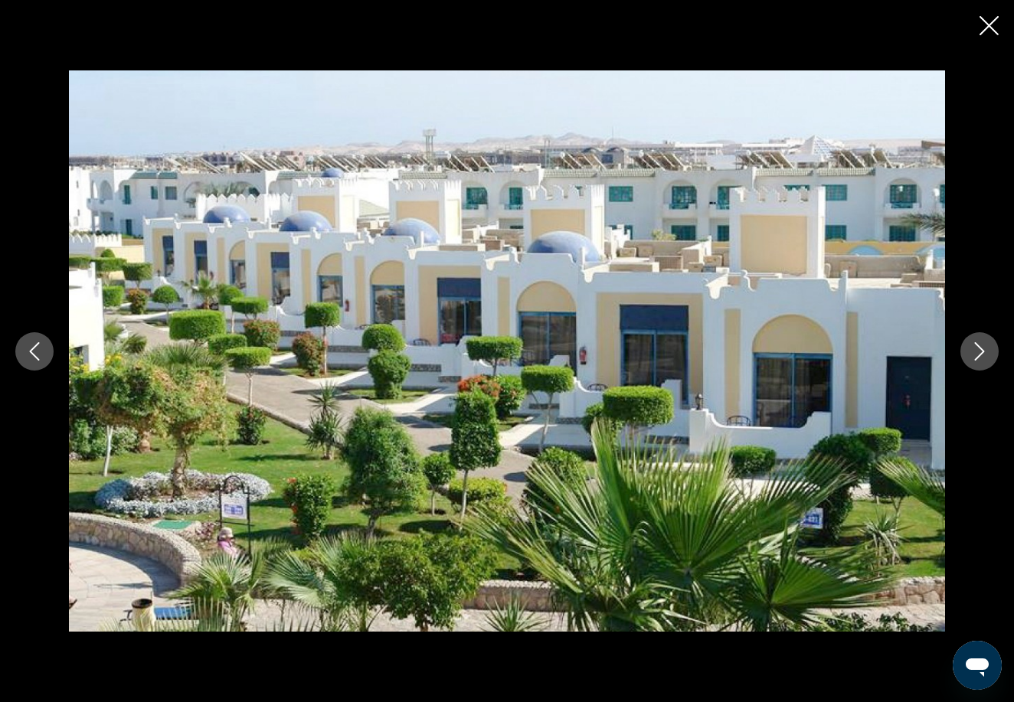
click at [982, 364] on button "Next image" at bounding box center [980, 351] width 38 height 38
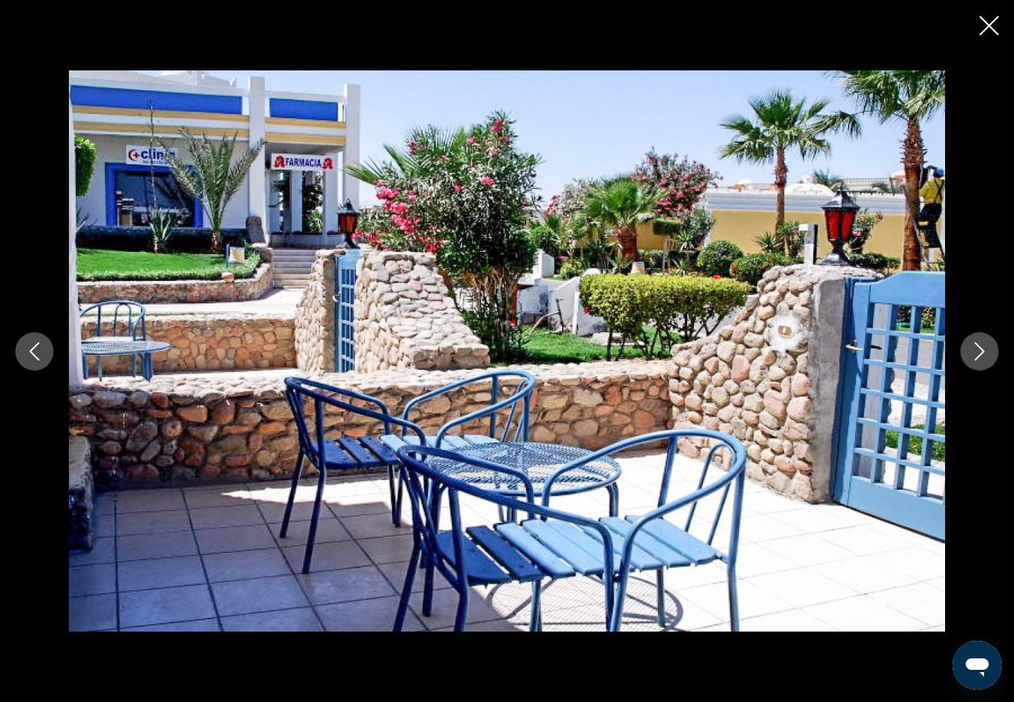
click at [984, 365] on button "Next image" at bounding box center [980, 351] width 38 height 38
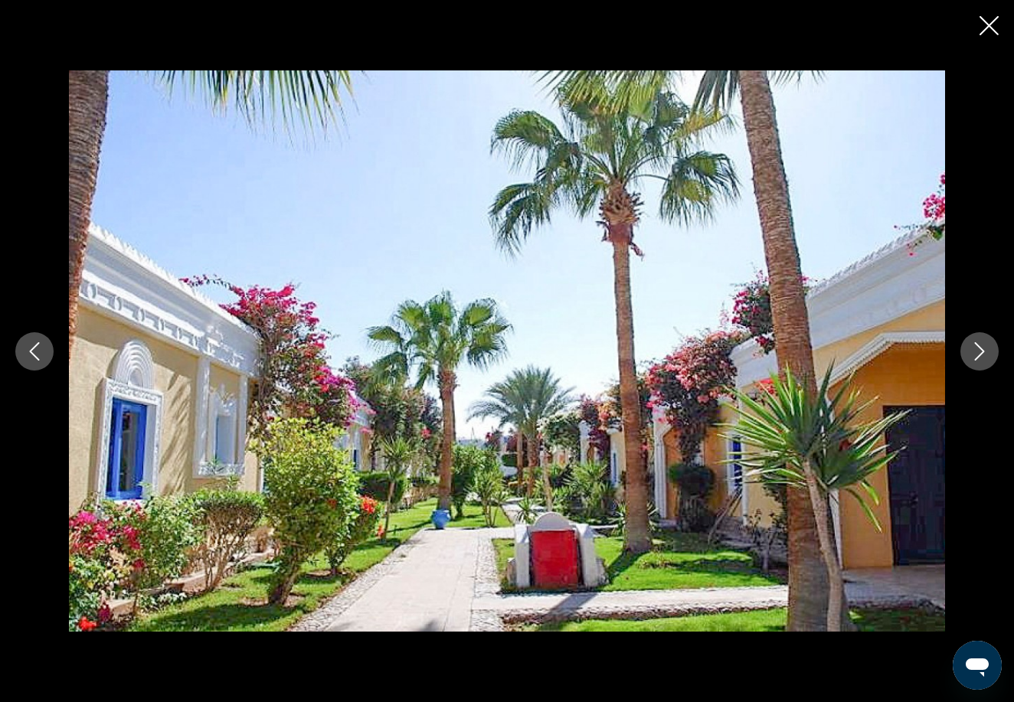
click at [985, 365] on button "Next image" at bounding box center [980, 351] width 38 height 38
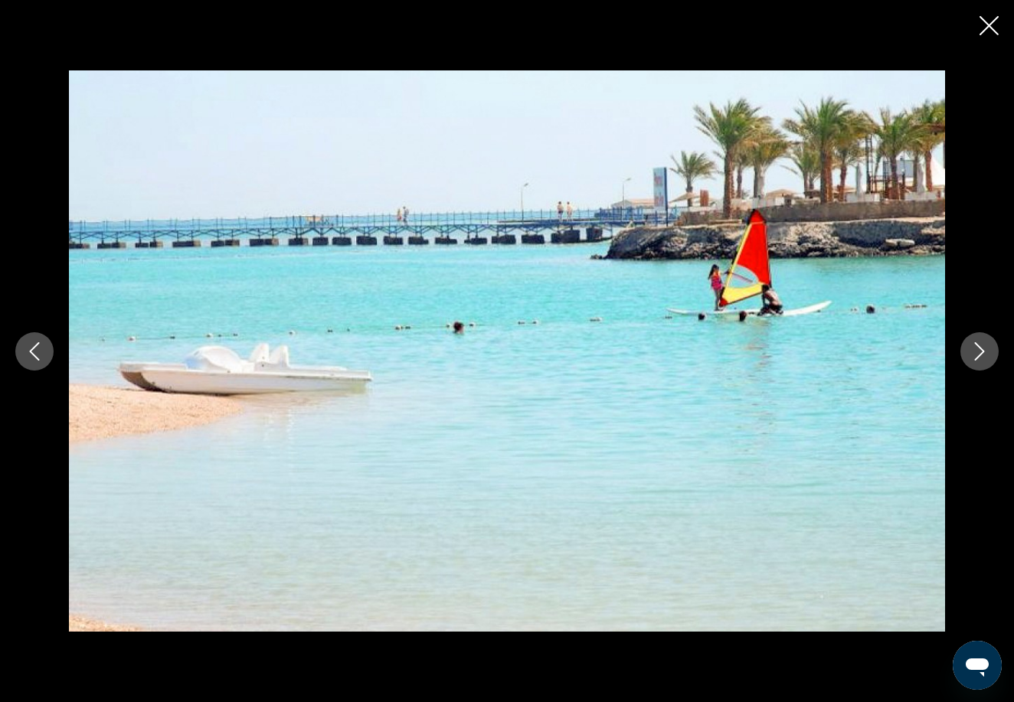
click at [985, 365] on button "Next image" at bounding box center [980, 351] width 38 height 38
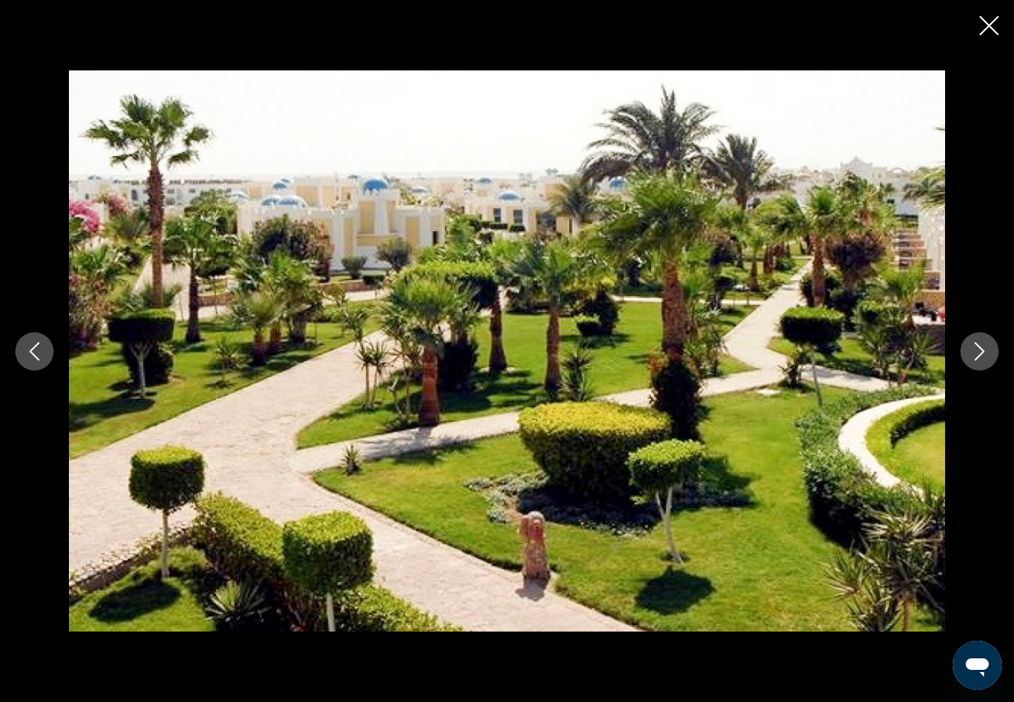
click at [993, 34] on icon "Close slideshow" at bounding box center [989, 25] width 19 height 19
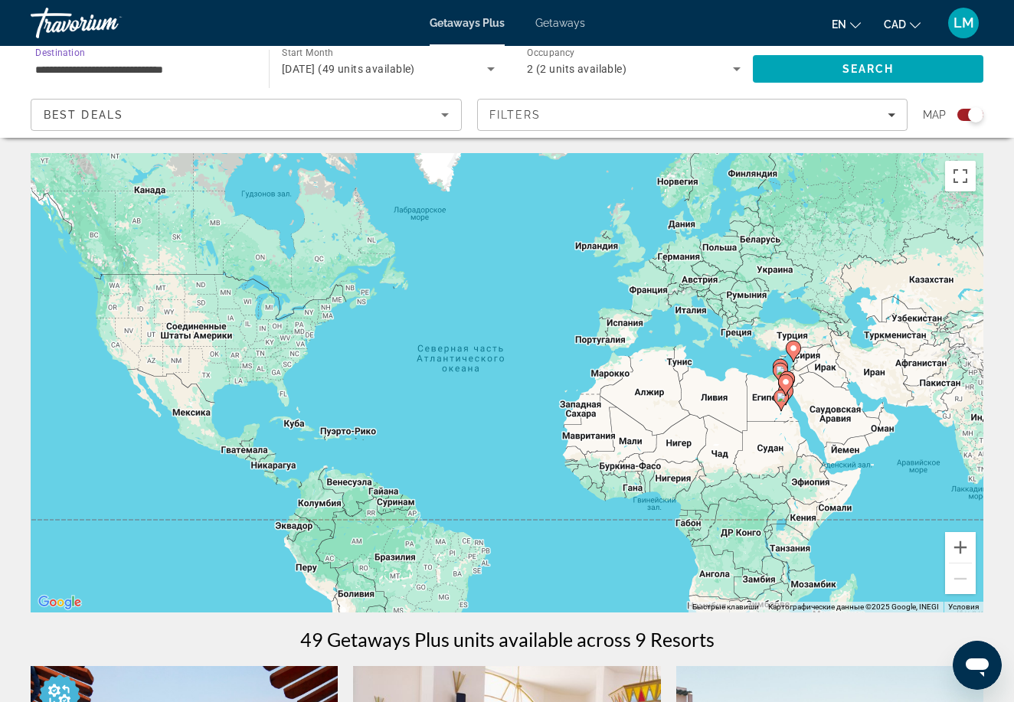
click at [165, 61] on input "**********" at bounding box center [142, 70] width 214 height 18
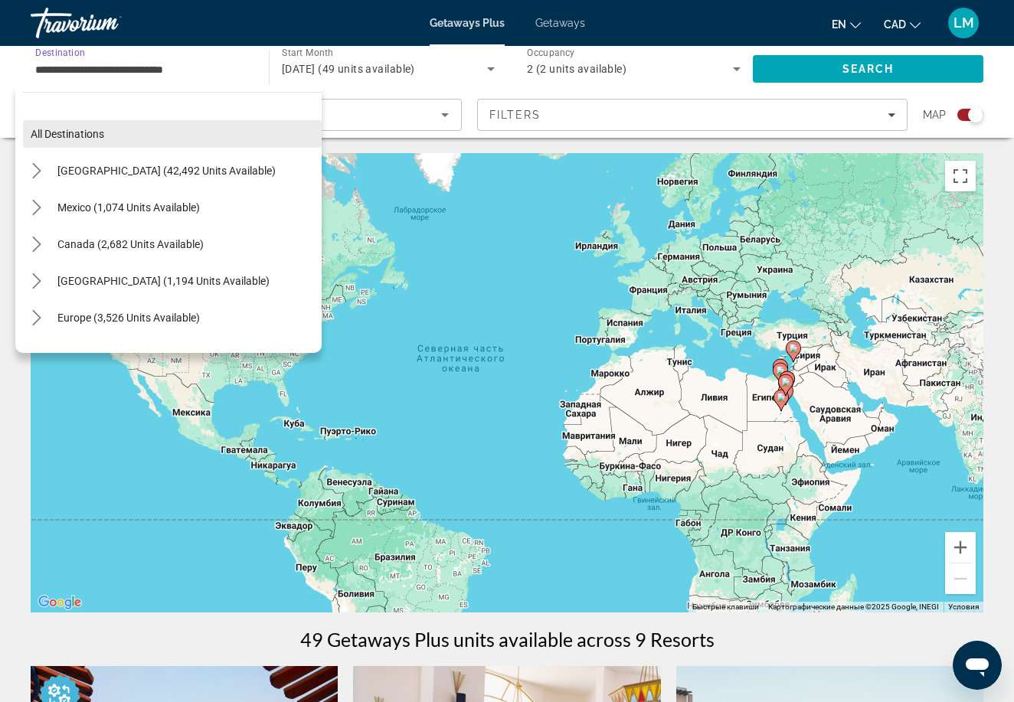
click at [106, 134] on span "Select destination: All destinations" at bounding box center [172, 134] width 299 height 37
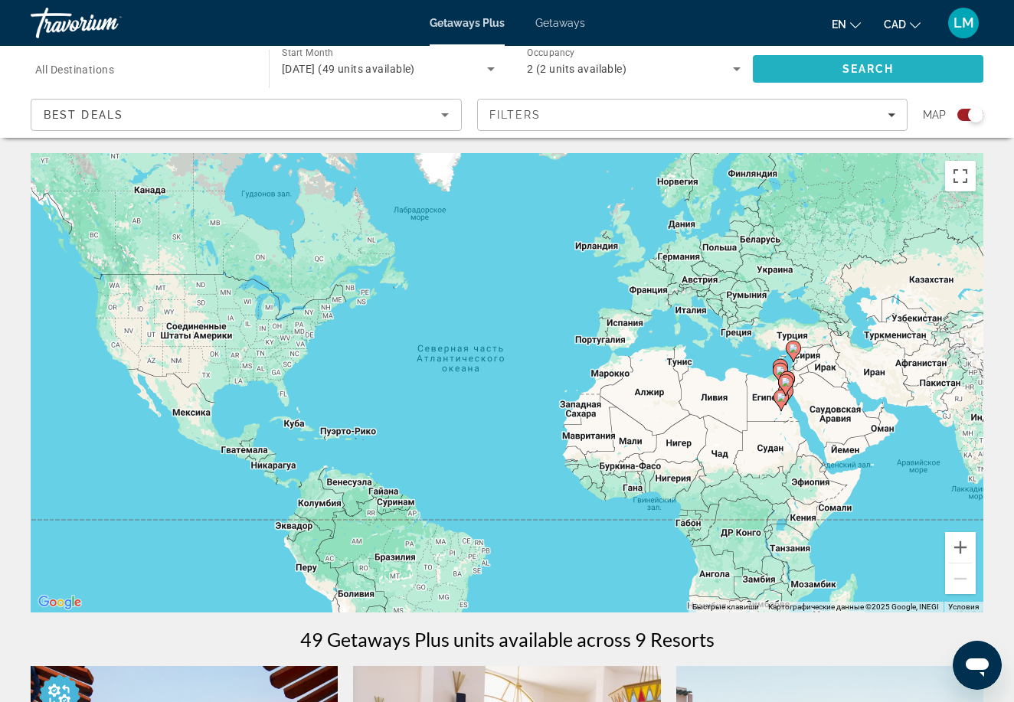
click at [885, 77] on span "Search" at bounding box center [868, 69] width 231 height 37
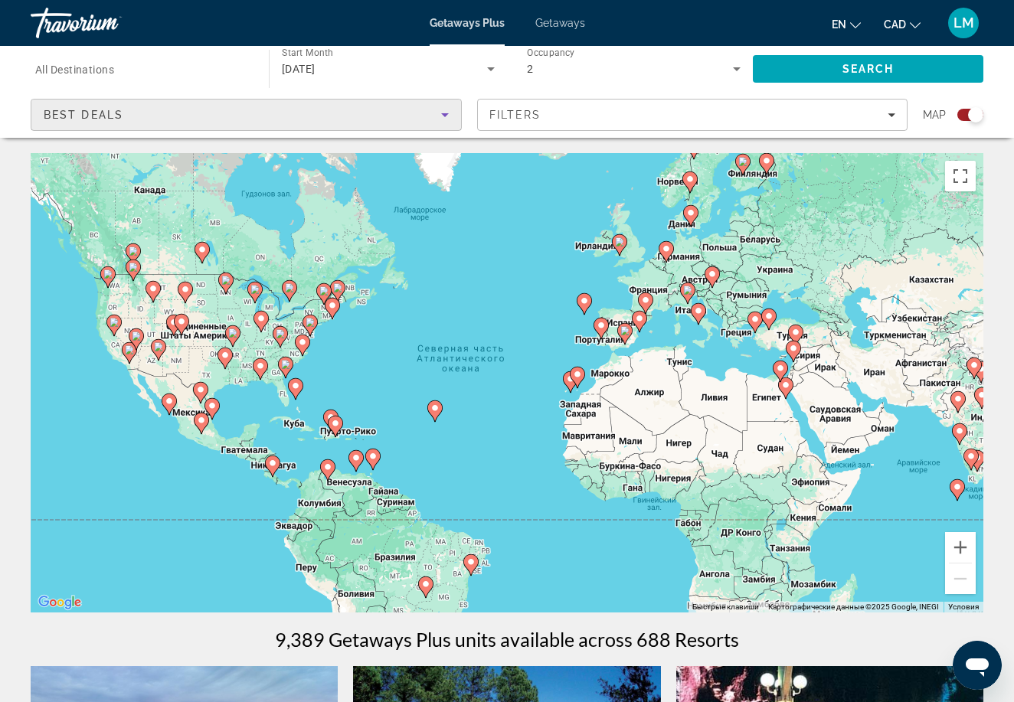
click at [244, 110] on div "Best Deals" at bounding box center [243, 115] width 398 height 18
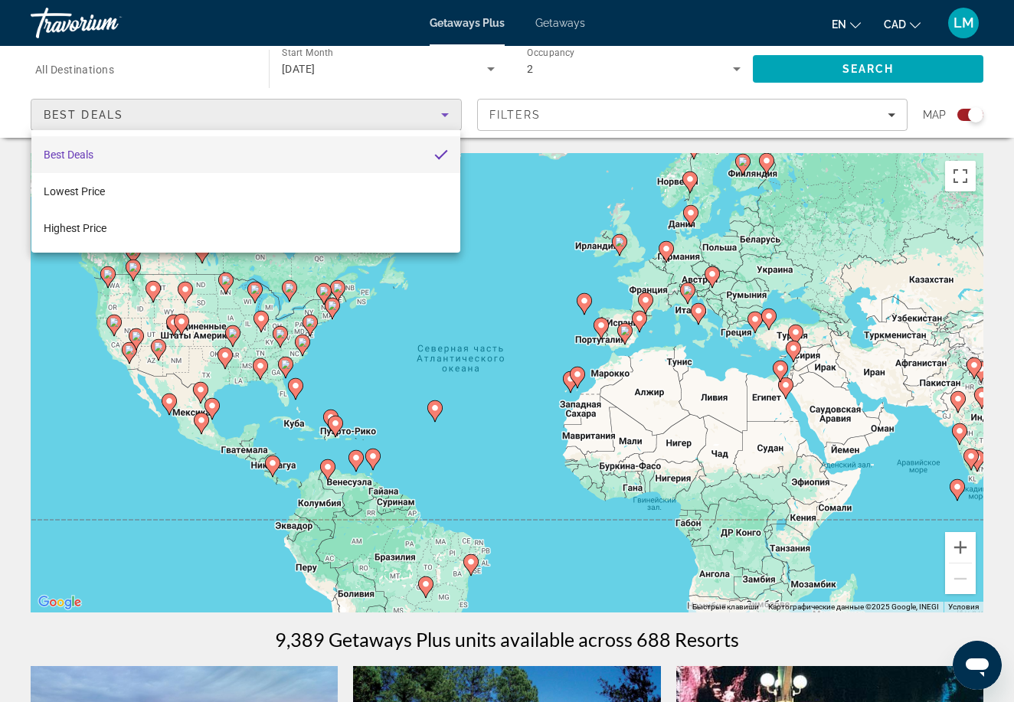
click at [179, 82] on div at bounding box center [507, 351] width 1014 height 702
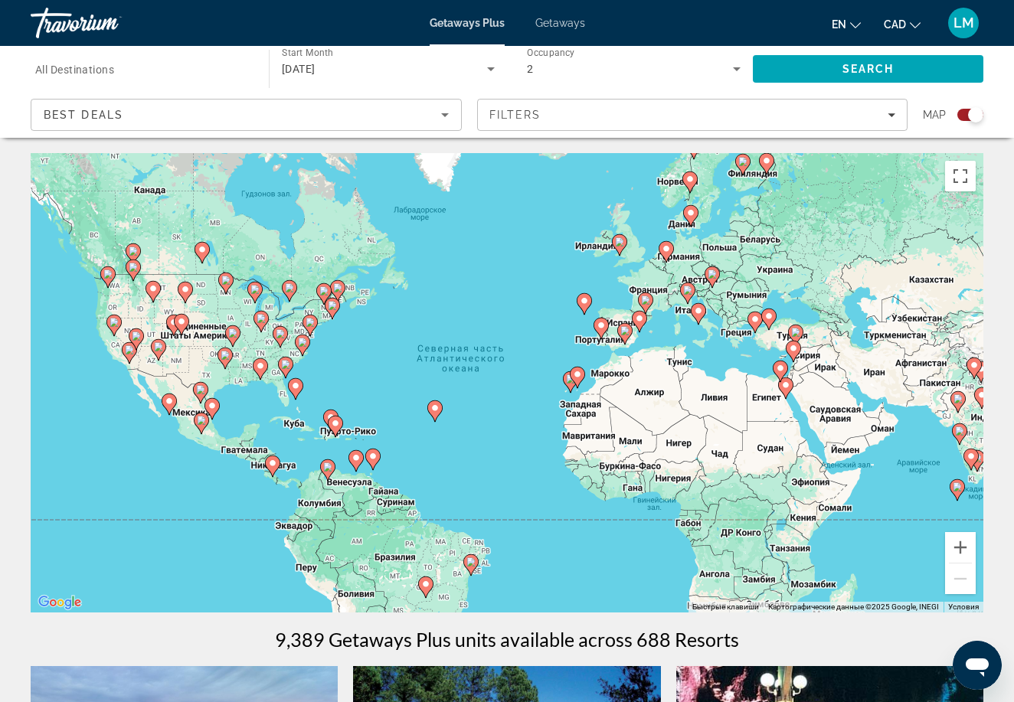
click at [169, 70] on input "Destination All Destinations" at bounding box center [142, 70] width 214 height 18
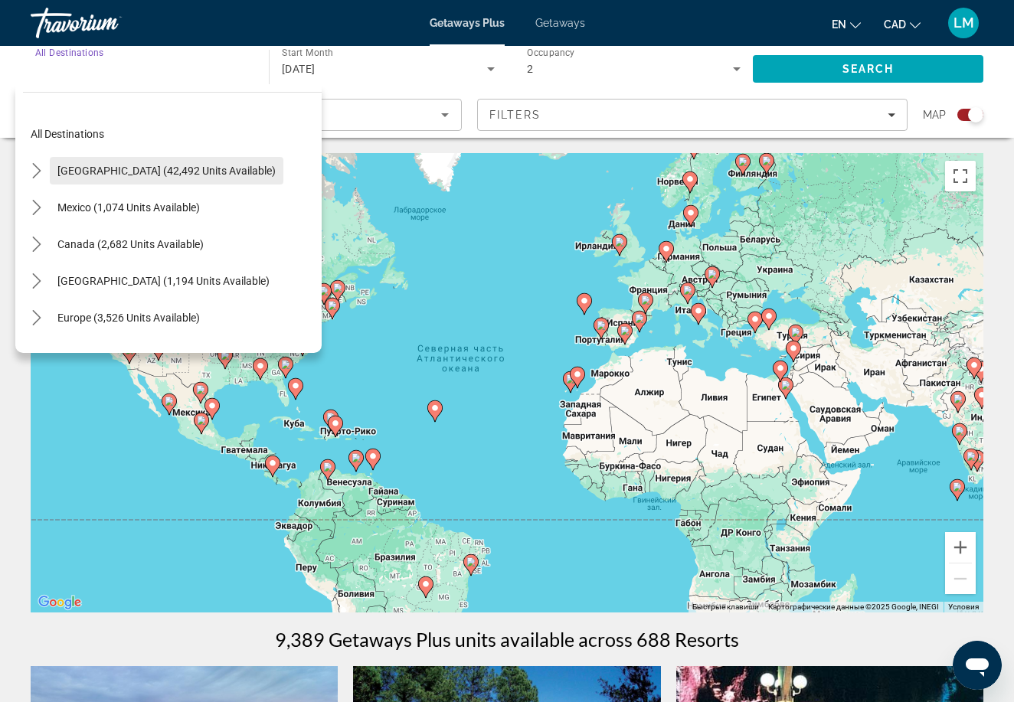
click at [160, 172] on span "[GEOGRAPHIC_DATA] (42,492 units available)" at bounding box center [166, 171] width 218 height 12
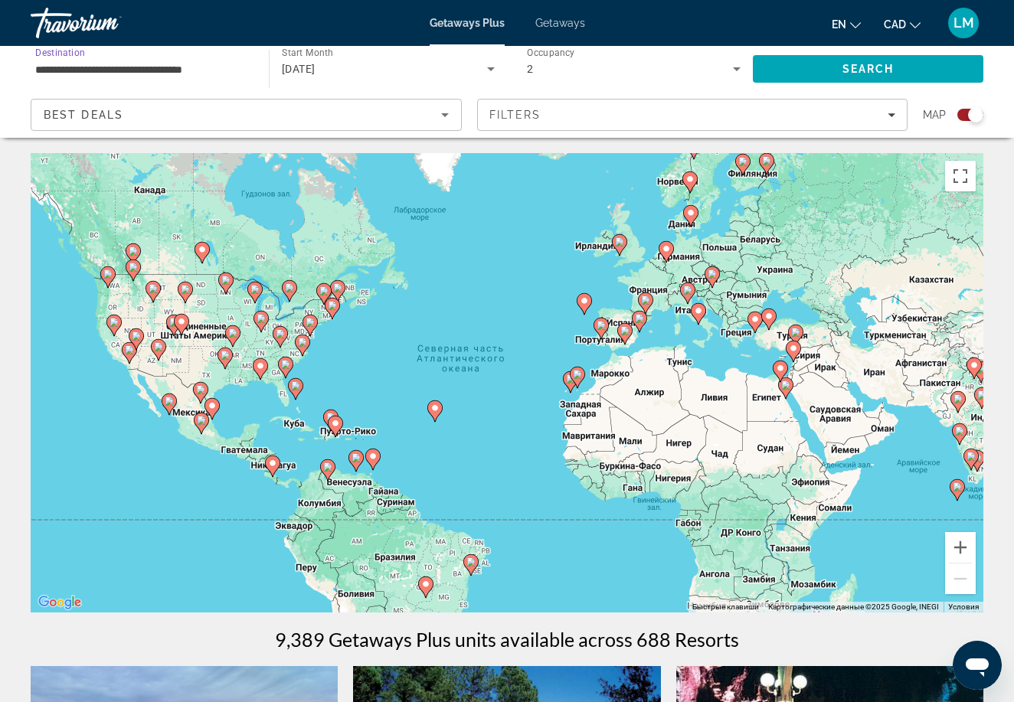
click at [179, 57] on div "**********" at bounding box center [142, 69] width 214 height 44
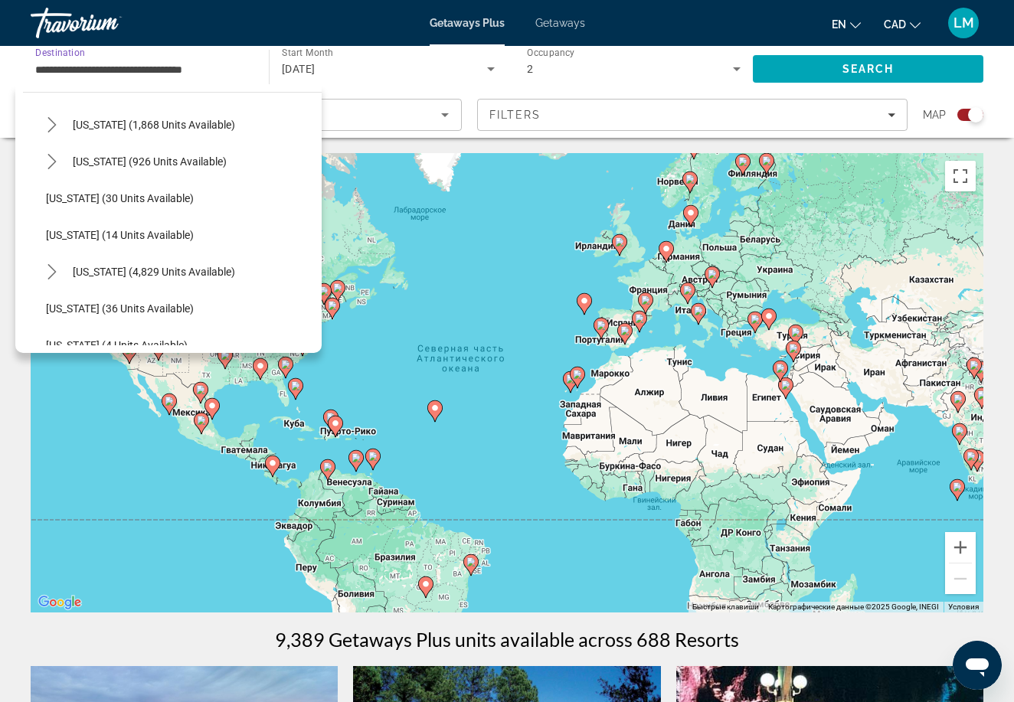
scroll to position [187, 0]
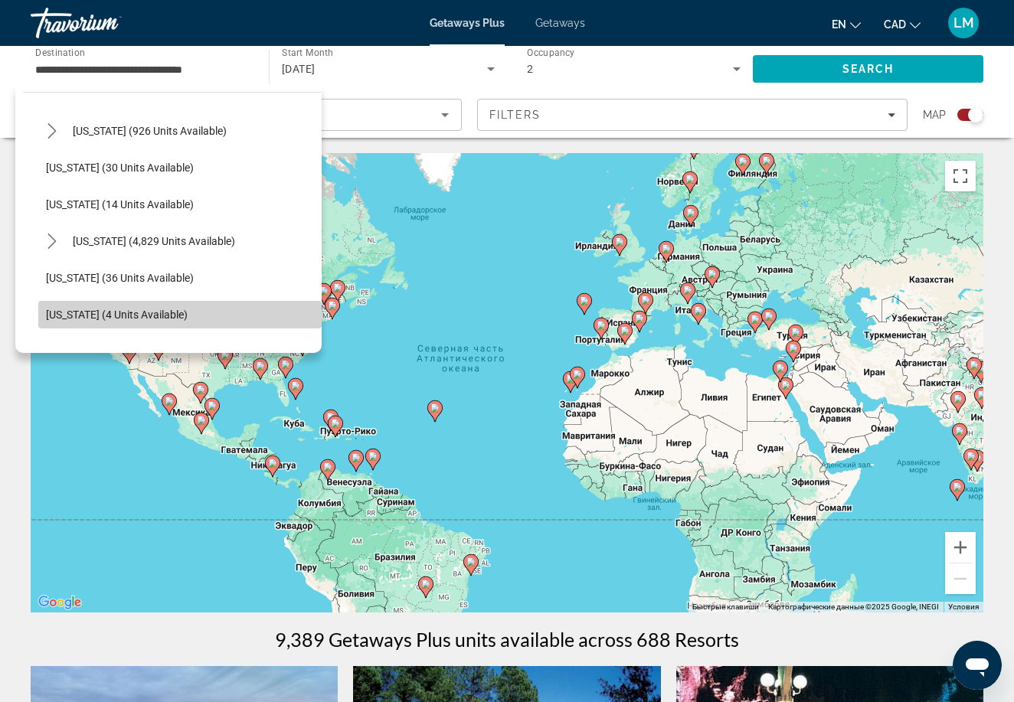
click at [126, 312] on span "[US_STATE] (4 units available)" at bounding box center [117, 315] width 142 height 12
type input "**********"
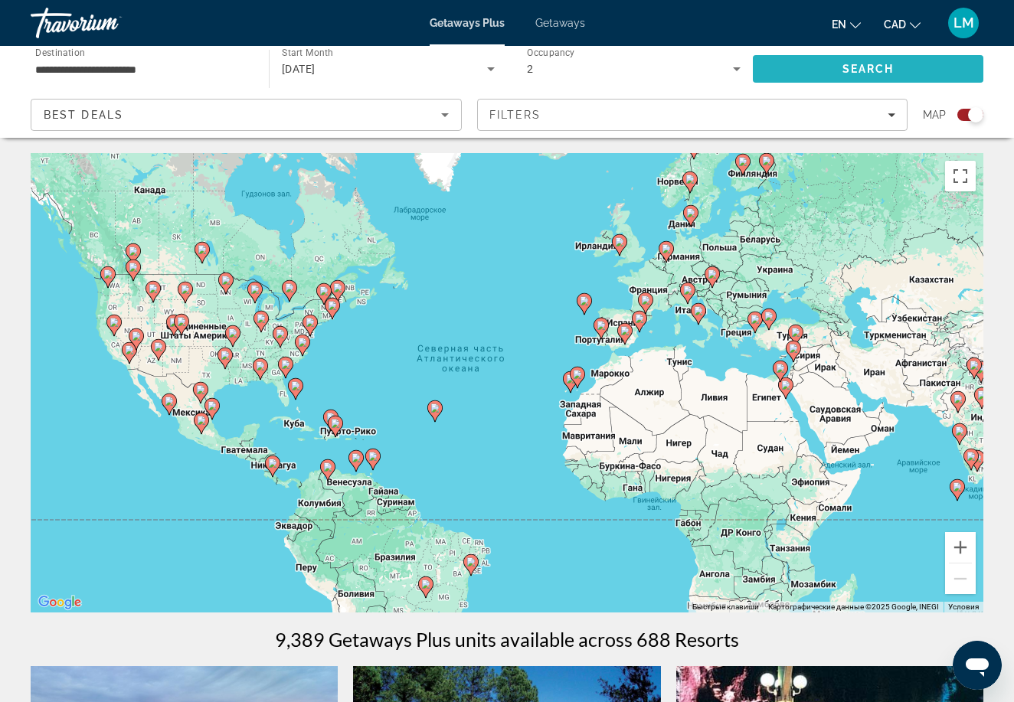
click at [784, 69] on span "Search" at bounding box center [868, 69] width 231 height 37
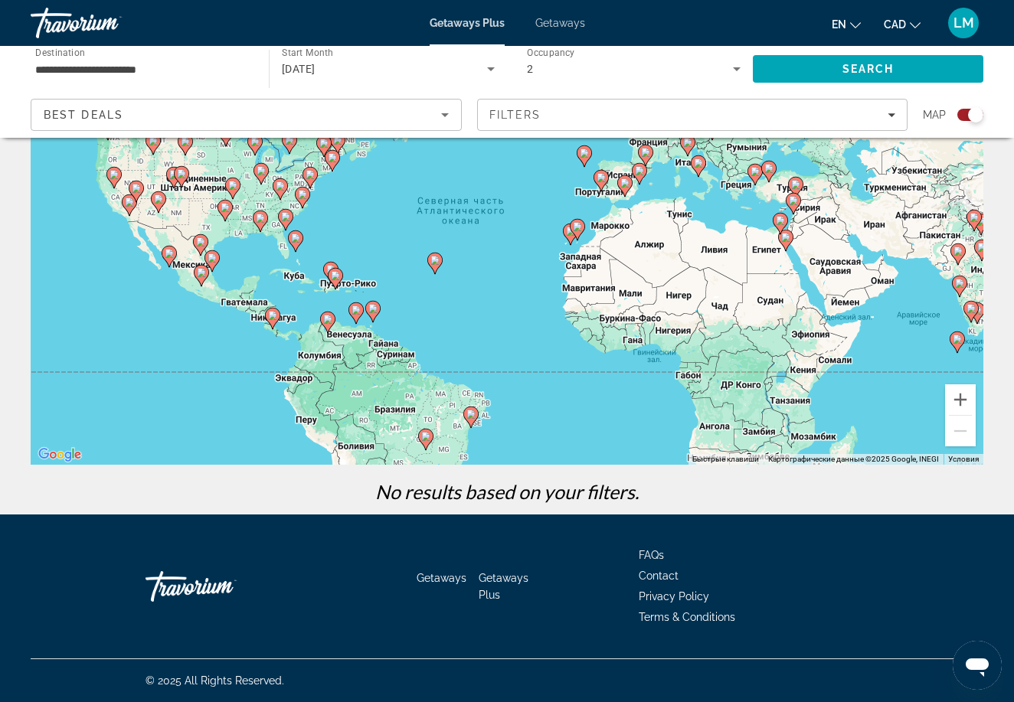
scroll to position [148, 0]
click at [567, 17] on span "Getaways" at bounding box center [560, 23] width 50 height 12
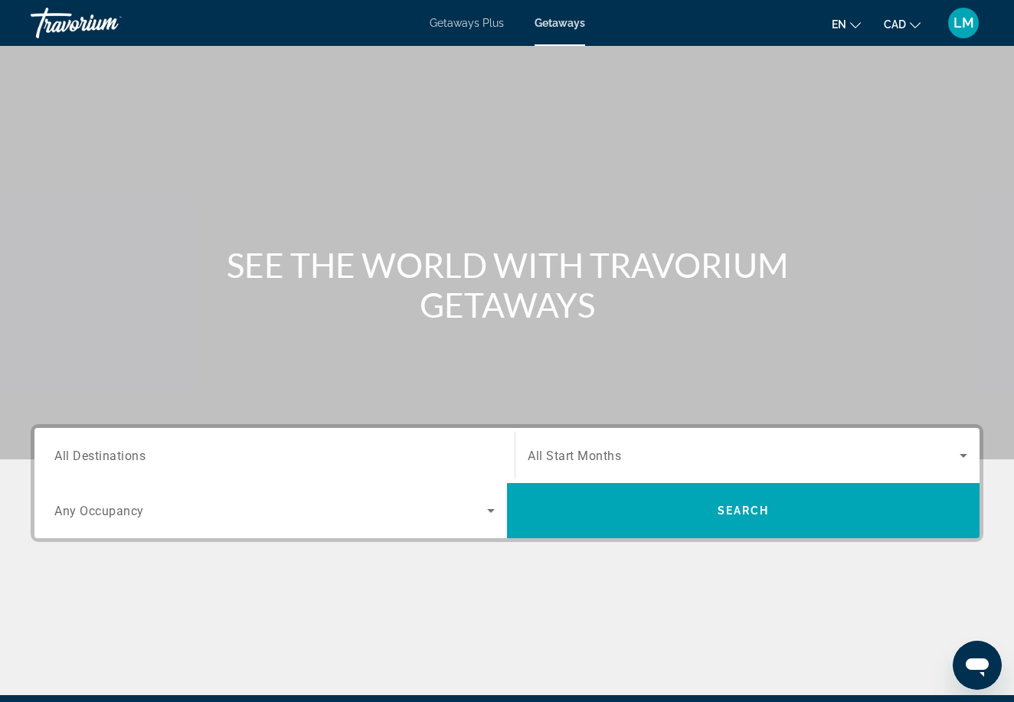
click at [269, 475] on div "Search widget" at bounding box center [274, 456] width 440 height 44
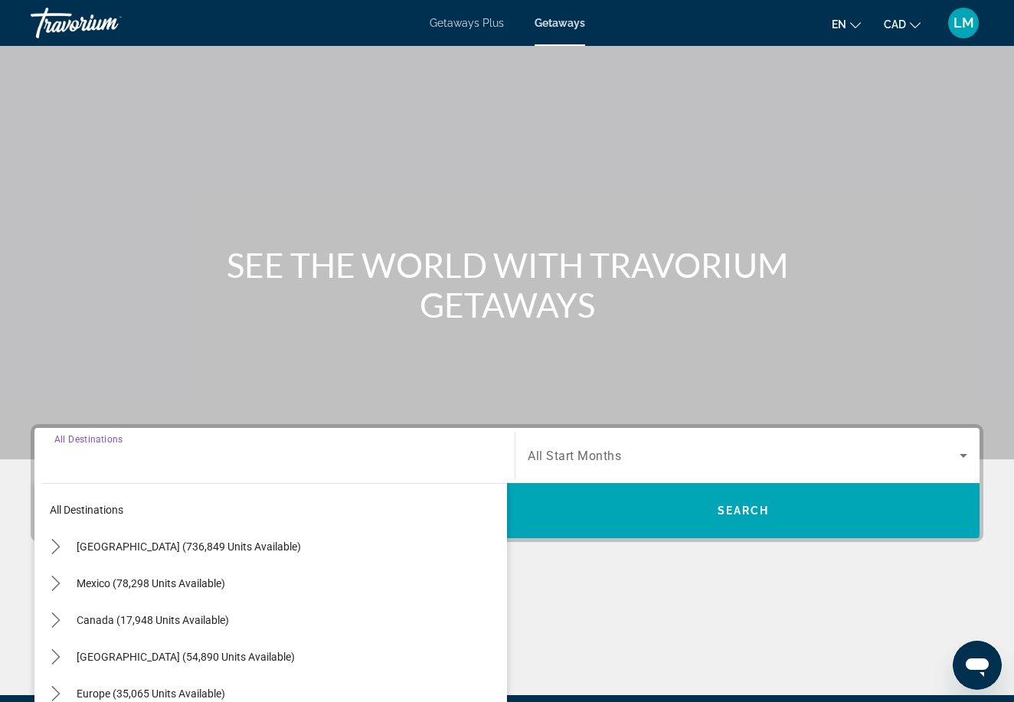
scroll to position [181, 0]
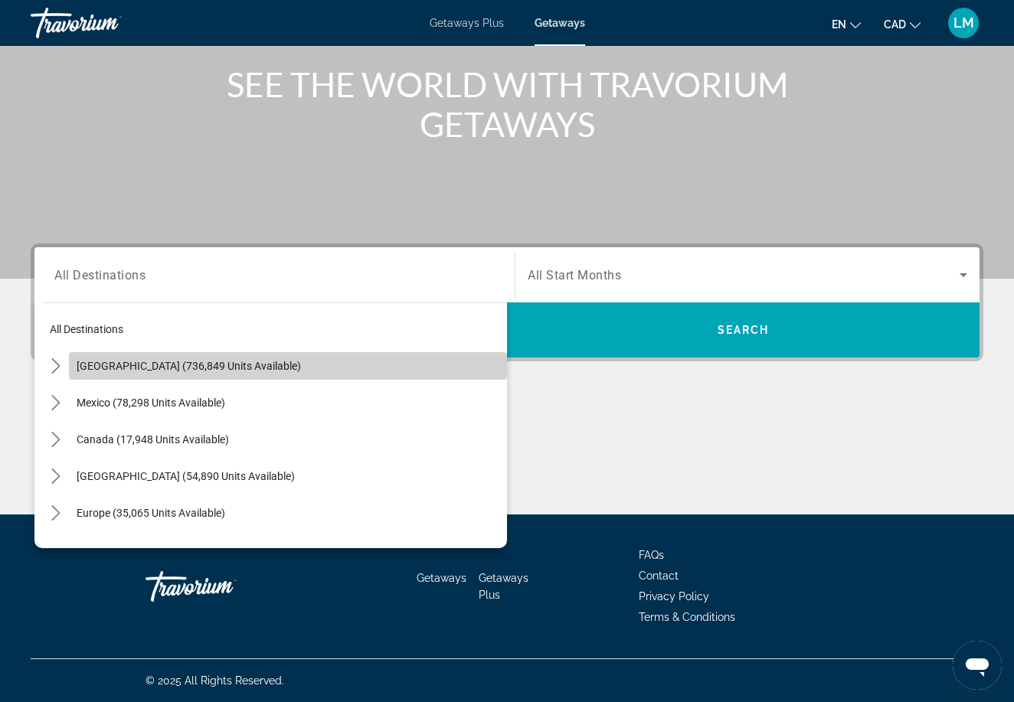
click at [208, 365] on span "[GEOGRAPHIC_DATA] (736,849 units available)" at bounding box center [189, 366] width 224 height 12
type input "**********"
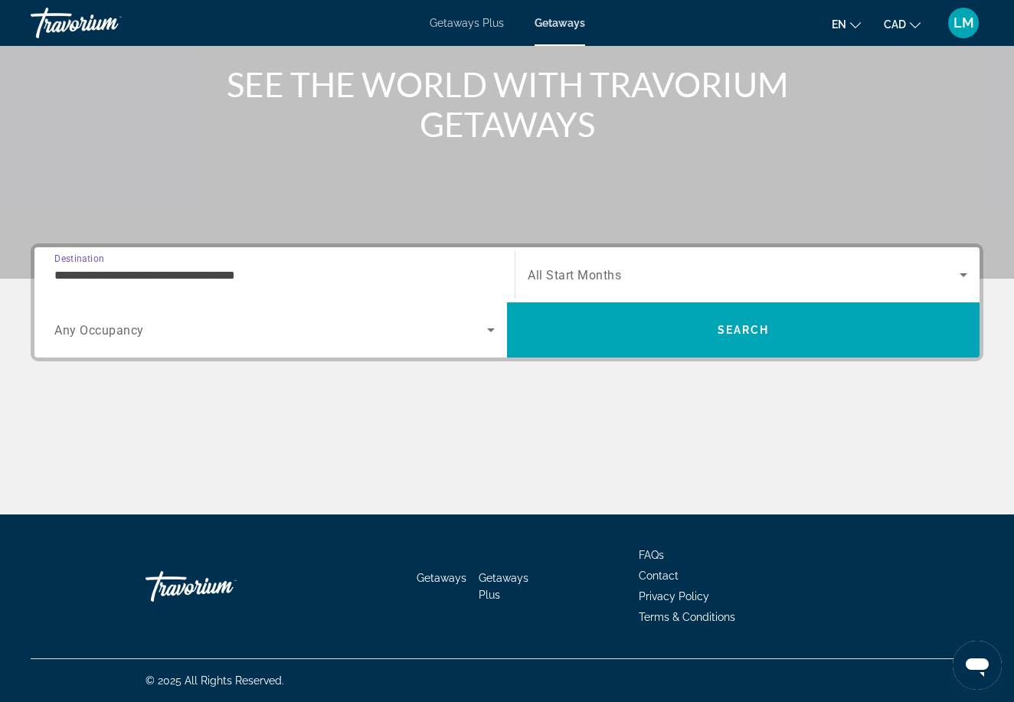
click at [556, 286] on div "Search widget" at bounding box center [748, 275] width 440 height 43
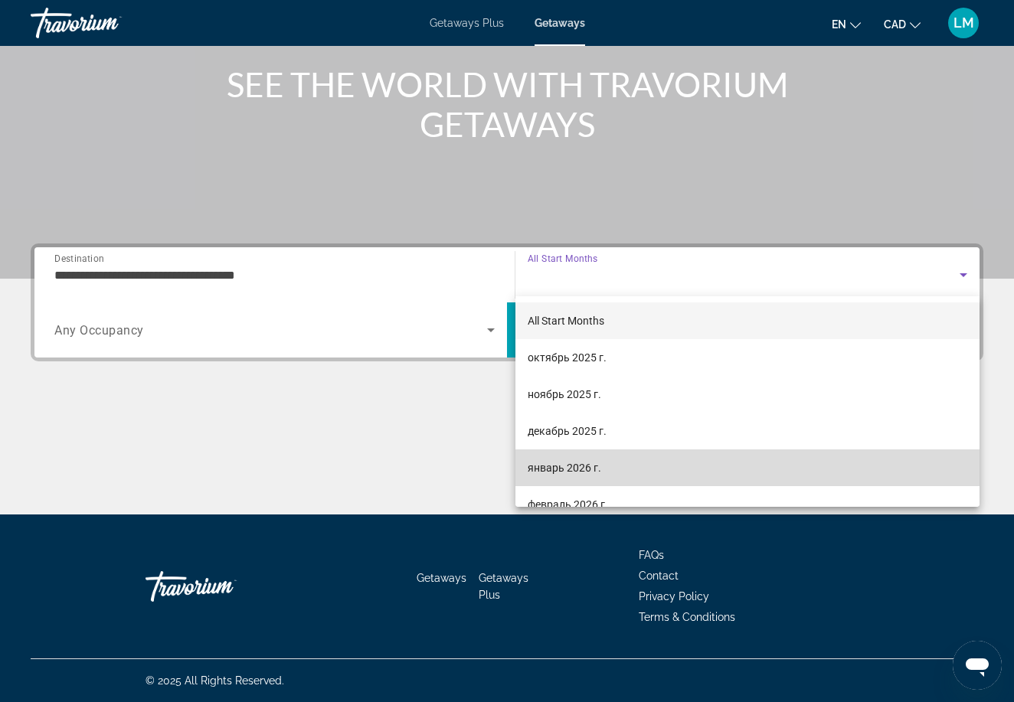
click at [552, 462] on span "январь 2026 г." at bounding box center [565, 468] width 74 height 18
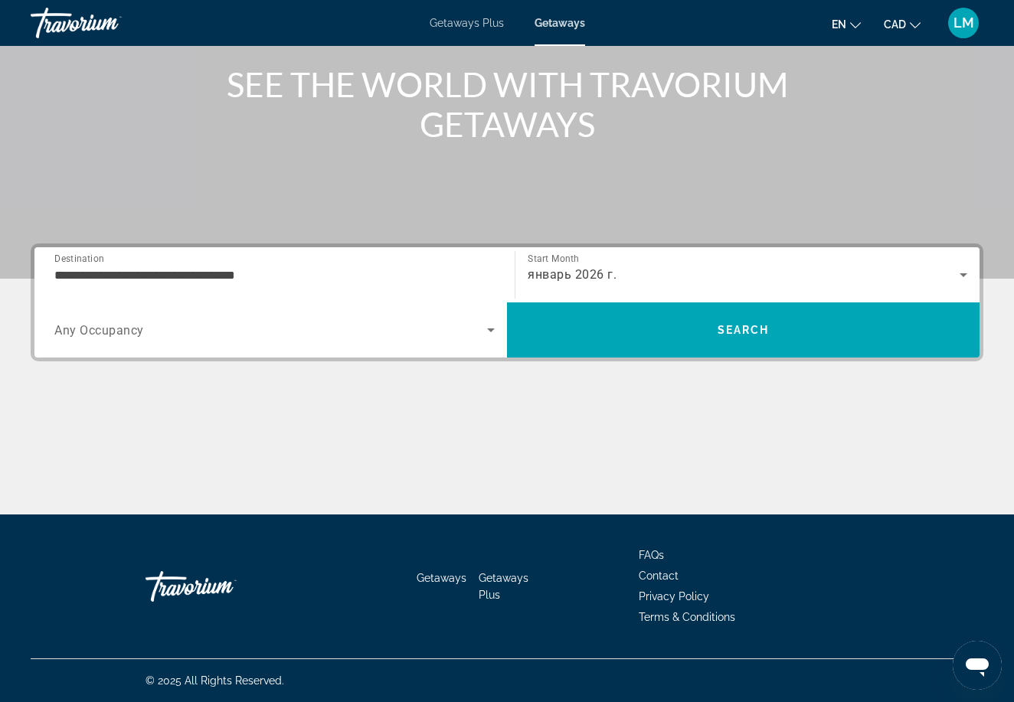
click at [304, 345] on div "Search widget" at bounding box center [274, 330] width 440 height 43
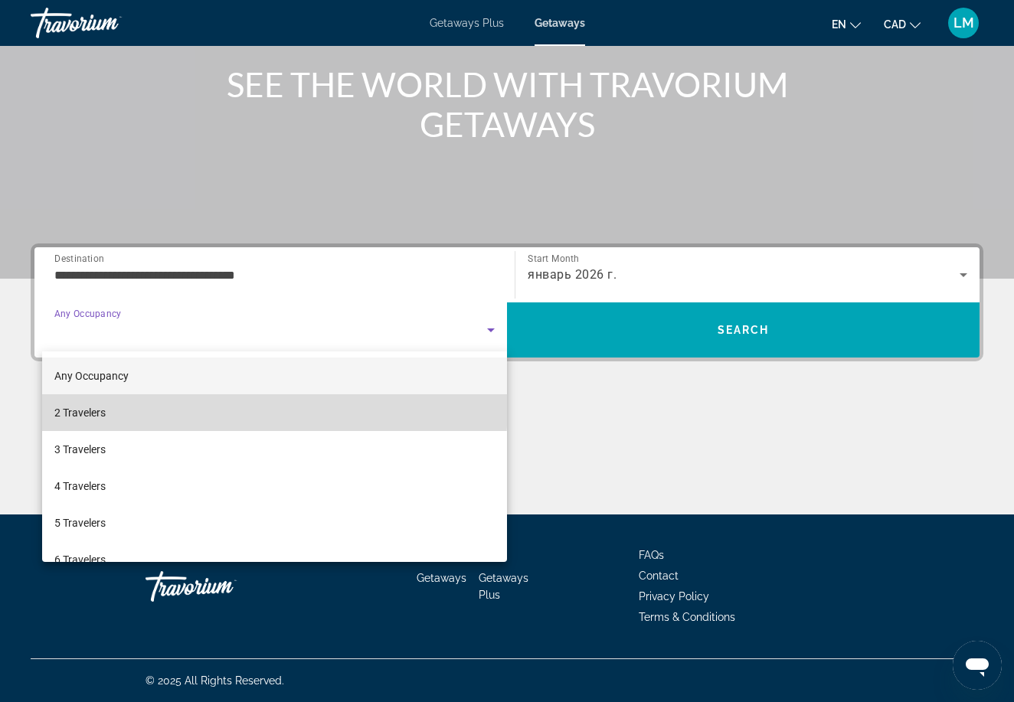
click at [263, 408] on mat-option "2 Travelers" at bounding box center [274, 412] width 465 height 37
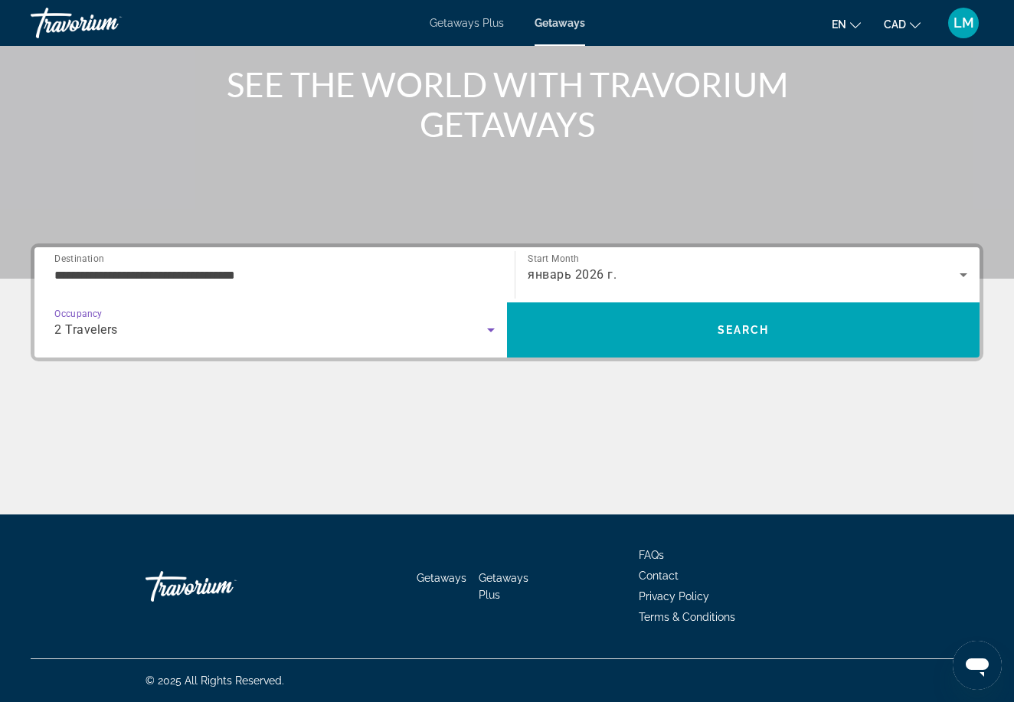
click at [621, 273] on div "январь 2026 г." at bounding box center [744, 275] width 432 height 18
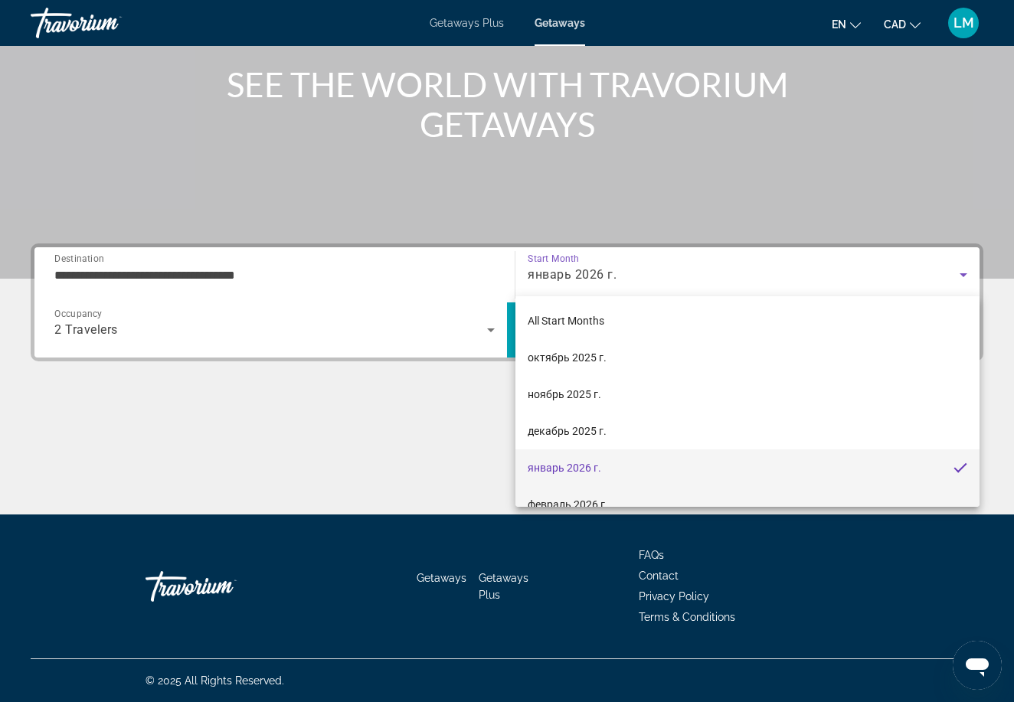
click at [607, 494] on mat-option "февраль 2026 г." at bounding box center [747, 504] width 464 height 37
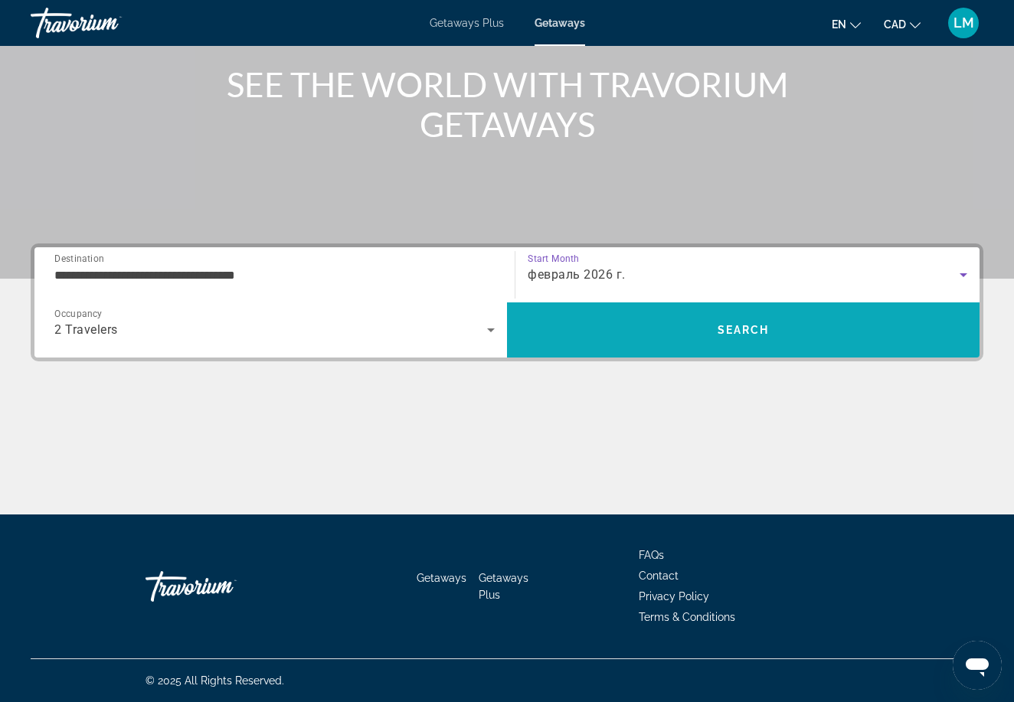
click at [685, 342] on span "Search" at bounding box center [743, 330] width 473 height 37
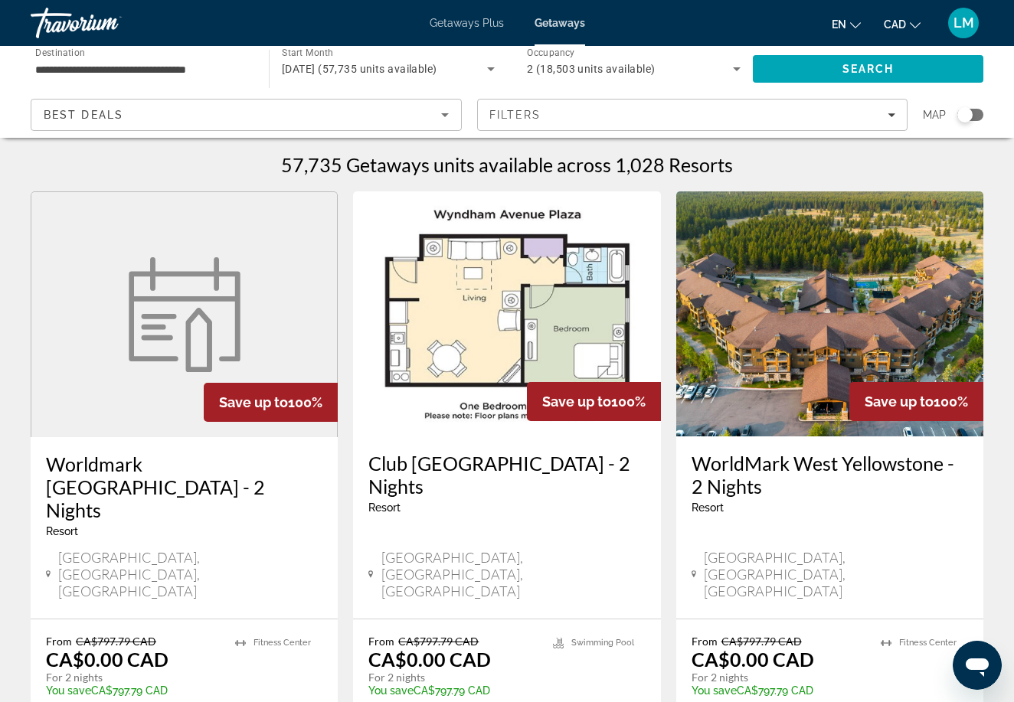
click at [205, 69] on input "**********" at bounding box center [142, 70] width 214 height 18
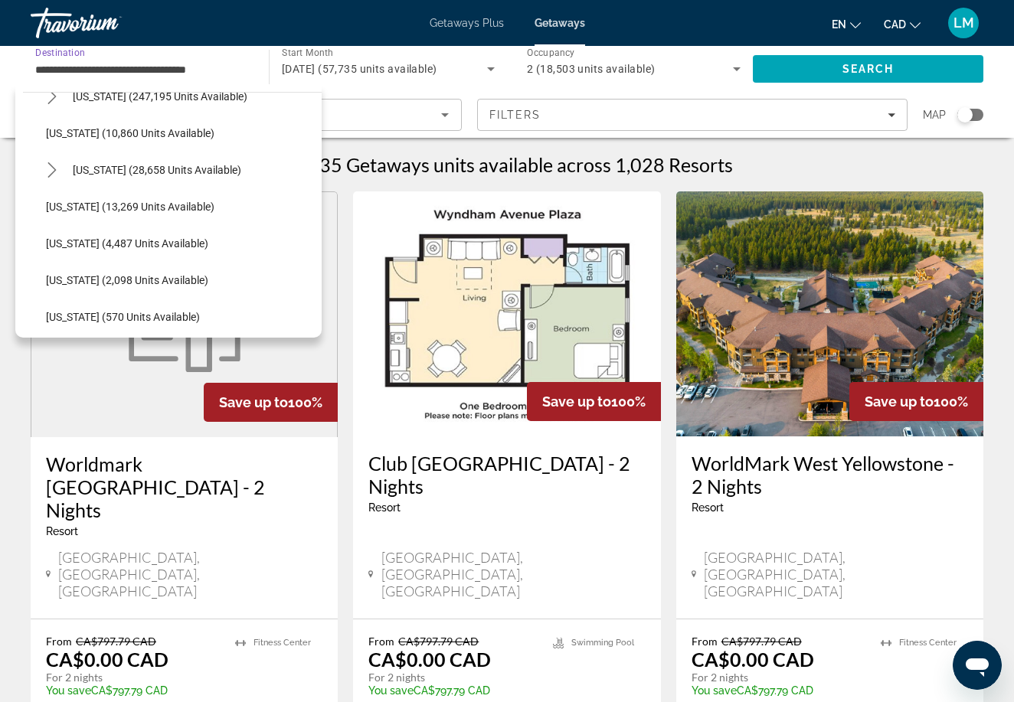
scroll to position [315, 0]
click at [142, 168] on span "[US_STATE] (28,658 units available)" at bounding box center [157, 171] width 169 height 12
type input "**********"
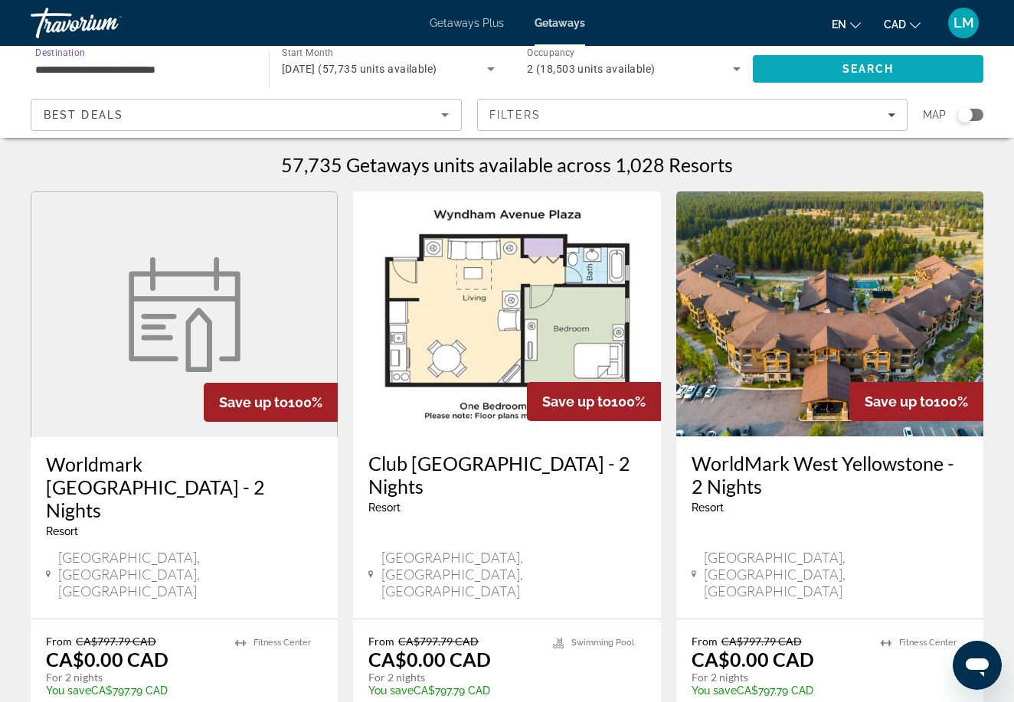
click at [799, 67] on span "Search" at bounding box center [868, 69] width 231 height 37
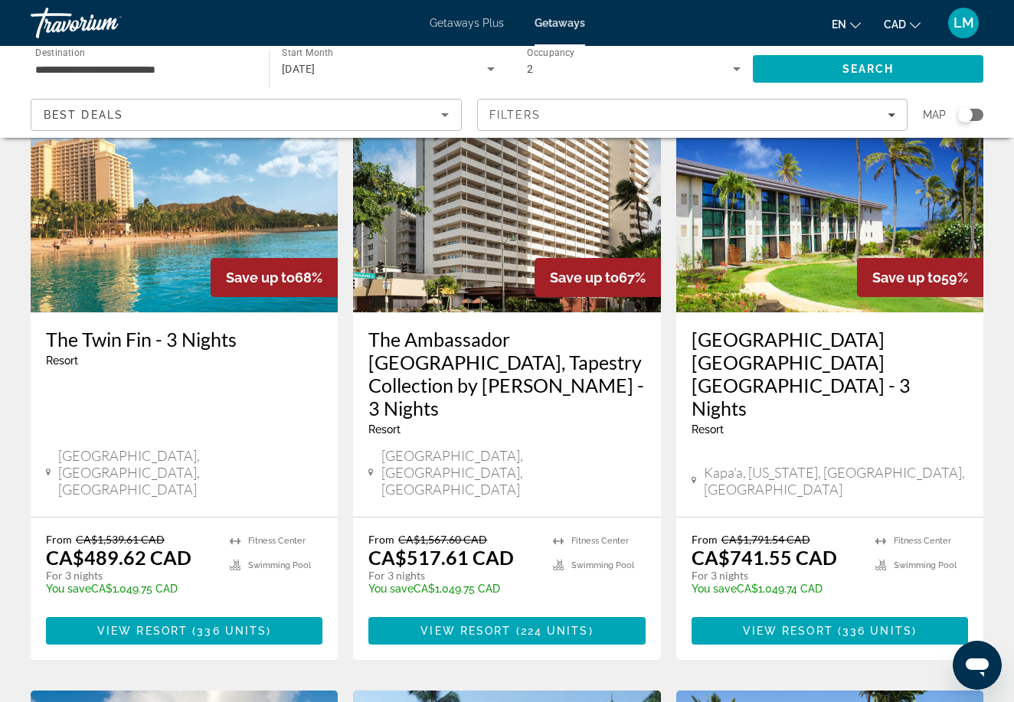
scroll to position [126, 0]
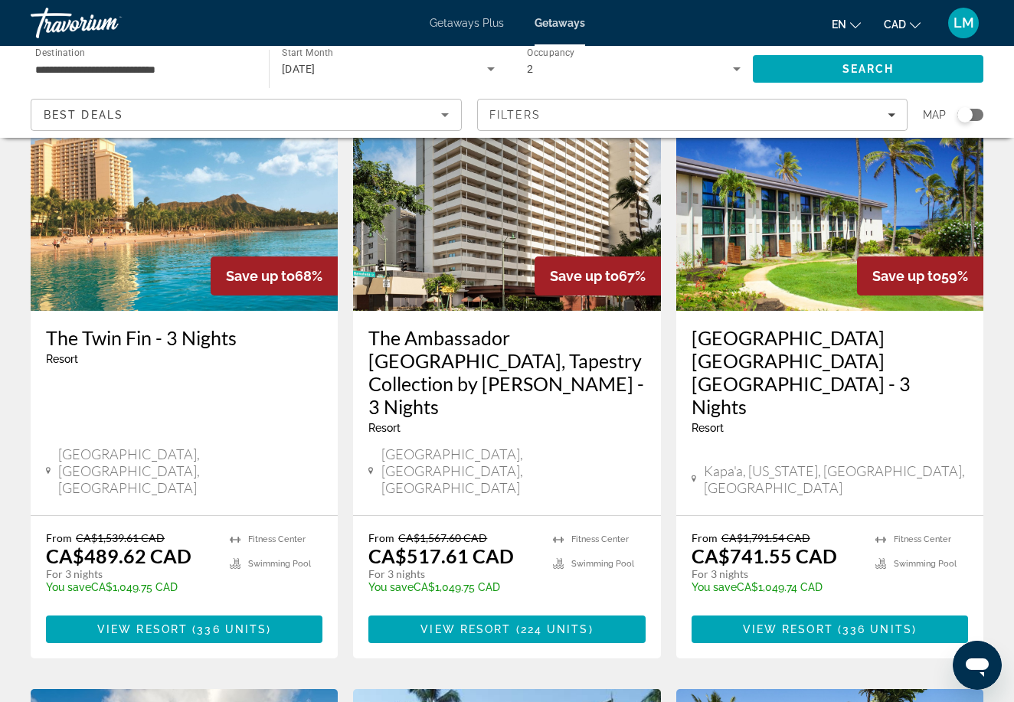
click at [490, 355] on h3 "The Ambassador [GEOGRAPHIC_DATA], Tapestry Collection by [PERSON_NAME] - 3 Nigh…" at bounding box center [506, 372] width 277 height 92
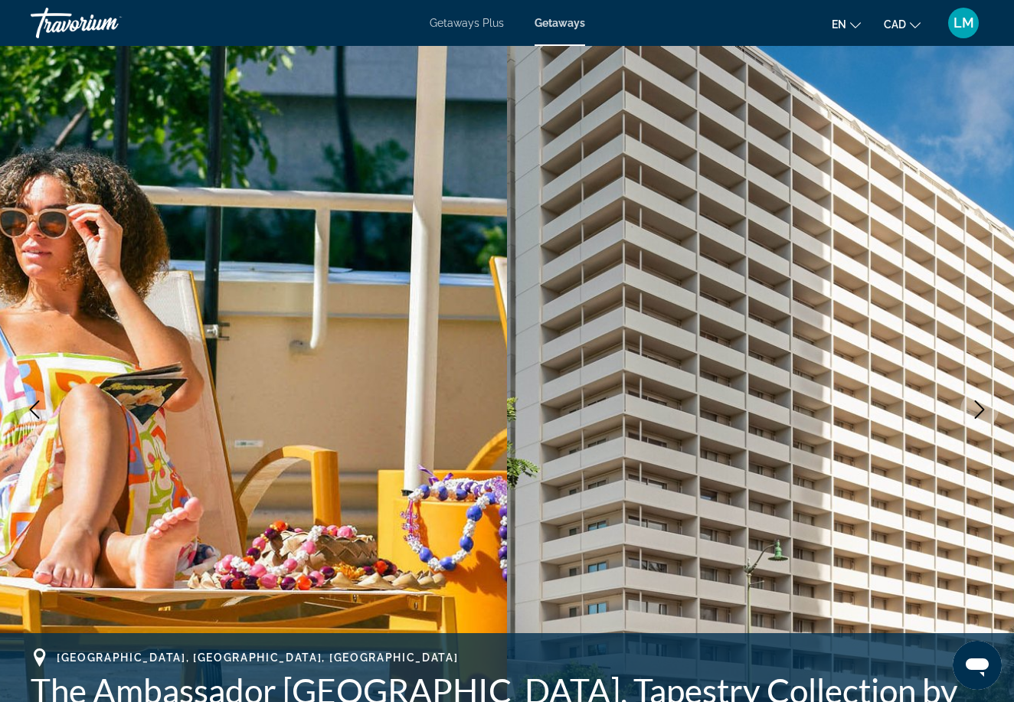
click at [980, 411] on icon "Next image" at bounding box center [979, 410] width 18 height 18
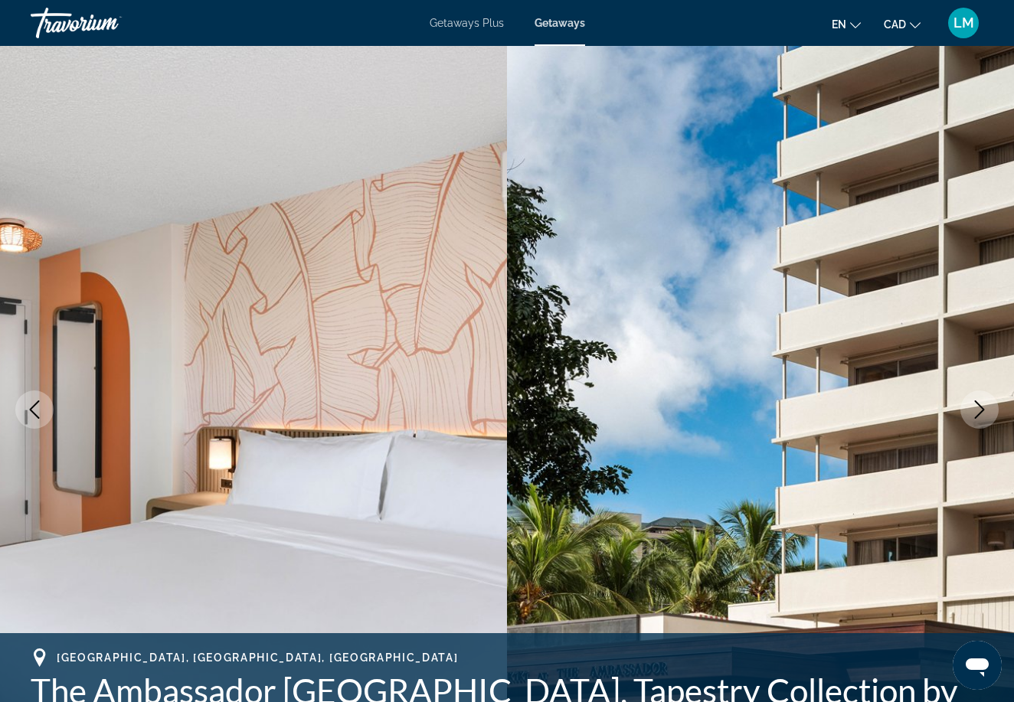
click at [980, 411] on icon "Next image" at bounding box center [979, 410] width 18 height 18
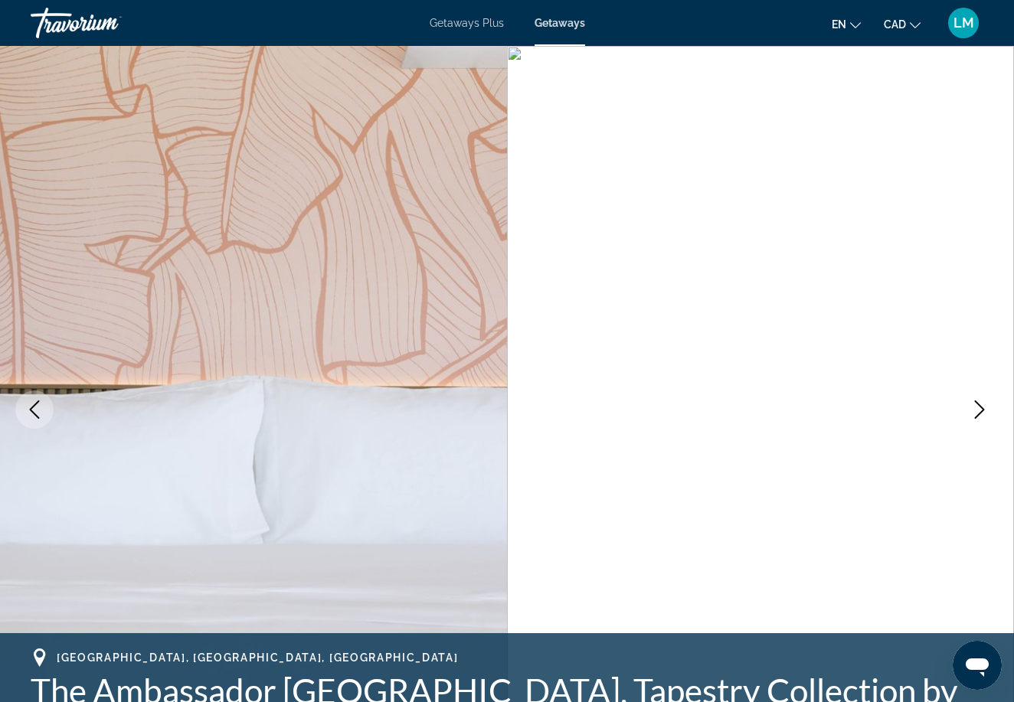
click at [980, 411] on icon "Next image" at bounding box center [979, 410] width 18 height 18
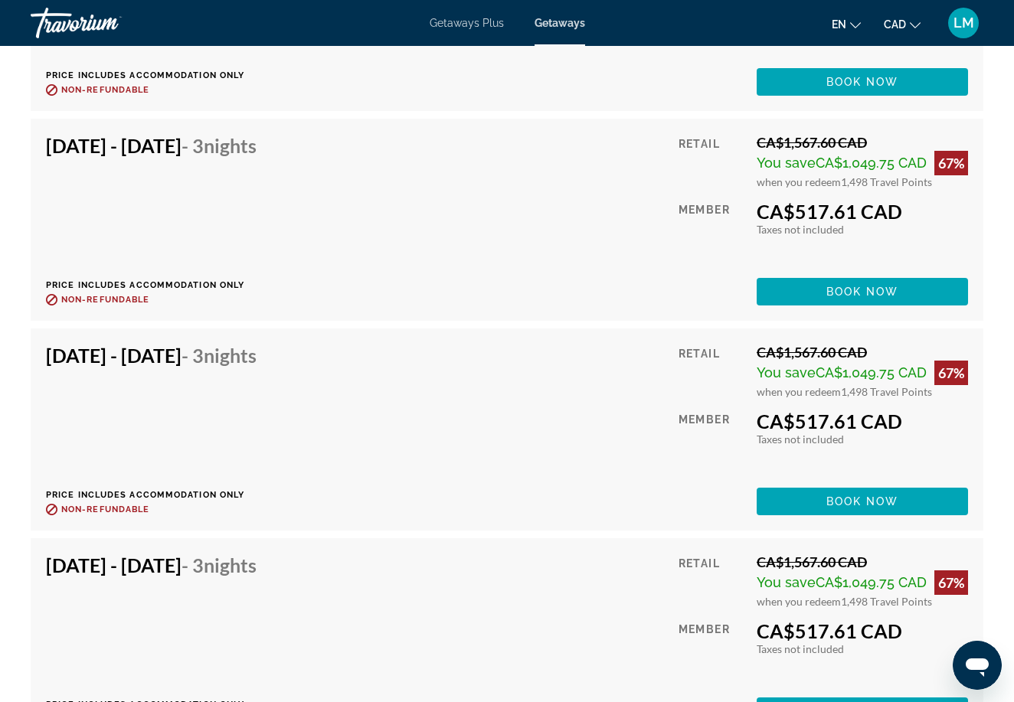
scroll to position [7130, 0]
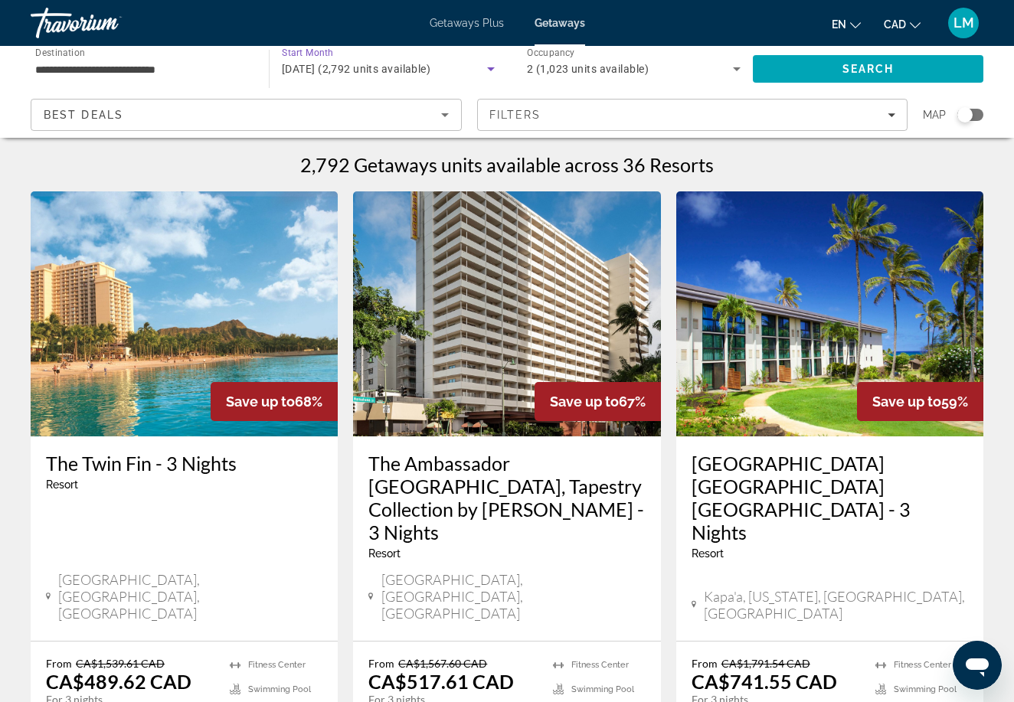
click at [371, 67] on span "[DATE] (2,792 units available)" at bounding box center [356, 69] width 149 height 12
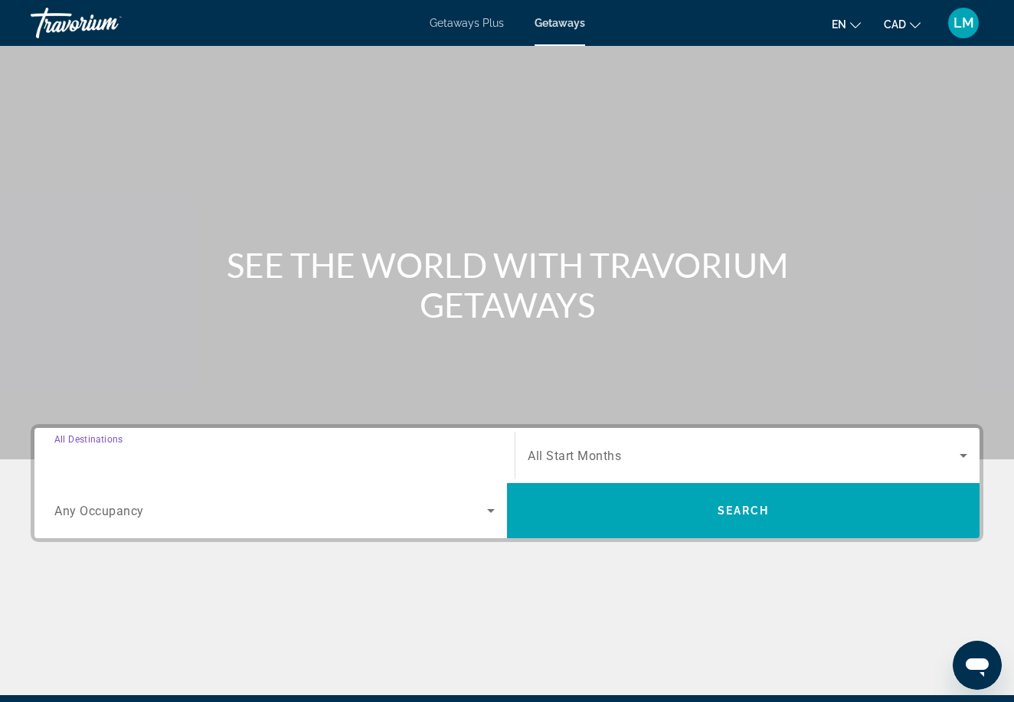
click at [163, 447] on input "Destination All Destinations" at bounding box center [274, 456] width 440 height 18
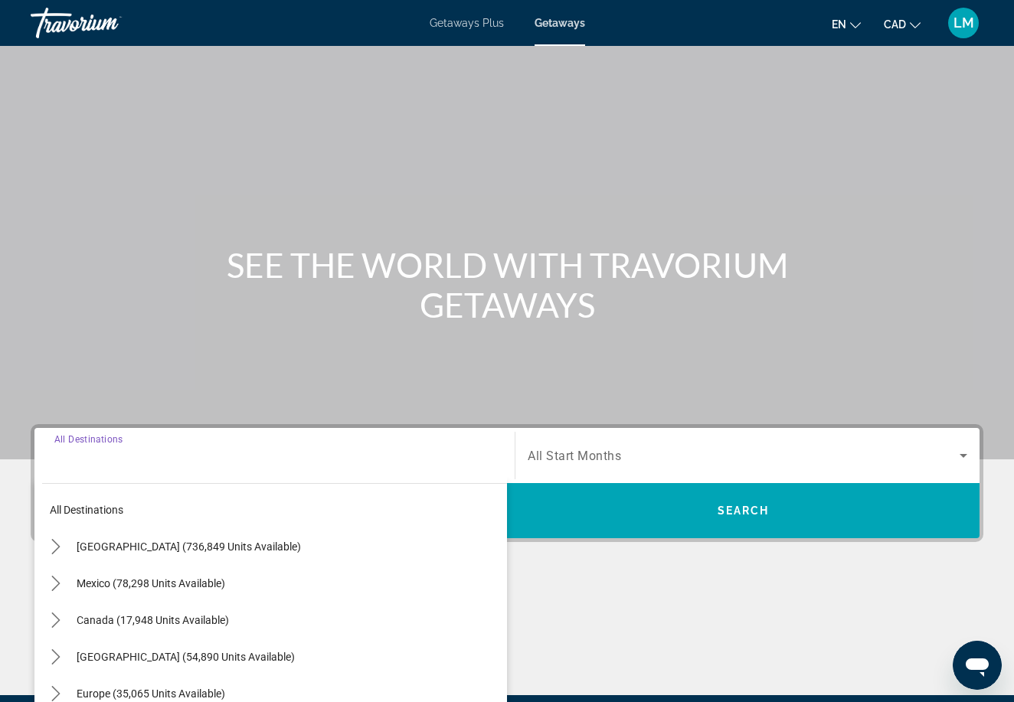
scroll to position [181, 0]
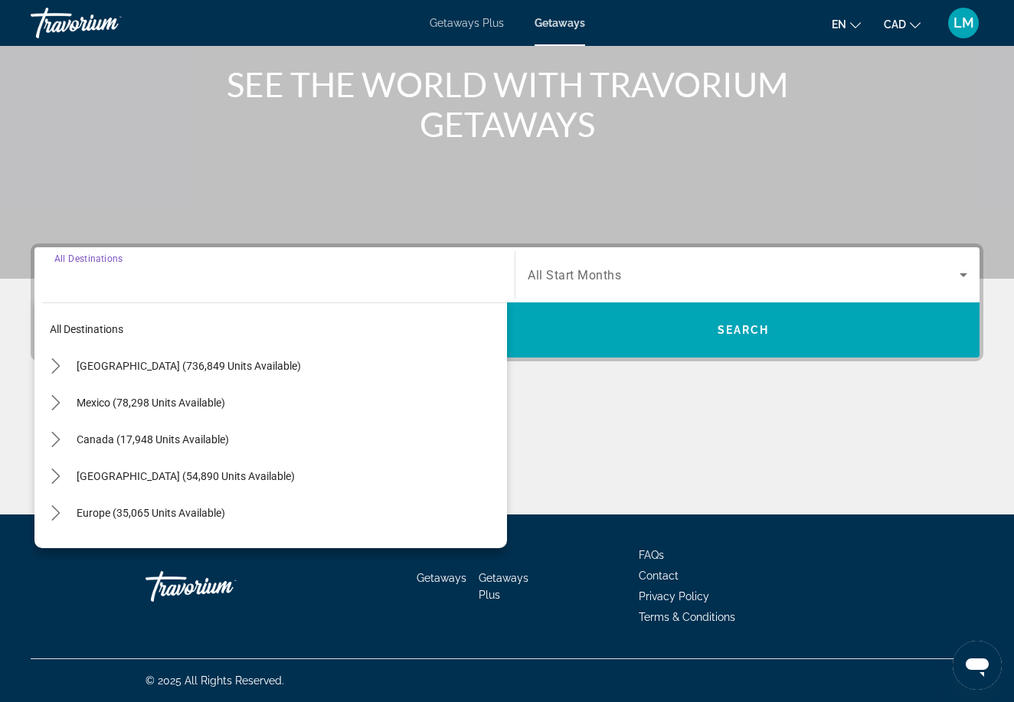
click at [620, 281] on span "All Start Months" at bounding box center [574, 275] width 93 height 15
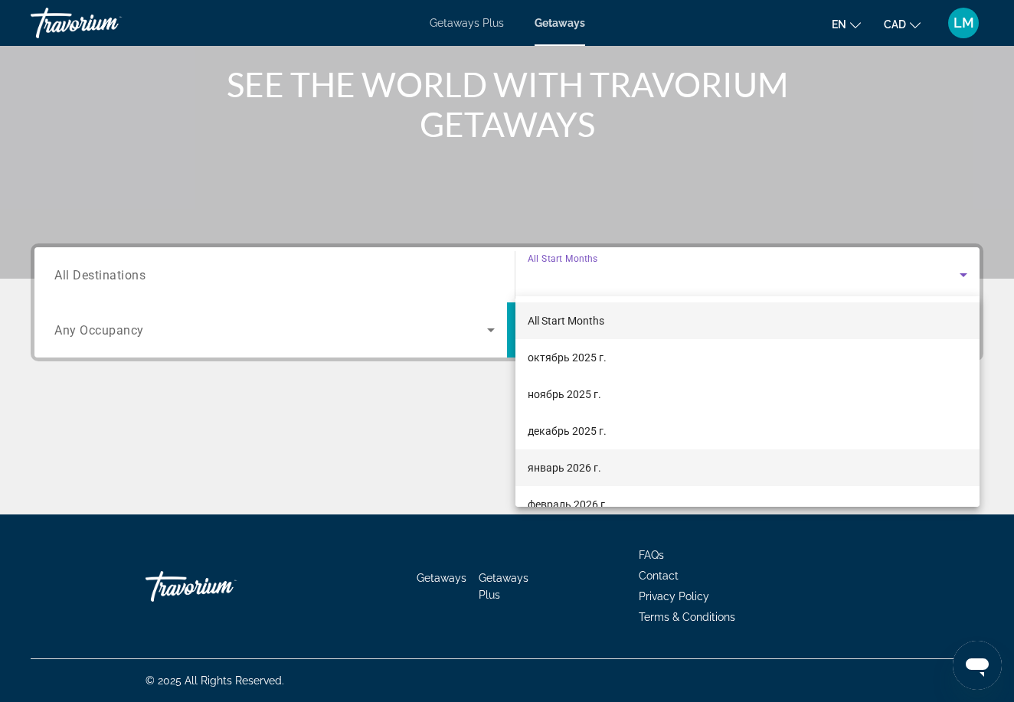
click at [558, 466] on span "январь 2026 г." at bounding box center [565, 468] width 74 height 18
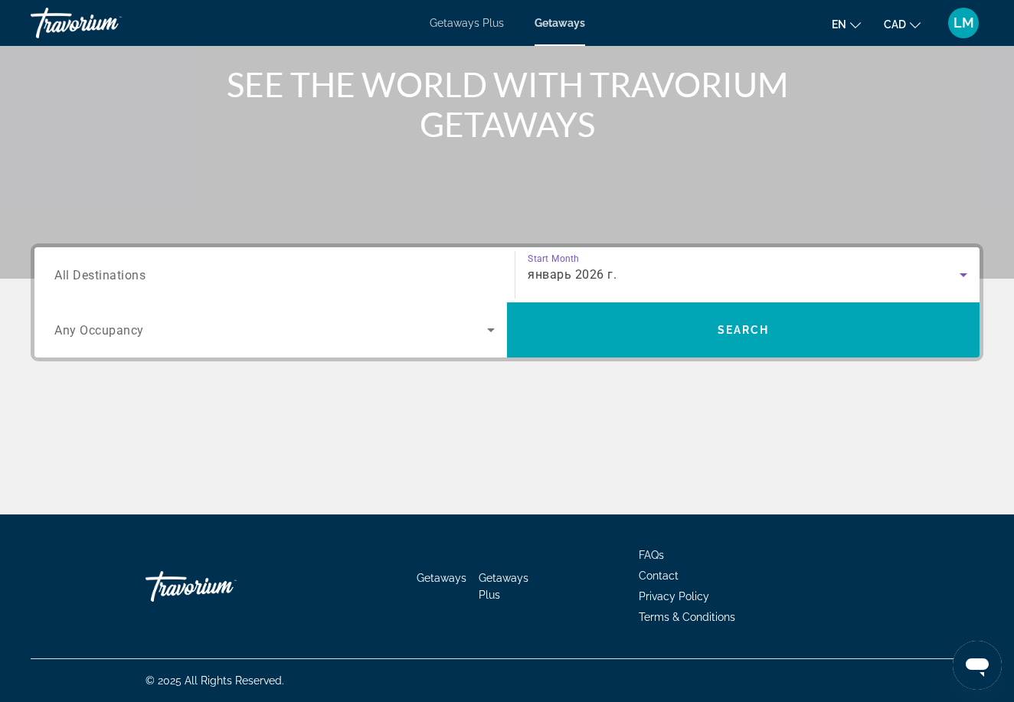
click at [248, 283] on input "Destination All Destinations" at bounding box center [274, 276] width 440 height 18
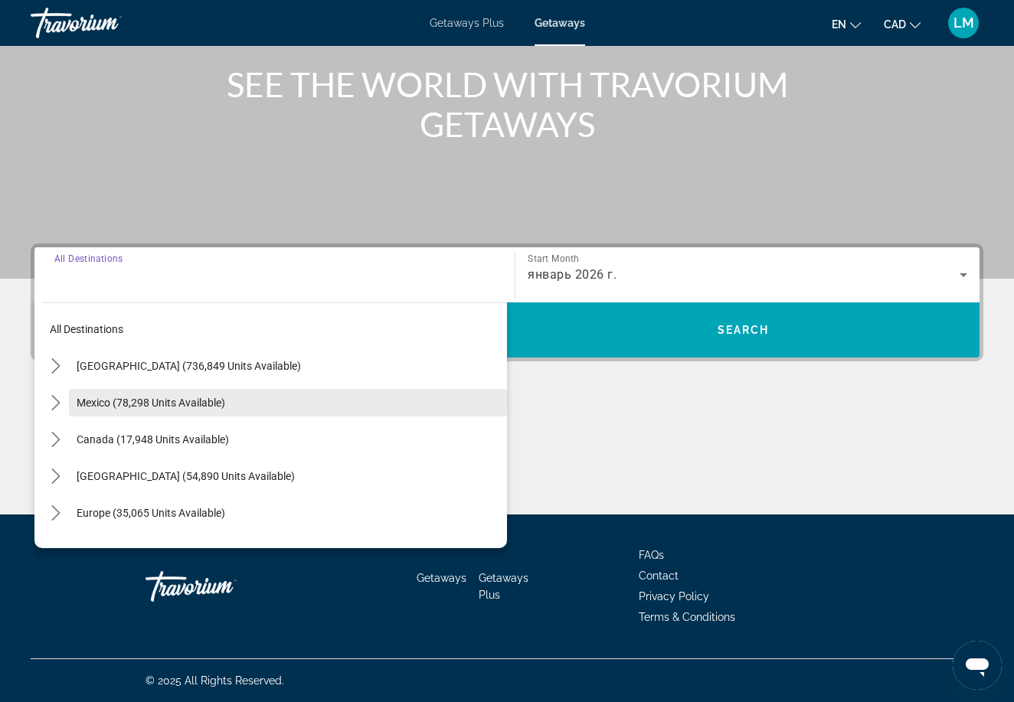
click at [184, 402] on span "Mexico (78,298 units available)" at bounding box center [151, 403] width 149 height 12
type input "**********"
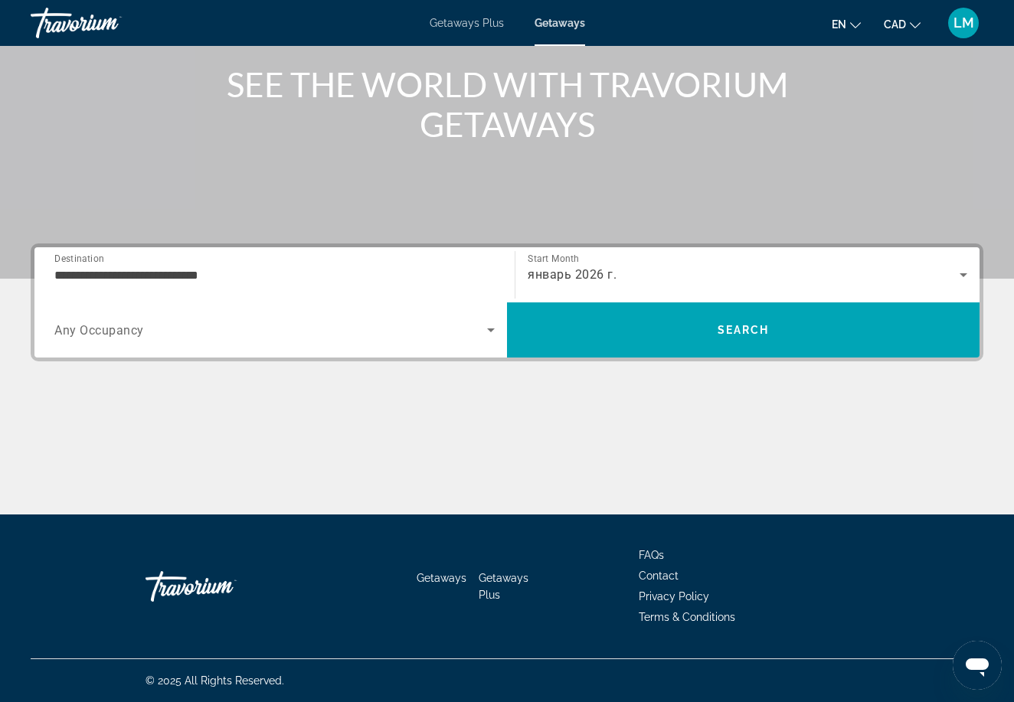
click at [205, 344] on div "Search widget" at bounding box center [274, 330] width 440 height 43
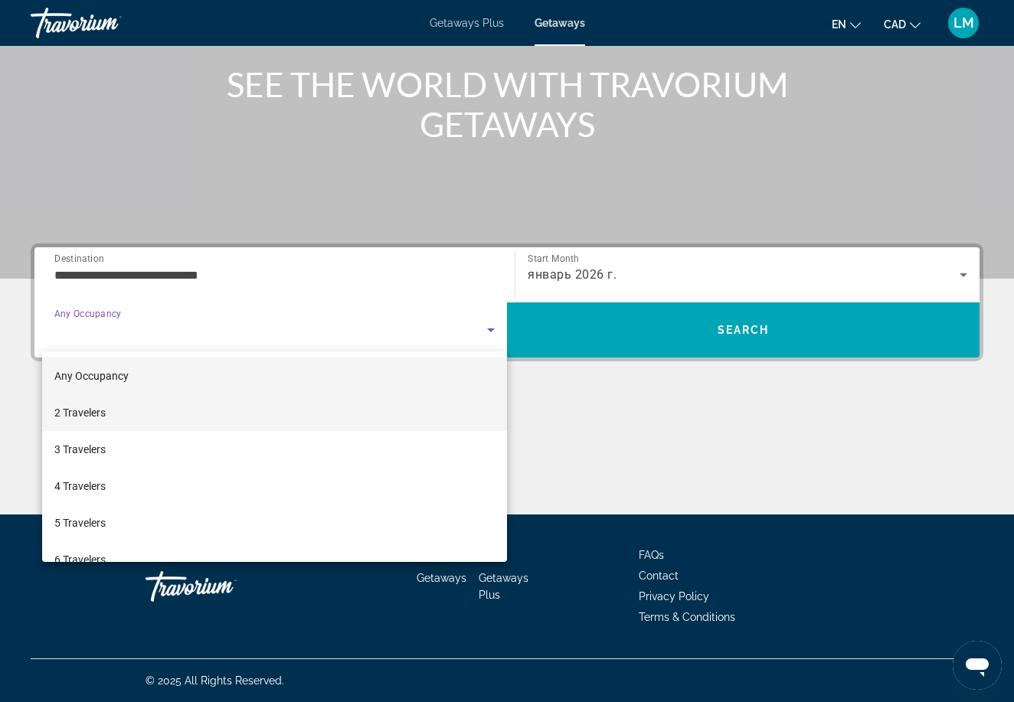
click at [172, 423] on mat-option "2 Travelers" at bounding box center [274, 412] width 465 height 37
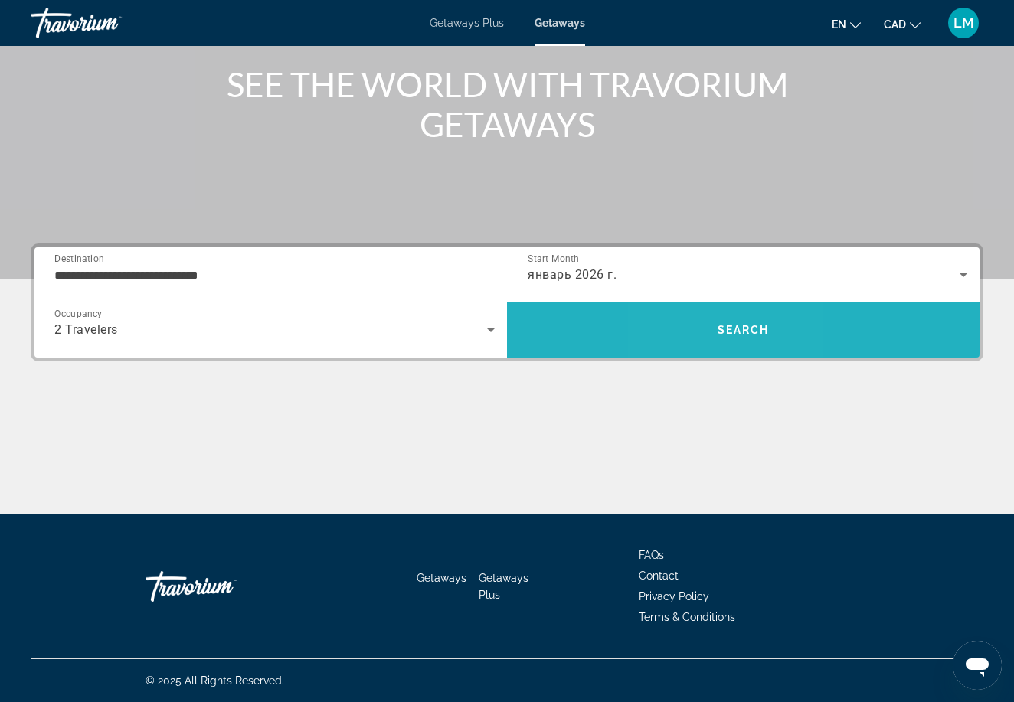
click at [707, 332] on span "Search" at bounding box center [743, 330] width 473 height 37
